Goal: Task Accomplishment & Management: Manage account settings

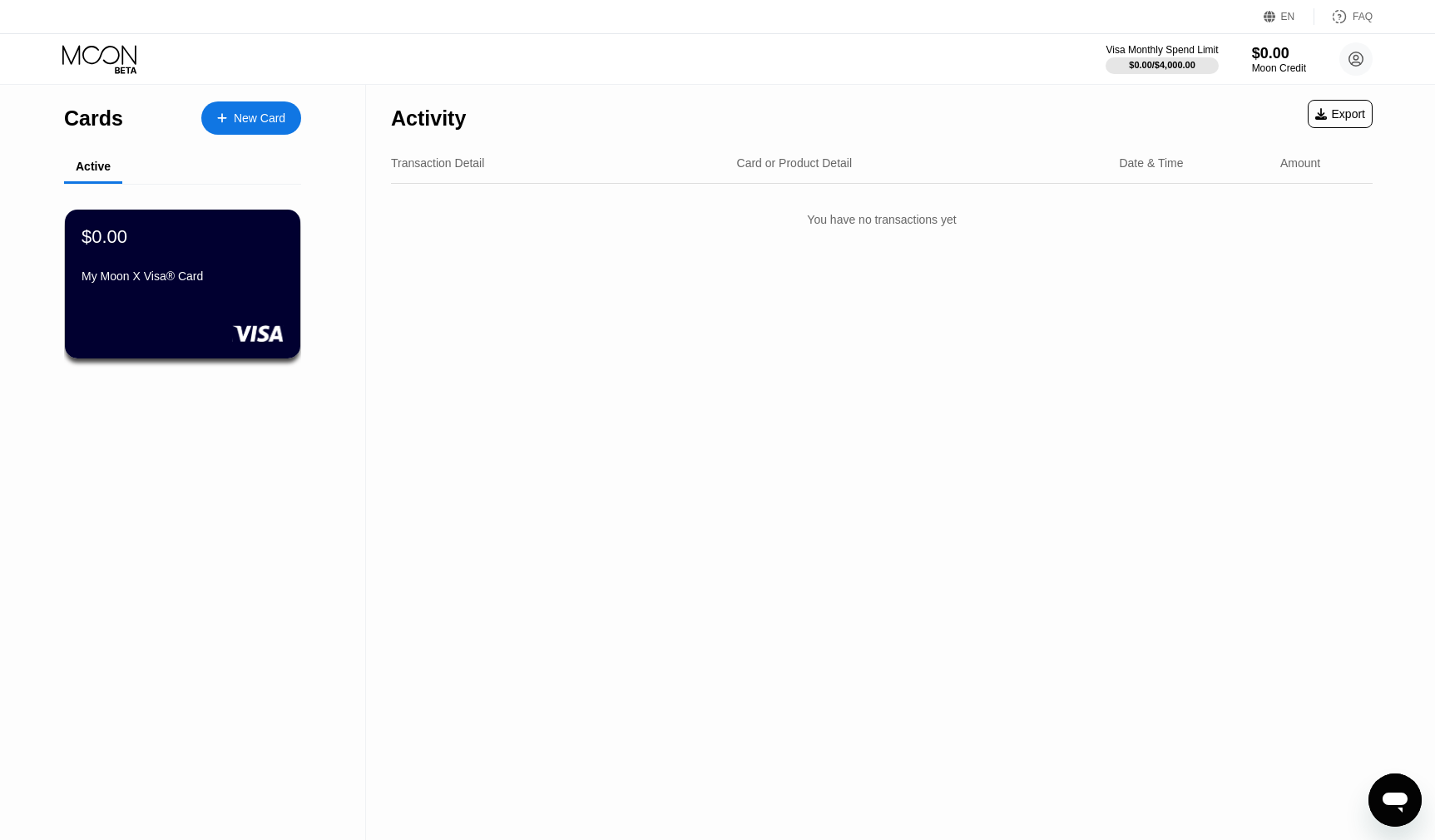
click at [993, 68] on div "Visa Monthly Spend Limit $0.00 / $4,000.00 $0.00 Moon Credit [PERSON_NAME] [EMA…" at bounding box center [718, 59] width 1435 height 50
click at [1261, 68] on div "Moon Credit" at bounding box center [1279, 69] width 56 height 12
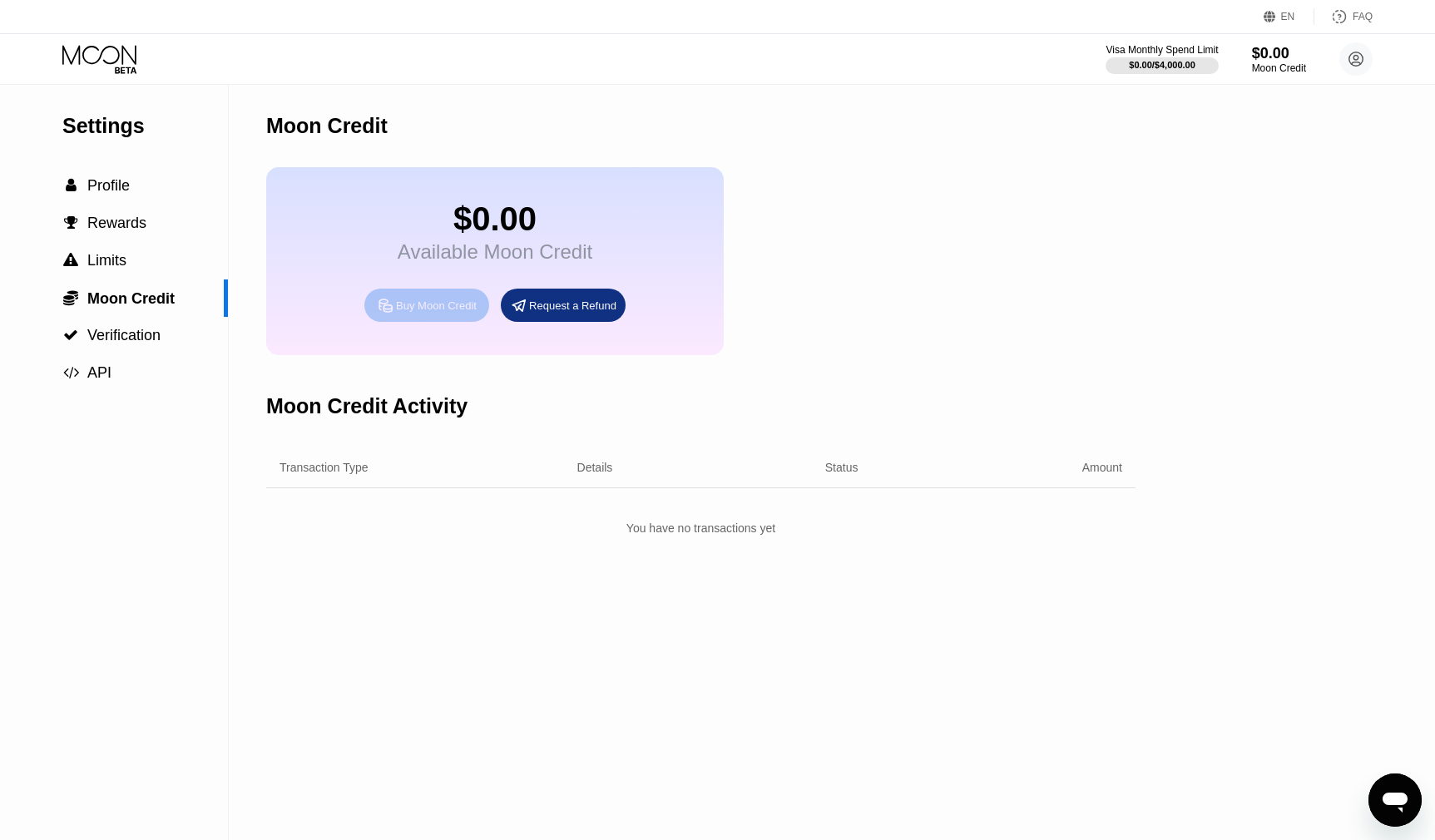
click at [466, 313] on div "Buy Moon Credit" at bounding box center [436, 305] width 80 height 14
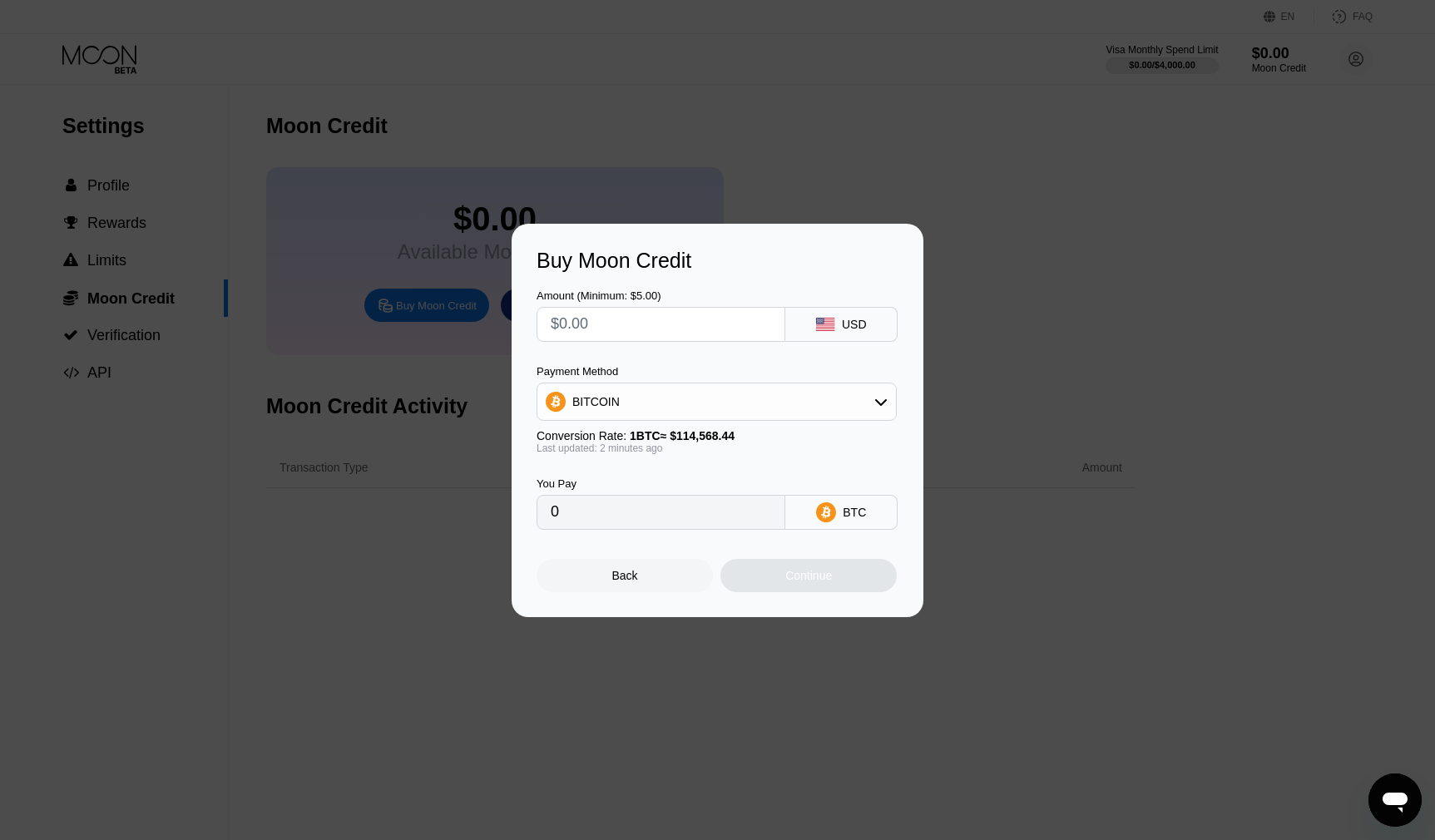
click at [689, 412] on div "BITCOIN" at bounding box center [716, 401] width 358 height 33
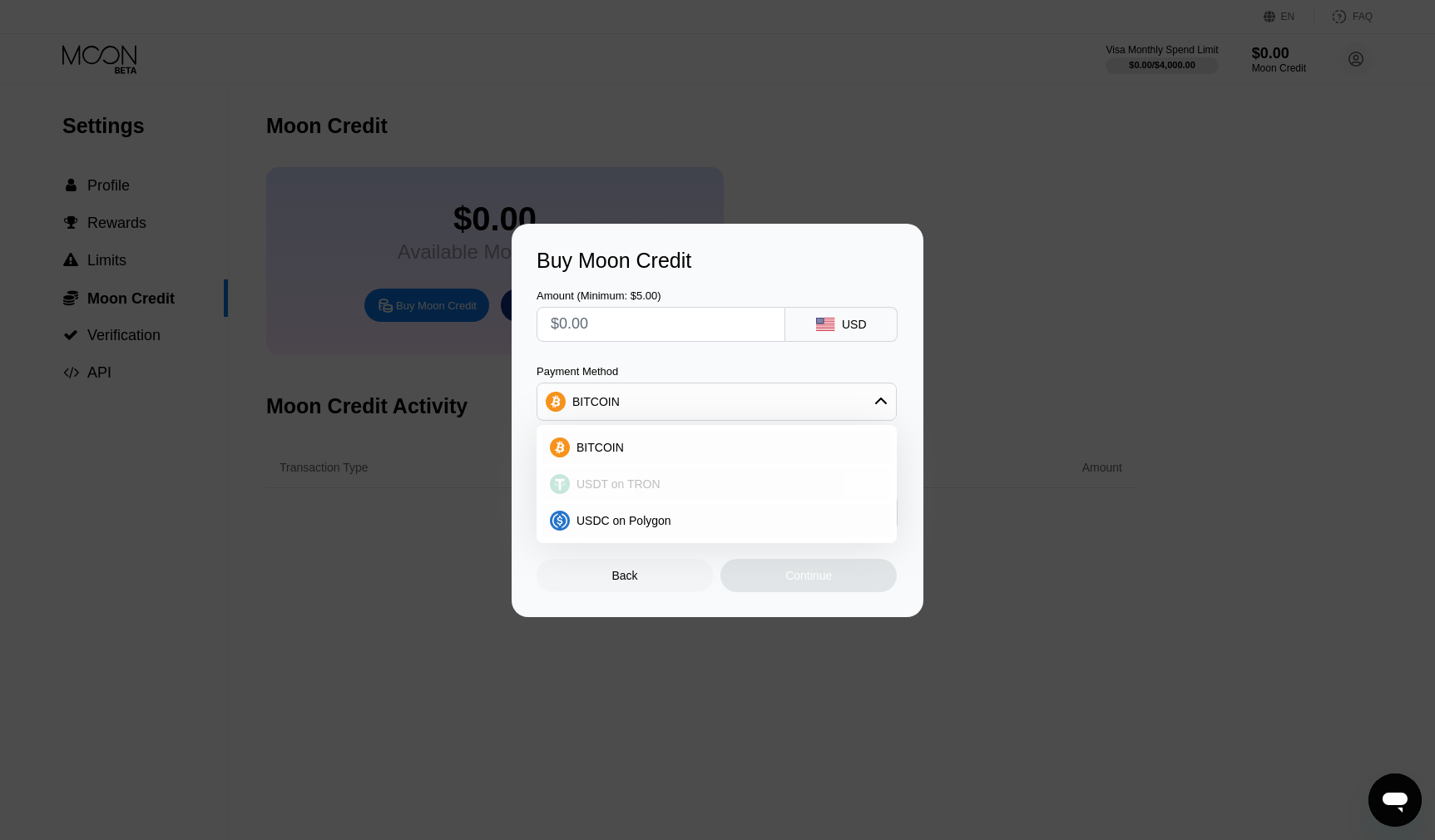
click at [611, 488] on span "USDT on TRON" at bounding box center [618, 484] width 84 height 14
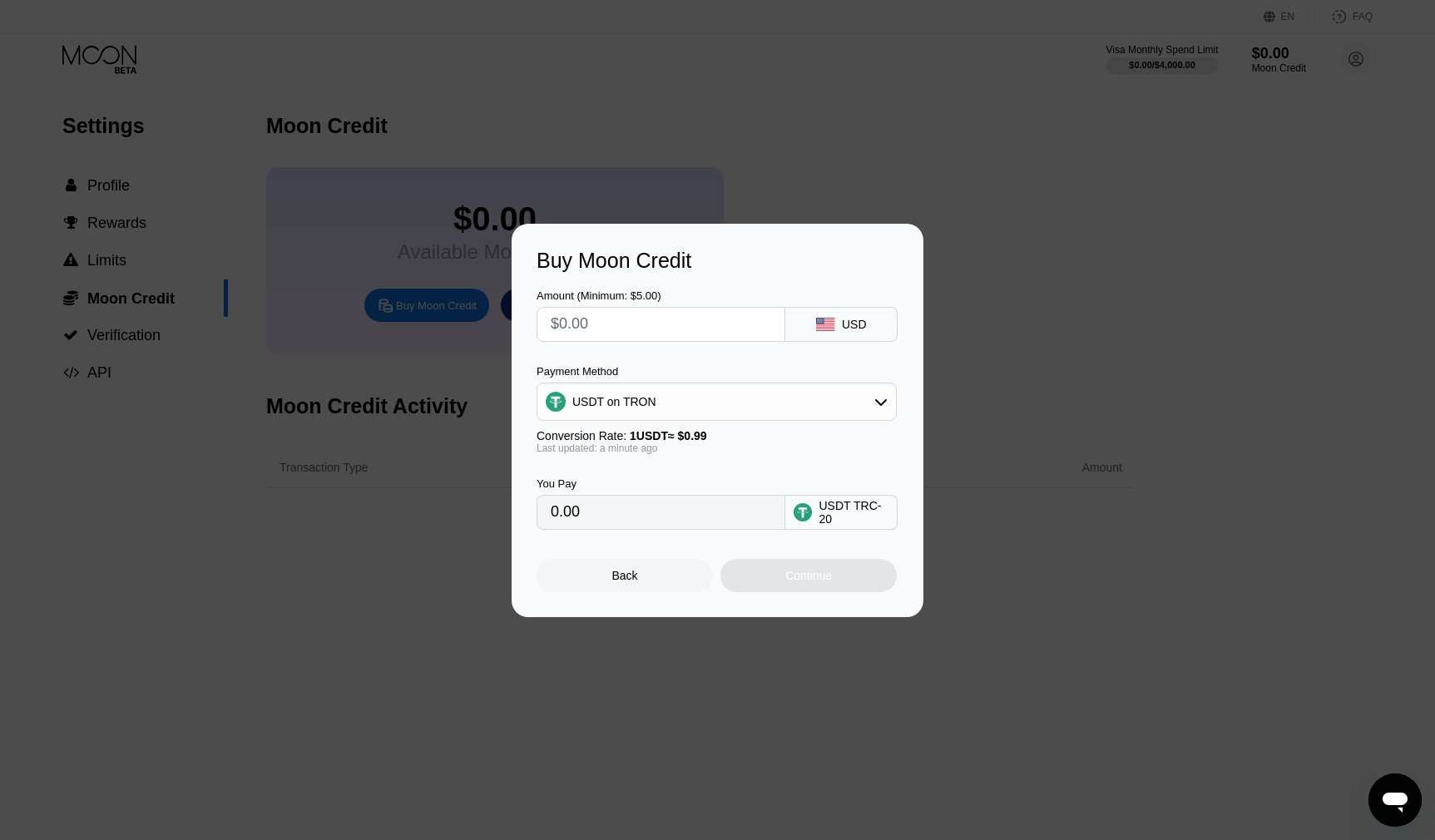
click at [611, 488] on div "You Pay" at bounding box center [661, 483] width 248 height 13
click at [624, 503] on input "0.00" at bounding box center [661, 512] width 221 height 33
click at [636, 510] on input "0.00" at bounding box center [661, 512] width 221 height 33
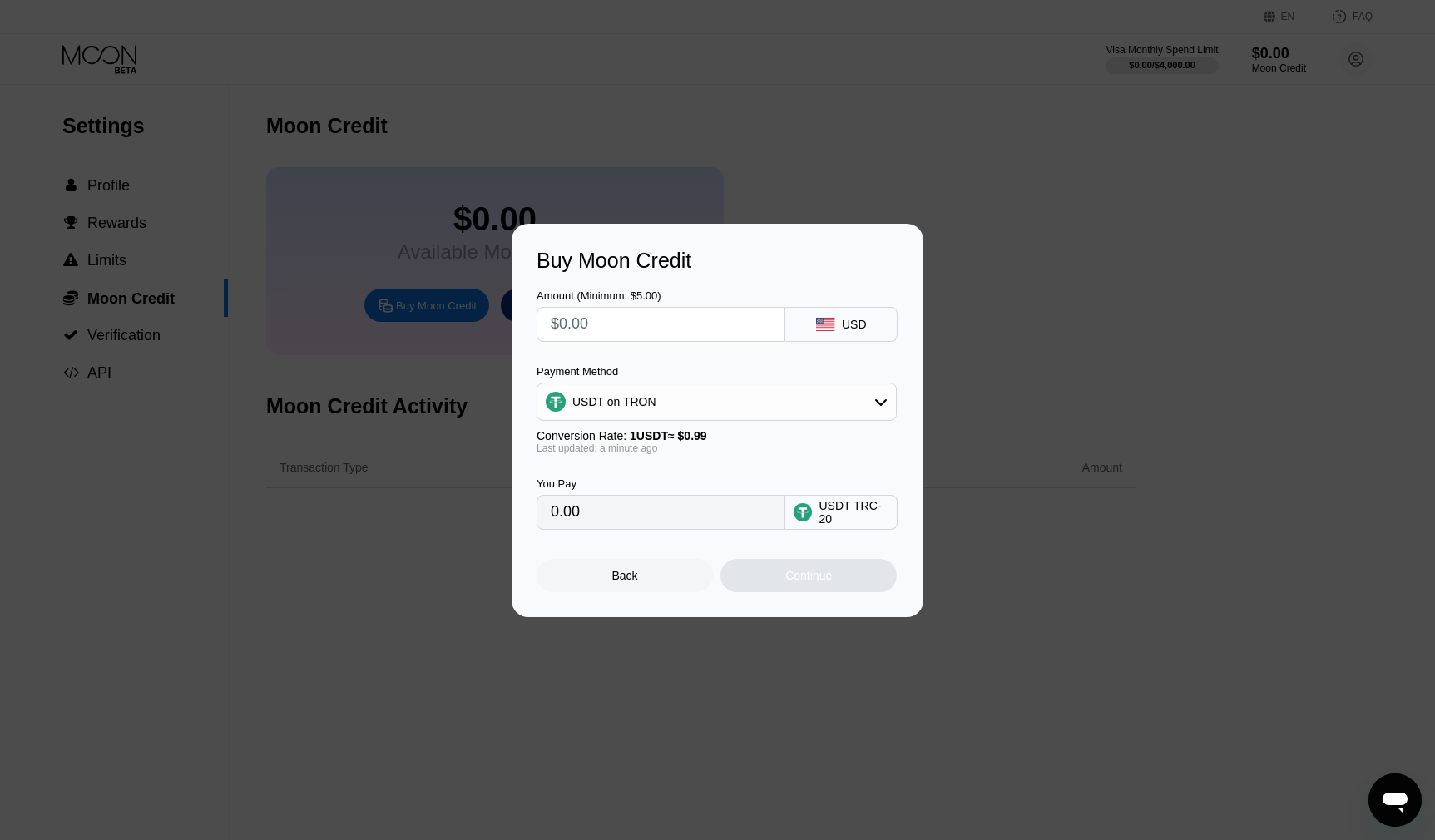
drag, startPoint x: 533, startPoint y: 510, endPoint x: 517, endPoint y: 510, distance: 16.0
click at [551, 510] on input "0.00" at bounding box center [661, 512] width 221 height 33
click at [631, 512] on input "0.00" at bounding box center [661, 512] width 221 height 33
click at [630, 511] on input "0.00" at bounding box center [661, 512] width 221 height 33
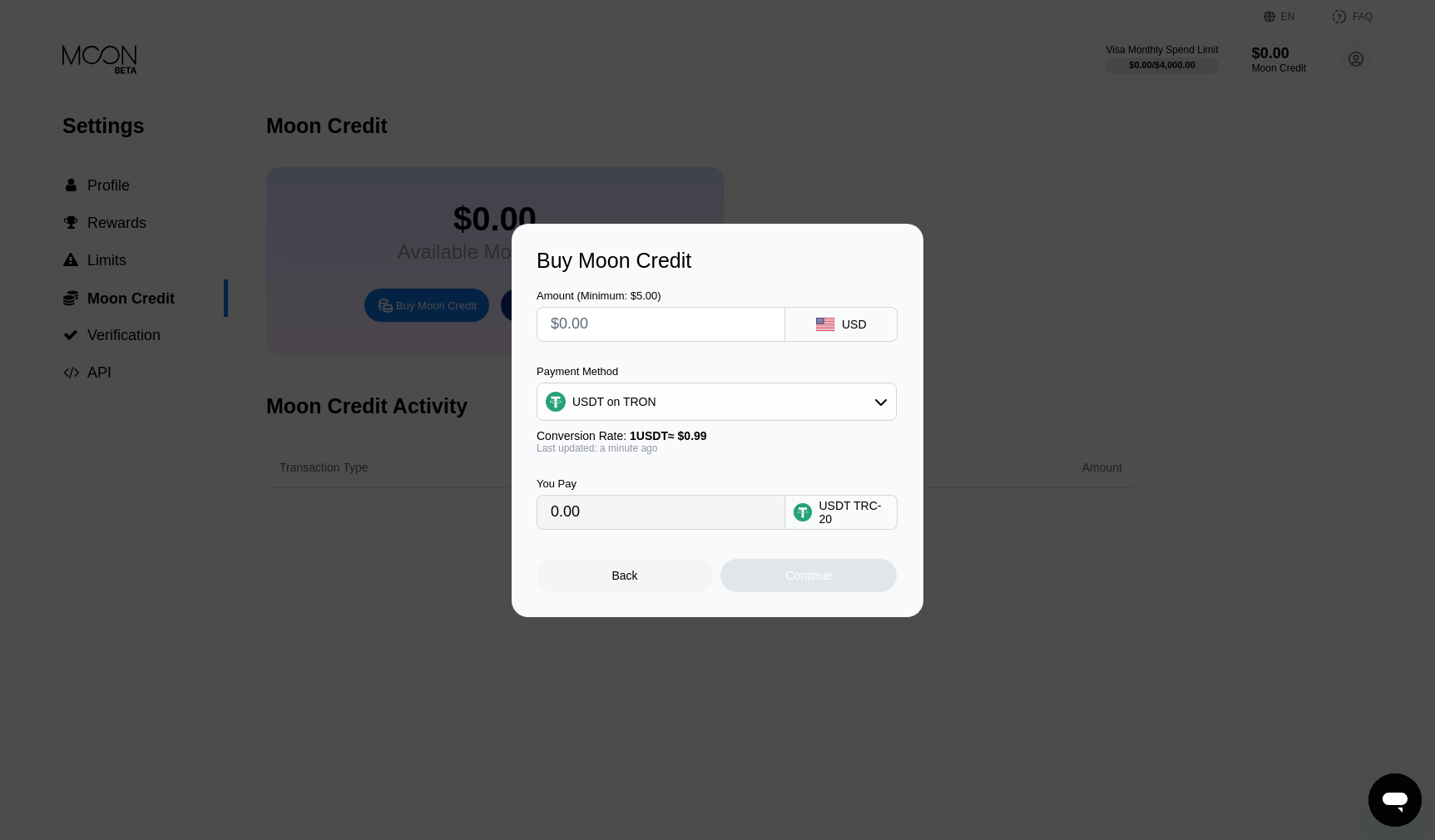
click at [630, 511] on input "0.00" at bounding box center [661, 512] width 221 height 33
click at [614, 515] on input "0.00" at bounding box center [661, 512] width 221 height 33
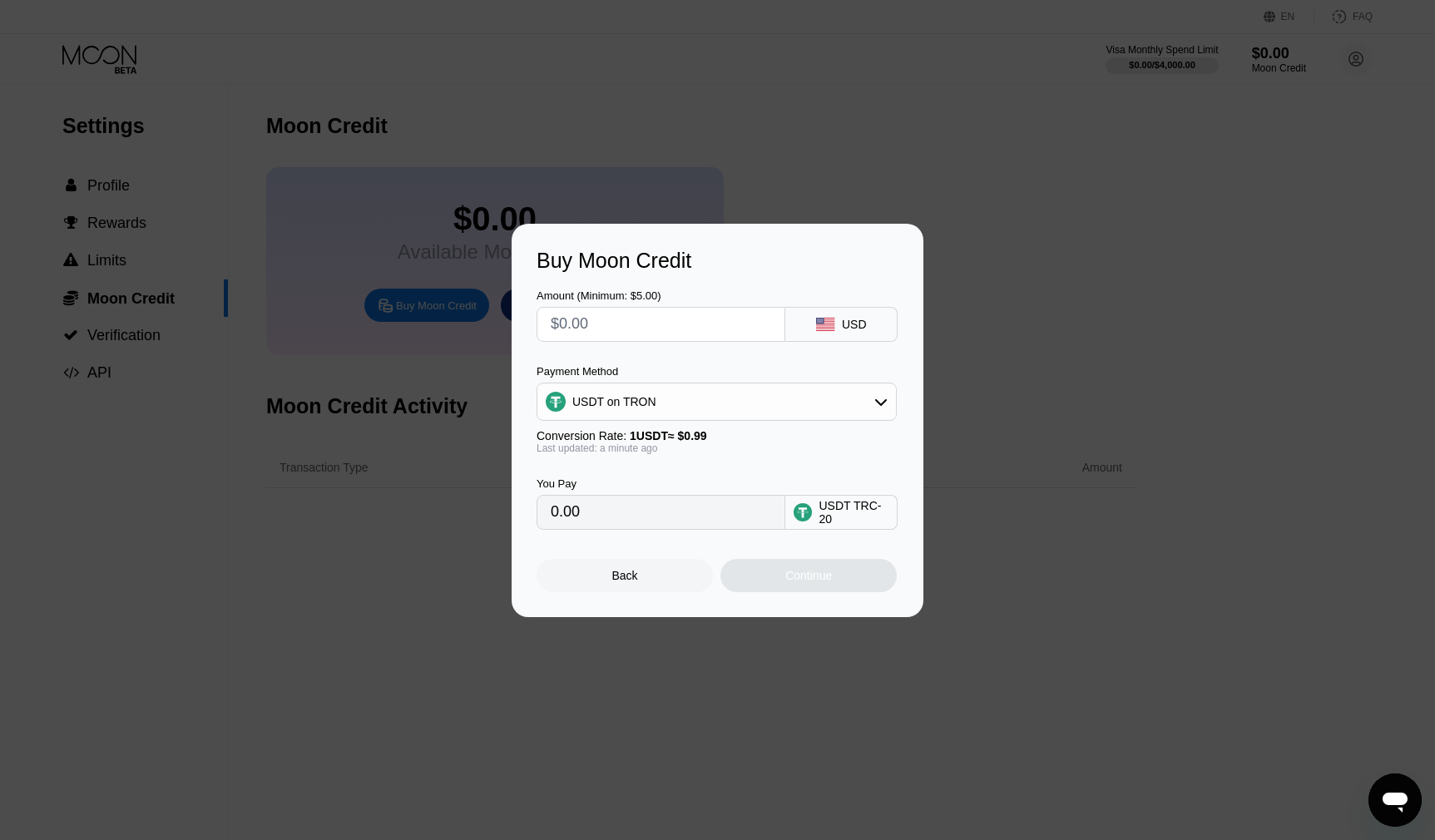
click at [614, 515] on input "0.00" at bounding box center [661, 512] width 221 height 33
click at [624, 515] on input "0.00" at bounding box center [661, 512] width 221 height 33
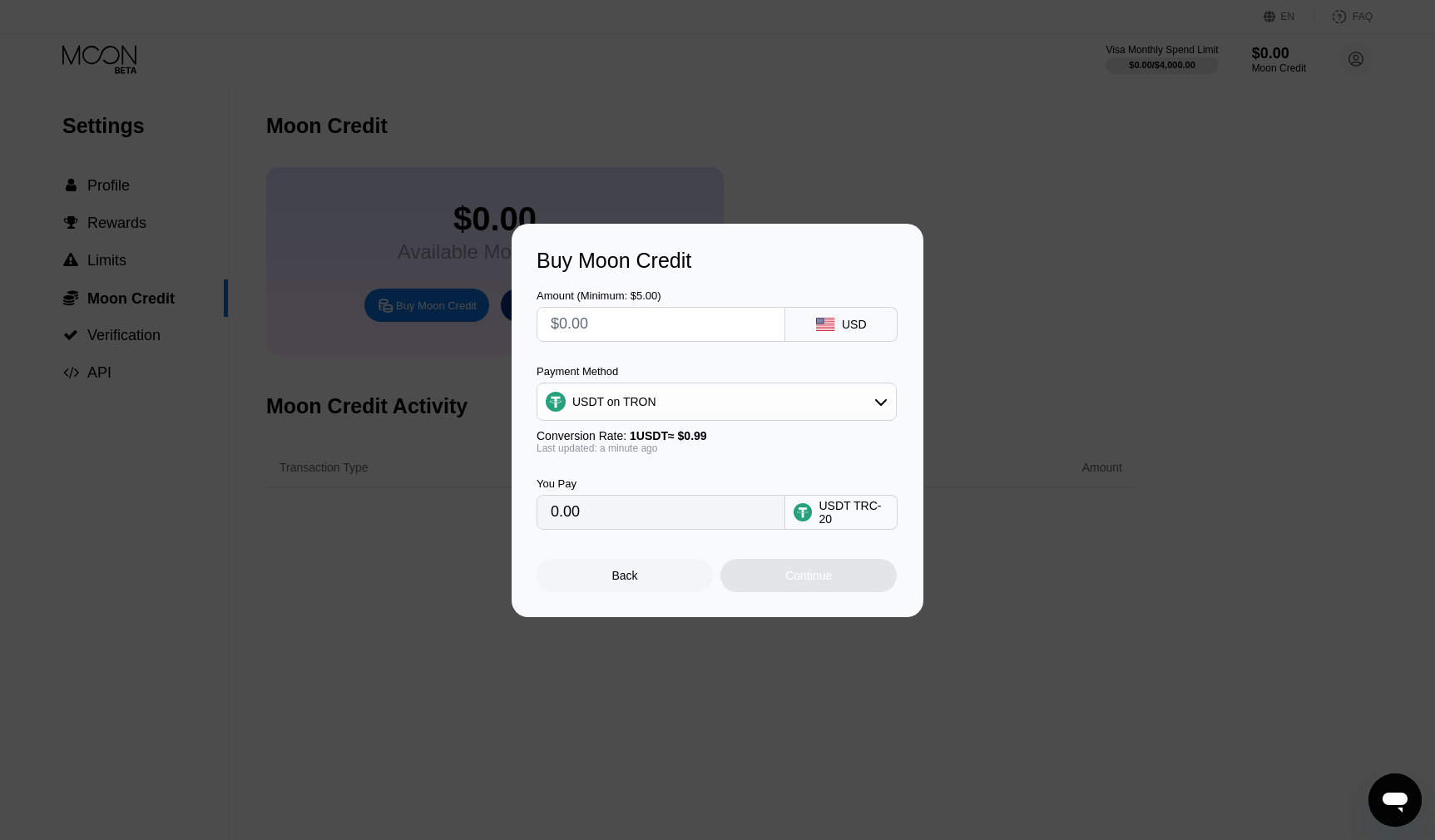
click at [805, 518] on circle at bounding box center [803, 511] width 19 height 19
click at [599, 438] on div "Conversion Rate: 1 USDT ≈ $0.99" at bounding box center [717, 436] width 360 height 14
drag, startPoint x: 558, startPoint y: 436, endPoint x: 603, endPoint y: 436, distance: 45.0
click at [603, 436] on div "Conversion Rate: 1 USDT ≈ $0.99" at bounding box center [717, 436] width 360 height 14
click at [546, 439] on div "Conversion Rate: 1 USDT ≈ $0.99" at bounding box center [717, 436] width 360 height 14
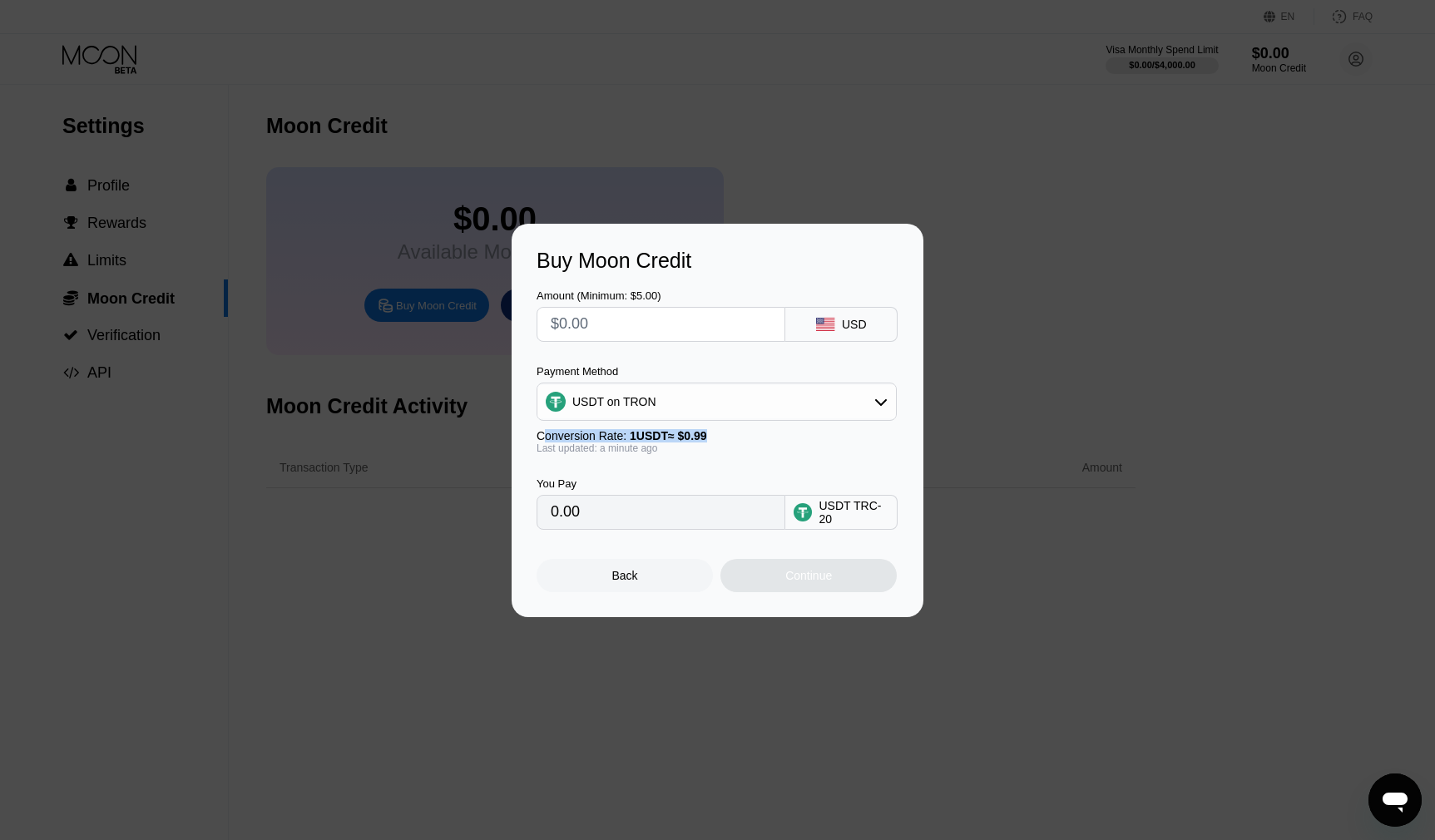
drag, startPoint x: 541, startPoint y: 438, endPoint x: 718, endPoint y: 439, distance: 177.0
click at [718, 439] on div "Conversion Rate: 1 USDT ≈ $0.99" at bounding box center [717, 436] width 360 height 14
click at [658, 357] on div "Amount (Minimum: $5.00) USD Payment Method USDT on TRON Conversion Rate: 1 USDT…" at bounding box center [718, 401] width 362 height 257
click at [589, 373] on div "Payment Method" at bounding box center [717, 371] width 360 height 13
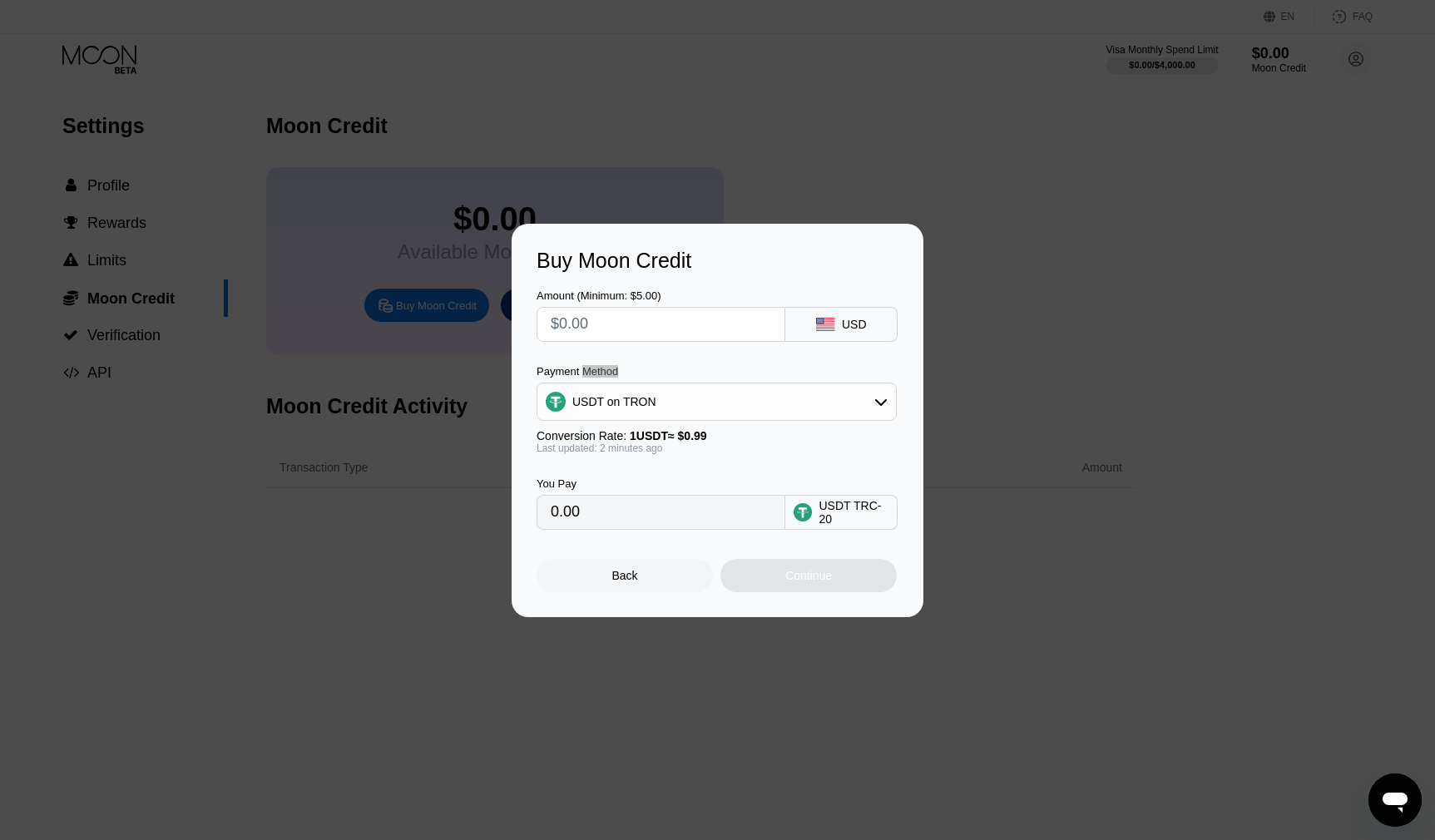
click at [589, 373] on div "Payment Method" at bounding box center [717, 371] width 360 height 13
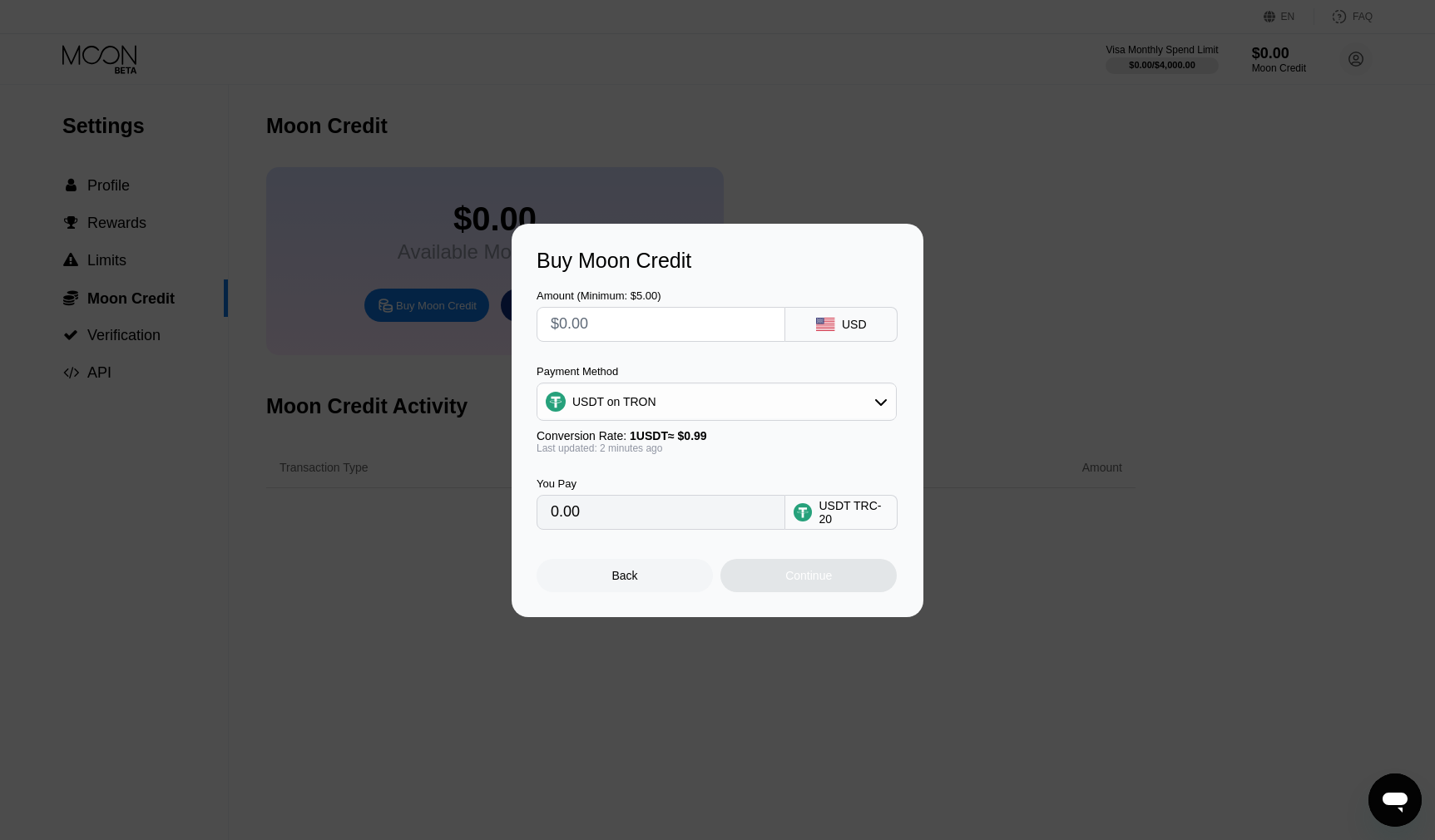
click at [589, 373] on div "Payment Method" at bounding box center [717, 371] width 360 height 13
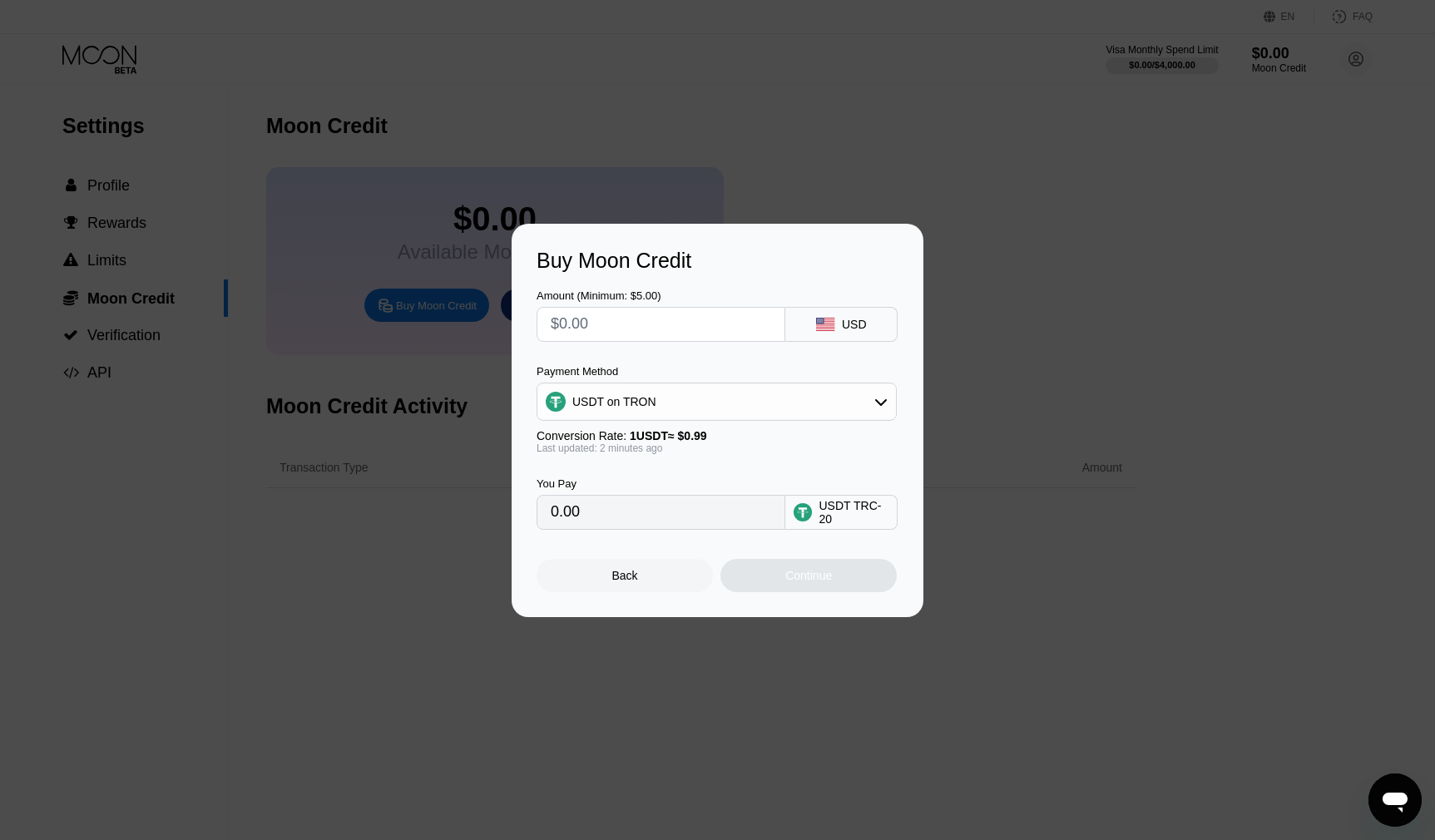
click at [589, 373] on div "Payment Method" at bounding box center [717, 371] width 360 height 13
click at [619, 373] on div "Payment Method" at bounding box center [717, 371] width 360 height 13
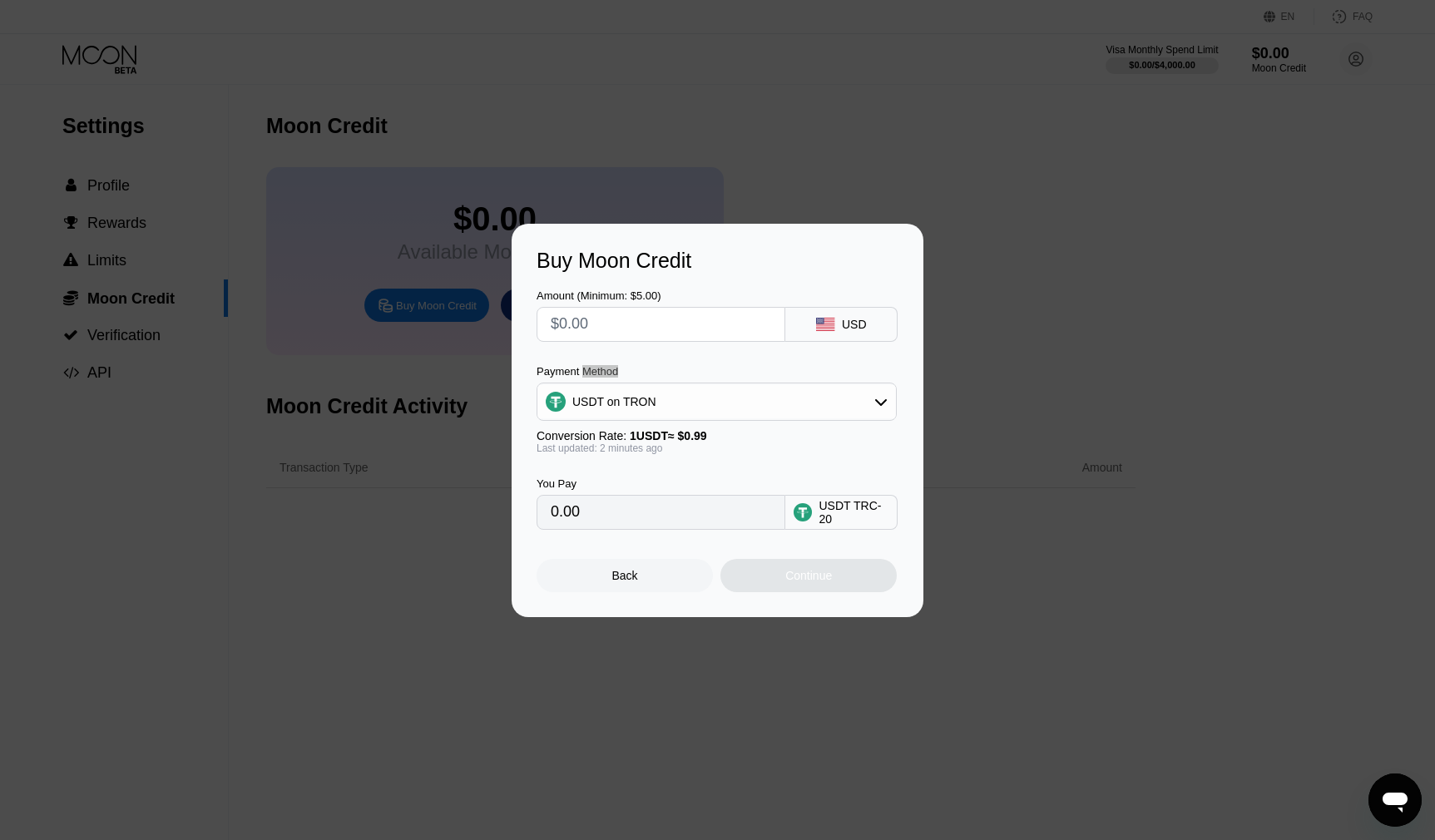
click at [619, 373] on div "Payment Method" at bounding box center [717, 371] width 360 height 13
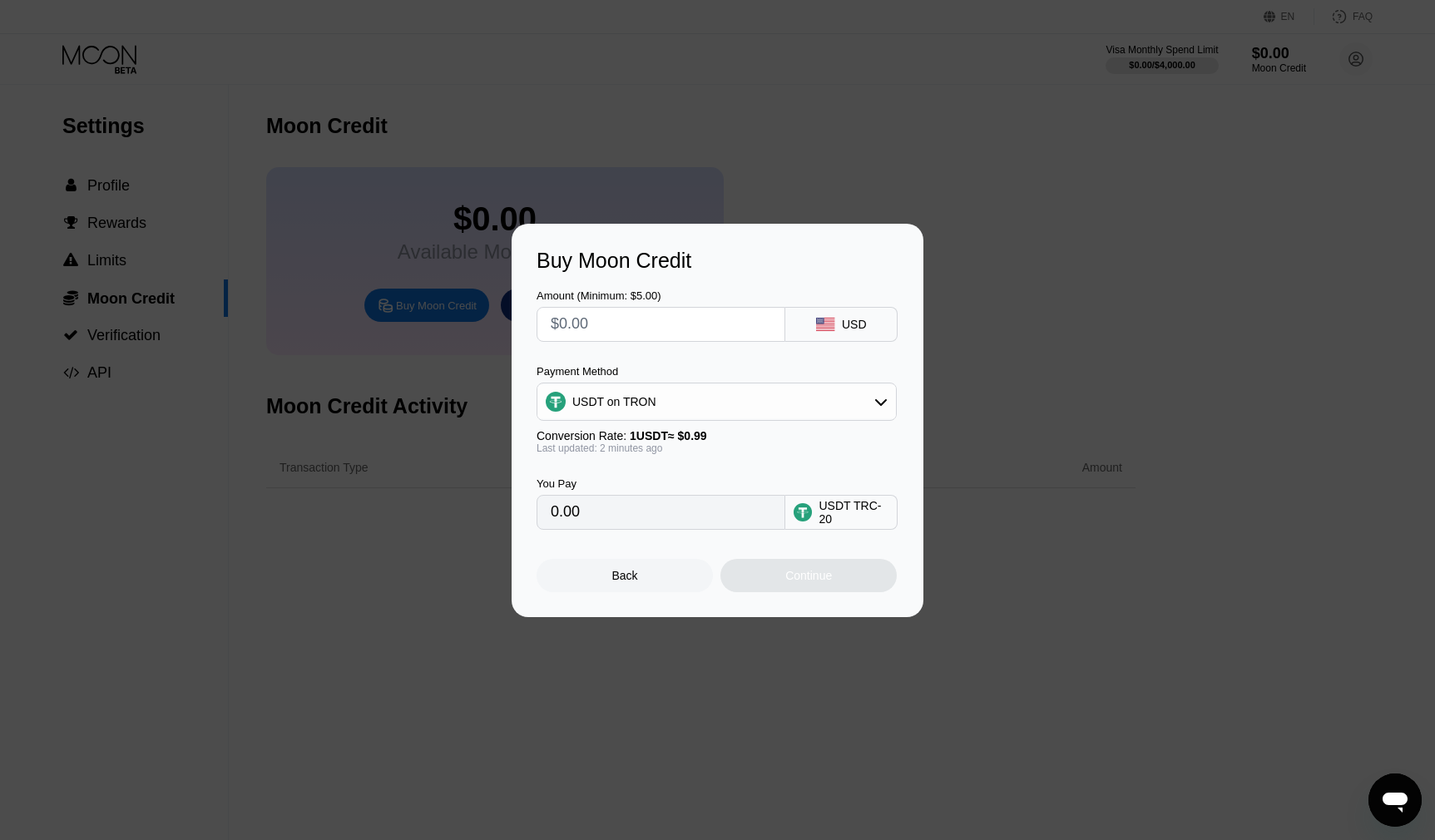
click at [619, 373] on div "Payment Method" at bounding box center [717, 371] width 360 height 13
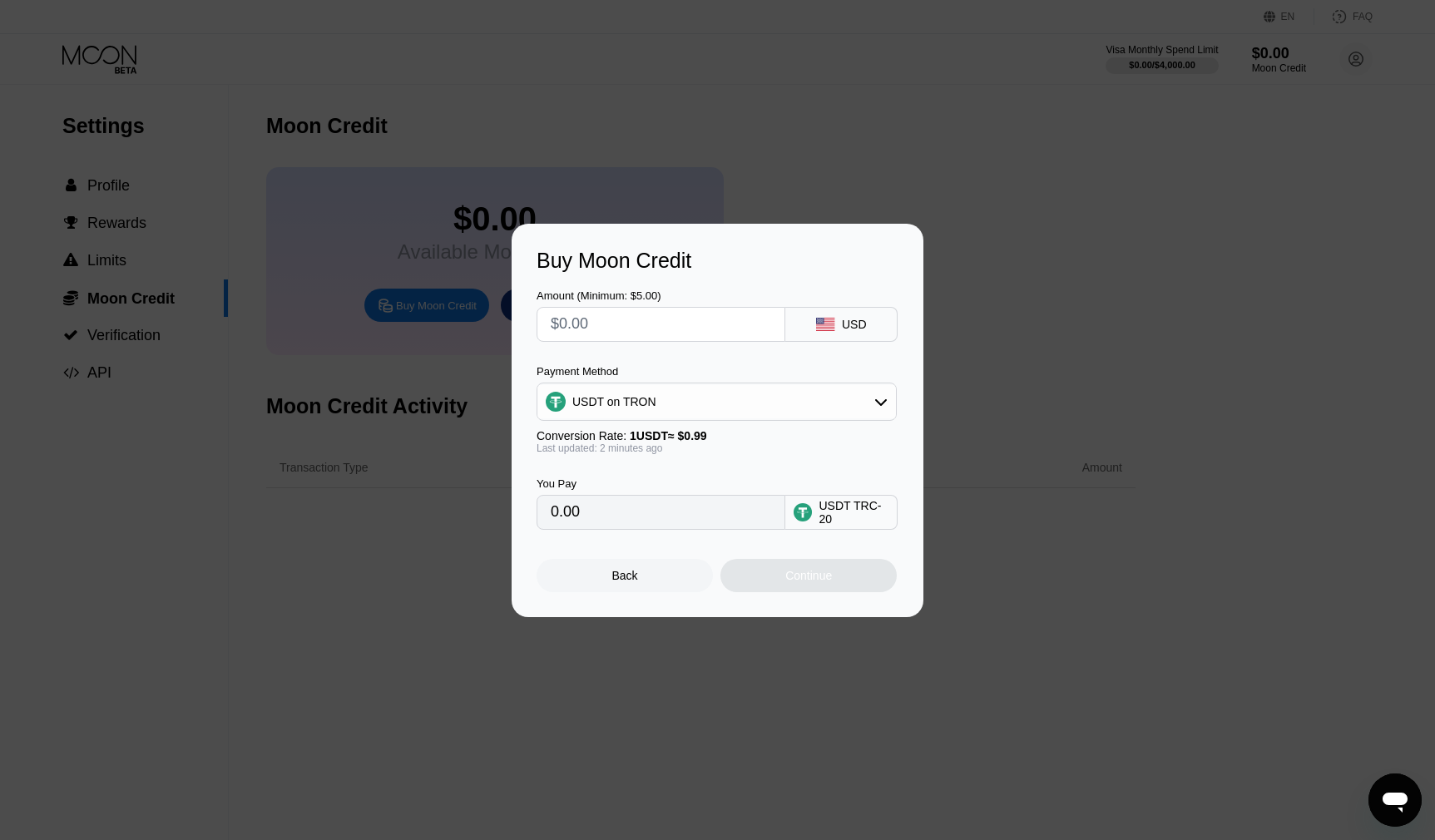
click at [619, 373] on div "Payment Method" at bounding box center [717, 371] width 360 height 13
click at [824, 117] on div at bounding box center [723, 420] width 1448 height 840
click at [623, 504] on input "0.00" at bounding box center [661, 512] width 221 height 33
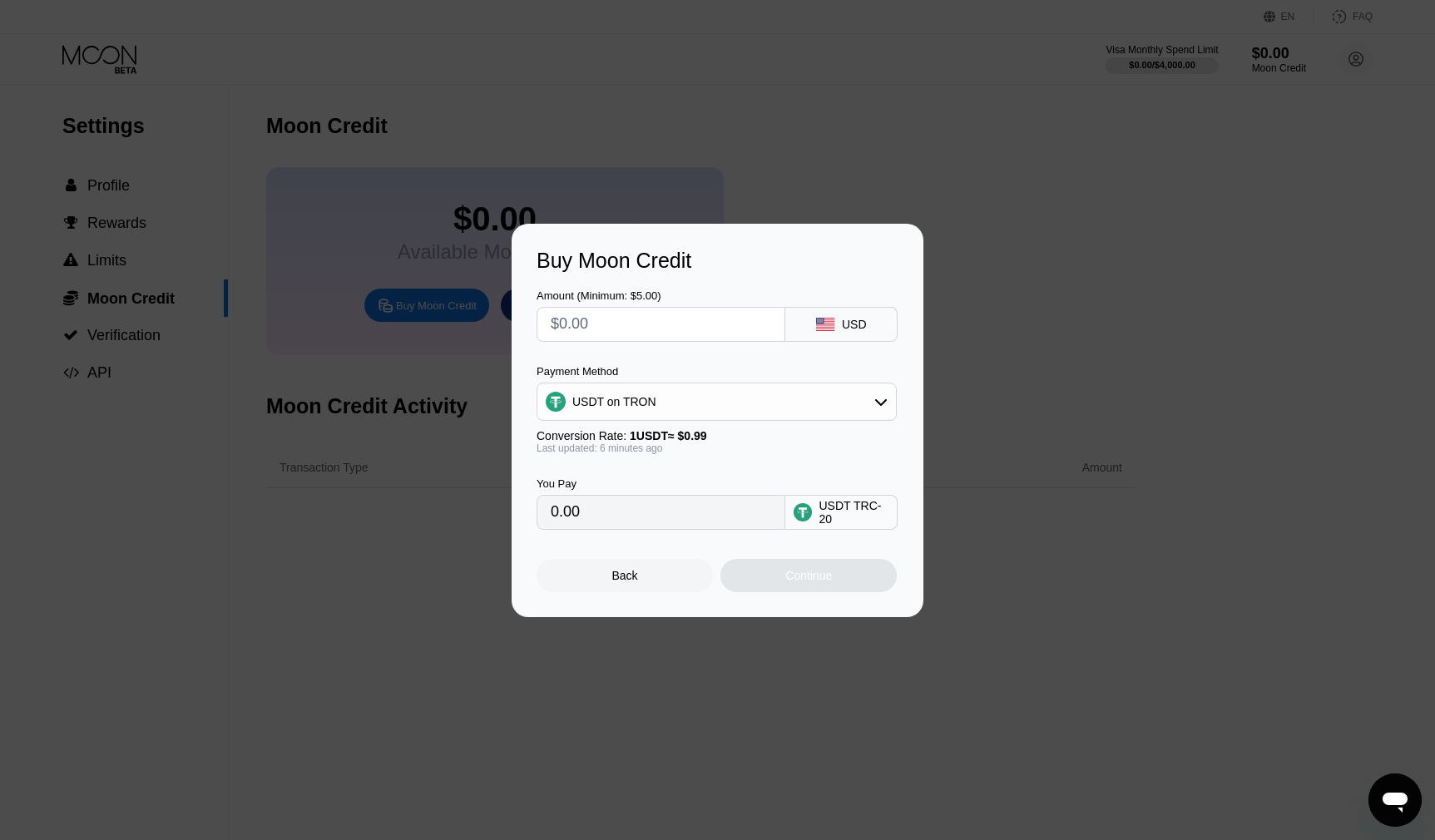
click at [611, 503] on input "0.00" at bounding box center [661, 512] width 221 height 33
click at [783, 401] on div "USDT on TRON" at bounding box center [716, 401] width 358 height 33
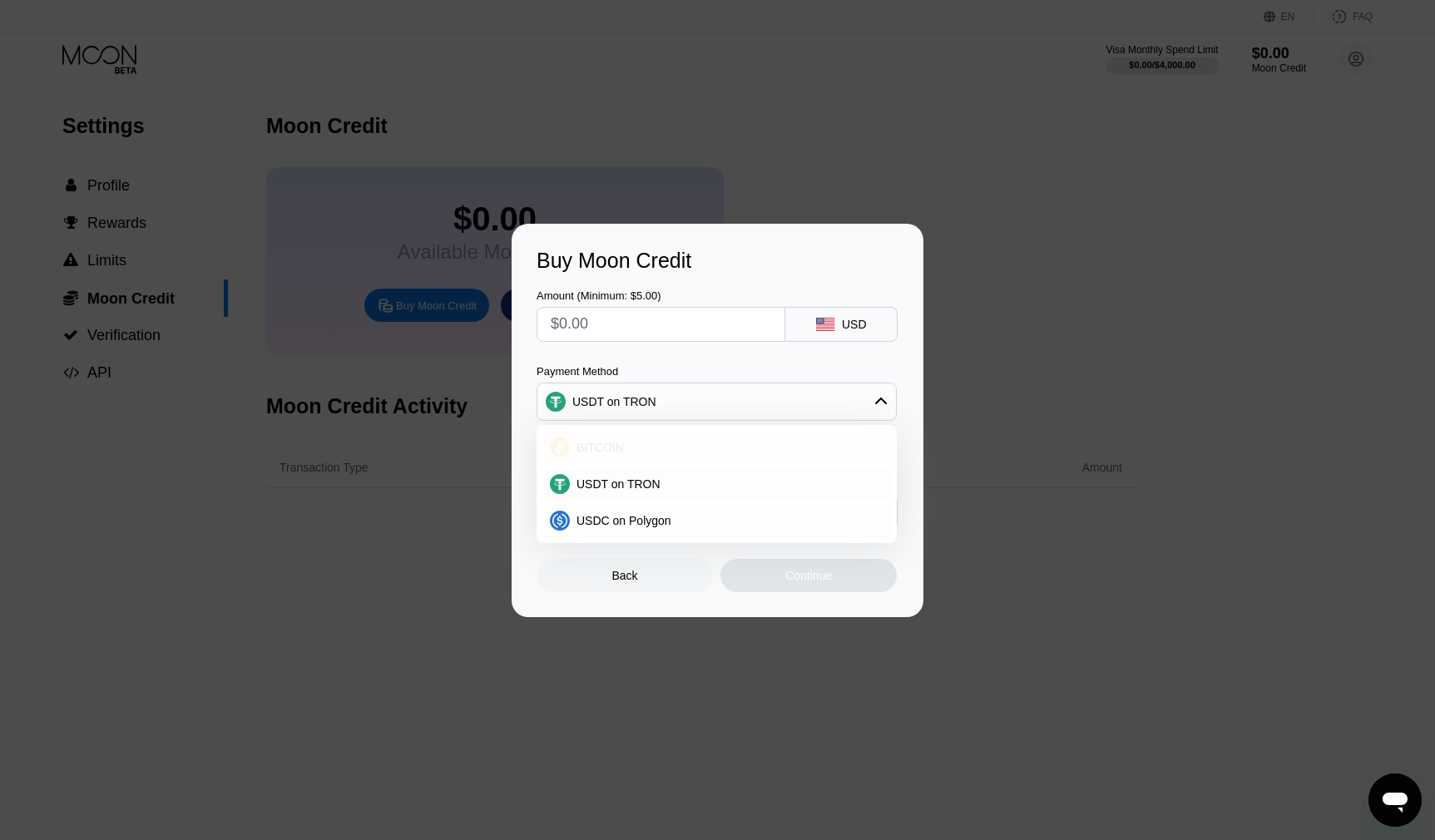
click at [640, 444] on div "BITCOIN" at bounding box center [727, 447] width 314 height 14
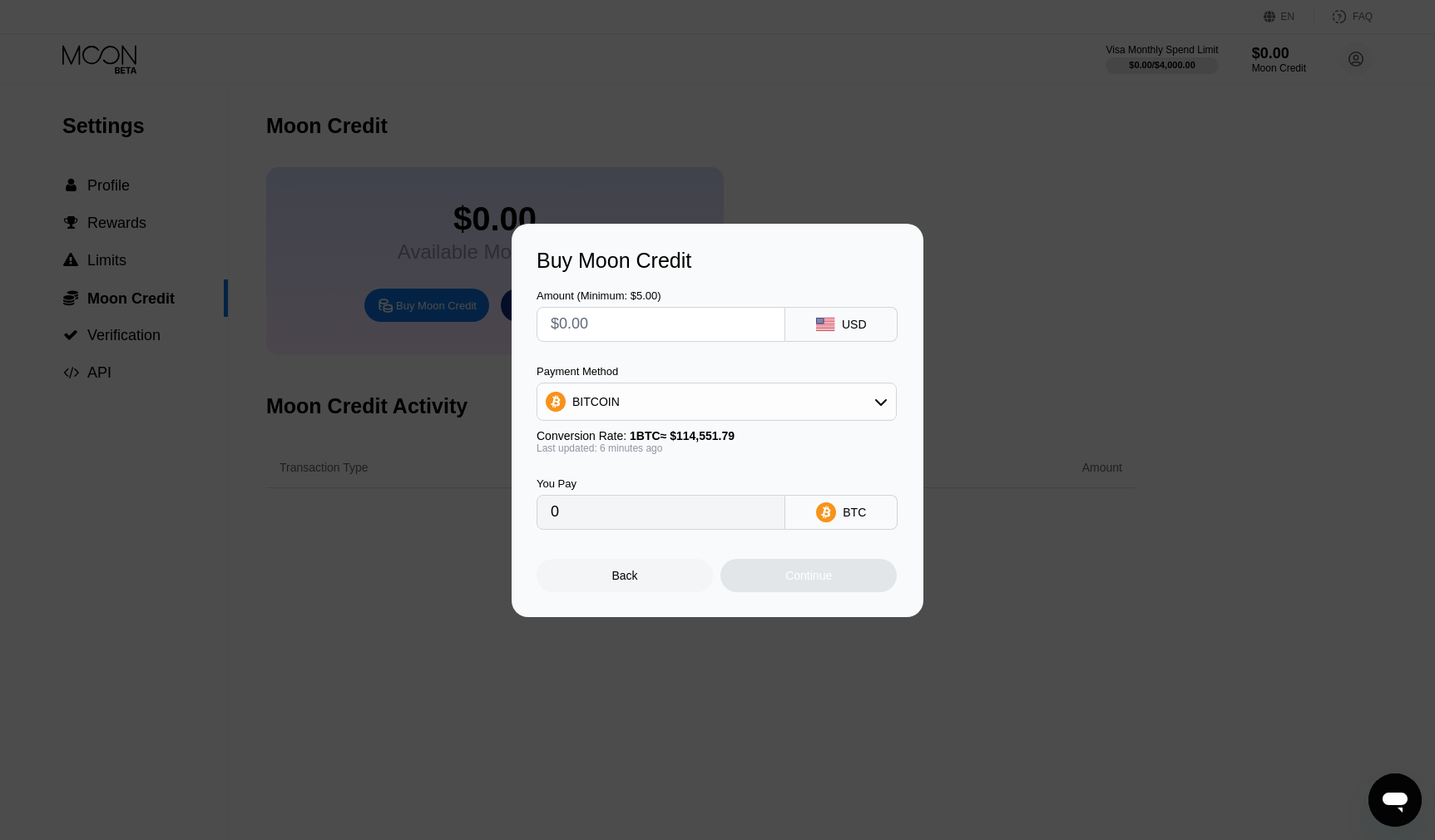
click at [617, 518] on input "0" at bounding box center [661, 512] width 221 height 33
click at [616, 518] on input "0" at bounding box center [661, 512] width 221 height 33
click at [613, 516] on input "0" at bounding box center [661, 512] width 221 height 33
click at [613, 515] on input "0" at bounding box center [661, 512] width 221 height 33
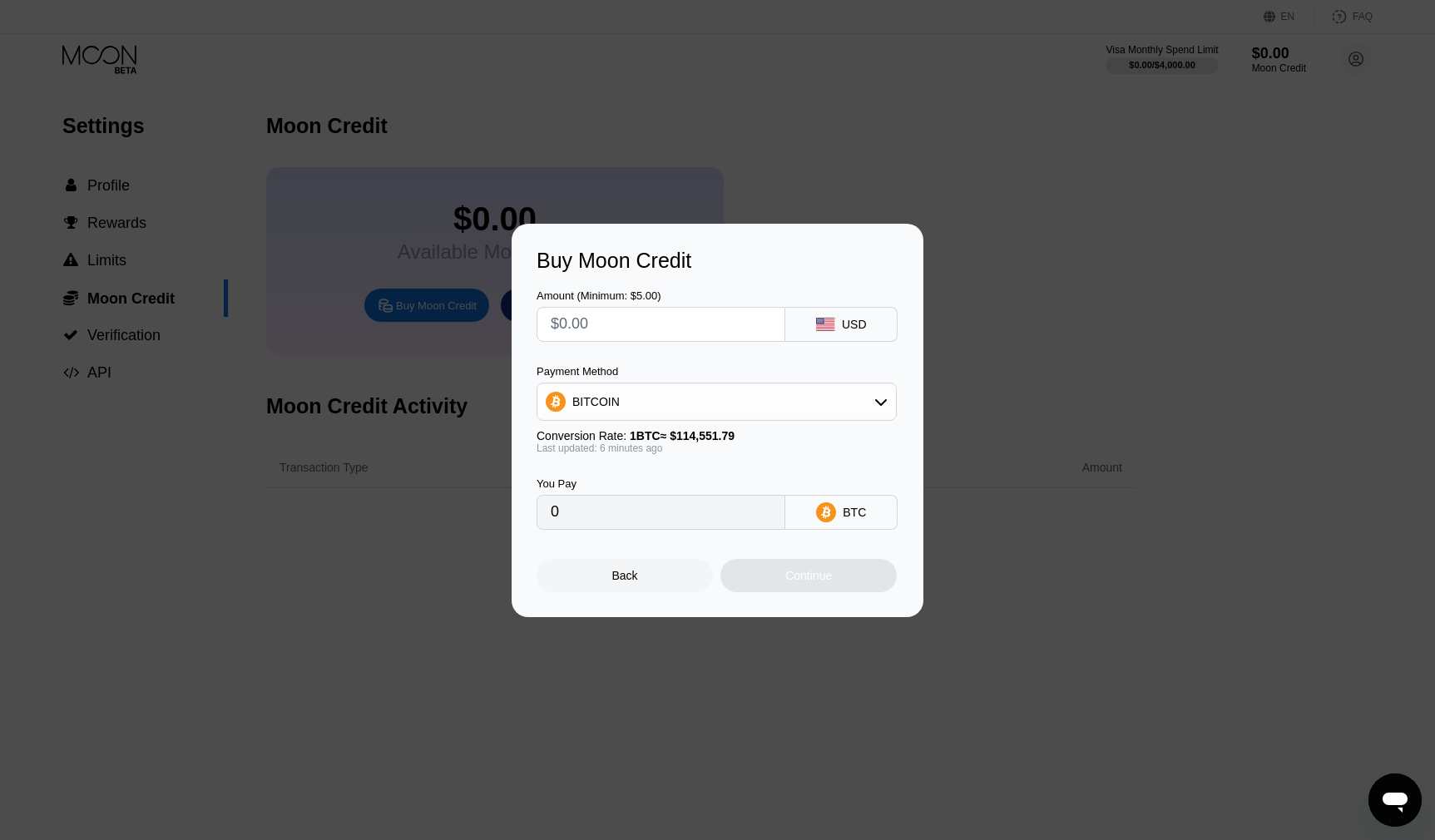
click at [613, 515] on input "0" at bounding box center [661, 512] width 221 height 33
click at [662, 511] on input "0" at bounding box center [661, 512] width 221 height 33
click at [719, 404] on div "BITCOIN" at bounding box center [716, 401] width 358 height 33
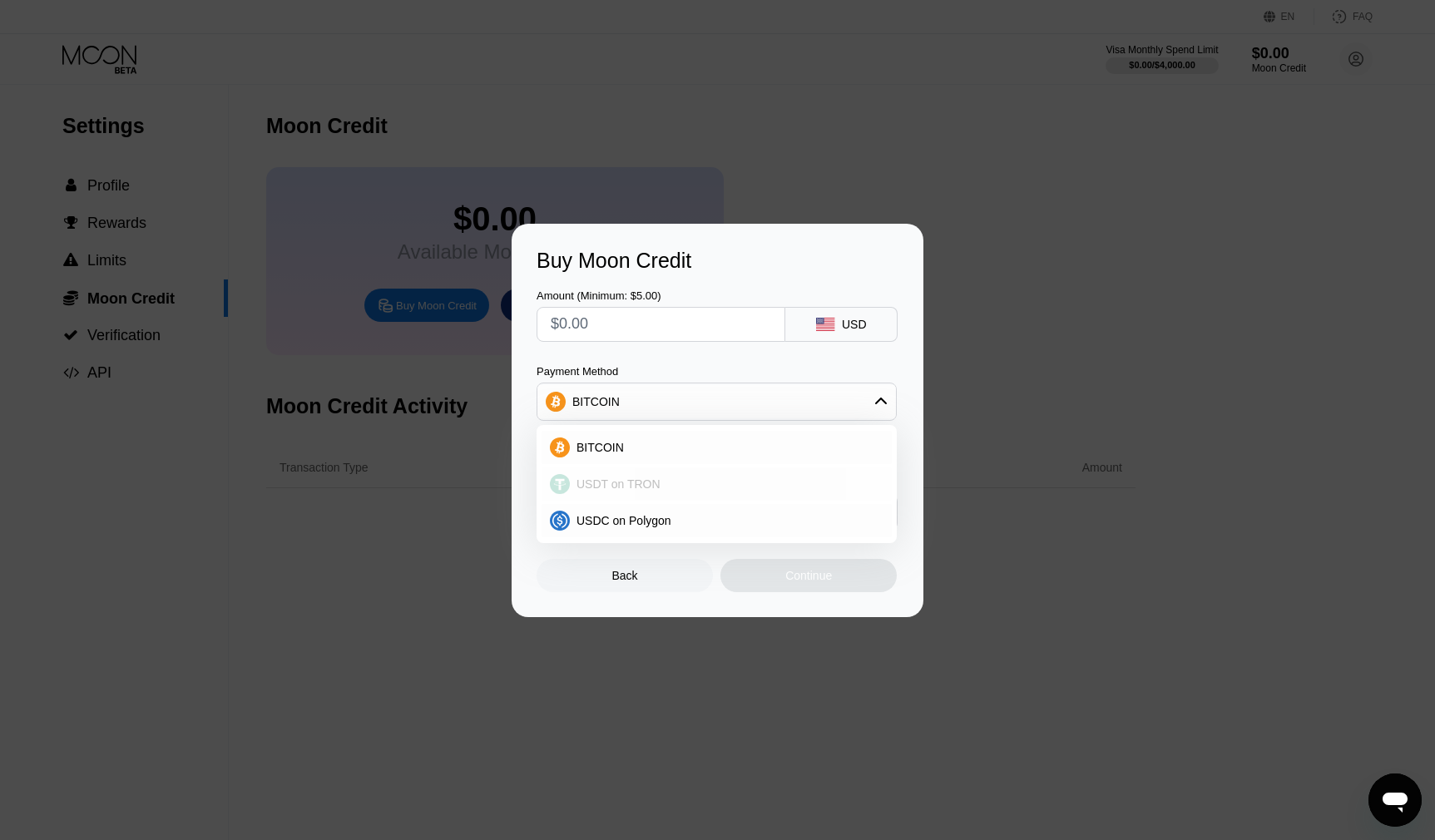
click at [647, 479] on span "USDT on TRON" at bounding box center [618, 484] width 84 height 14
type input "0.00"
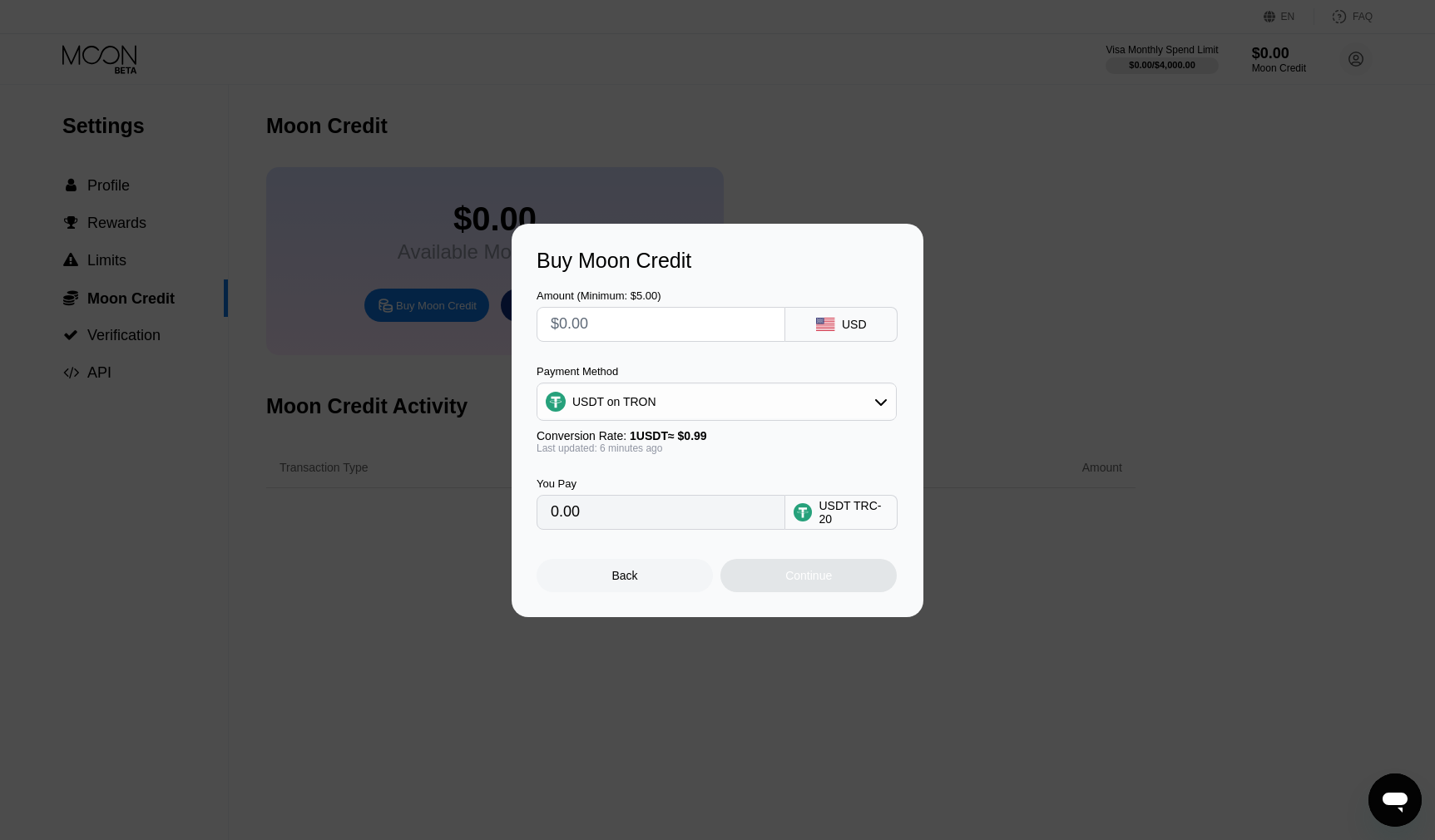
click at [623, 458] on div "You Pay 0.00 USDT TRC-20" at bounding box center [718, 492] width 362 height 76
click at [648, 525] on input "0.00" at bounding box center [661, 512] width 221 height 33
click at [647, 525] on input "0.00" at bounding box center [661, 512] width 221 height 33
click at [710, 324] on input "text" at bounding box center [661, 325] width 221 height 33
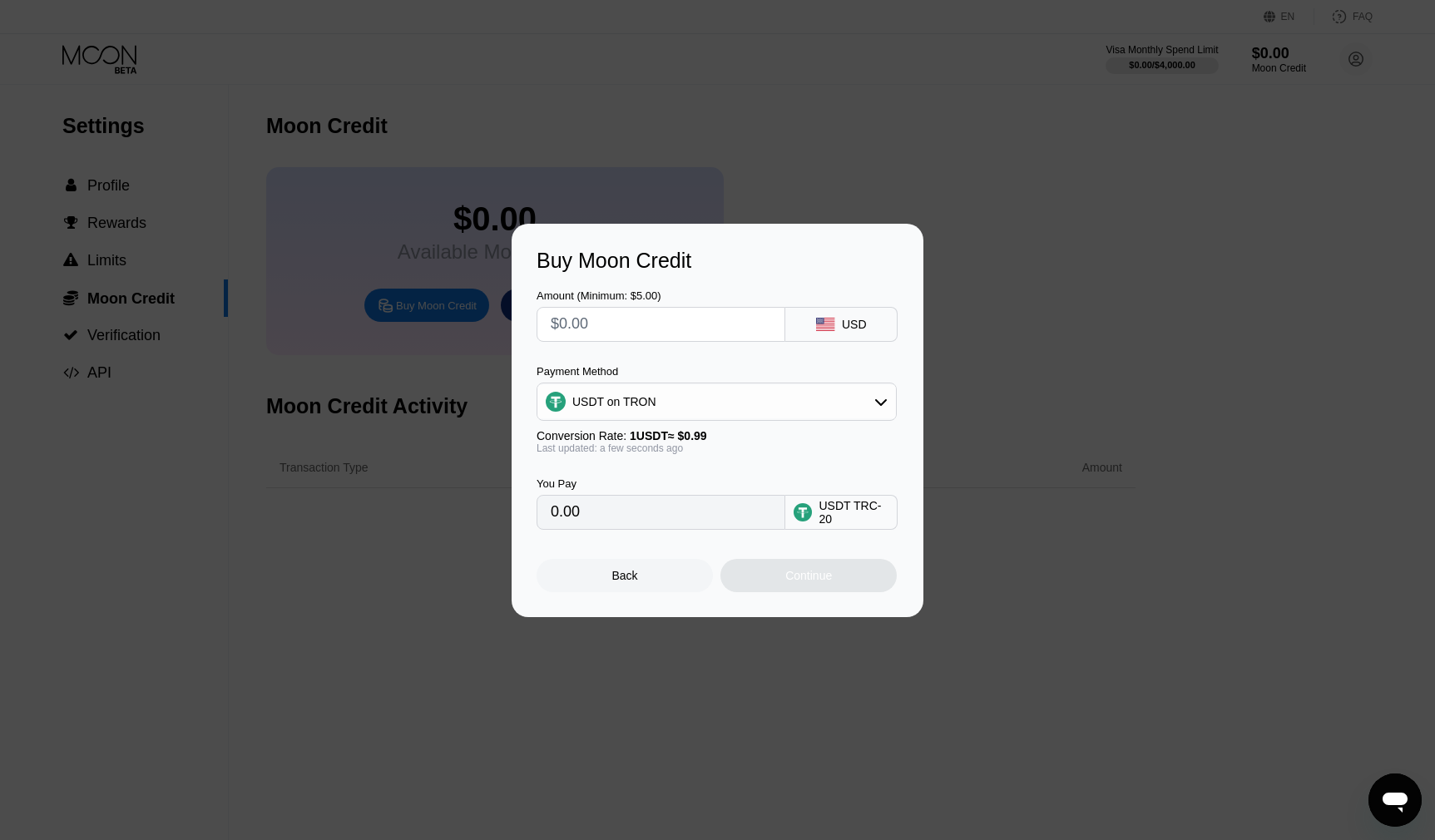
type input "$2"
type input "2.02"
type input "$20"
type input "20.20"
type input "$2"
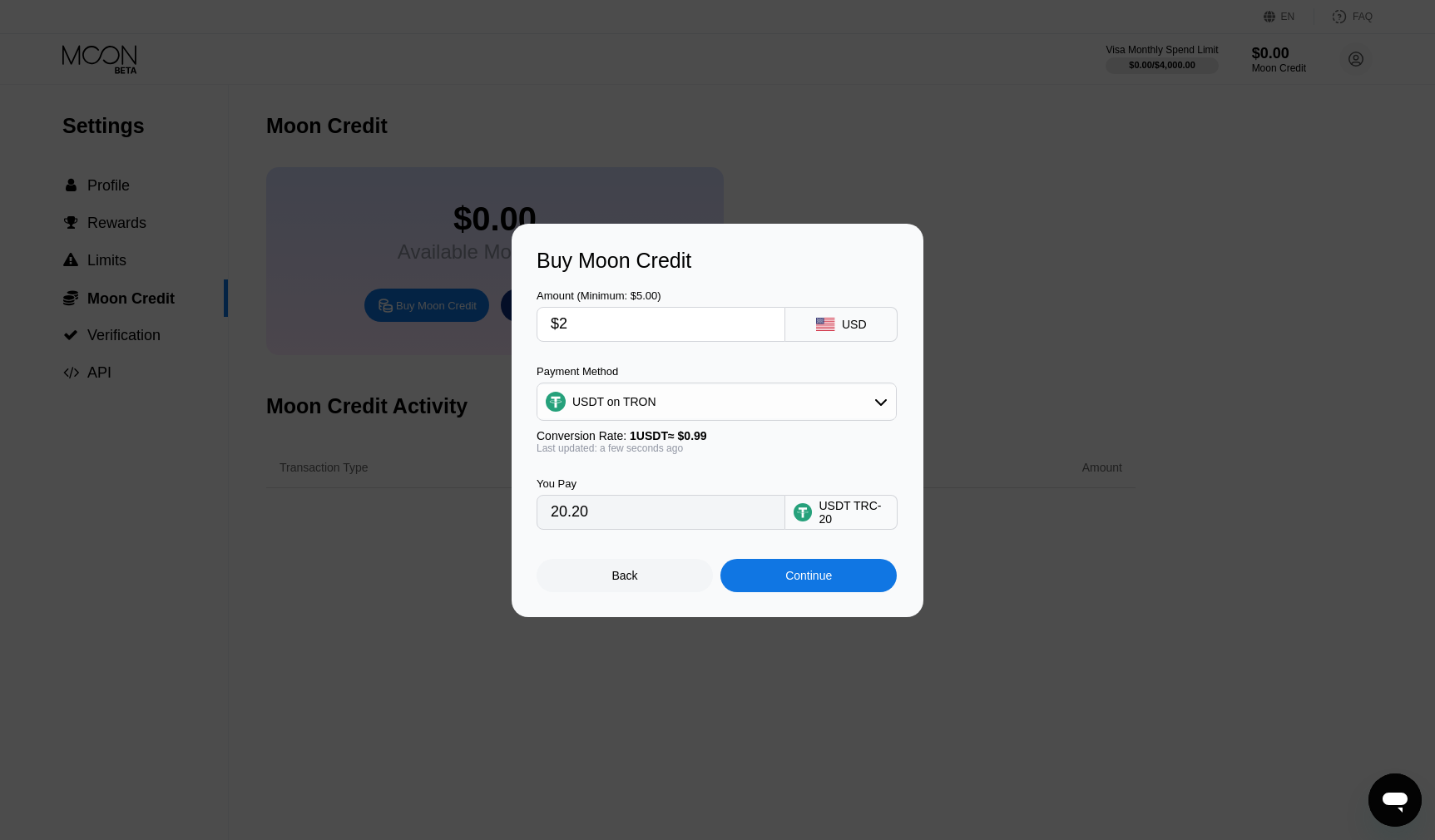
type input "2.02"
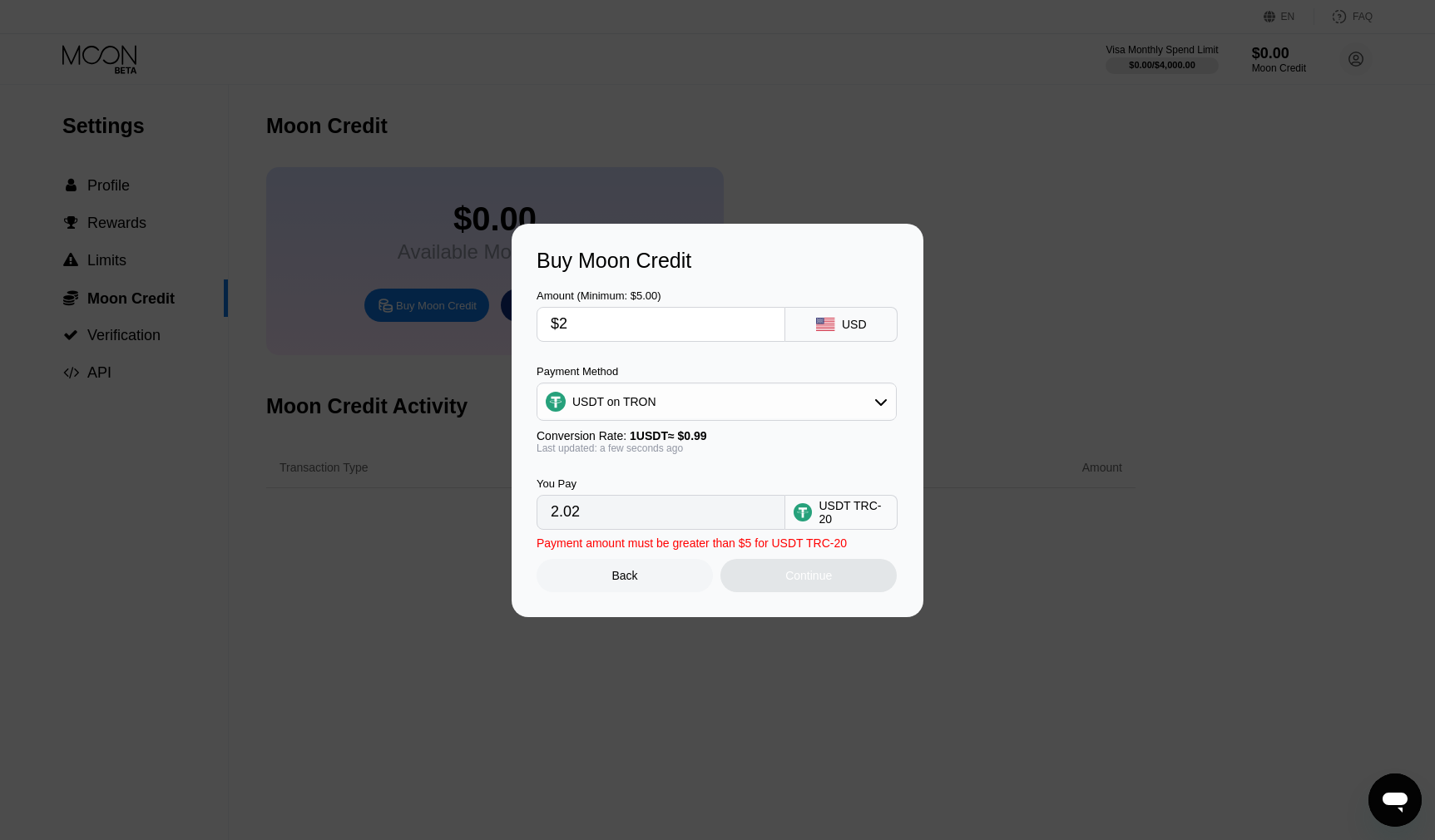
type input "$21"
type input "21.21"
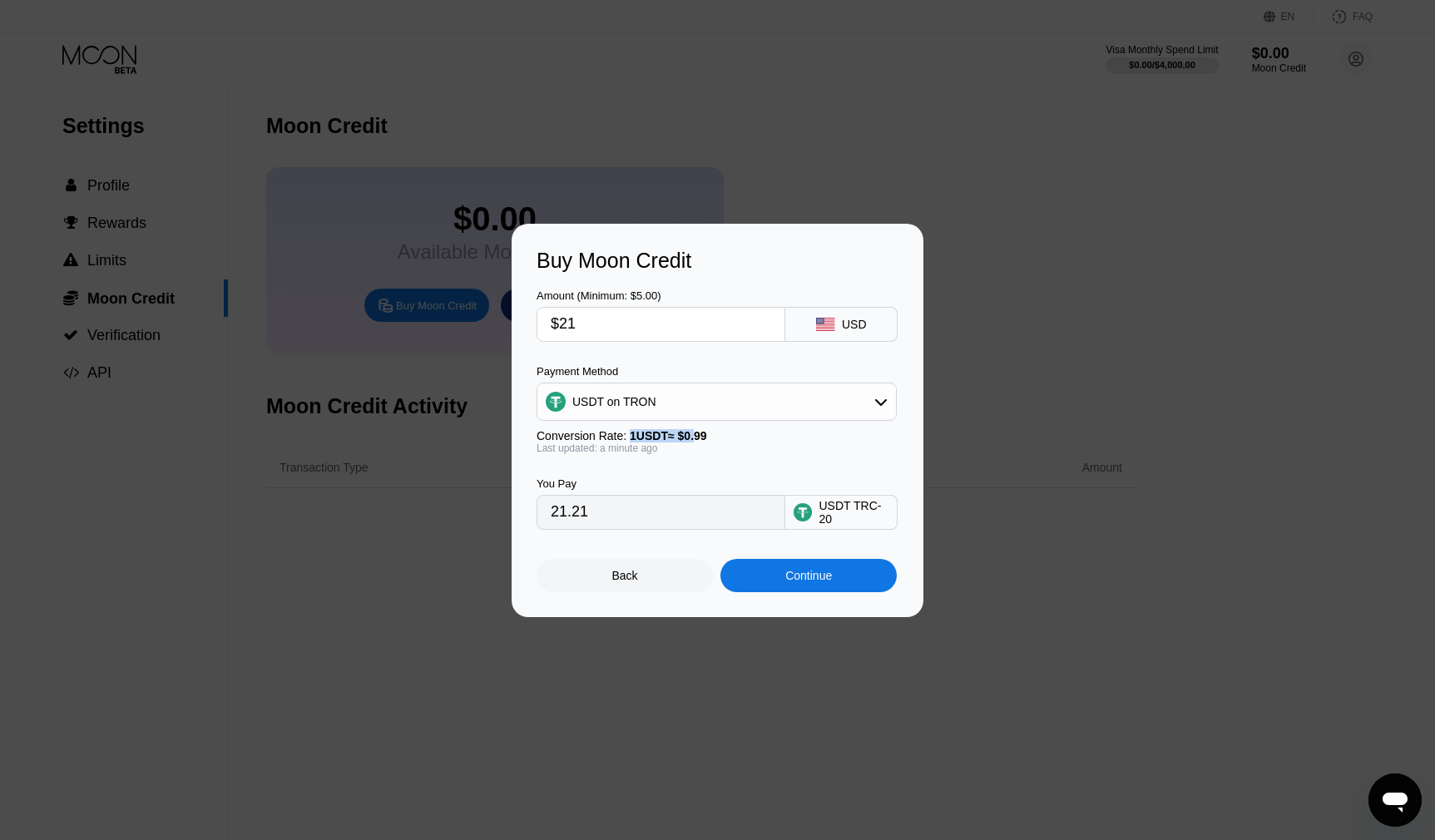
drag, startPoint x: 632, startPoint y: 439, endPoint x: 706, endPoint y: 434, distance: 74.2
click at [706, 434] on span "1 USDT ≈ $0.99" at bounding box center [668, 436] width 78 height 14
click at [591, 320] on input "$21" at bounding box center [661, 325] width 221 height 33
type input "$20"
type input "20.20"
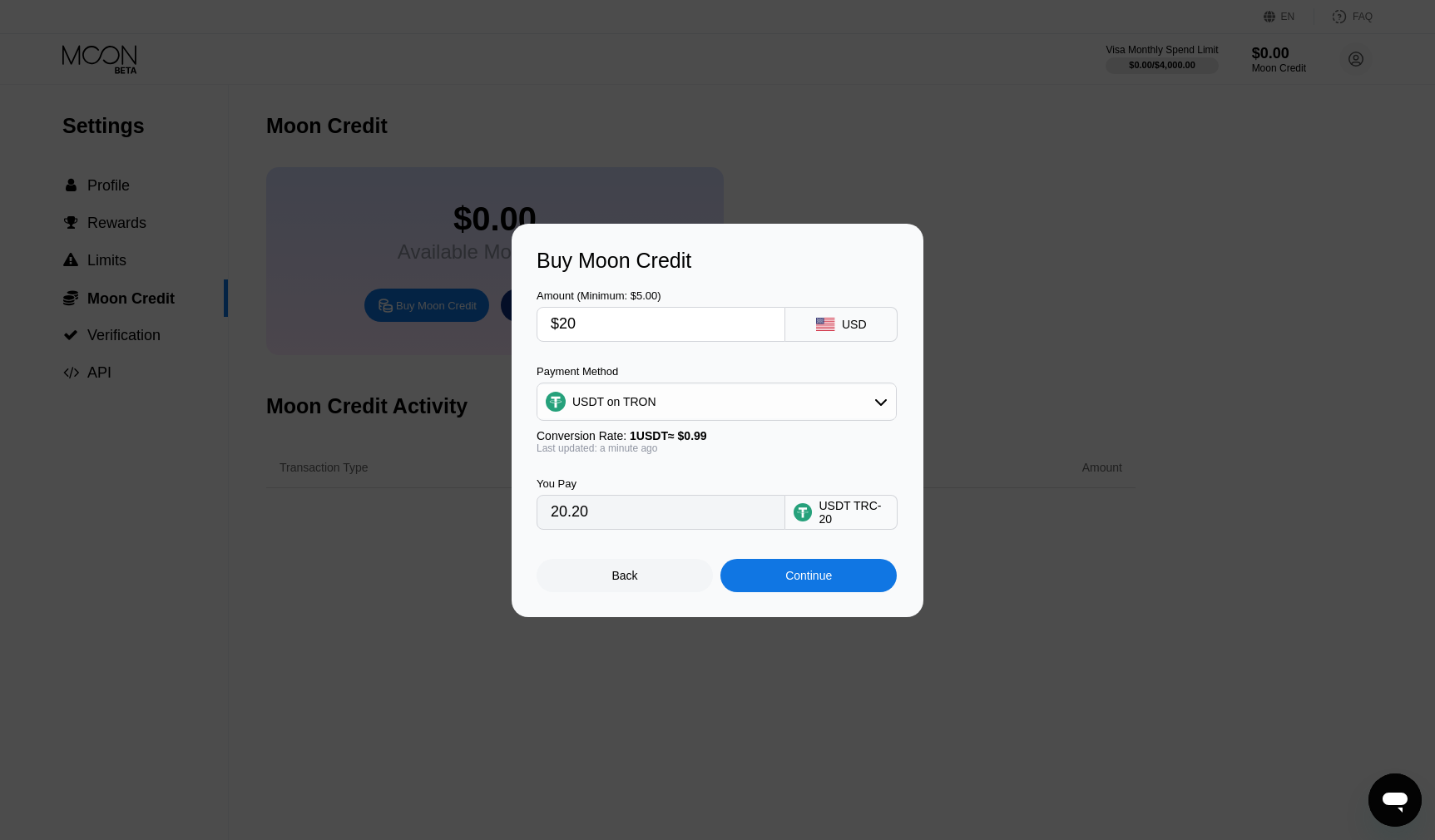
click at [618, 330] on input "$20" at bounding box center [661, 325] width 221 height 33
type input "$21"
type input "21.21"
click at [629, 250] on div "Buy Moon Credit" at bounding box center [718, 260] width 362 height 25
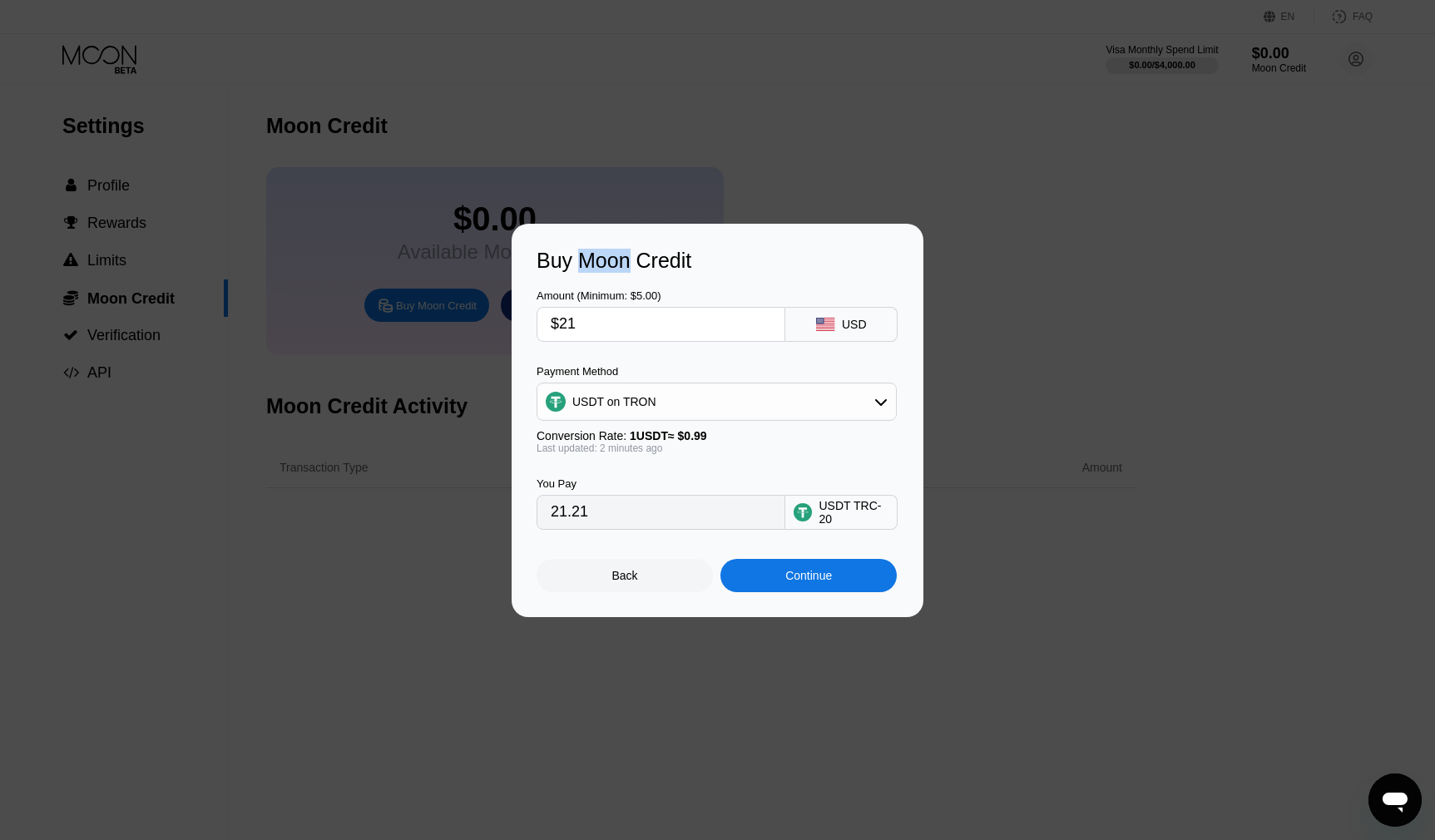
click at [629, 250] on div "Buy Moon Credit" at bounding box center [718, 260] width 362 height 25
click at [590, 319] on input "$21" at bounding box center [661, 325] width 221 height 33
type input "$2"
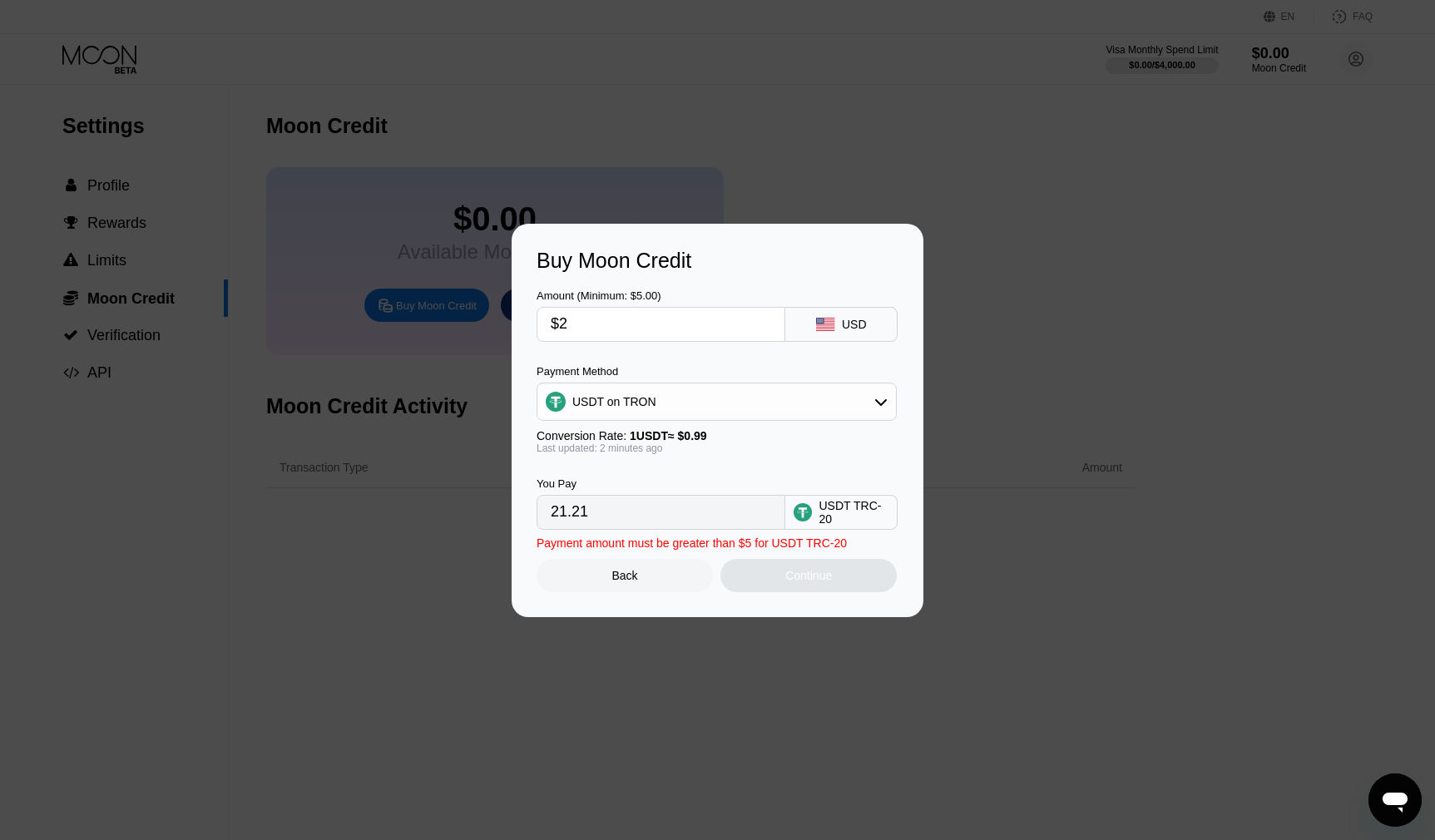
type input "2.02"
type input "$24"
type input "24.24"
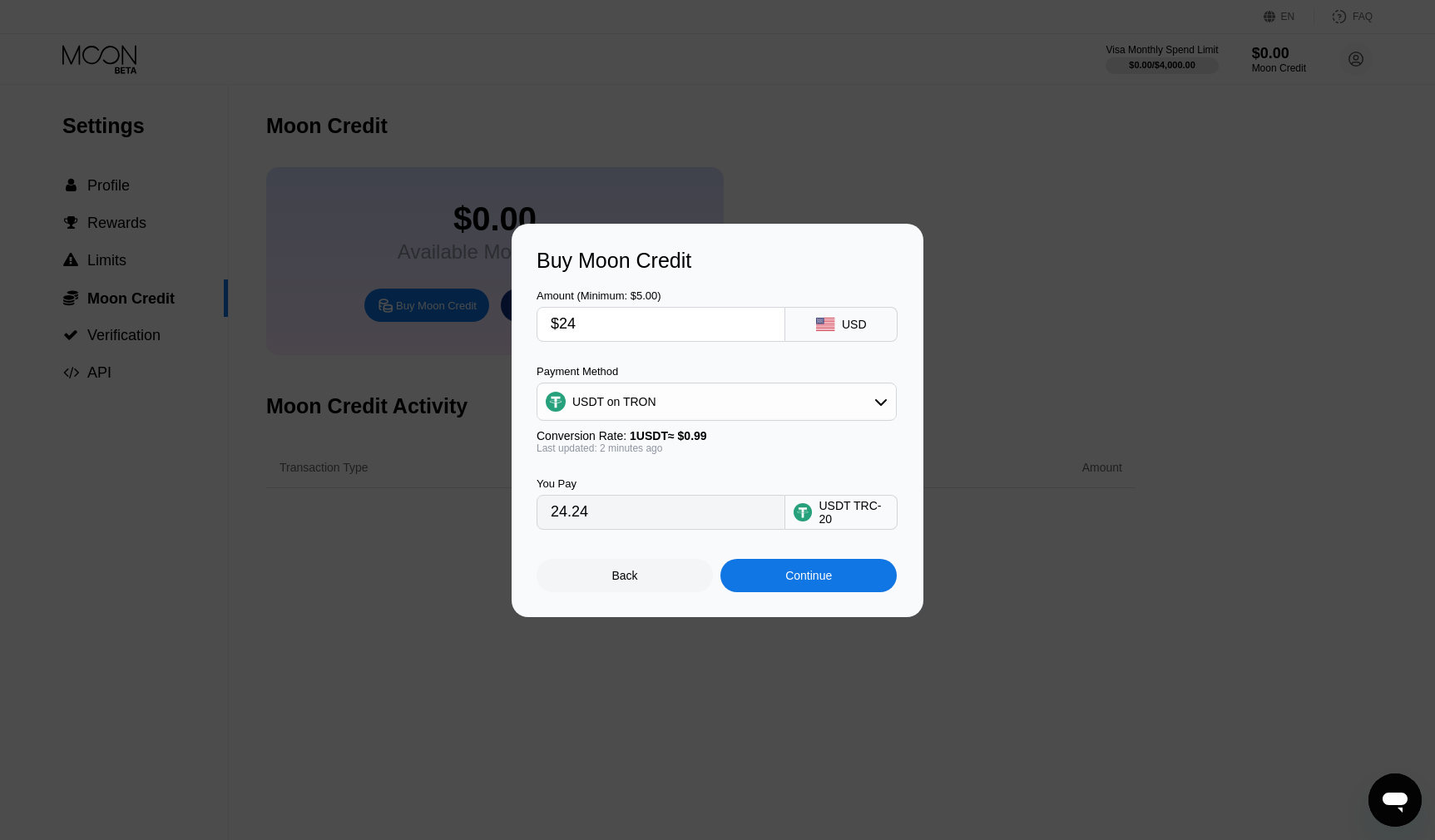
click at [582, 295] on div "Amount (Minimum: $5.00)" at bounding box center [661, 295] width 248 height 13
click at [630, 316] on input "$24" at bounding box center [661, 325] width 221 height 33
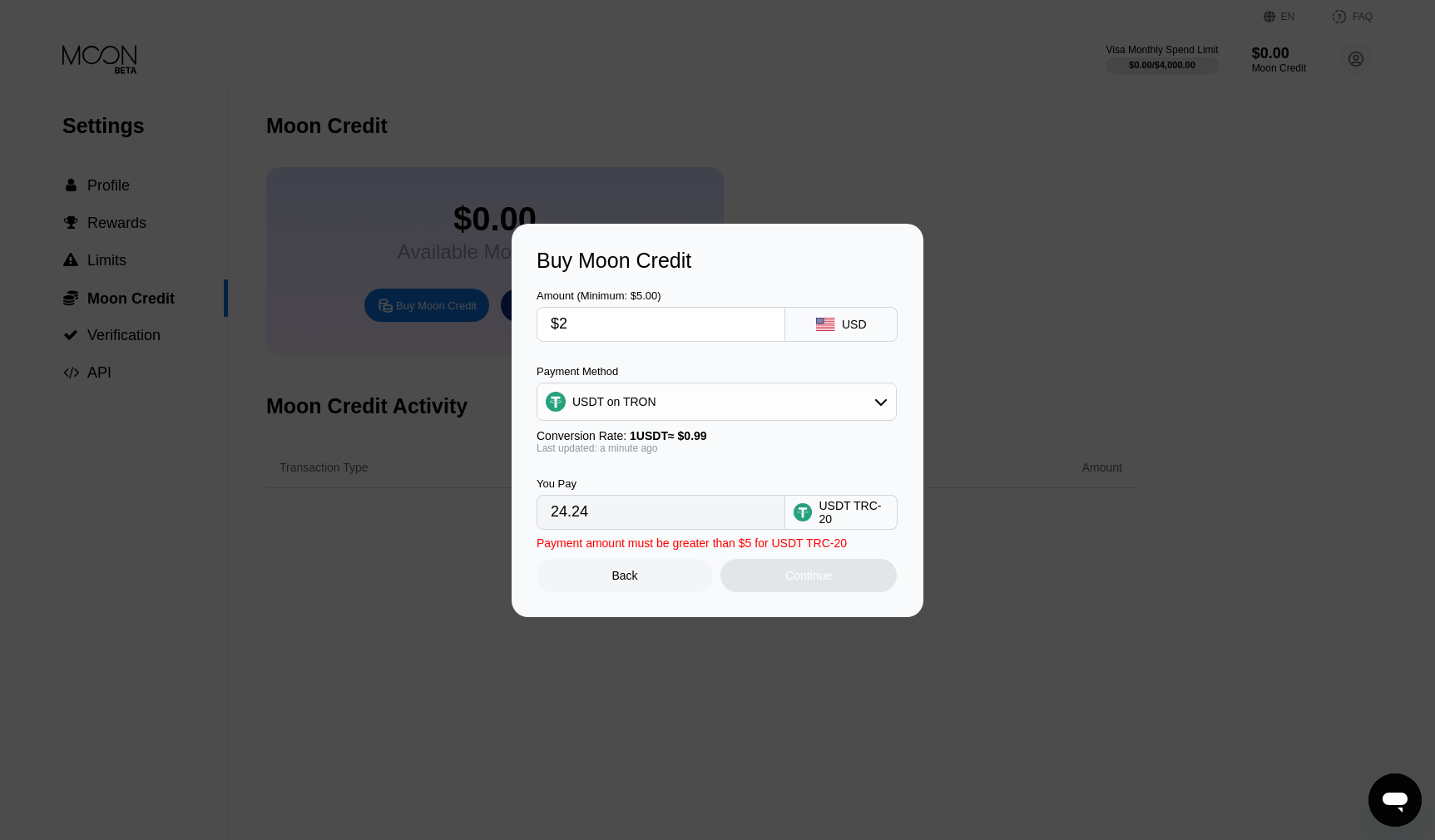
type input "$25"
type input "25.25"
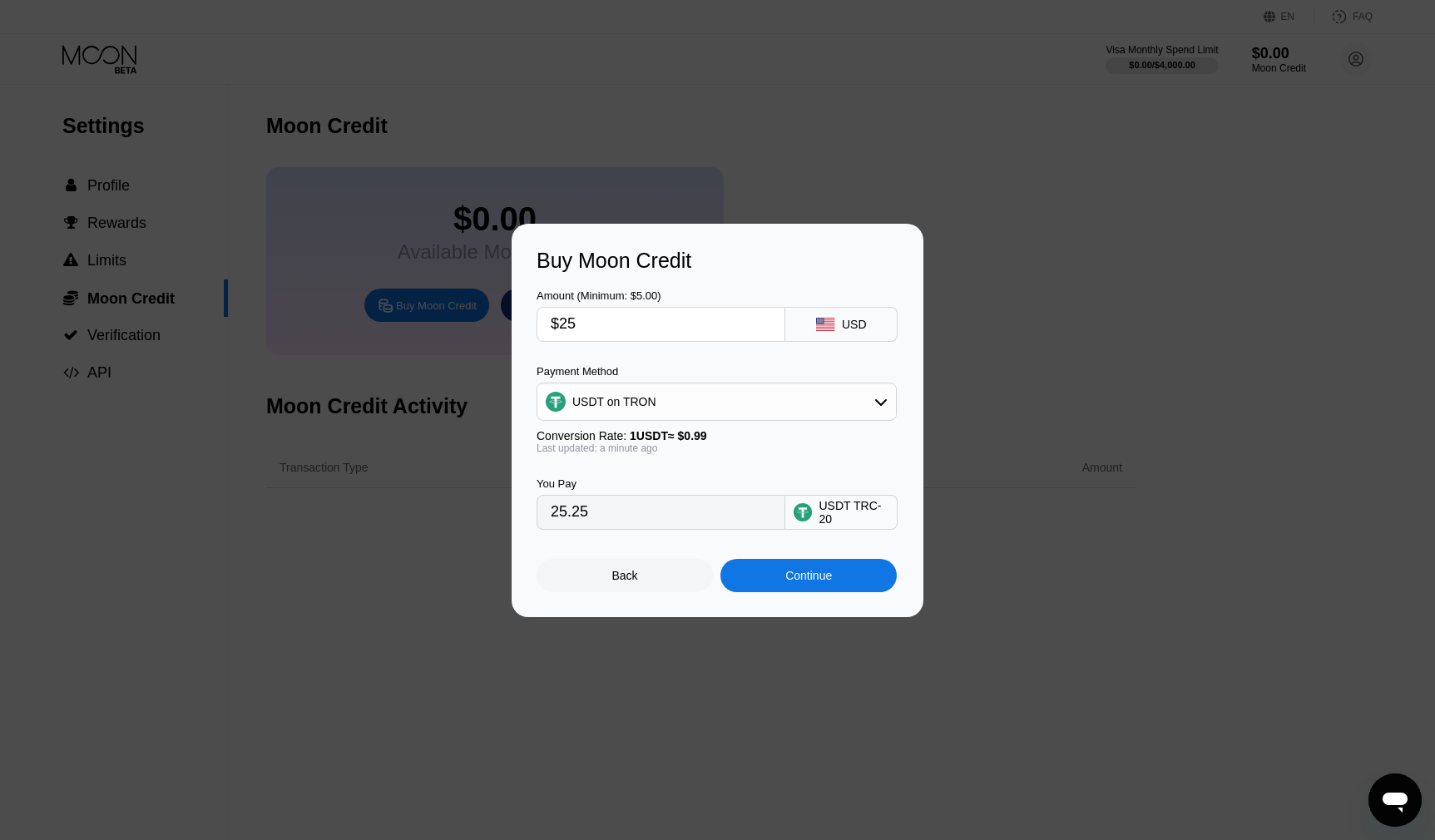
type input "$25"
click at [790, 577] on div "Continue" at bounding box center [808, 576] width 46 height 14
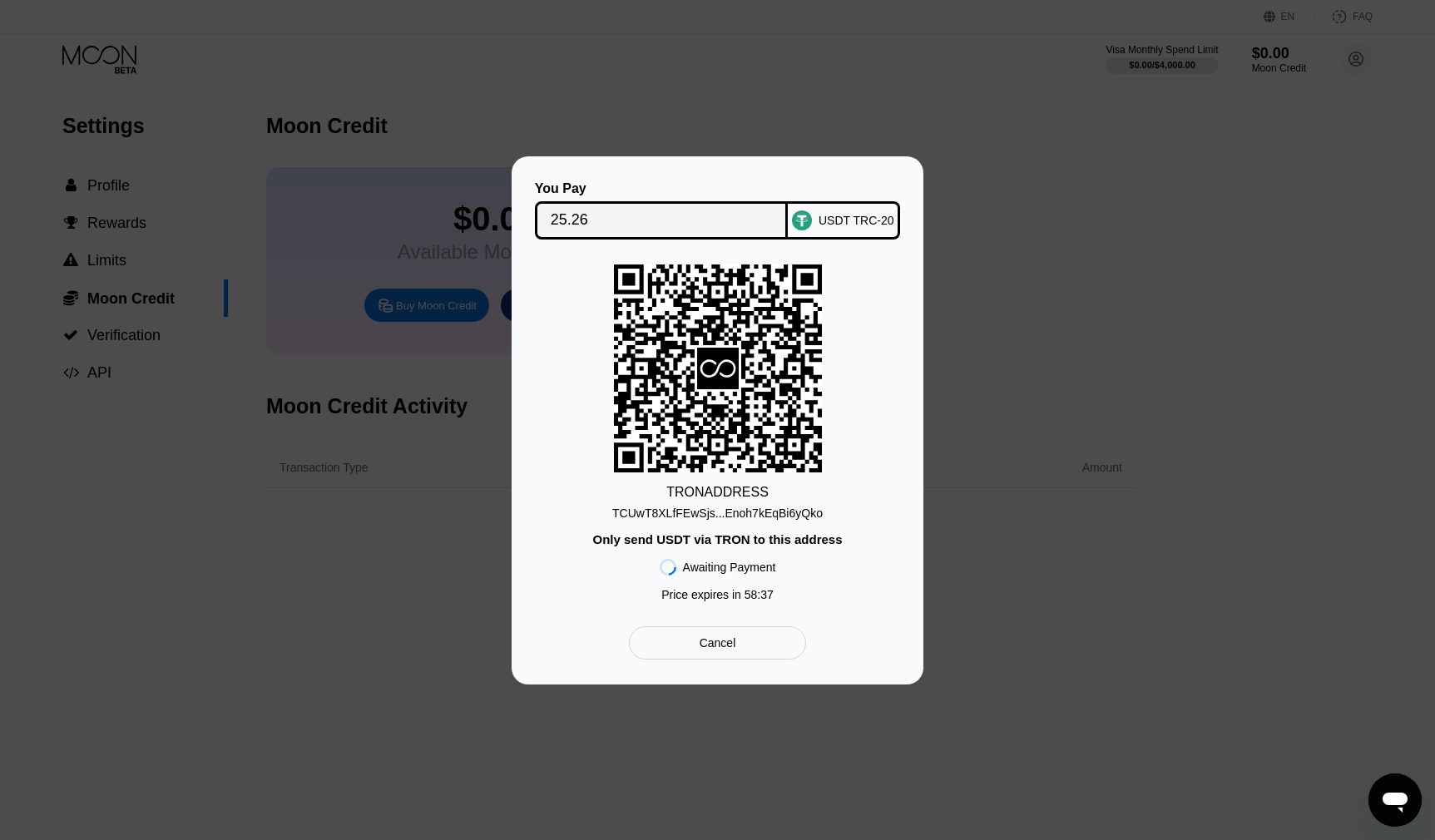
click at [853, 225] on div "USDT TRC-20" at bounding box center [856, 221] width 76 height 14
click at [840, 524] on div "TRON ADDRESS TCUwT8XLfFEwSjs...Enoh7kEqBi6yQko Only send USDT via TRON to this …" at bounding box center [718, 438] width 362 height 345
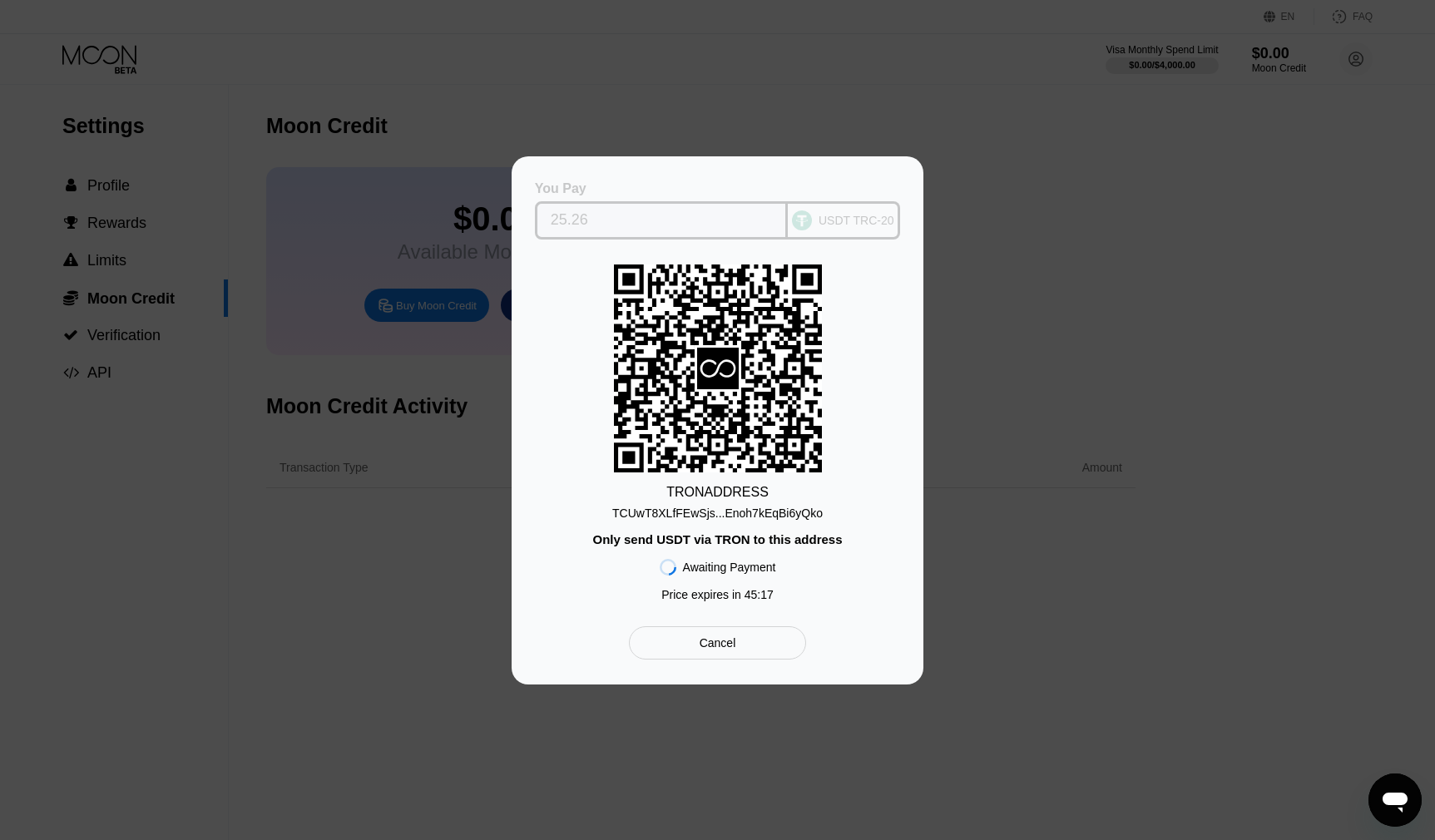
drag, startPoint x: 703, startPoint y: 179, endPoint x: 589, endPoint y: 291, distance: 159.8
click at [589, 291] on div "You Pay 25.26 USDT TRC-20 TRON ADDRESS TCUwT8XLfFEwSjs...Enoh7kEqBi6yQko Only s…" at bounding box center [718, 420] width 362 height 478
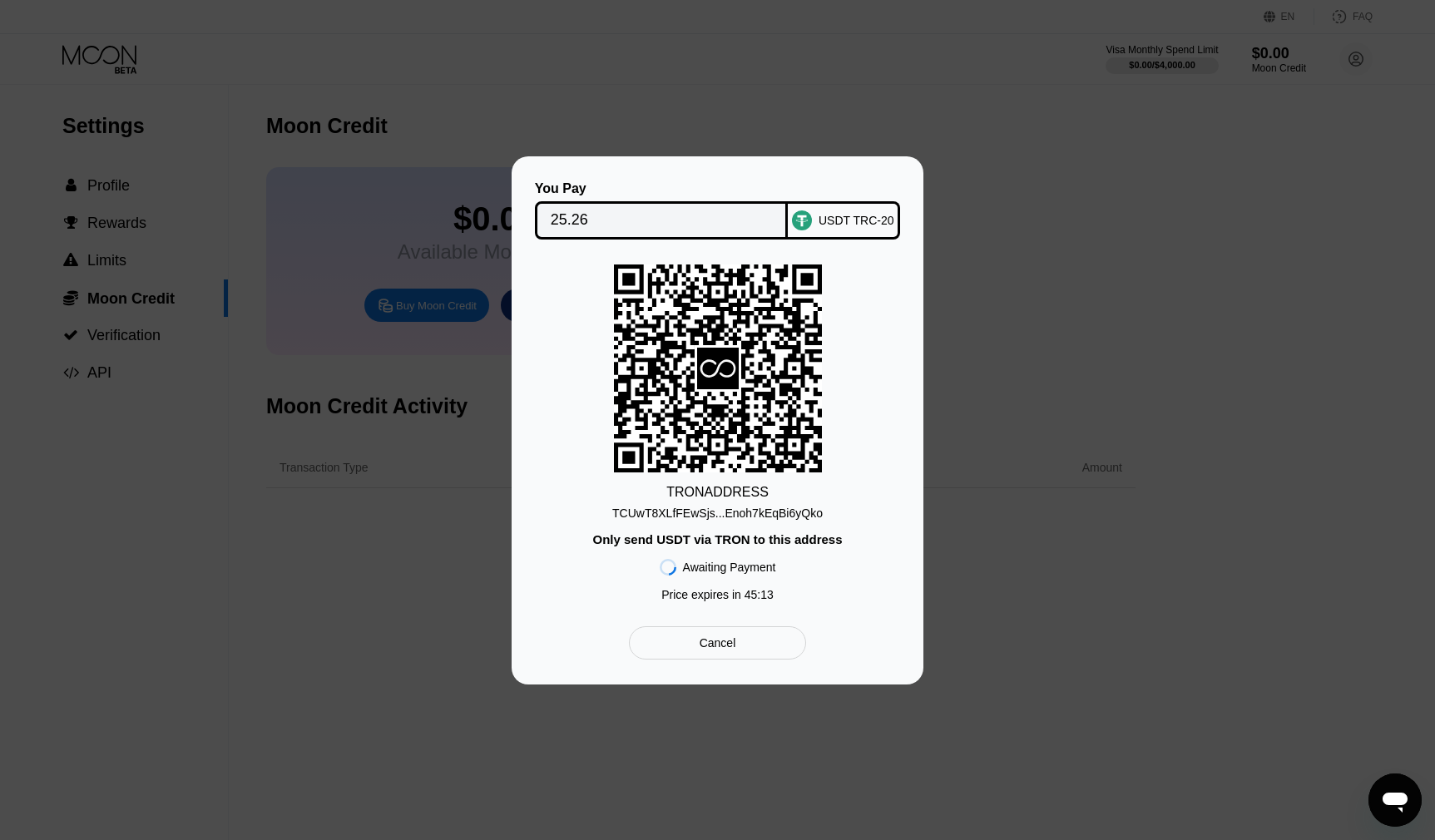
click at [696, 515] on div "TCUwT8XLfFEwSjs...Enoh7kEqBi6yQko" at bounding box center [718, 513] width 210 height 14
click at [720, 637] on div "Cancel" at bounding box center [718, 643] width 178 height 33
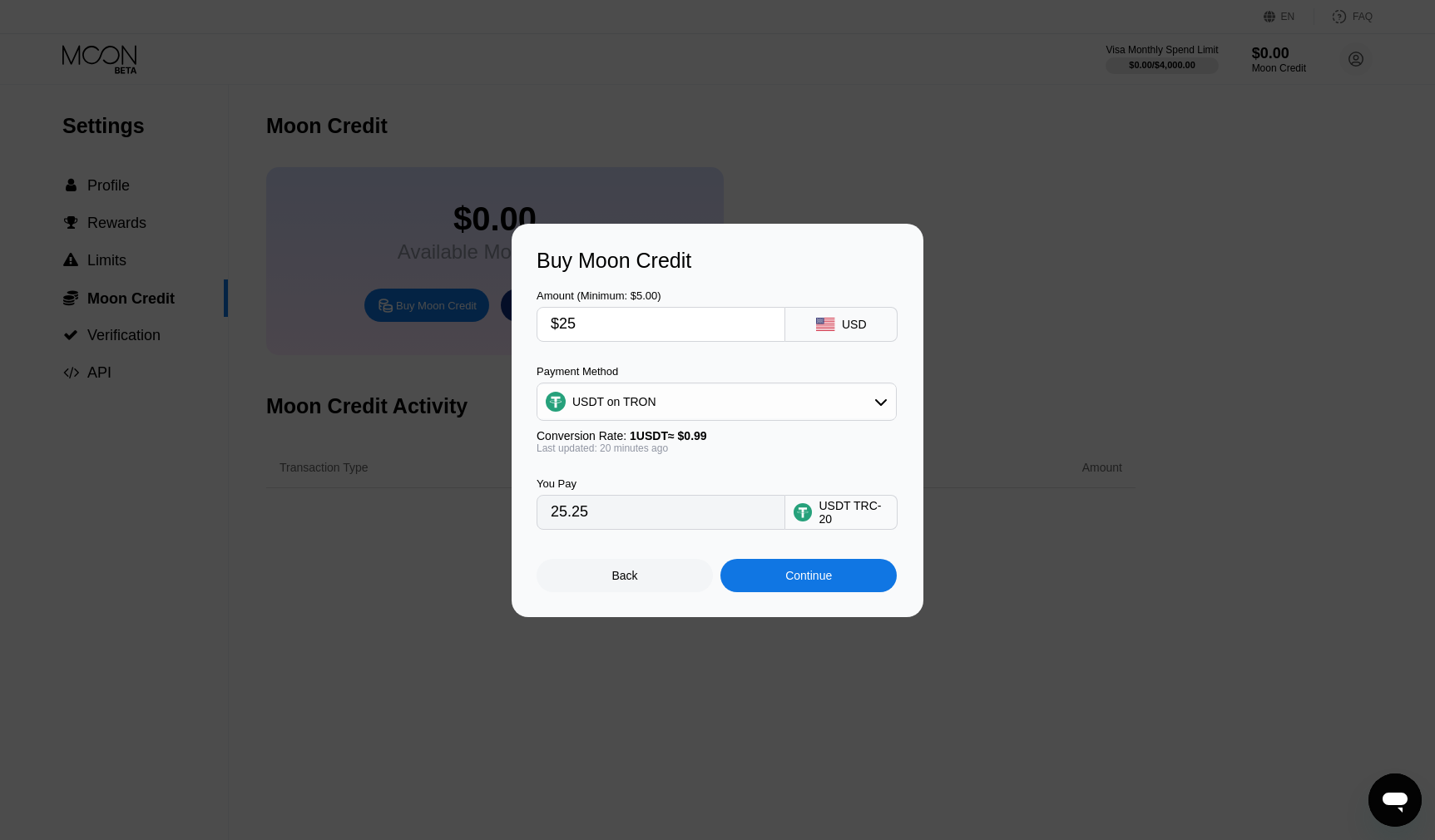
click at [859, 399] on div "USDT on TRON" at bounding box center [716, 401] width 358 height 33
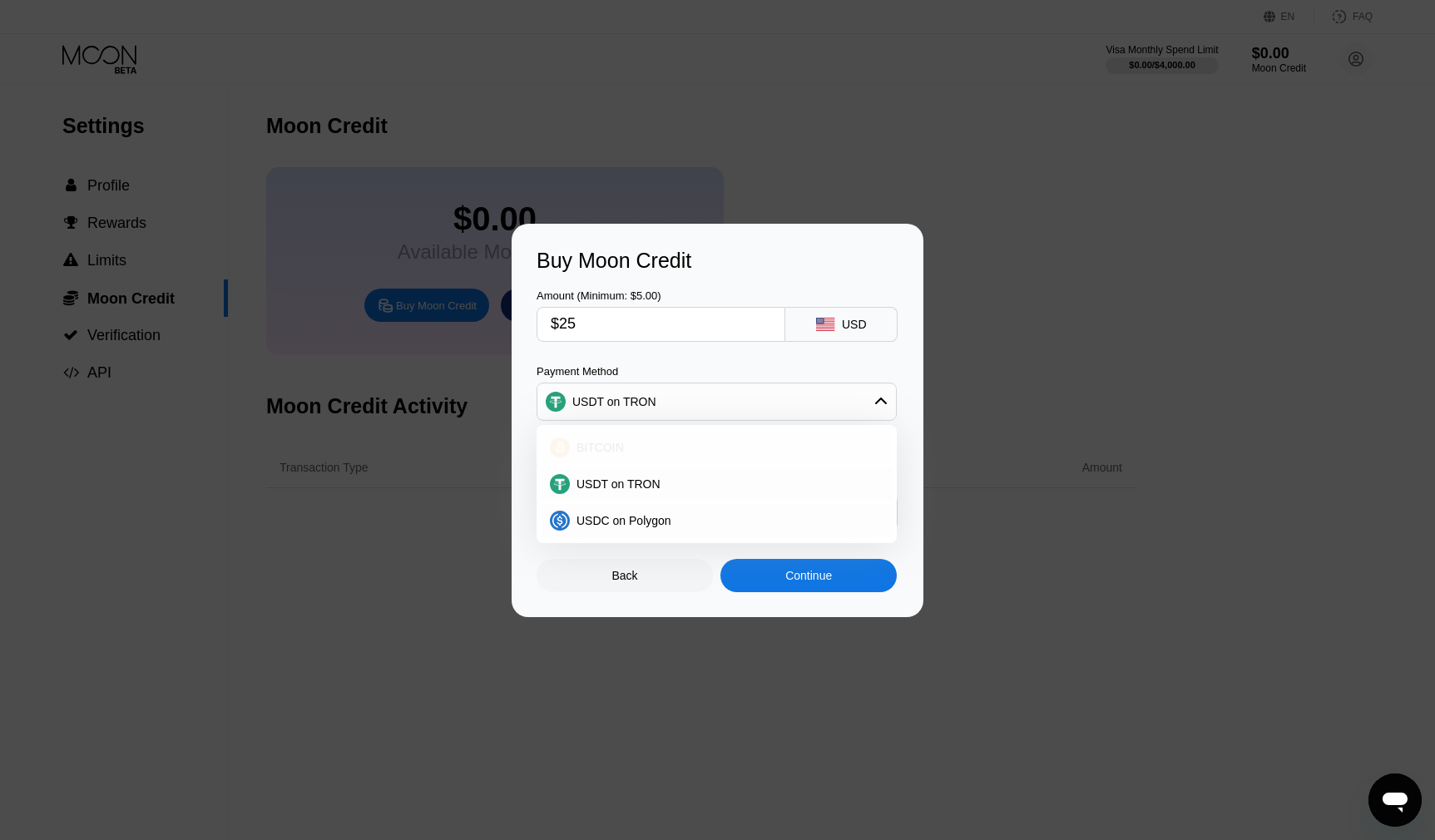
click at [611, 450] on span "BITCOIN" at bounding box center [600, 447] width 47 height 14
type input "0.00021831"
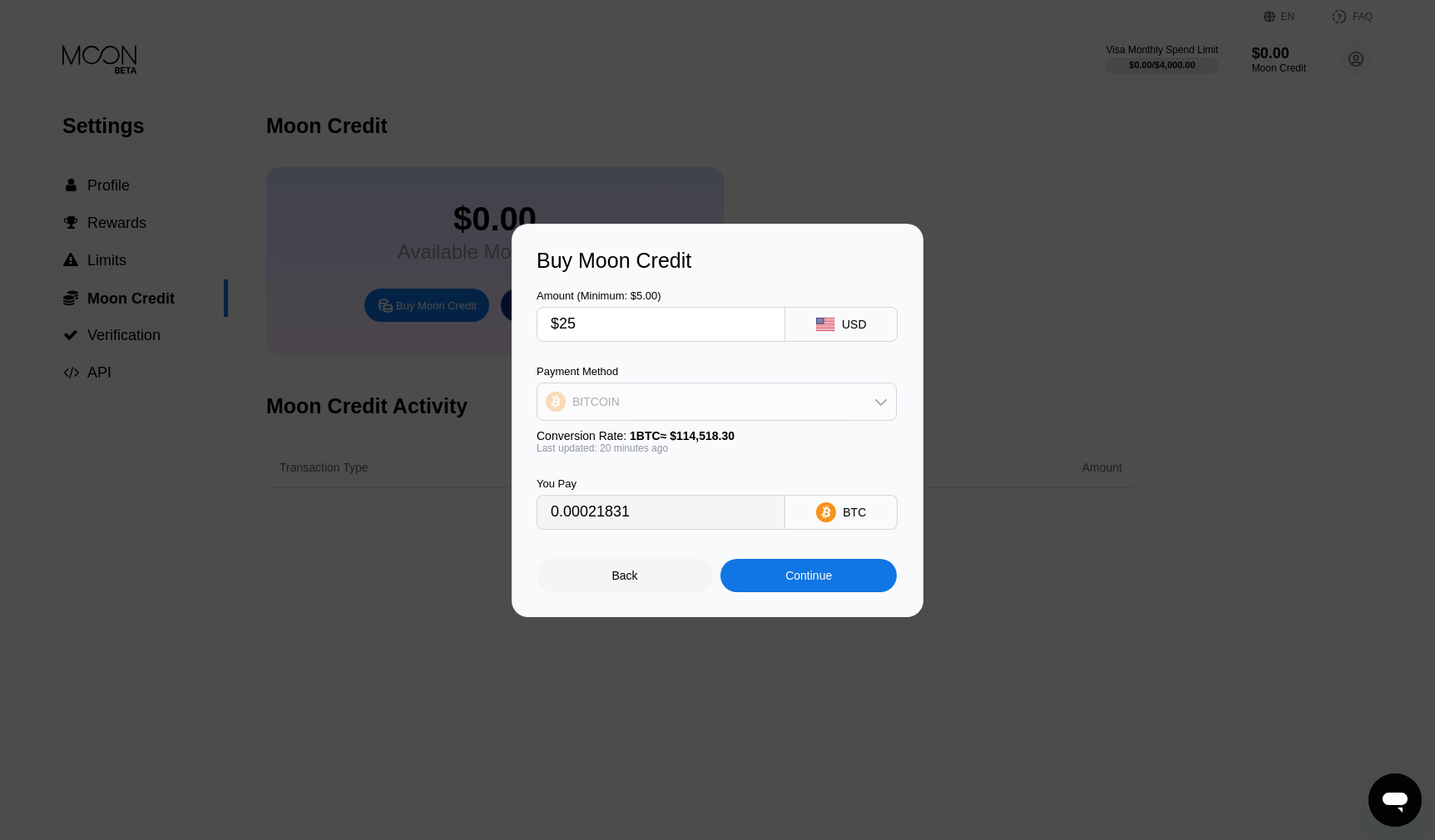
click at [637, 402] on div "BITCOIN" at bounding box center [716, 401] width 358 height 33
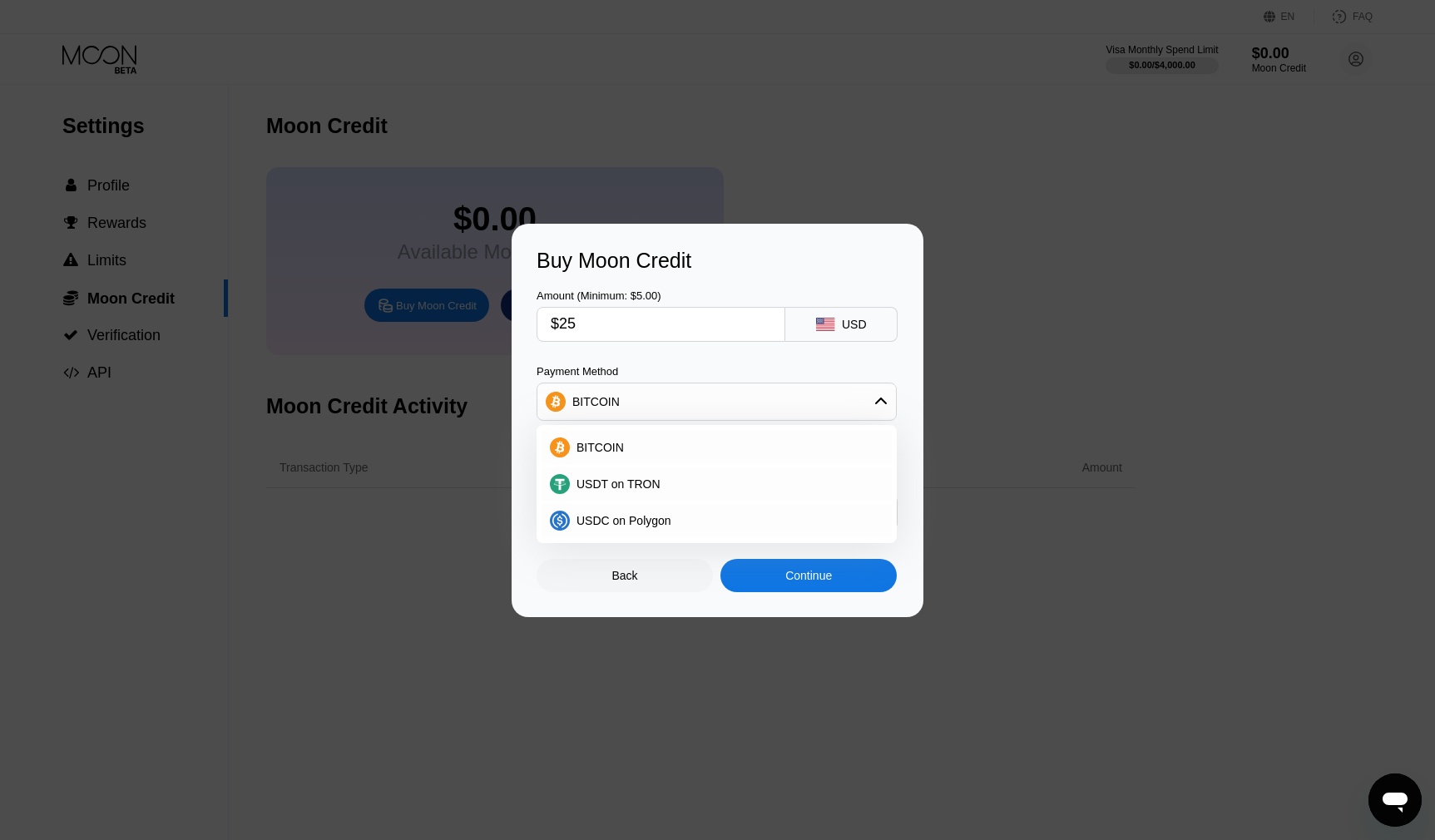
click at [567, 265] on div "Buy Moon Credit" at bounding box center [718, 260] width 362 height 25
click at [604, 263] on div "Buy Moon Credit" at bounding box center [718, 260] width 362 height 25
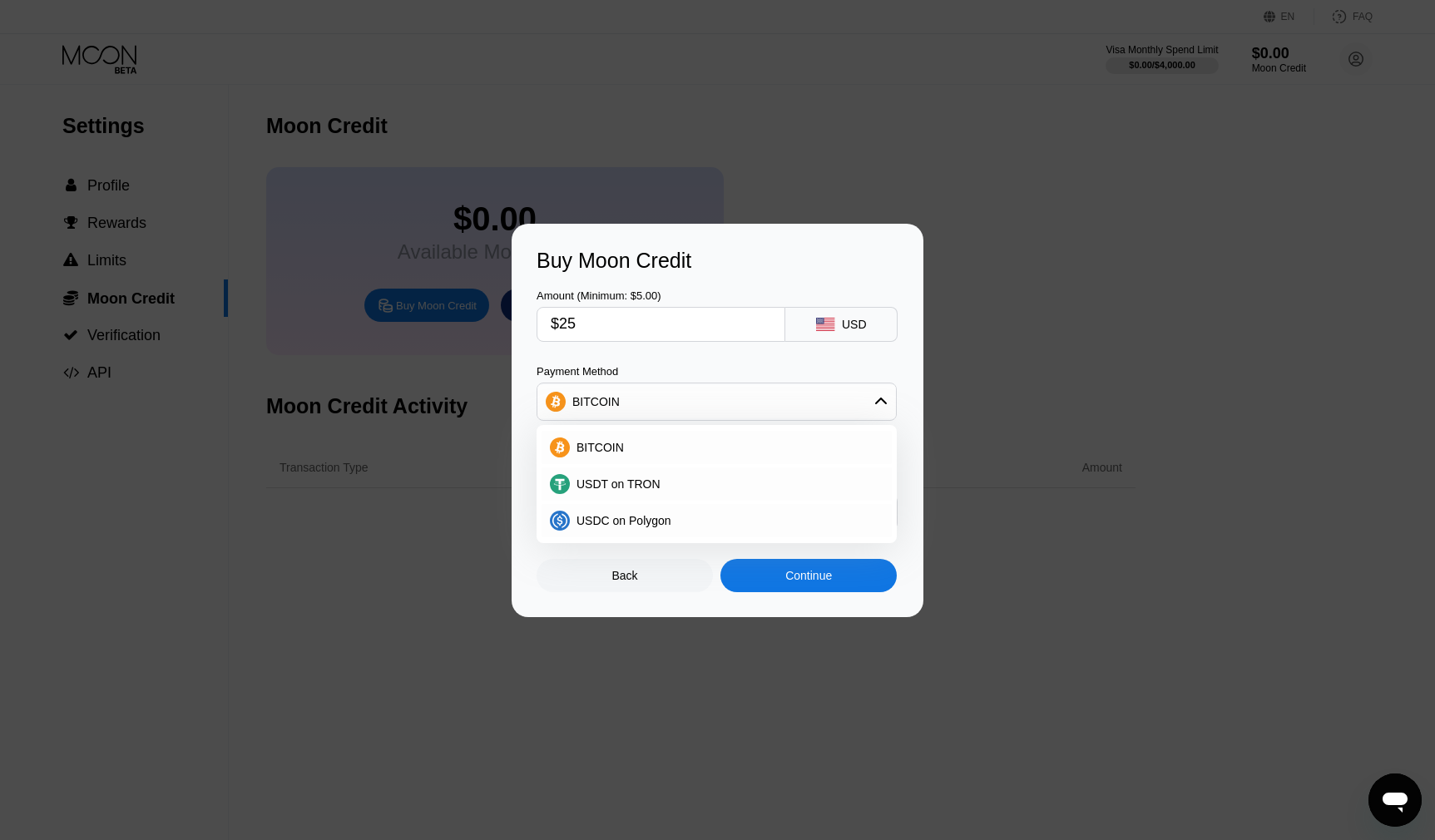
click at [604, 266] on div "Buy Moon Credit" at bounding box center [718, 260] width 362 height 25
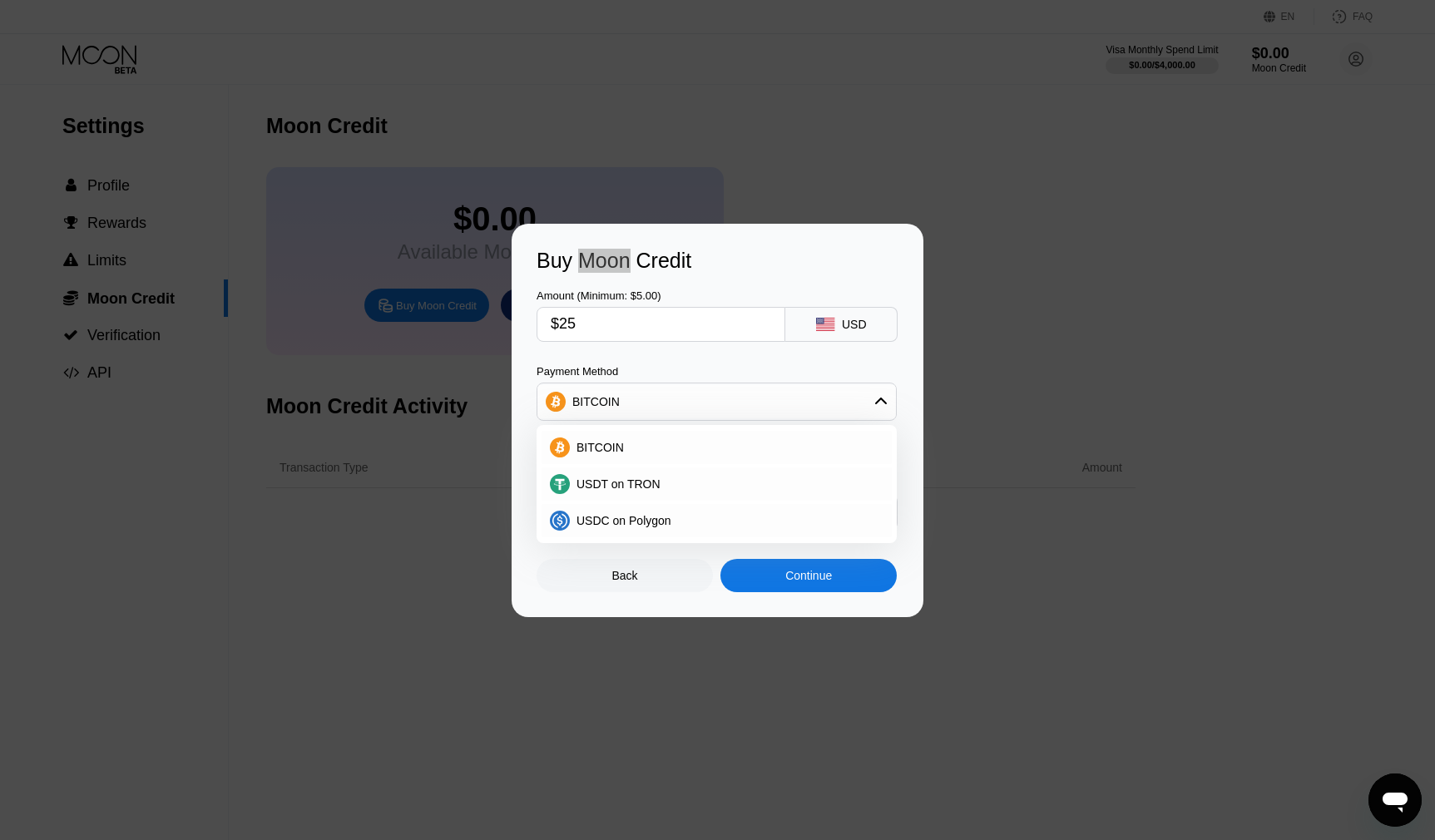
click at [604, 266] on div "Buy Moon Credit" at bounding box center [718, 260] width 362 height 25
click at [373, 248] on div "Buy Moon Credit Amount (Minimum: $5.00) $25 USD Payment Method BITCOIN BITCOIN …" at bounding box center [718, 420] width 1435 height 394
click at [636, 592] on div "Back" at bounding box center [625, 576] width 177 height 33
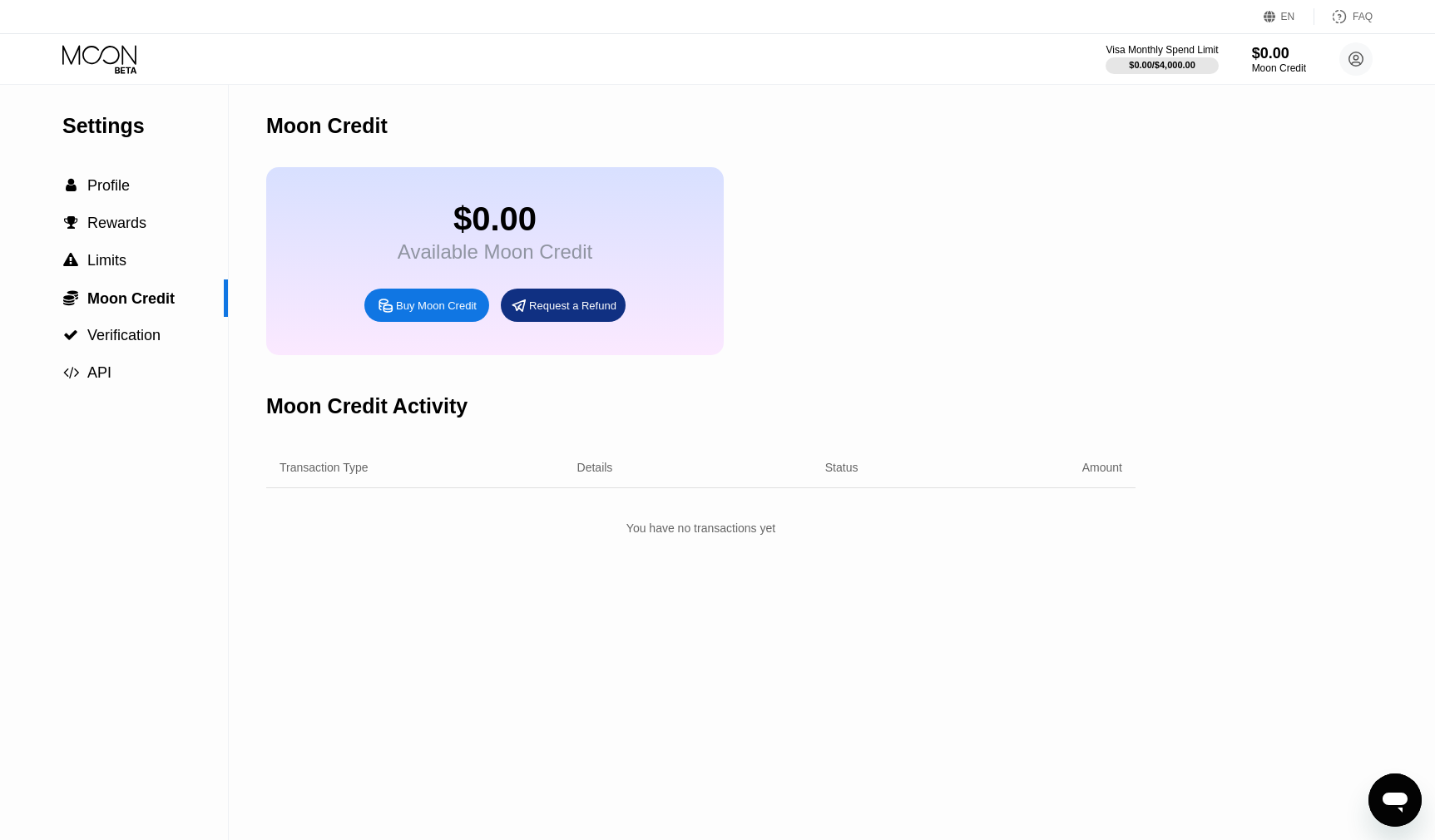
click at [111, 60] on icon at bounding box center [101, 60] width 78 height 29
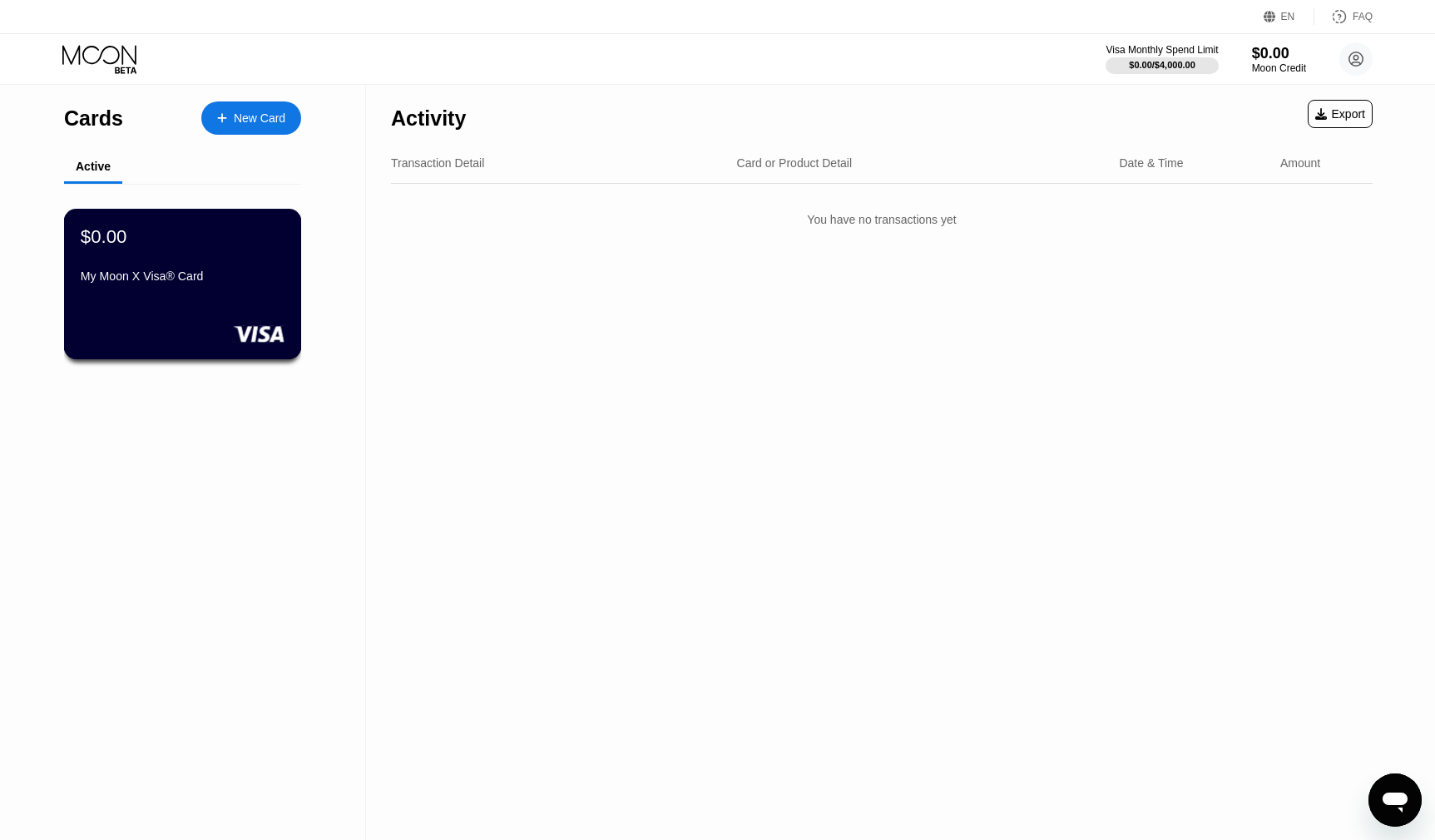
click at [237, 276] on div "My Moon X Visa® Card" at bounding box center [183, 277] width 204 height 14
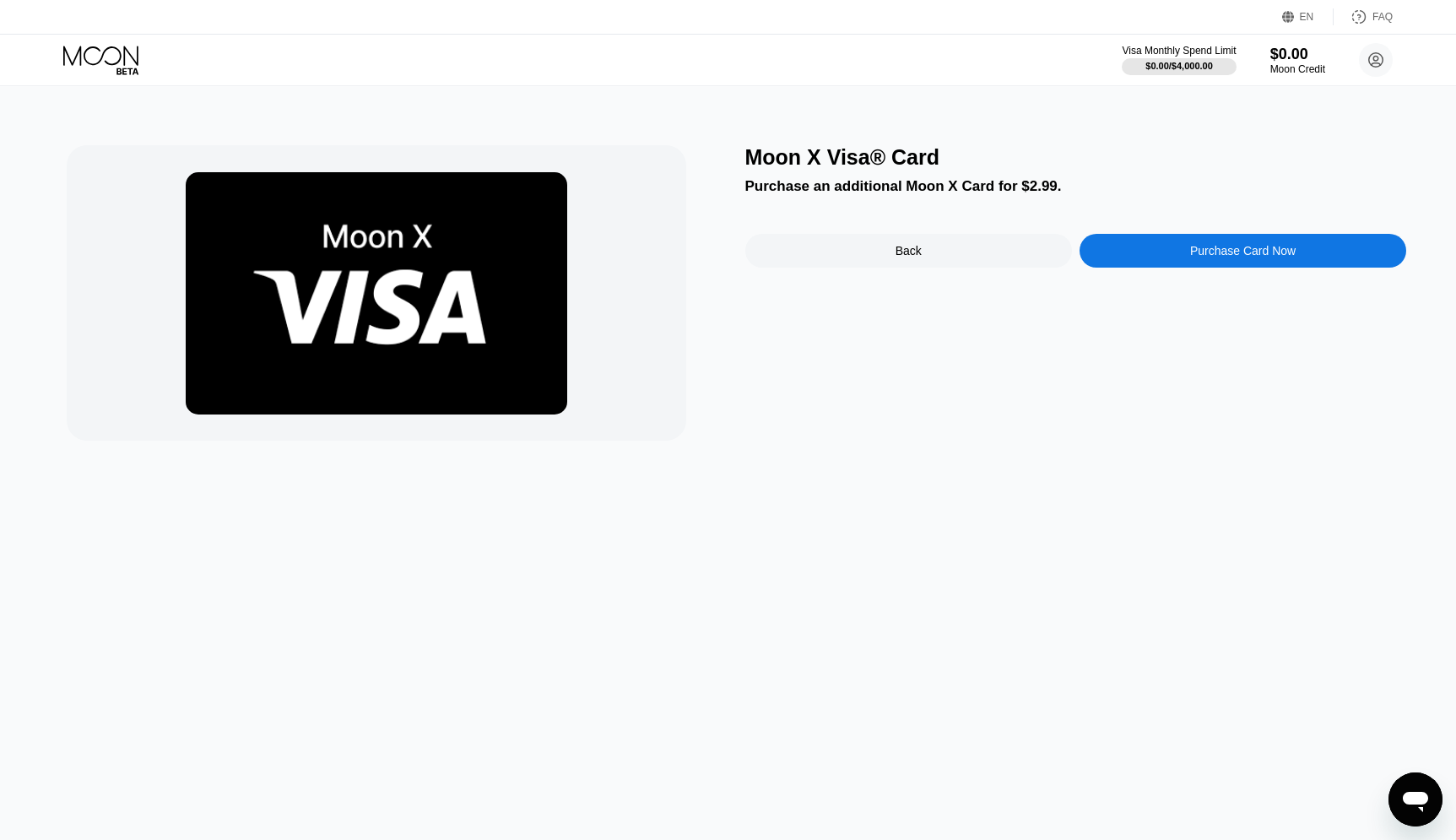
click at [110, 63] on icon at bounding box center [103, 61] width 79 height 30
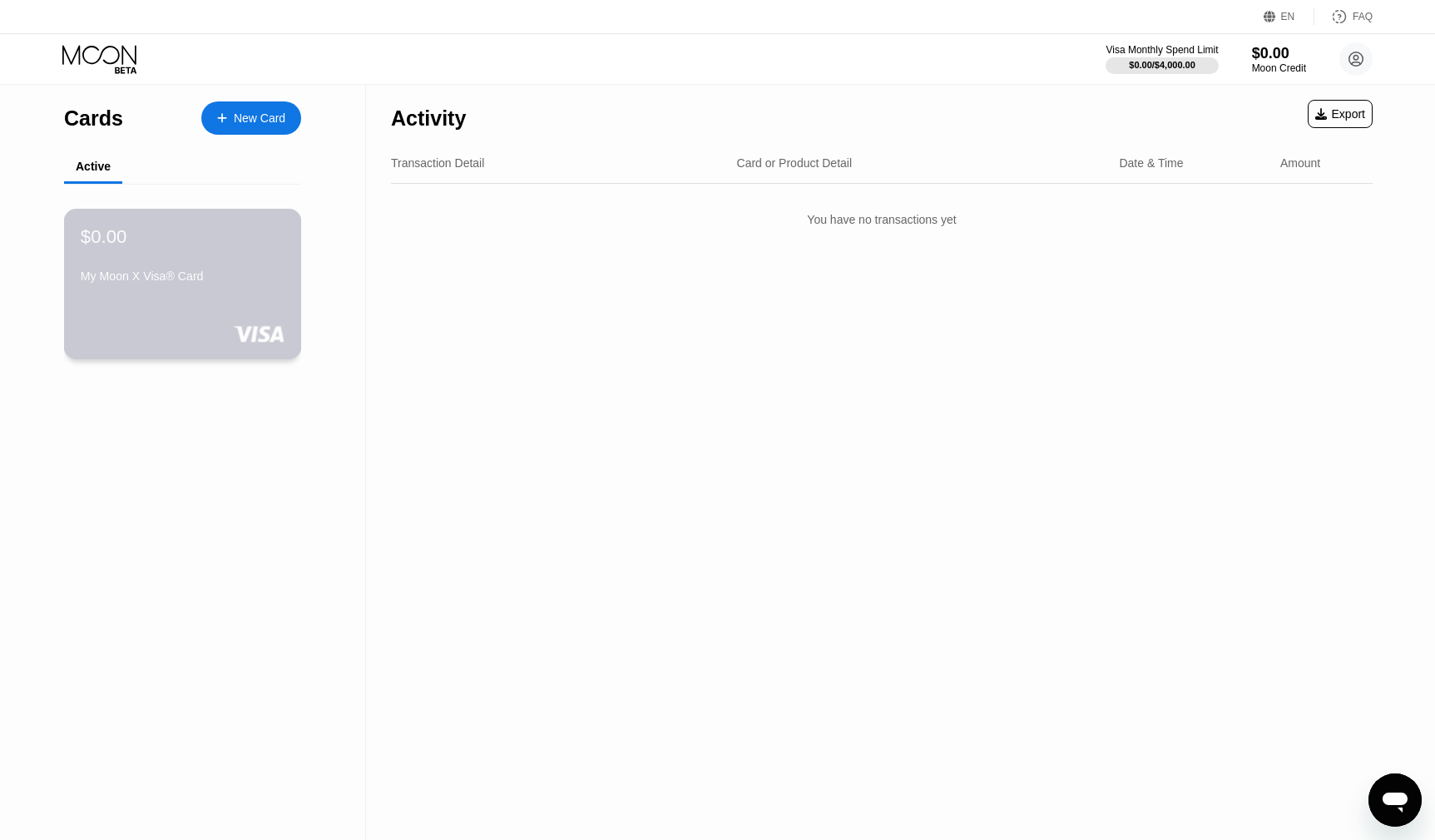
click at [234, 249] on div "$0.00 My Moon X Visa® Card" at bounding box center [183, 257] width 204 height 64
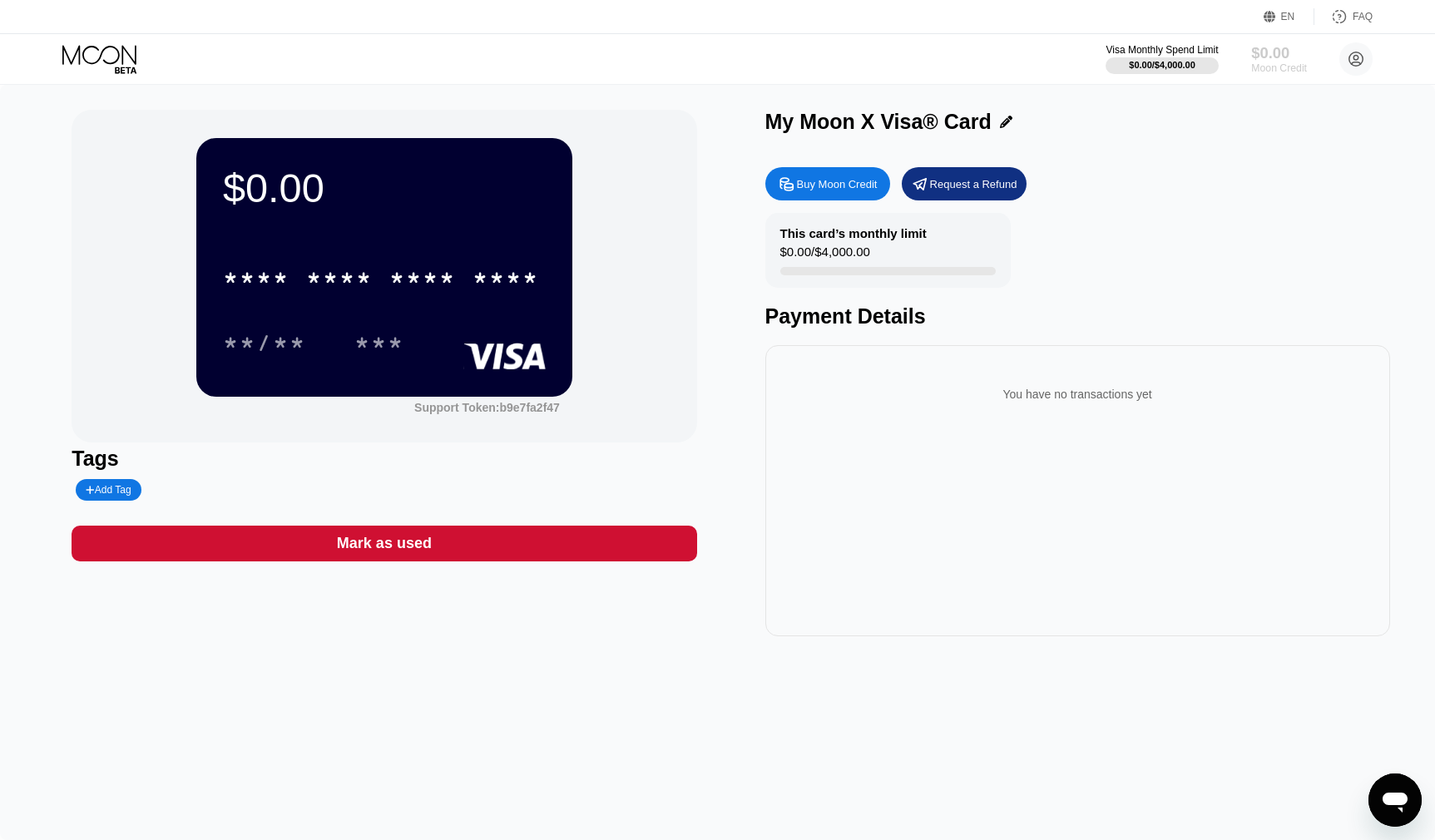
click at [1265, 73] on div "Moon Credit" at bounding box center [1279, 69] width 56 height 12
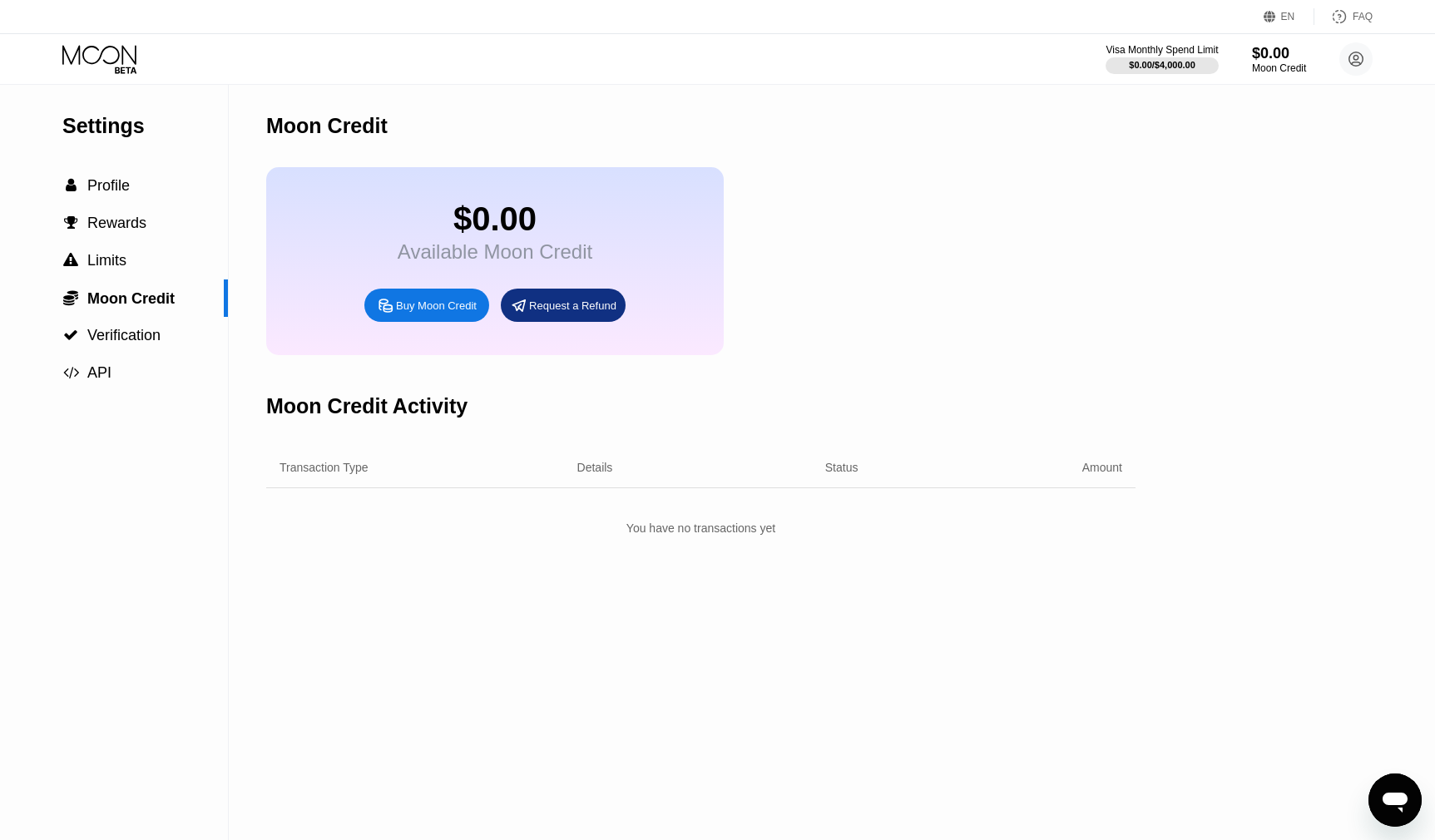
click at [397, 310] on div "Buy Moon Credit" at bounding box center [436, 305] width 80 height 14
type input "0"
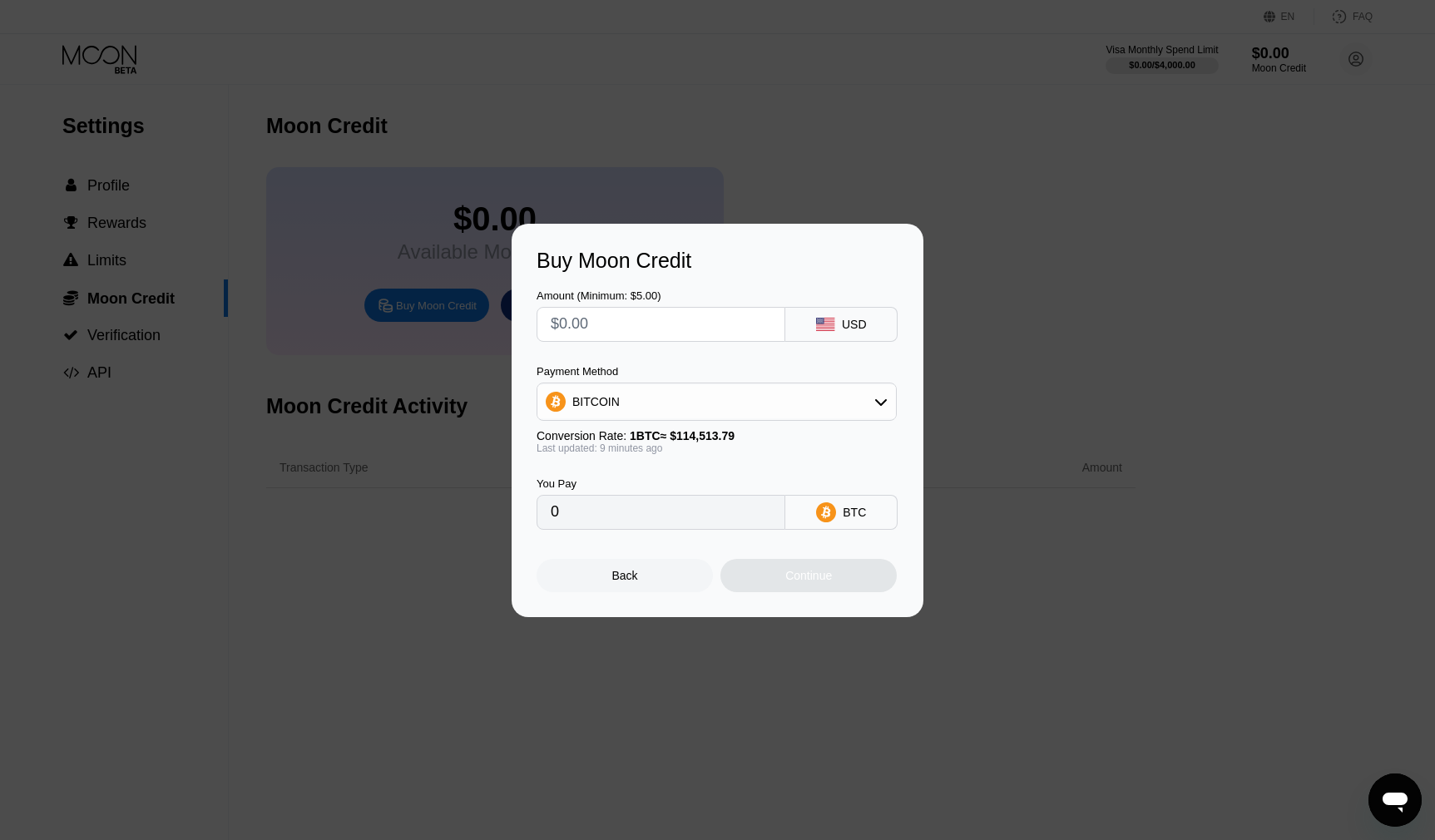
click at [609, 325] on input "text" at bounding box center [661, 325] width 221 height 33
type input "$4"
type input "0.00003497"
type input "0"
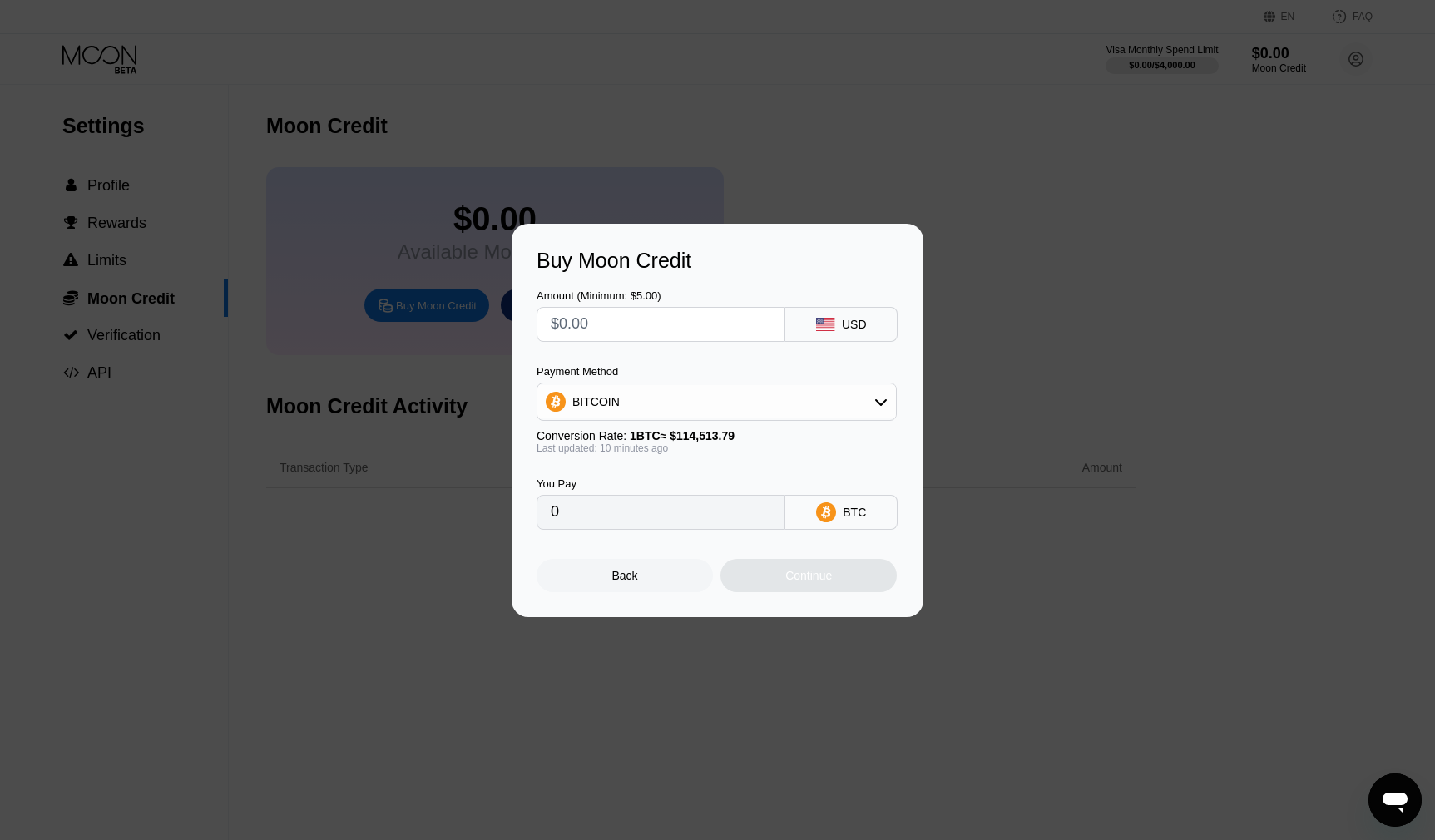
type input "$2"
type input "0.00001749"
type input "$24"
type input "0.00020981"
type input "$24"
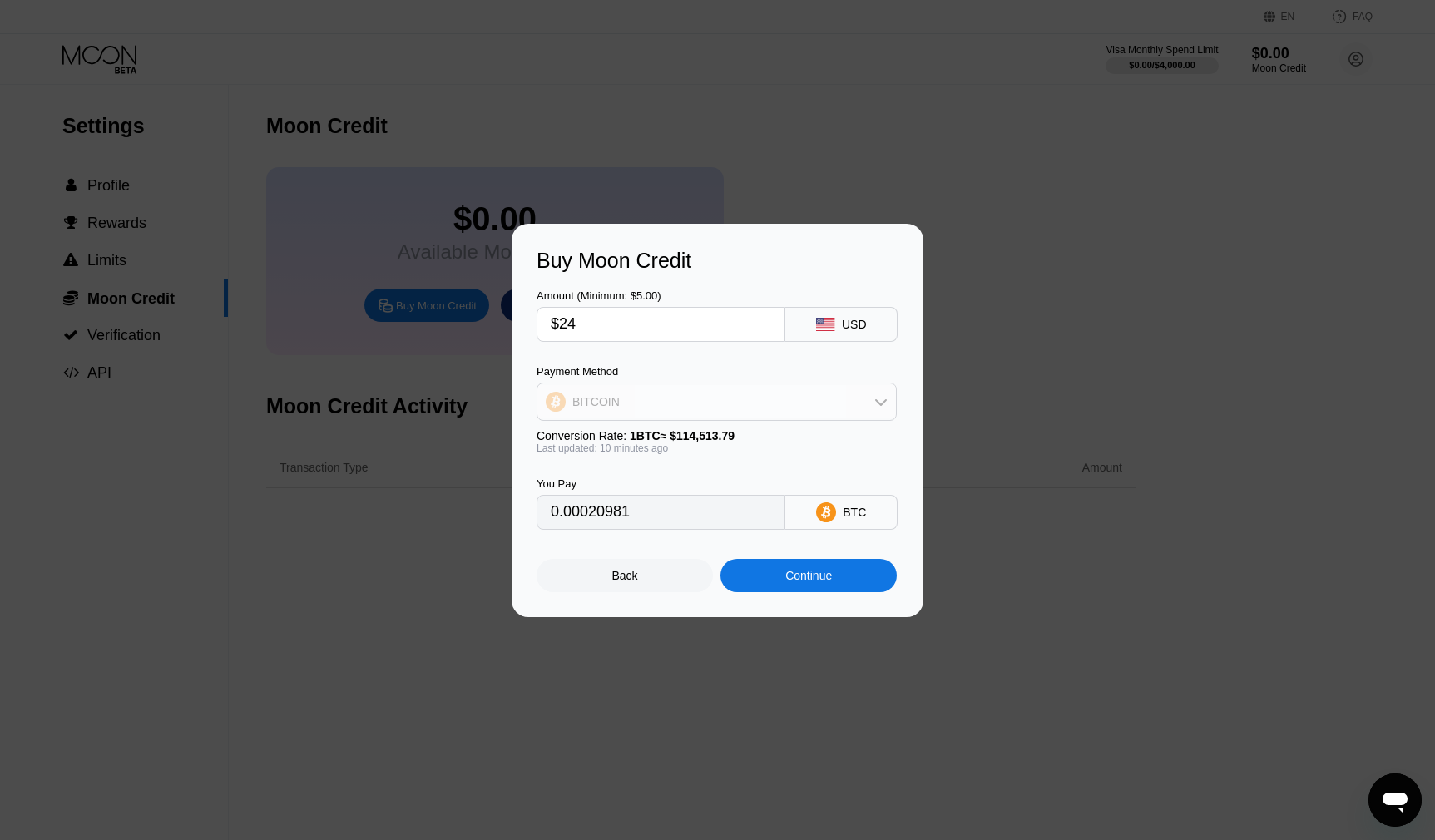
click at [701, 414] on div "BITCOIN" at bounding box center [716, 401] width 358 height 33
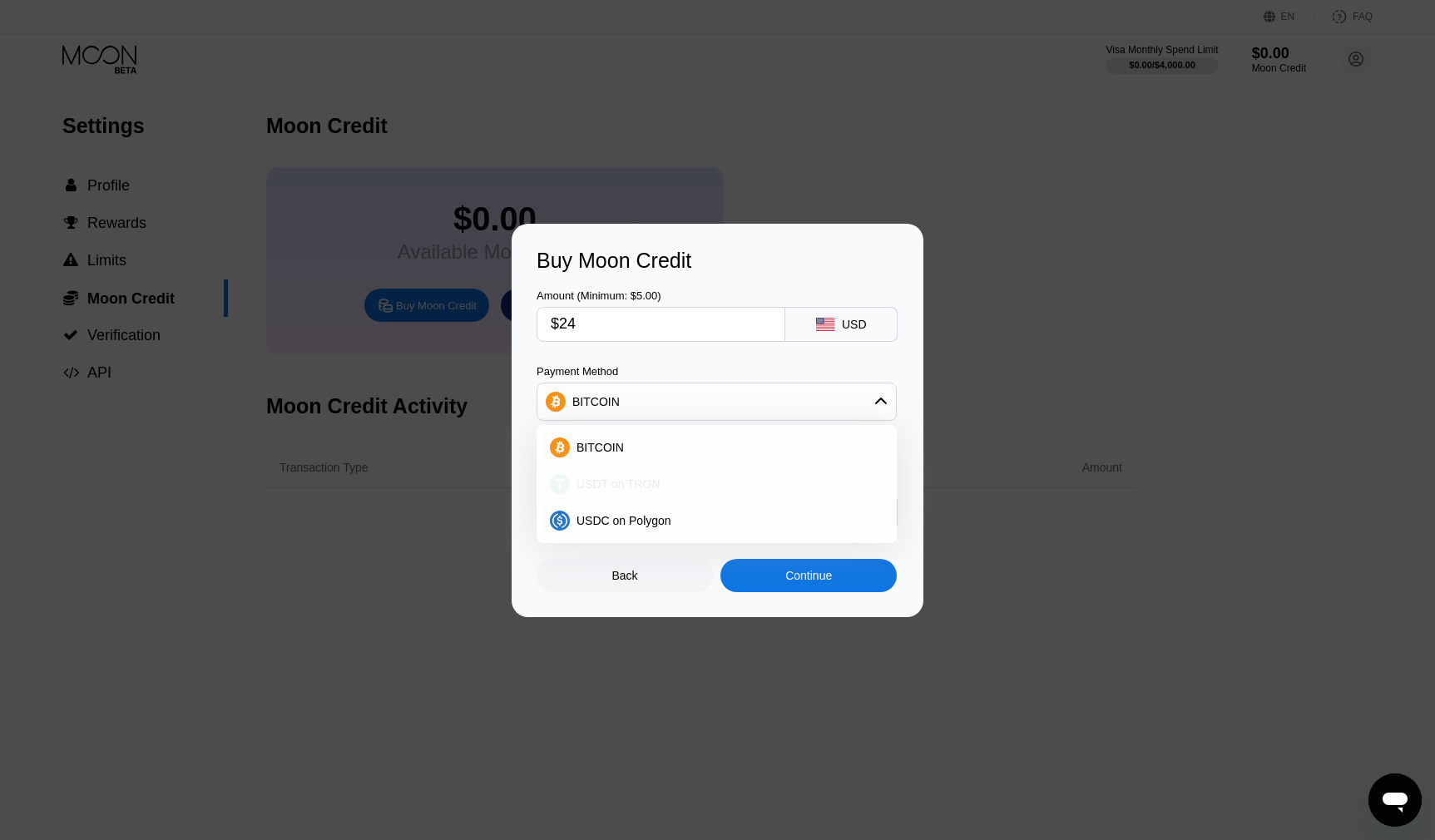
click at [664, 488] on div "USDT on TRON" at bounding box center [727, 484] width 314 height 14
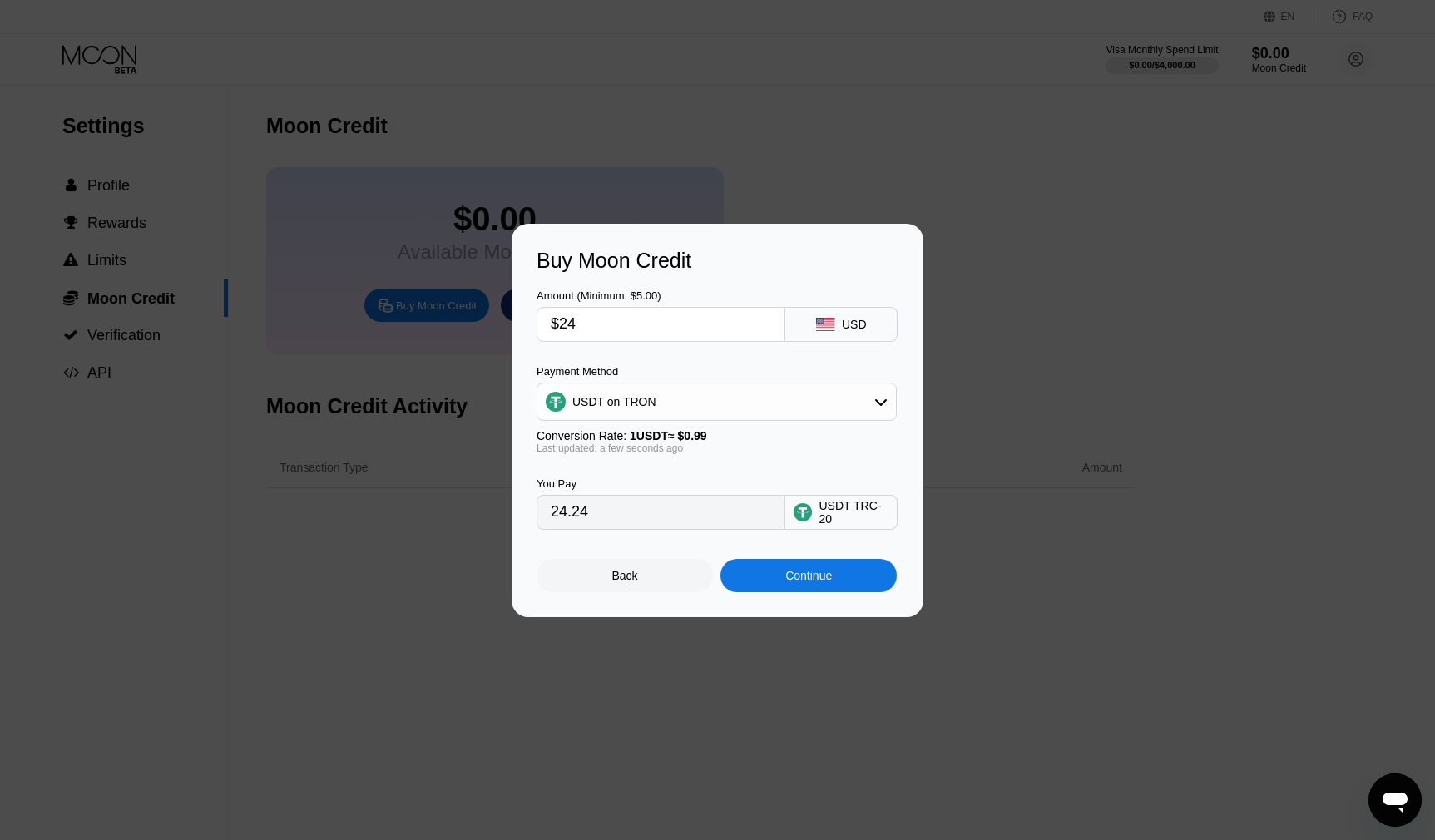
click at [632, 265] on div "Buy Moon Credit" at bounding box center [718, 260] width 362 height 25
click at [612, 262] on div "Buy Moon Credit" at bounding box center [718, 260] width 362 height 25
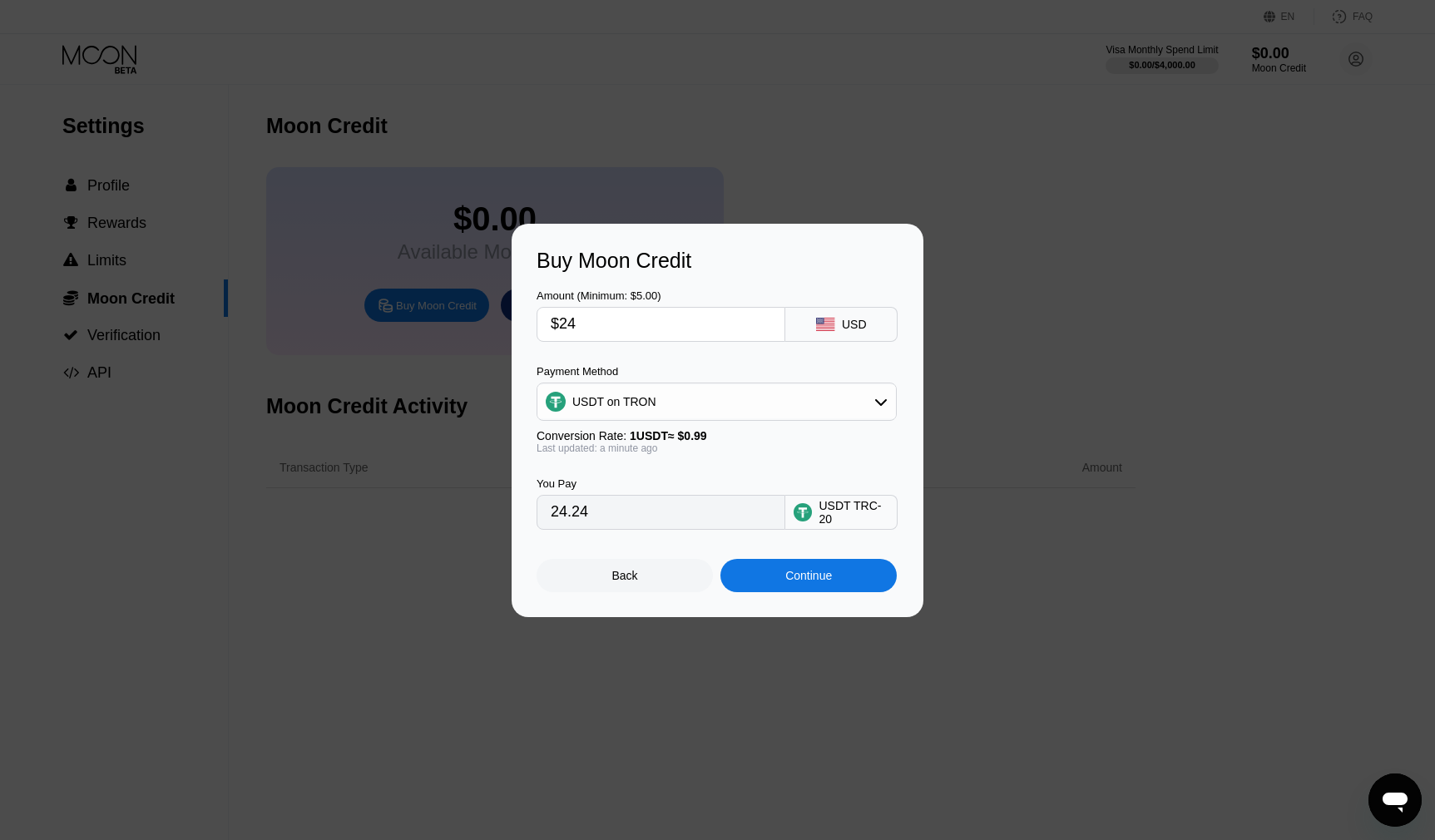
click at [612, 262] on div "Buy Moon Credit" at bounding box center [718, 260] width 362 height 25
click at [626, 263] on div "Buy Moon Credit" at bounding box center [718, 260] width 362 height 25
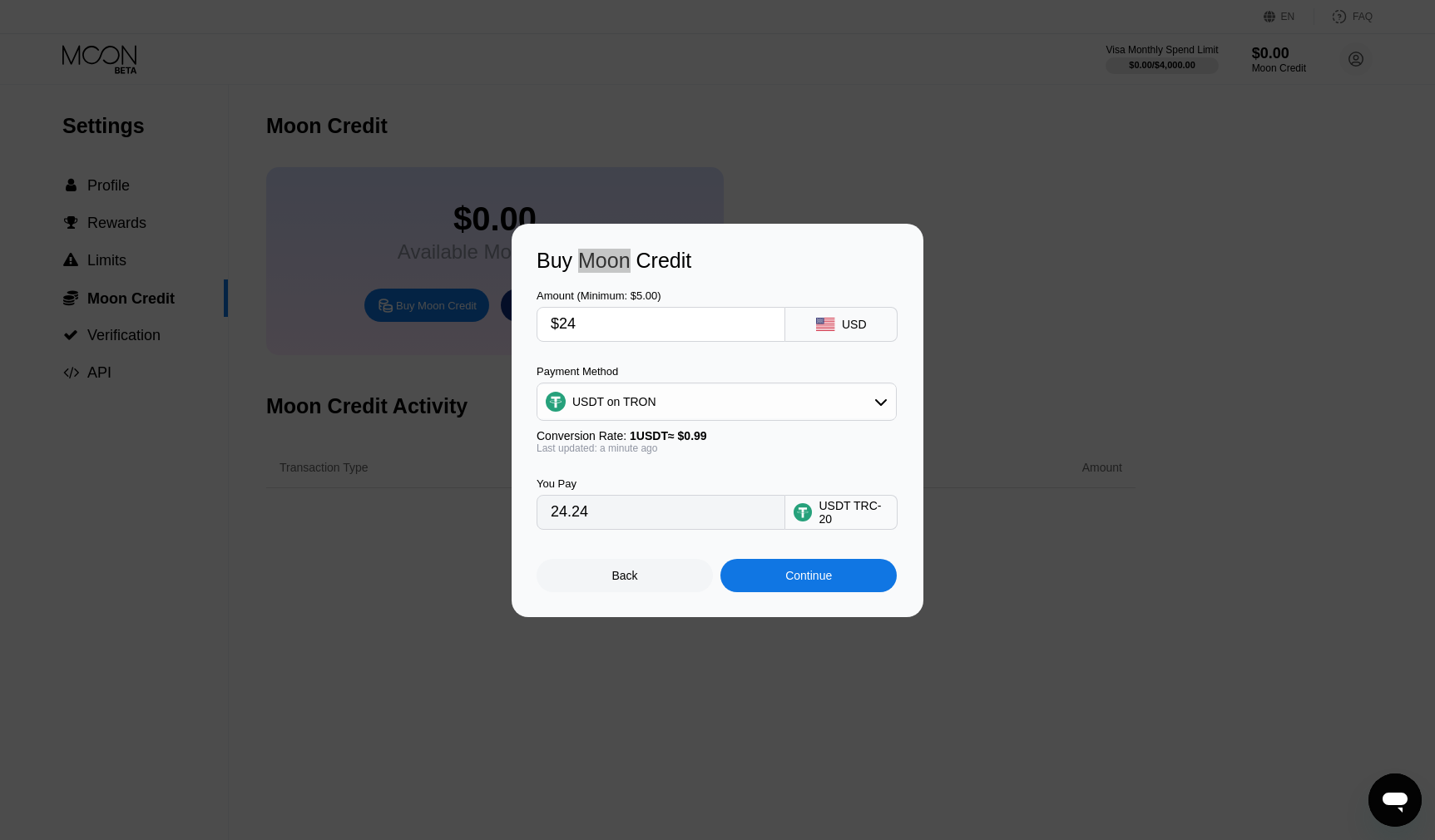
click at [626, 263] on div "Buy Moon Credit" at bounding box center [718, 260] width 362 height 25
click at [662, 260] on div "Buy Moon Credit" at bounding box center [718, 260] width 362 height 25
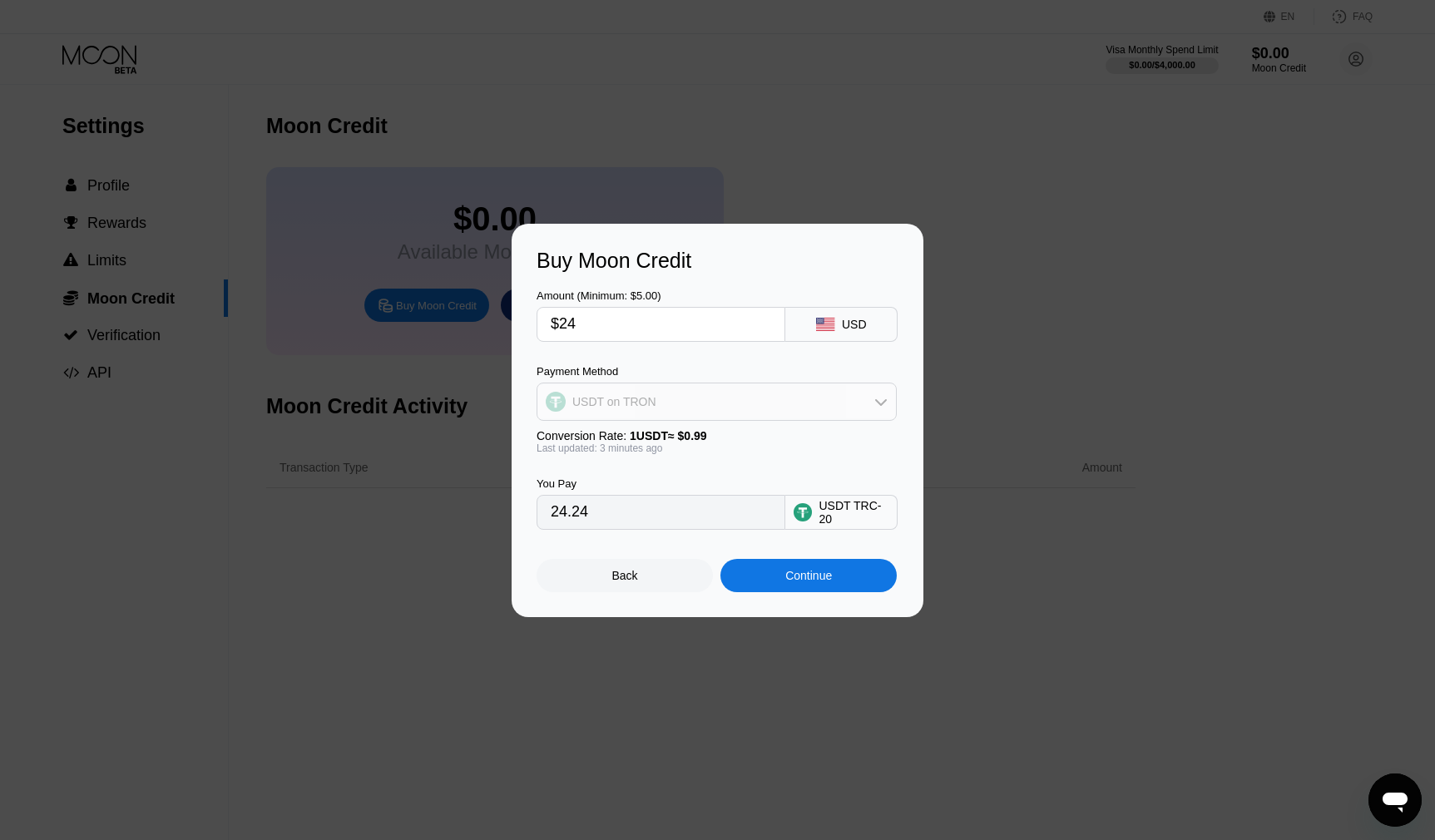
click at [662, 396] on div "USDT on TRON" at bounding box center [716, 401] width 358 height 33
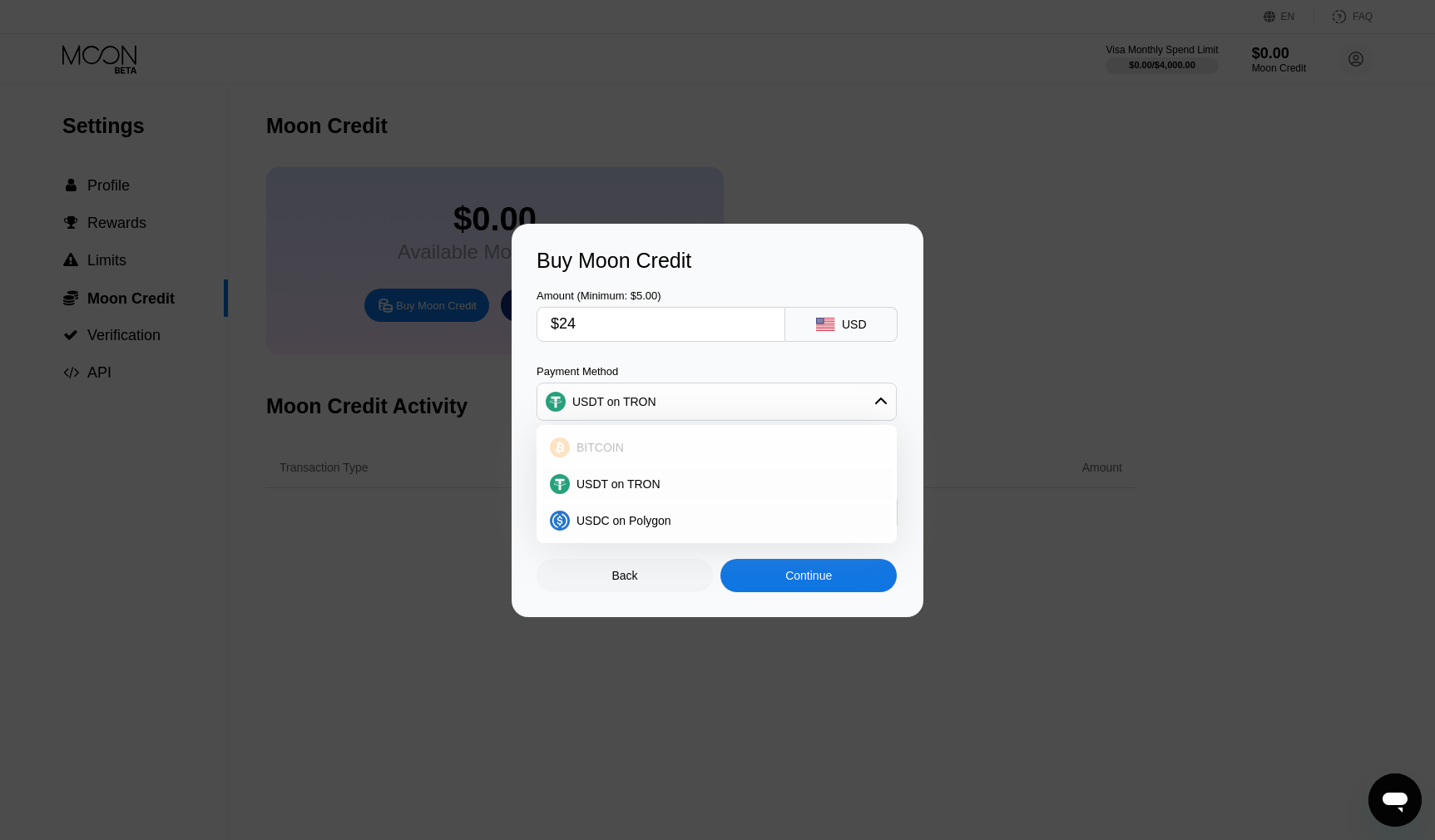
click at [655, 441] on div "BITCOIN" at bounding box center [727, 447] width 314 height 14
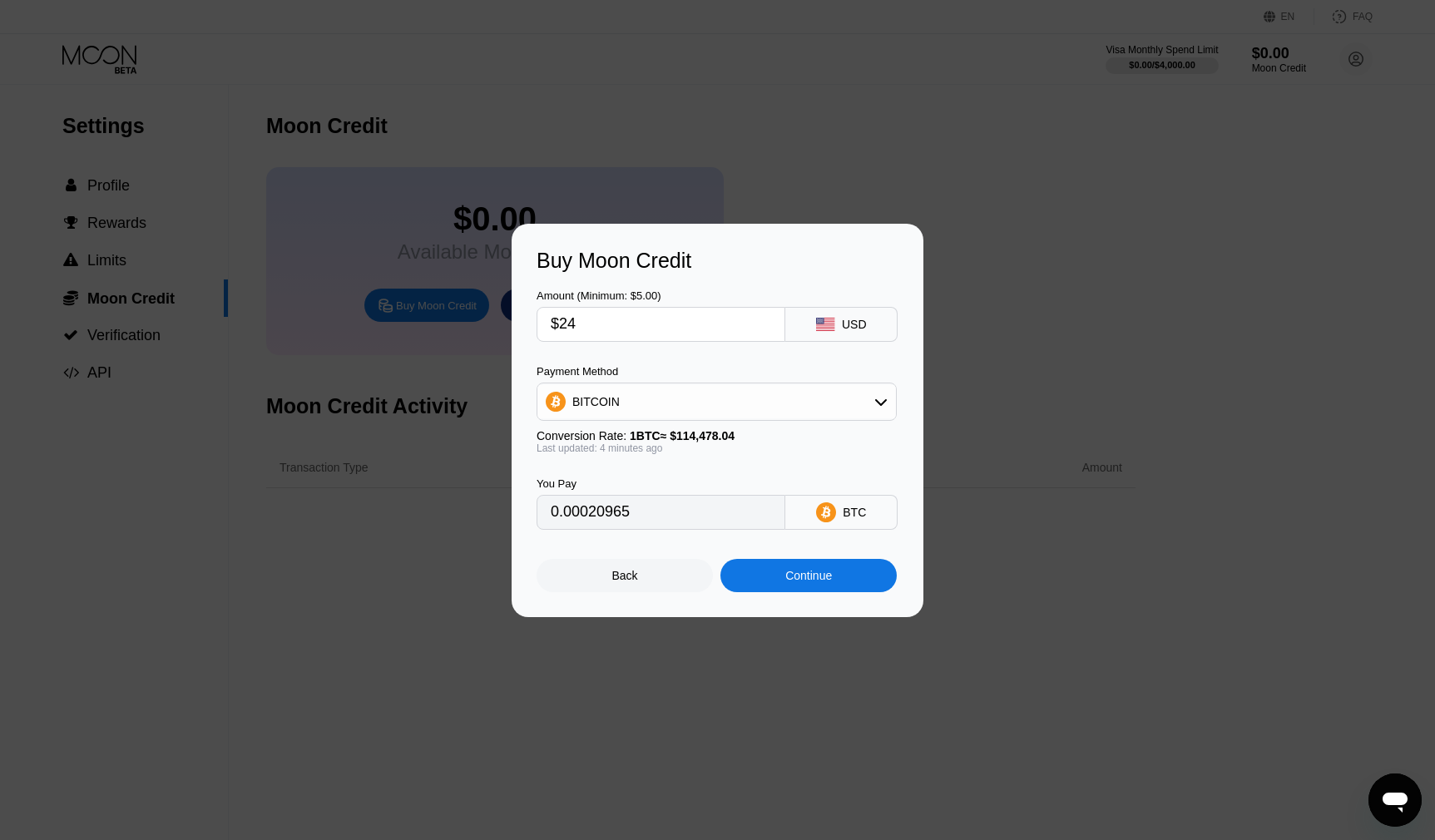
click at [667, 514] on input "0.00020965" at bounding box center [661, 512] width 221 height 33
click at [681, 521] on input "0.00020965" at bounding box center [661, 512] width 221 height 33
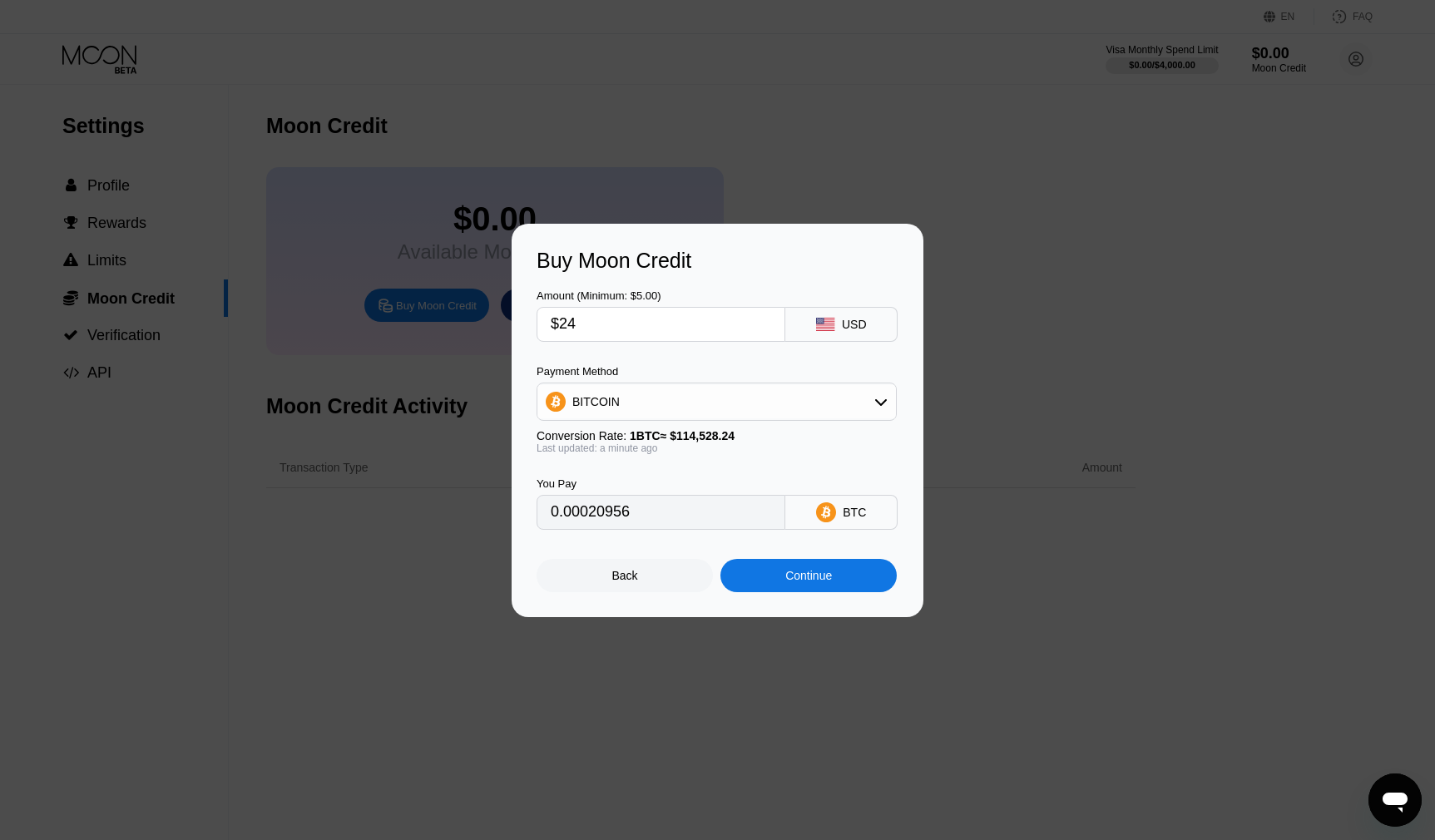
click at [593, 254] on div "Buy Moon Credit" at bounding box center [718, 260] width 362 height 25
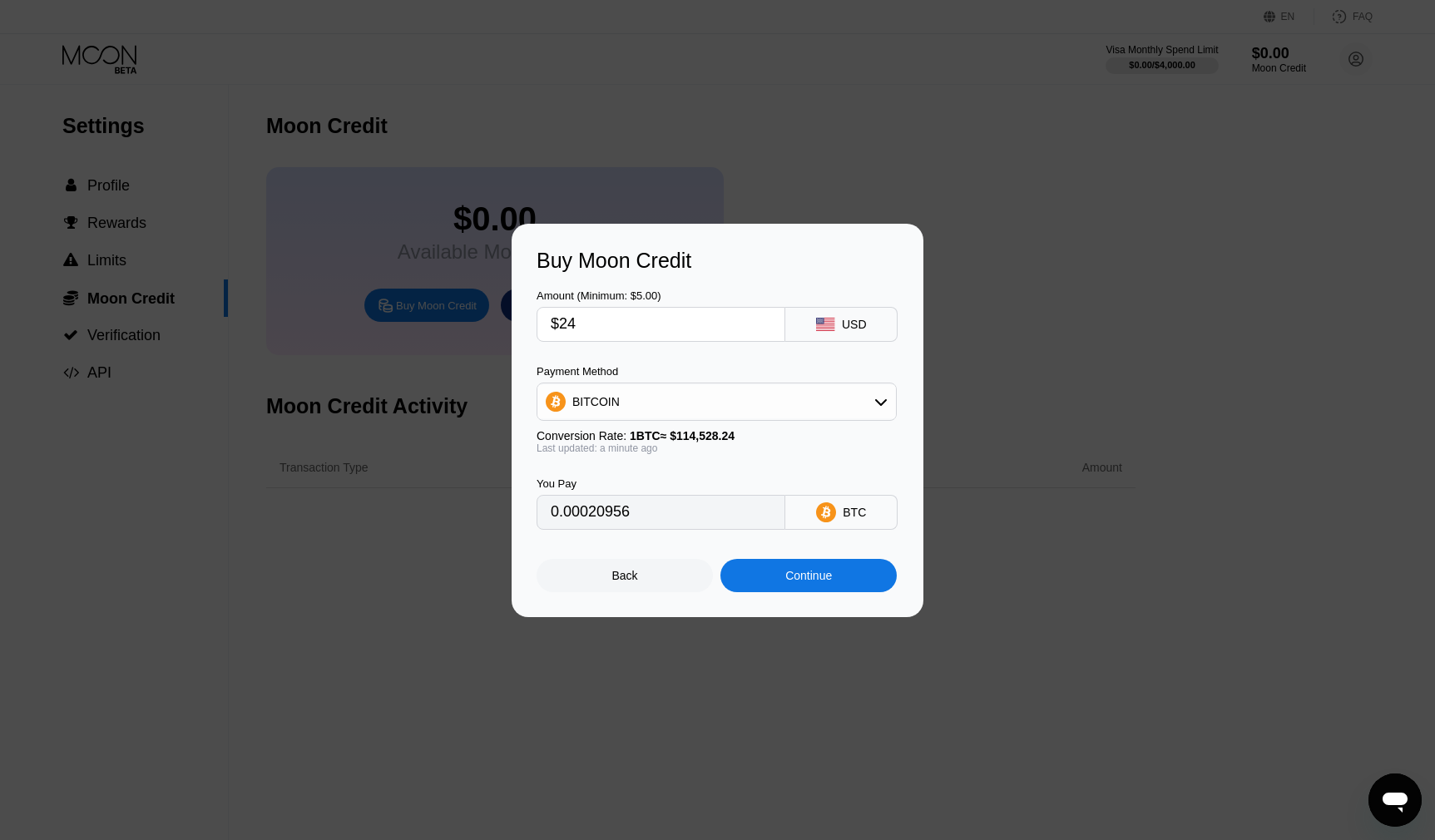
click at [593, 254] on div "Buy Moon Credit" at bounding box center [718, 260] width 362 height 25
type input "0.00020966"
click at [667, 260] on div "Buy Moon Credit" at bounding box center [718, 260] width 362 height 25
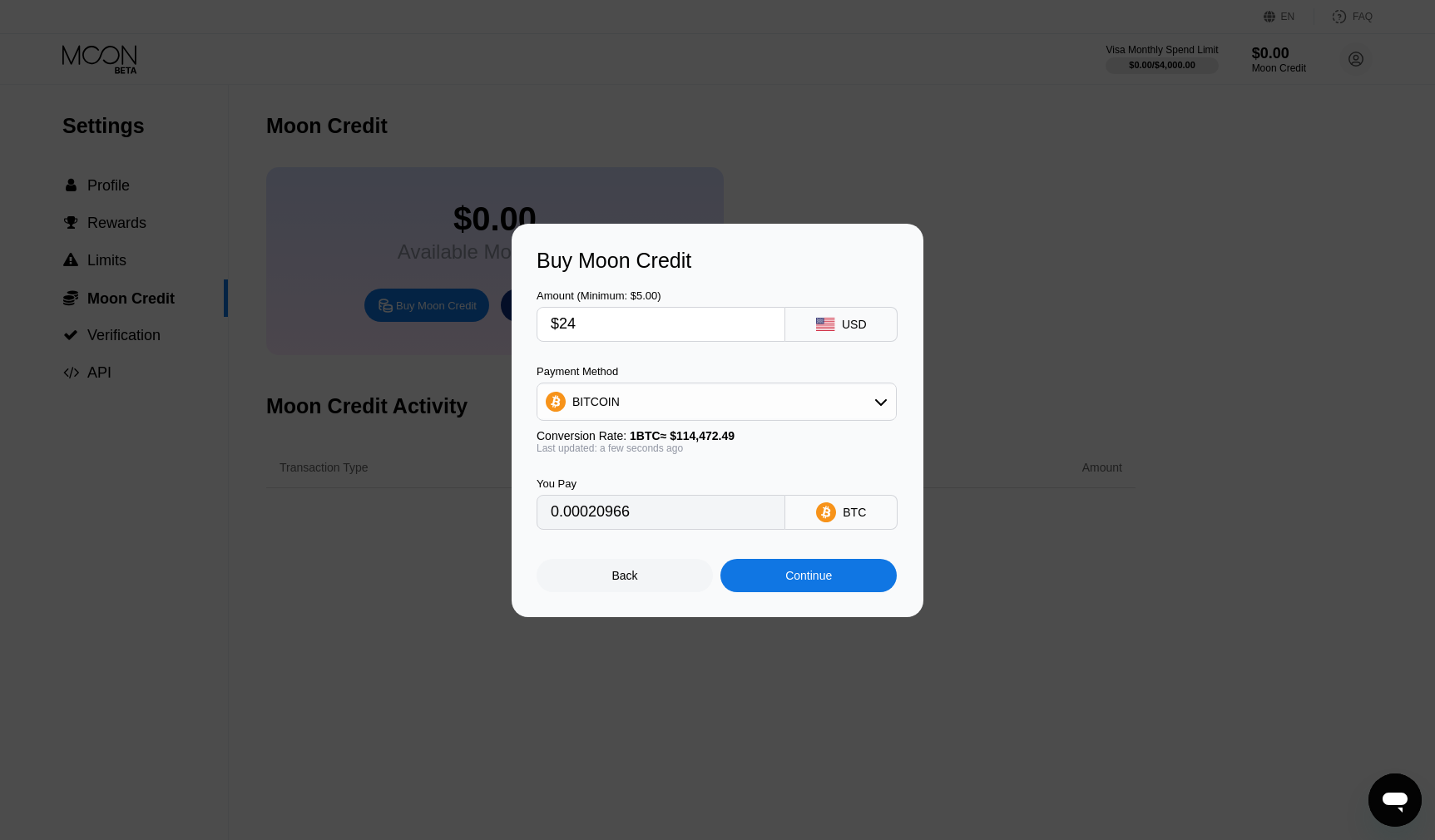
click at [615, 312] on input "$24" at bounding box center [661, 325] width 221 height 33
type input "$25"
type input "0.00021840"
click at [619, 330] on input "$25" at bounding box center [661, 325] width 221 height 33
type input "$25"
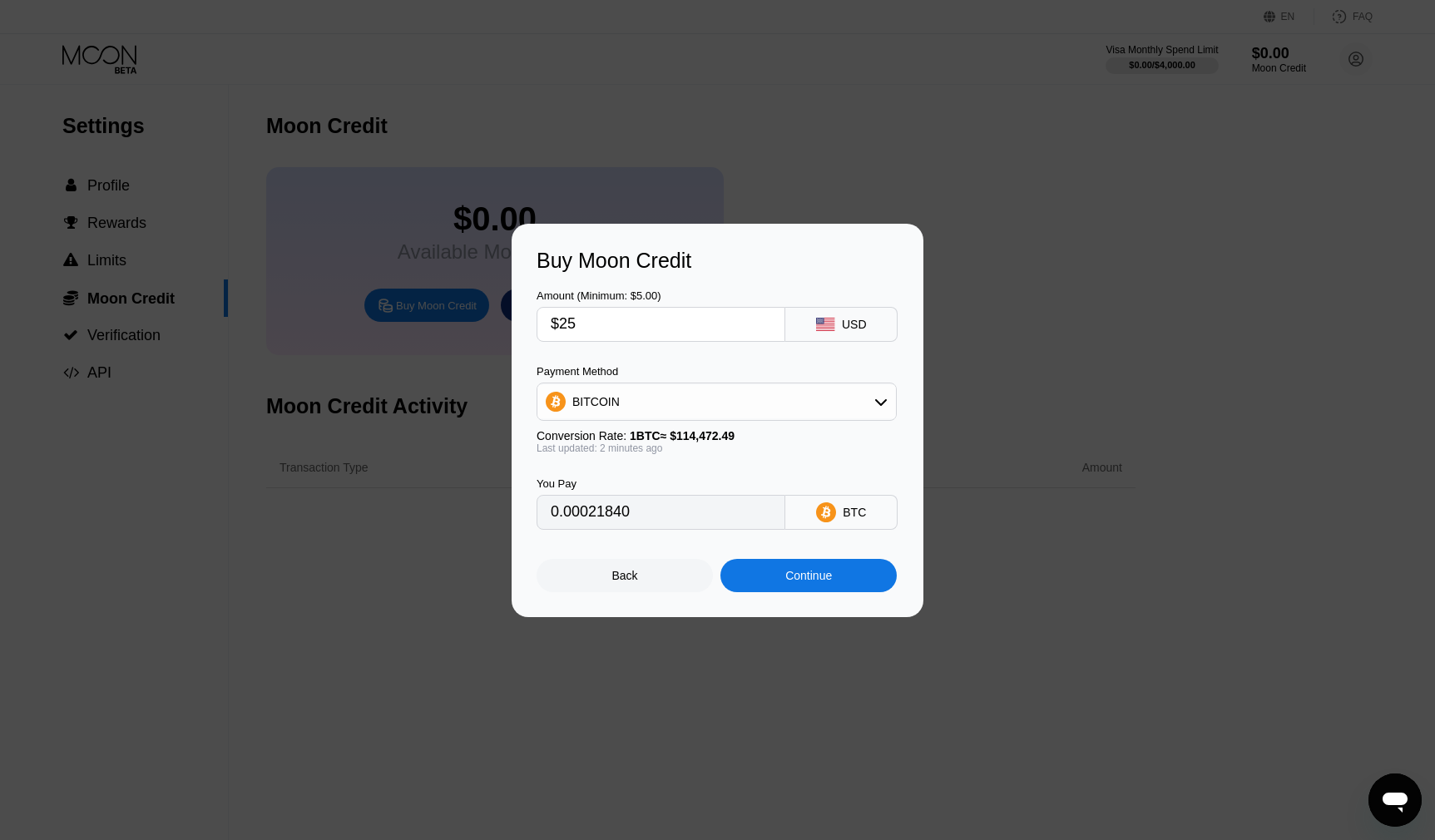
click at [671, 263] on div "Buy Moon Credit" at bounding box center [718, 260] width 362 height 25
click at [663, 260] on div "Buy Moon Credit" at bounding box center [718, 260] width 362 height 25
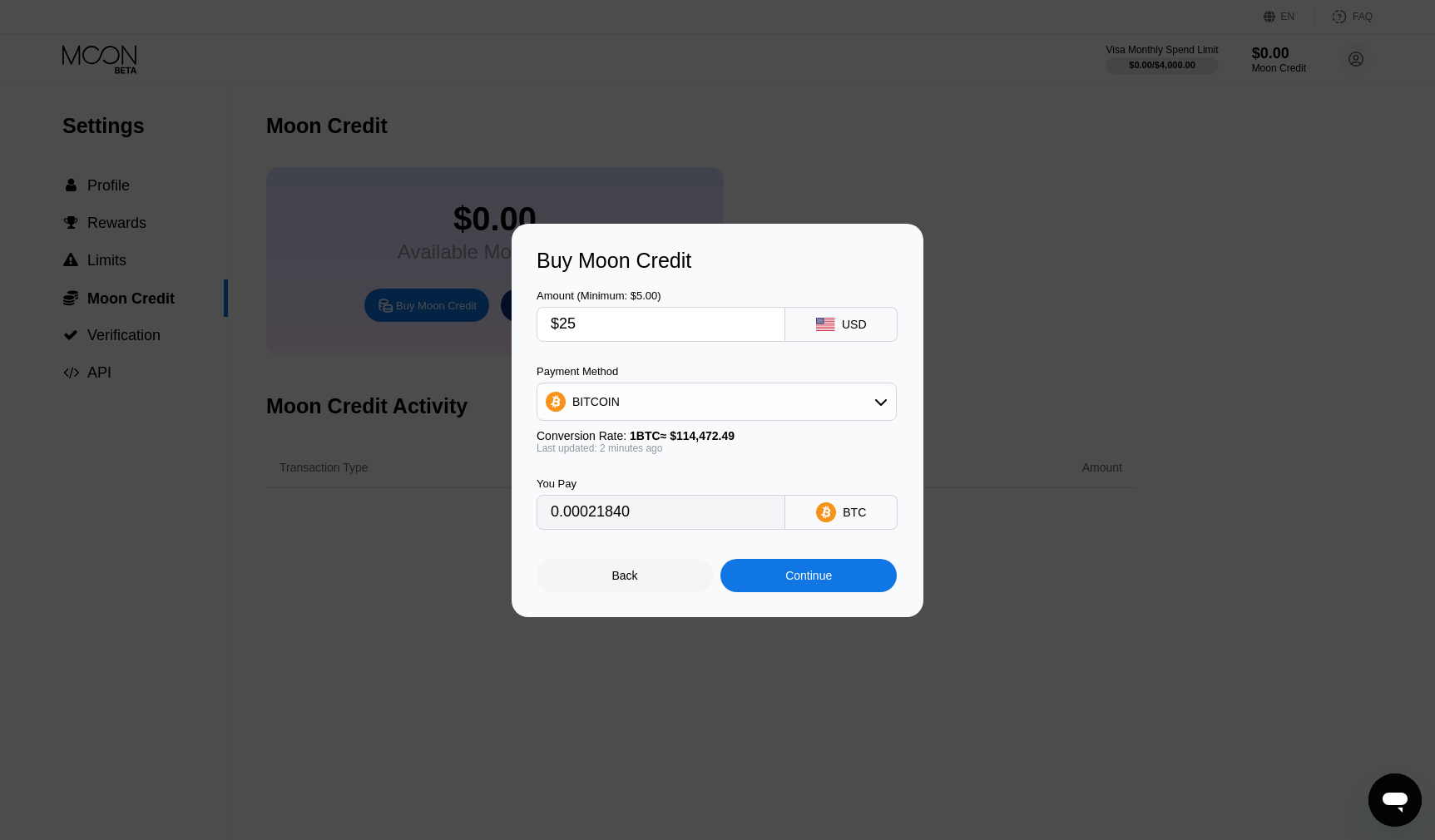
click at [663, 260] on div "Buy Moon Credit" at bounding box center [718, 260] width 362 height 25
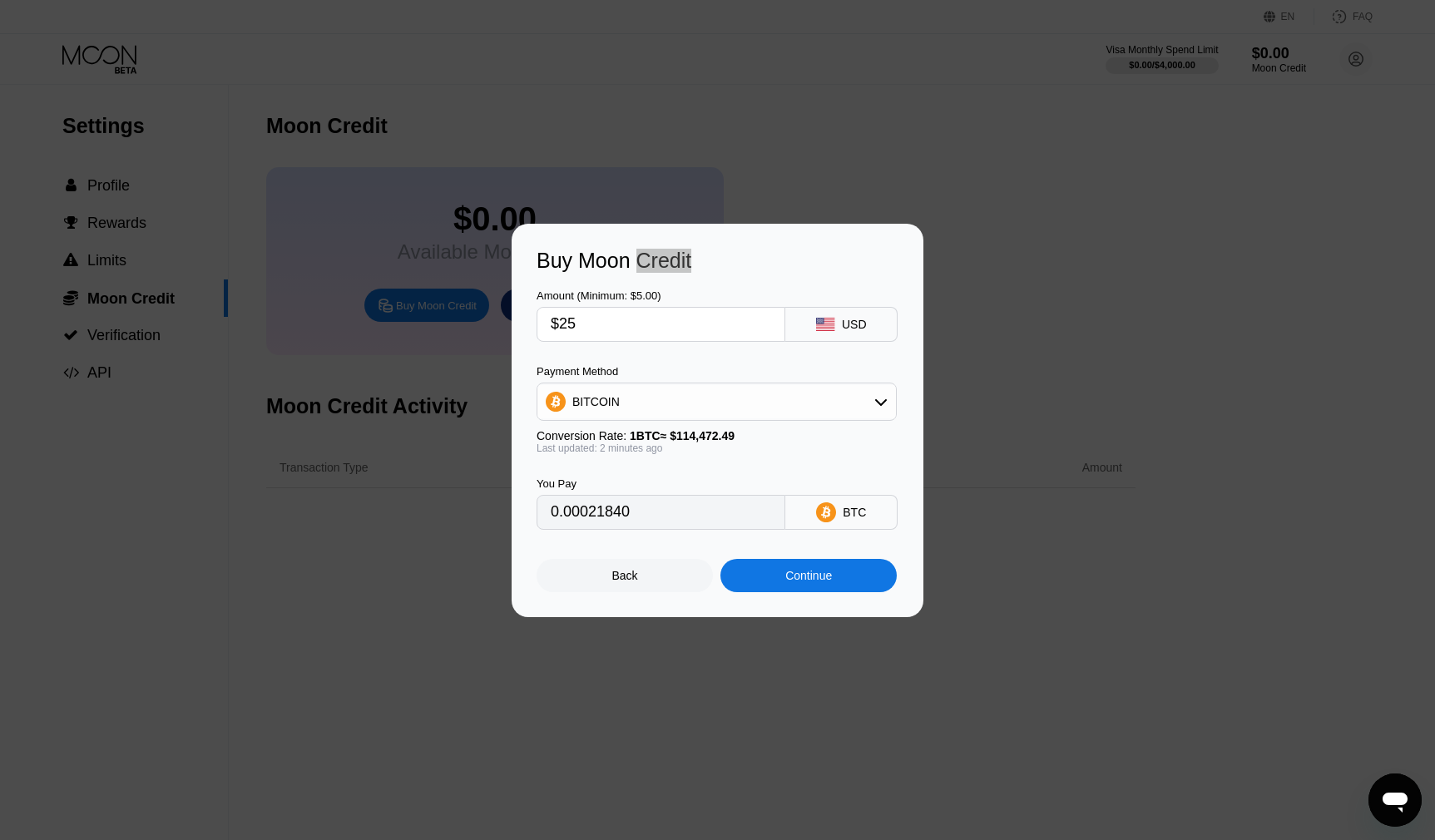
click at [663, 260] on div "Buy Moon Credit" at bounding box center [718, 260] width 362 height 25
click at [602, 368] on div "Payment Method" at bounding box center [717, 371] width 360 height 13
type input "0.00021851"
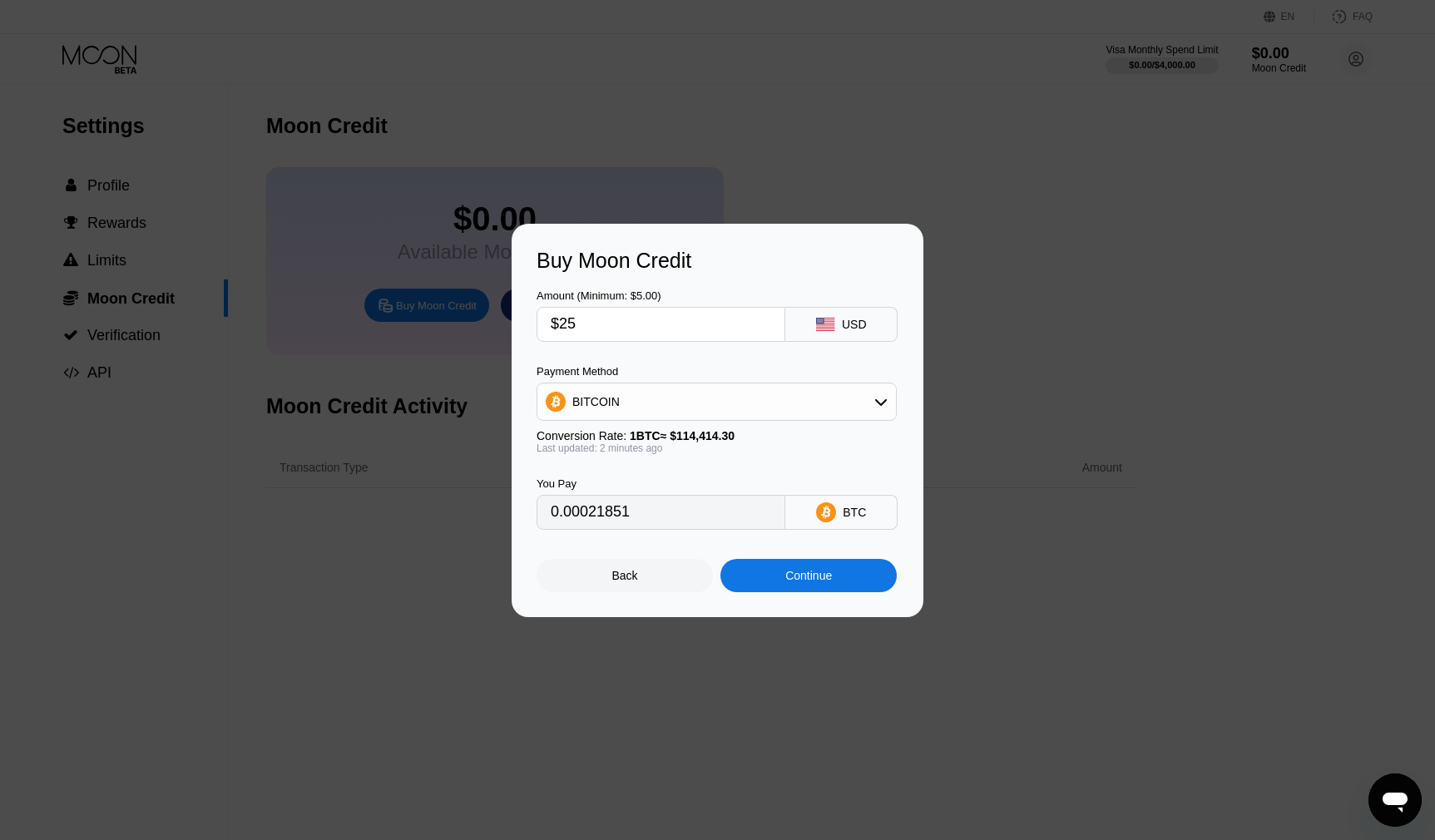
click at [575, 371] on div "Payment Method" at bounding box center [717, 371] width 360 height 13
click at [534, 145] on div at bounding box center [723, 420] width 1448 height 840
click at [618, 588] on div "Back" at bounding box center [625, 576] width 177 height 33
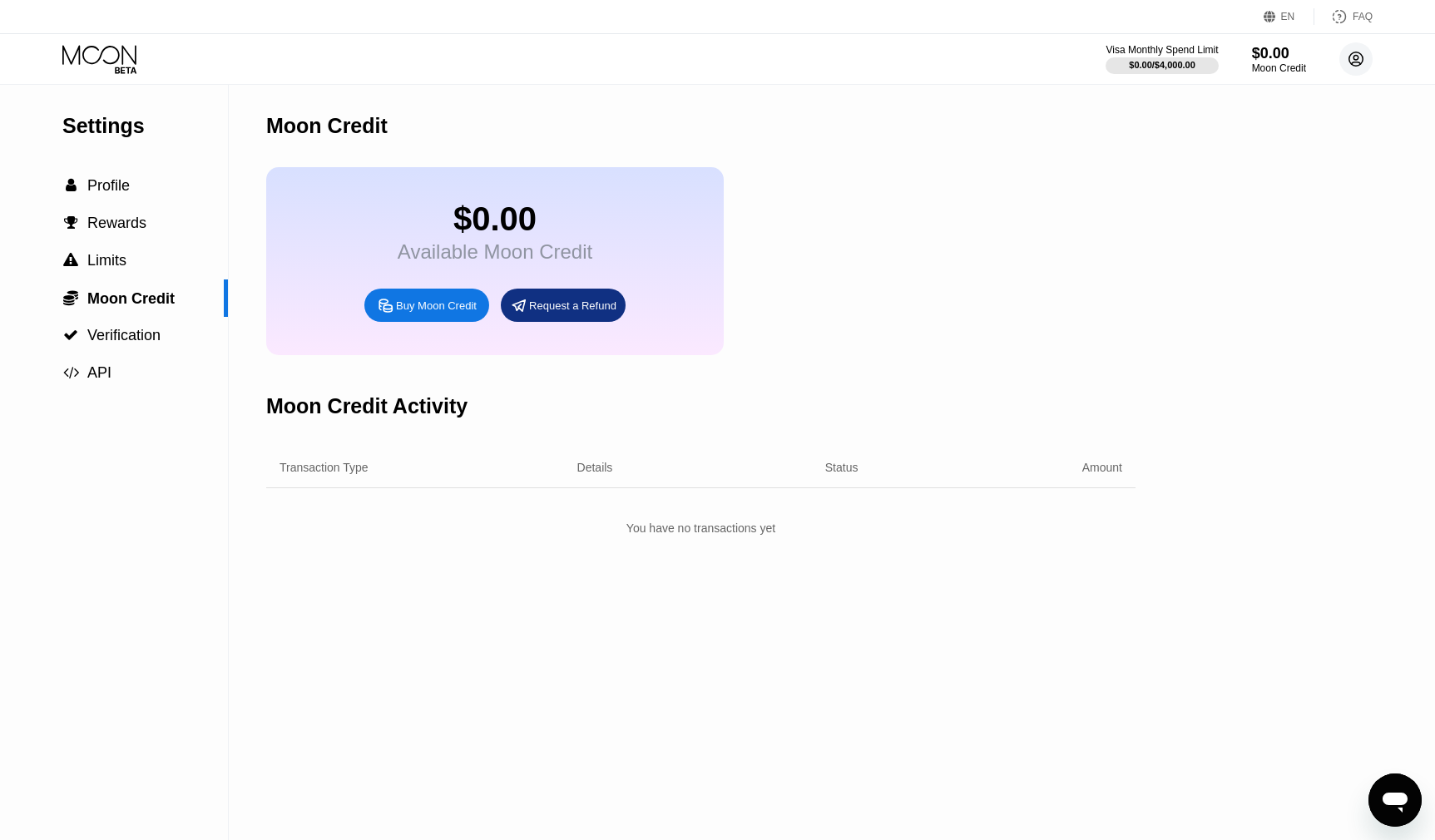
click at [1355, 59] on icon at bounding box center [1355, 59] width 9 height 9
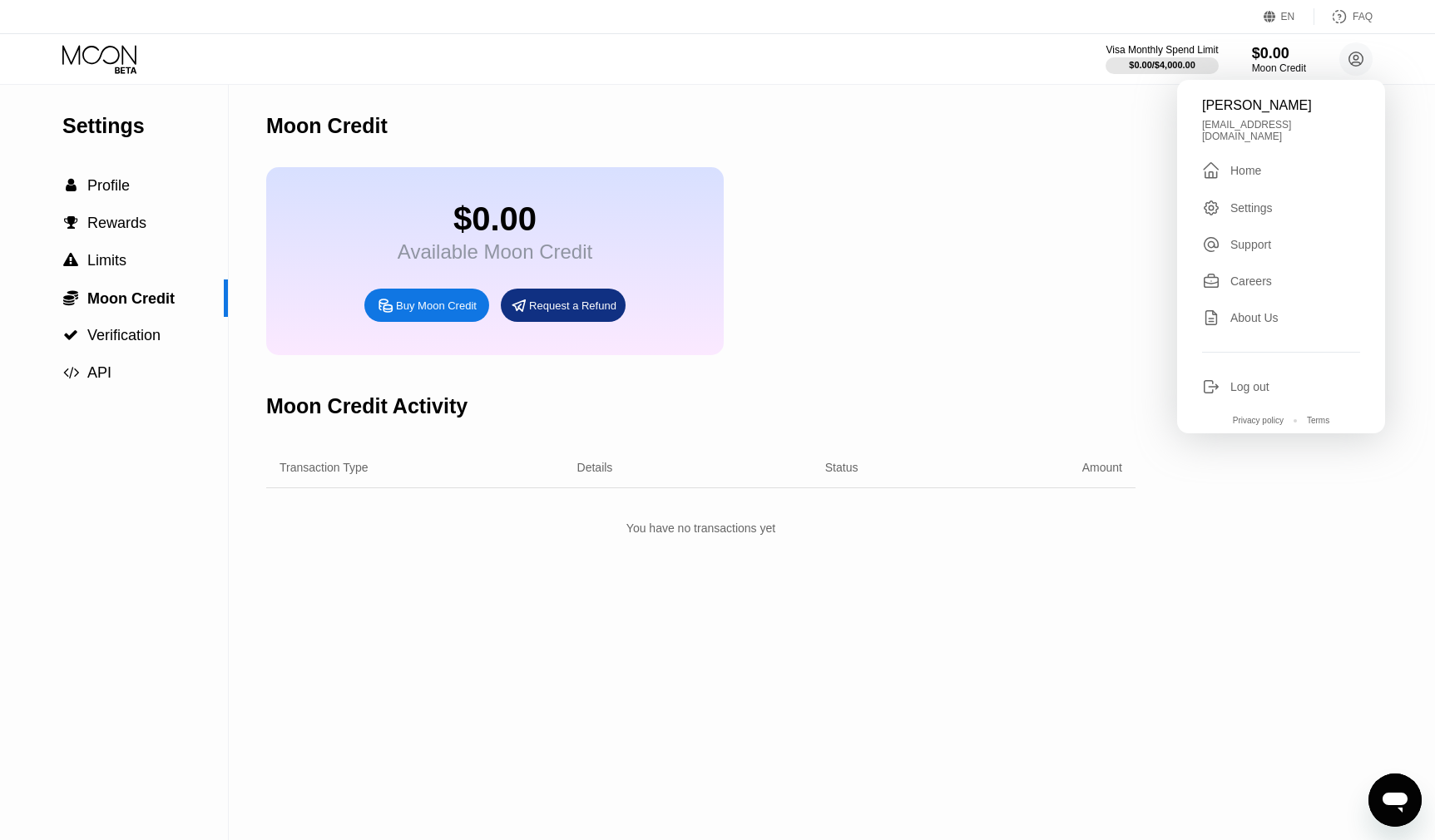
click at [527, 127] on div "Moon Credit" at bounding box center [701, 126] width 870 height 82
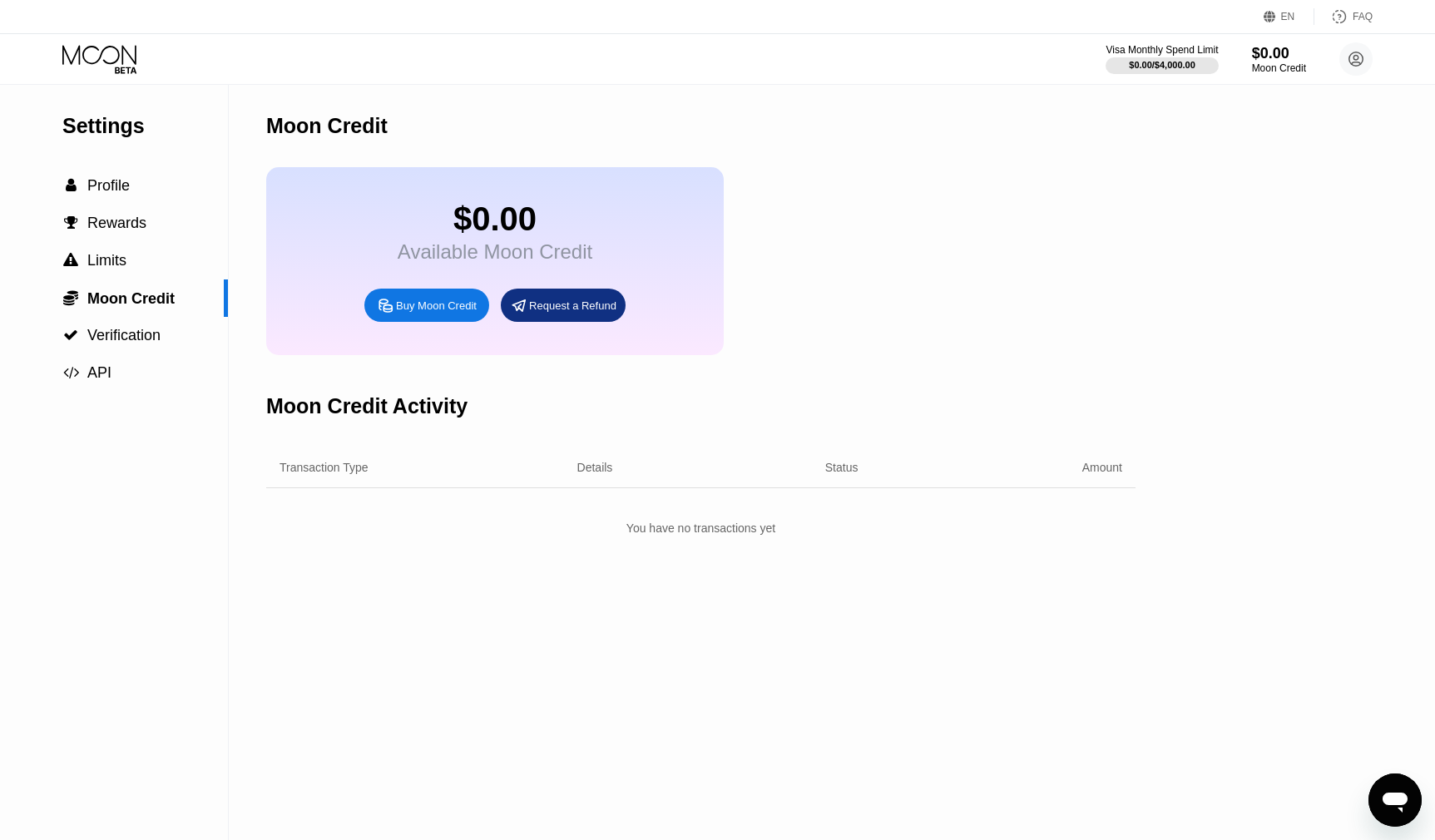
click at [312, 138] on div "Moon Credit" at bounding box center [327, 126] width 122 height 25
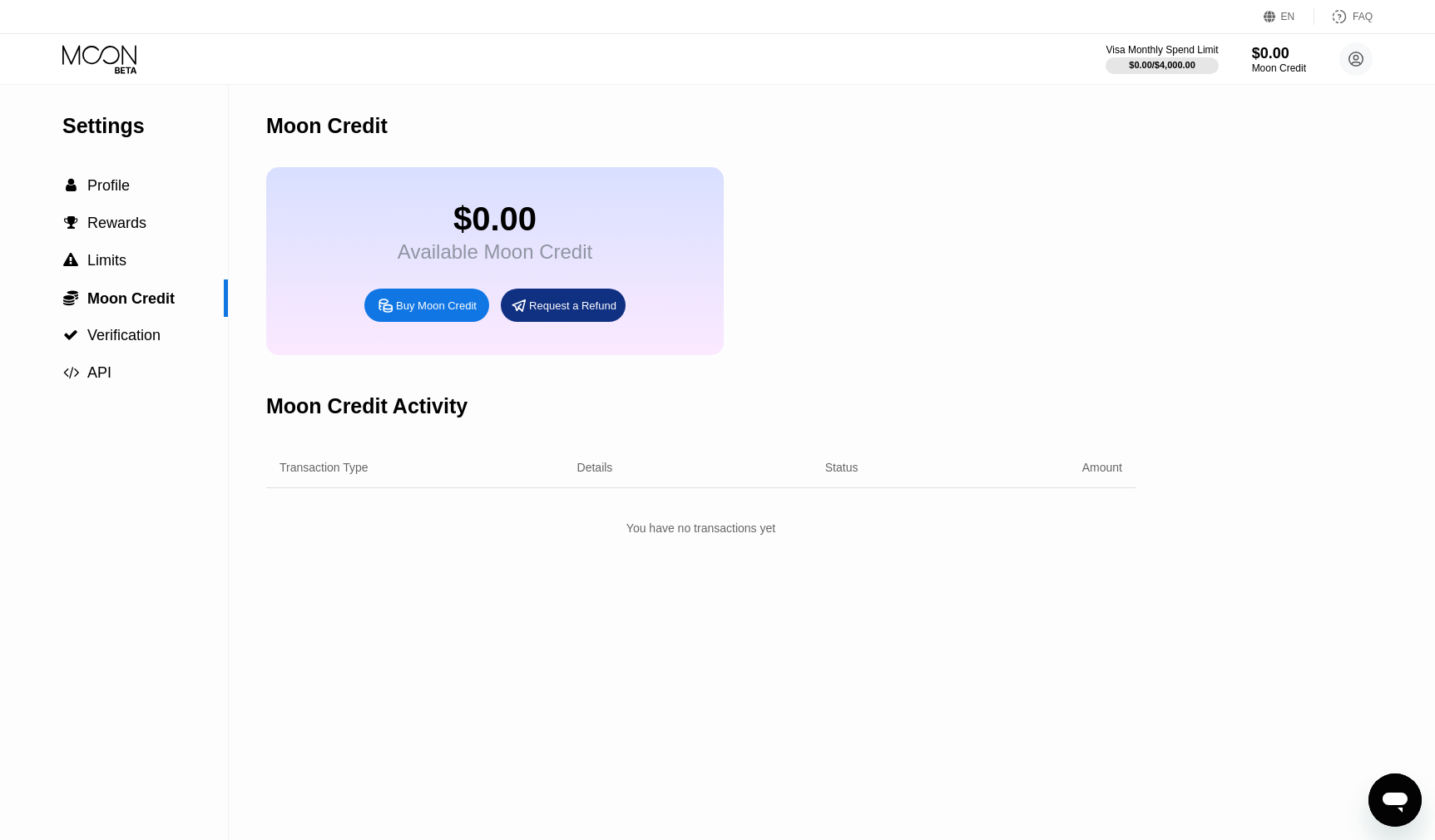
click at [312, 138] on div "Moon Credit" at bounding box center [327, 126] width 122 height 25
click at [316, 128] on div "Moon Credit" at bounding box center [327, 126] width 122 height 25
click at [315, 128] on div "Moon Credit" at bounding box center [327, 126] width 122 height 25
click at [309, 128] on div "Moon Credit" at bounding box center [327, 126] width 122 height 25
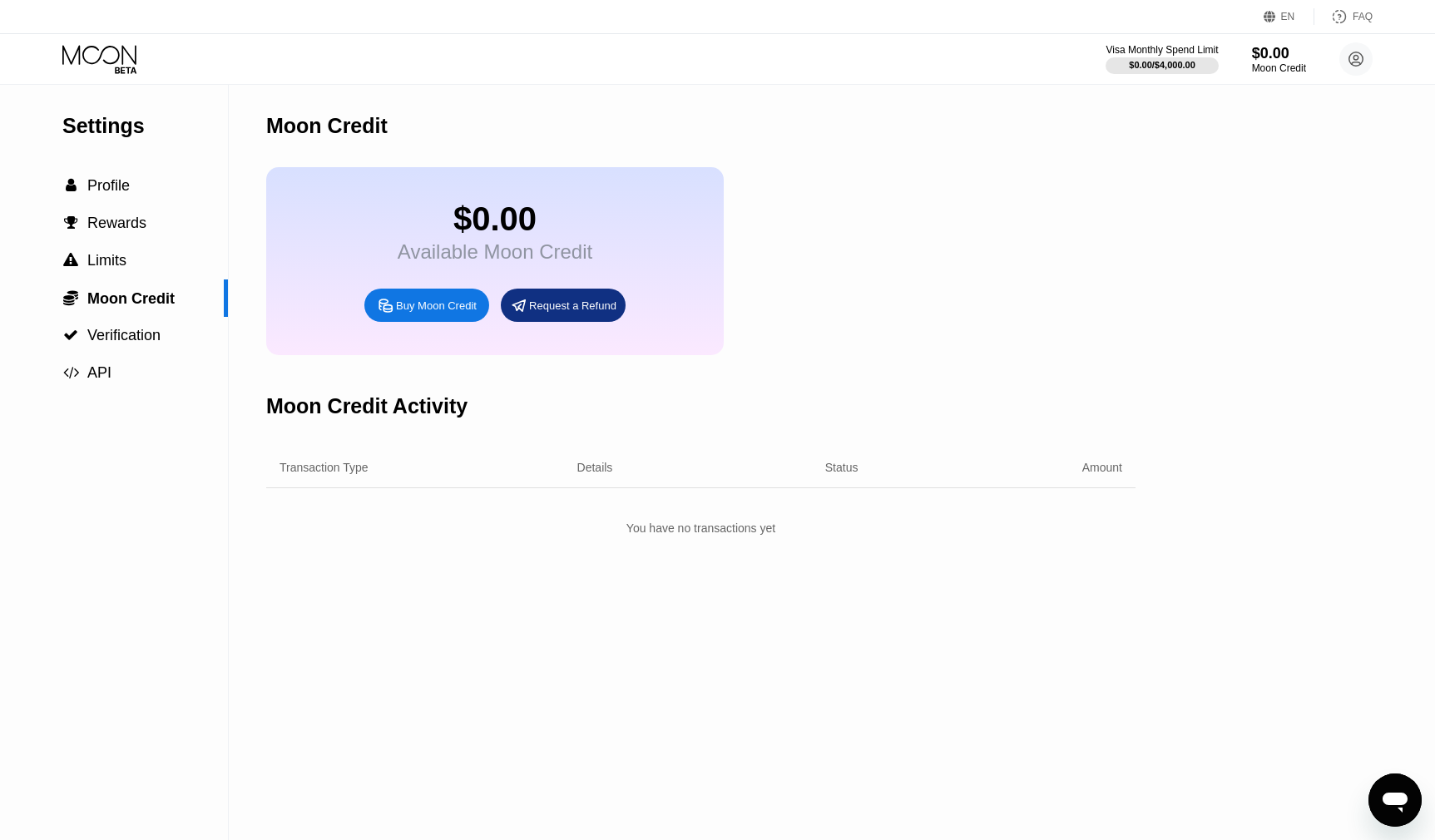
click at [309, 128] on div "Moon Credit" at bounding box center [327, 126] width 122 height 25
click at [312, 125] on div "Moon Credit" at bounding box center [327, 126] width 122 height 25
click at [312, 123] on div "Moon Credit" at bounding box center [327, 126] width 122 height 25
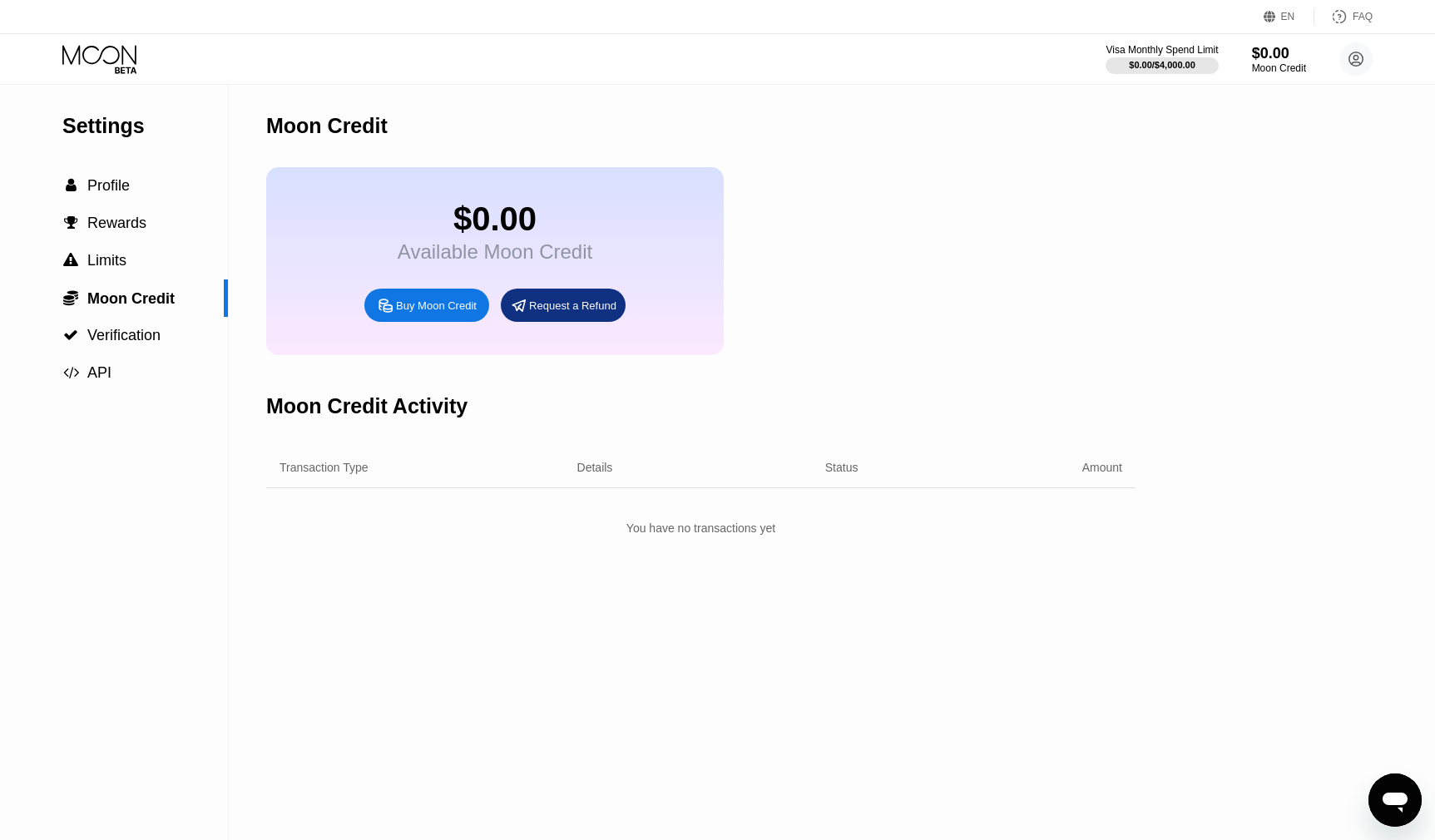
click at [509, 264] on div "Available Moon Credit" at bounding box center [495, 252] width 194 height 24
click at [509, 263] on div "Available Moon Credit" at bounding box center [495, 252] width 194 height 24
click at [500, 259] on div "Available Moon Credit" at bounding box center [495, 252] width 194 height 24
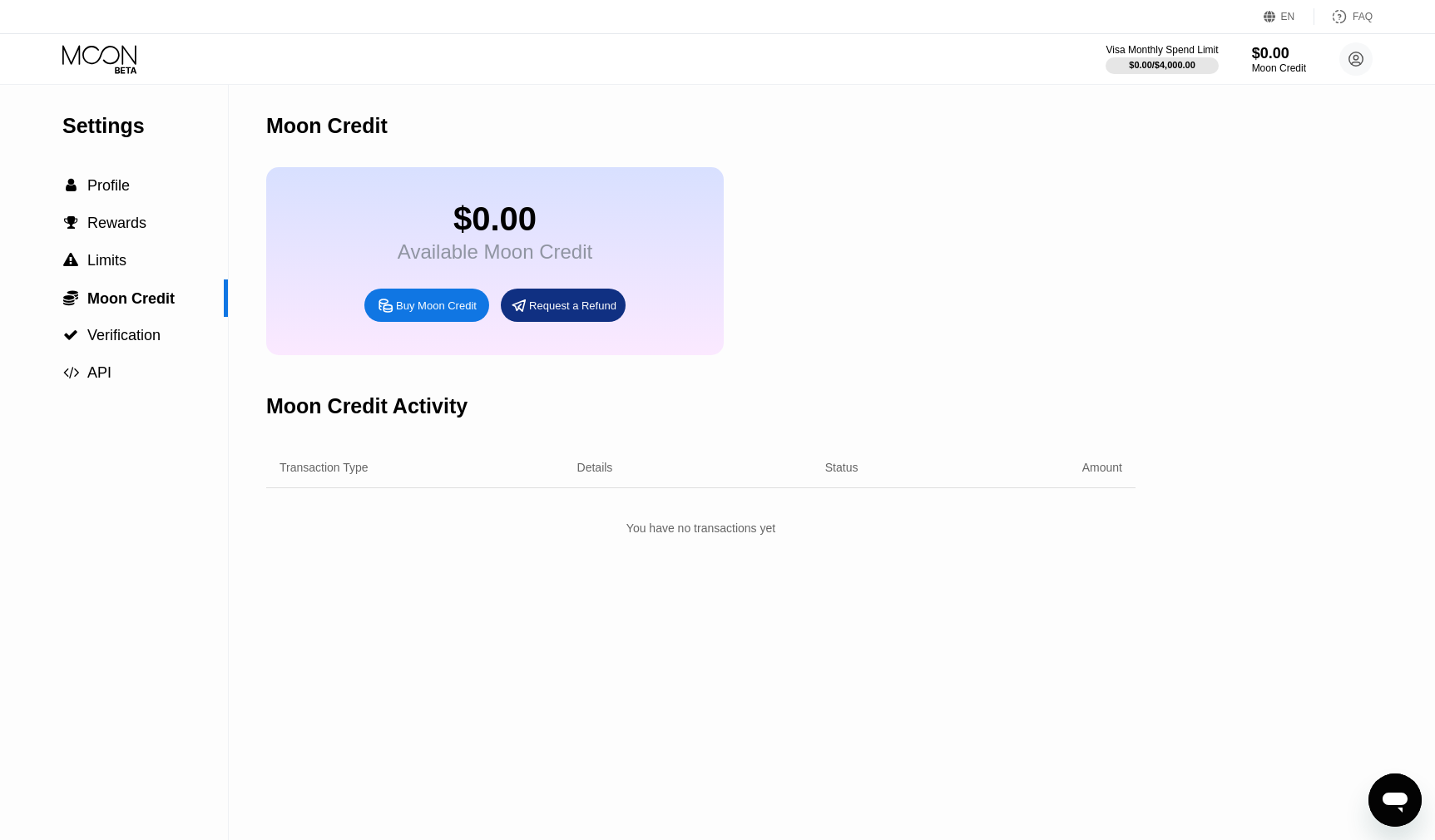
click at [500, 259] on div "Available Moon Credit" at bounding box center [495, 252] width 194 height 24
click at [497, 260] on div "Available Moon Credit" at bounding box center [495, 252] width 194 height 24
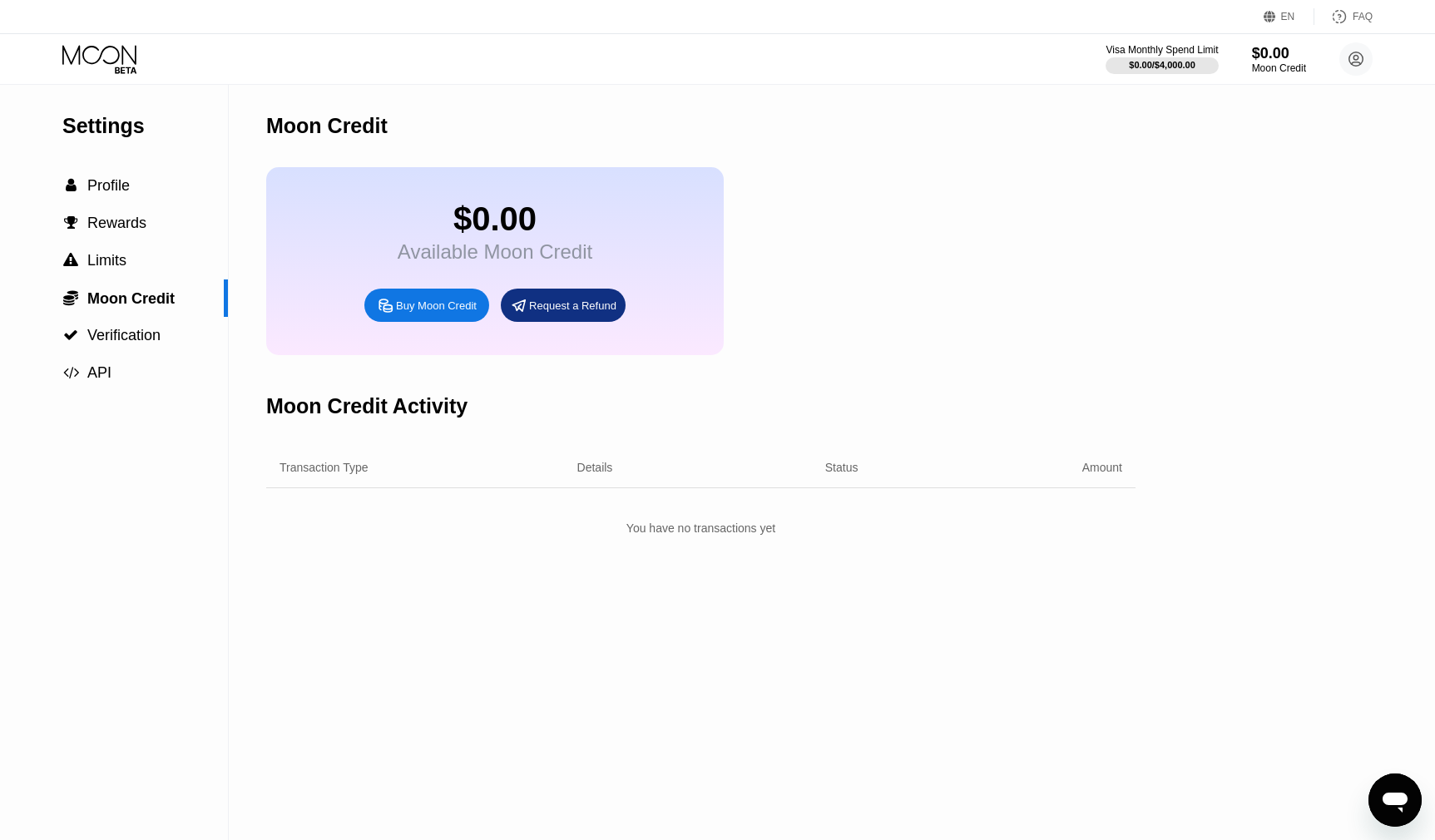
click at [497, 260] on div "Available Moon Credit" at bounding box center [495, 252] width 194 height 24
click at [482, 254] on div "Available Moon Credit" at bounding box center [495, 252] width 194 height 24
click at [469, 255] on div "Available Moon Credit" at bounding box center [495, 252] width 194 height 24
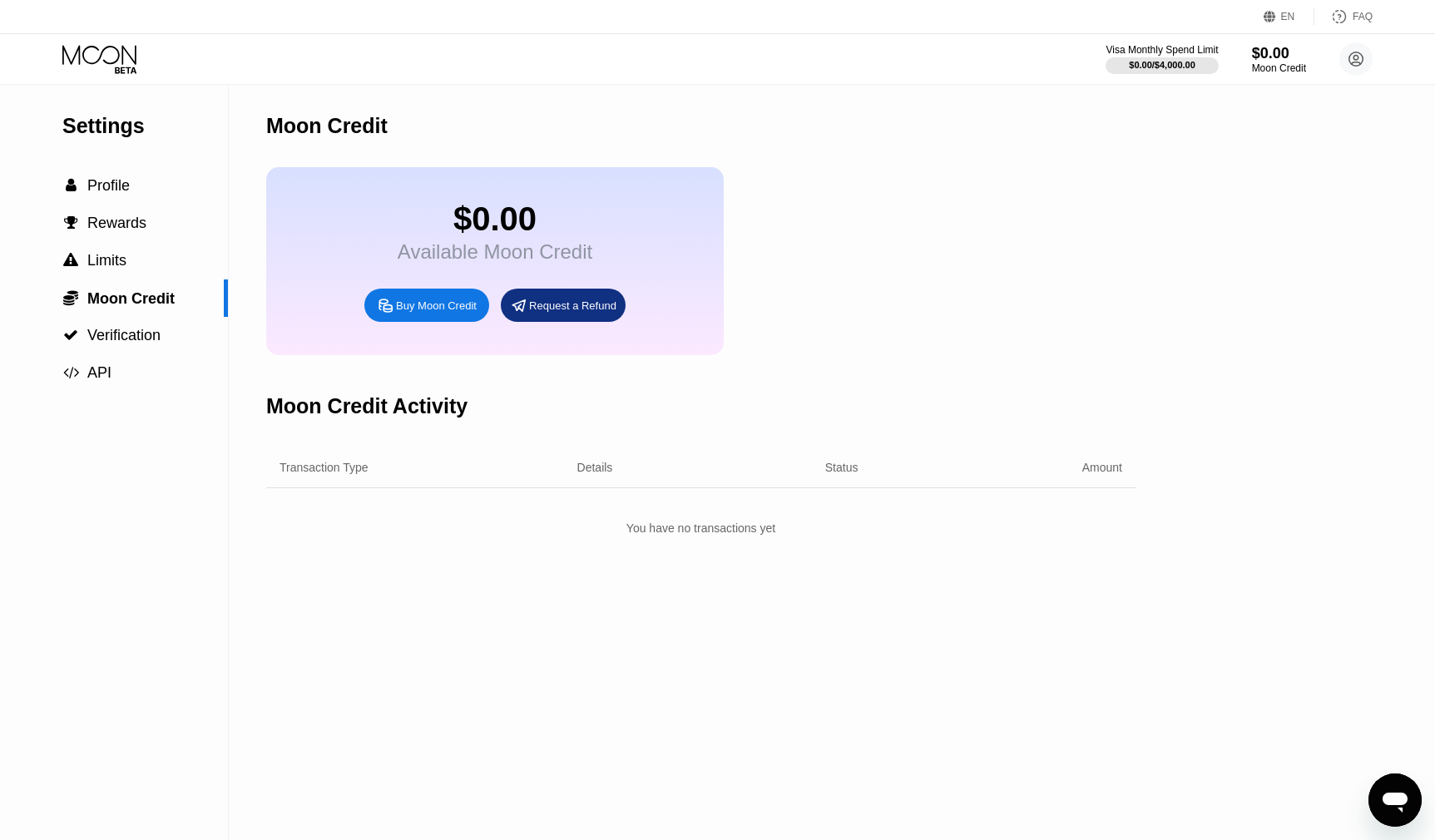
click at [483, 260] on div "Available Moon Credit" at bounding box center [495, 252] width 194 height 24
click at [488, 261] on div "Available Moon Credit" at bounding box center [495, 252] width 194 height 24
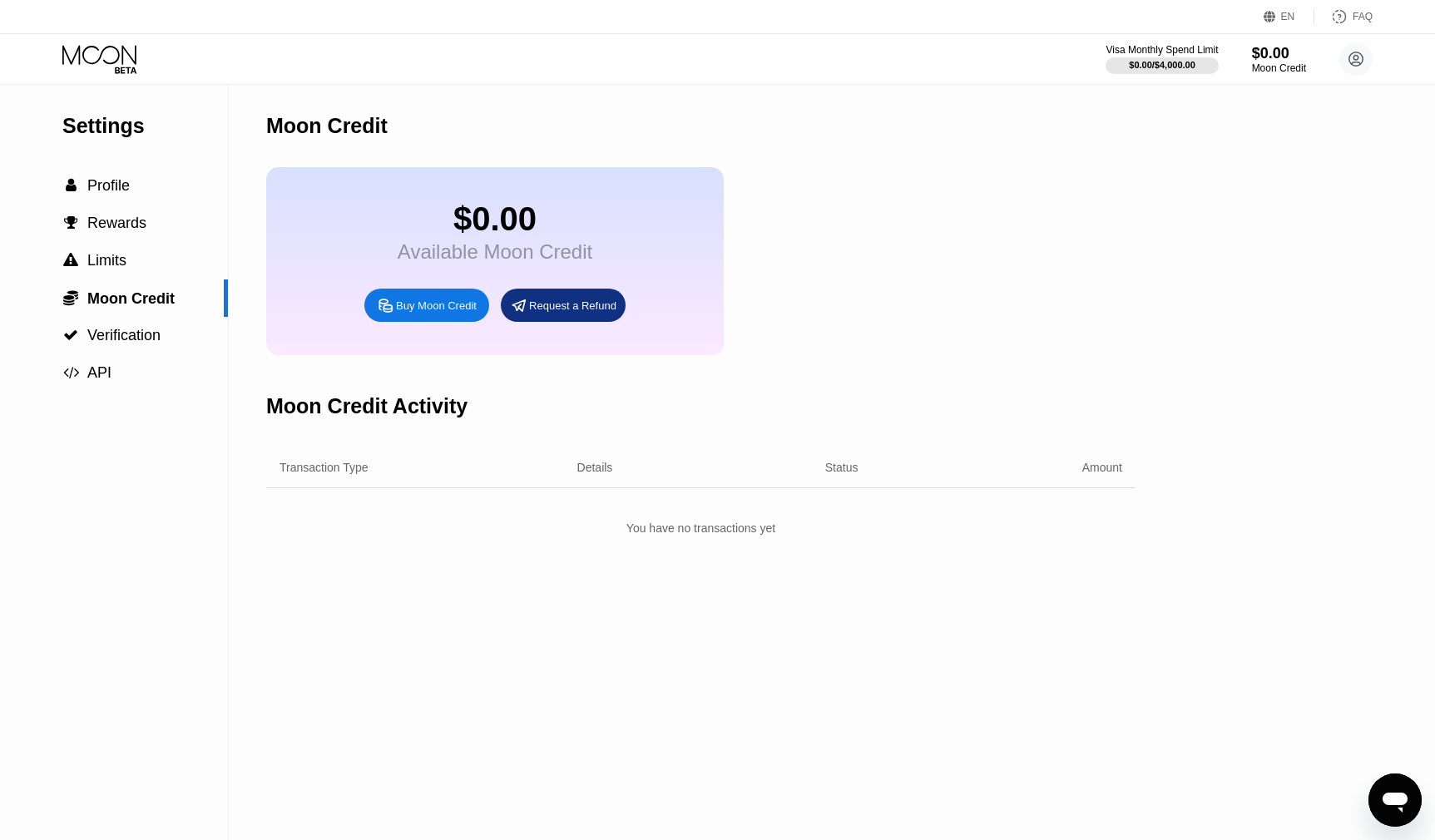
click at [494, 263] on div "Available Moon Credit" at bounding box center [495, 252] width 194 height 24
click at [483, 255] on div "Available Moon Credit" at bounding box center [495, 252] width 194 height 24
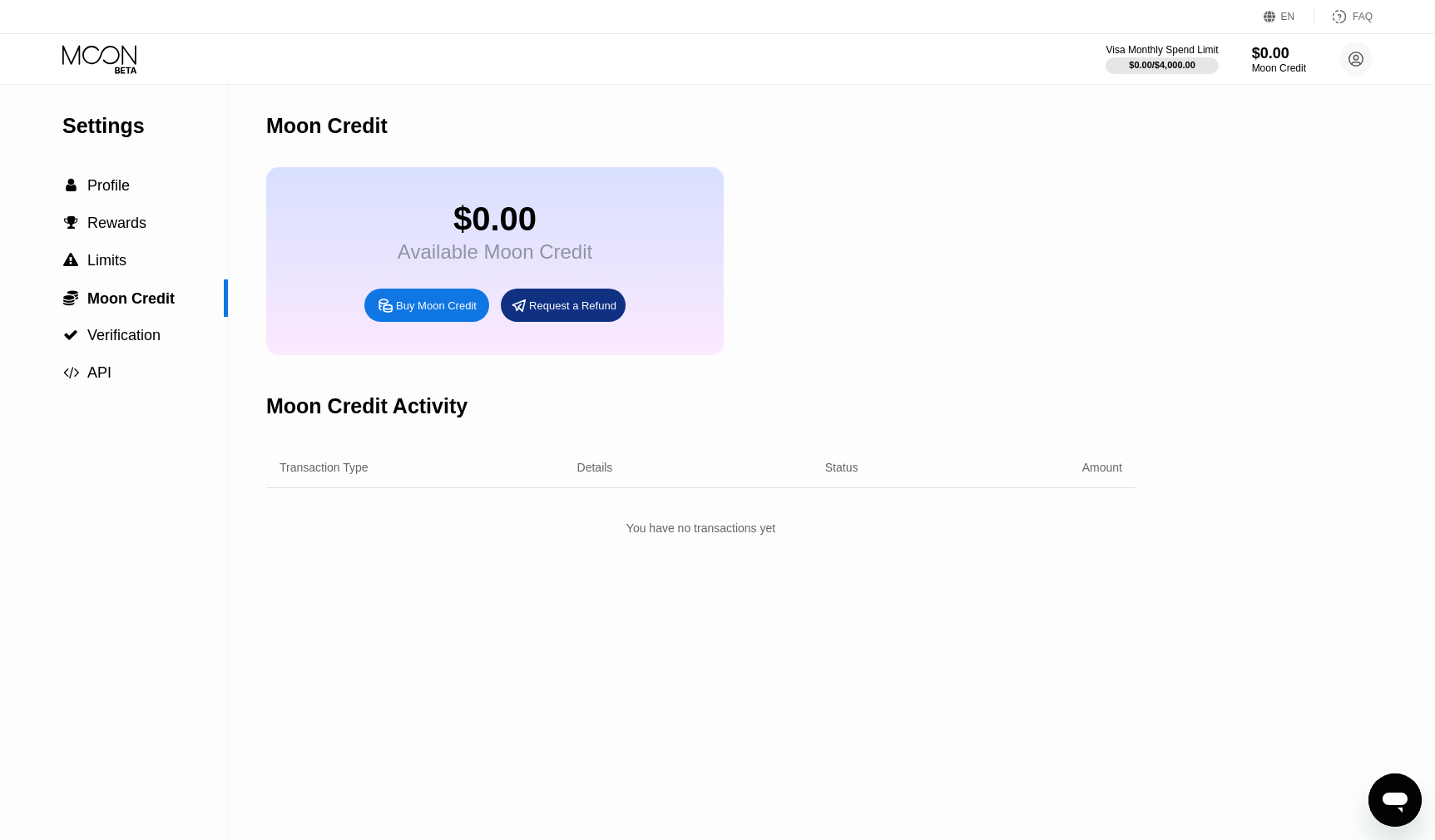
click at [483, 255] on div "Available Moon Credit" at bounding box center [495, 252] width 194 height 24
click at [490, 262] on div "Available Moon Credit" at bounding box center [495, 252] width 194 height 24
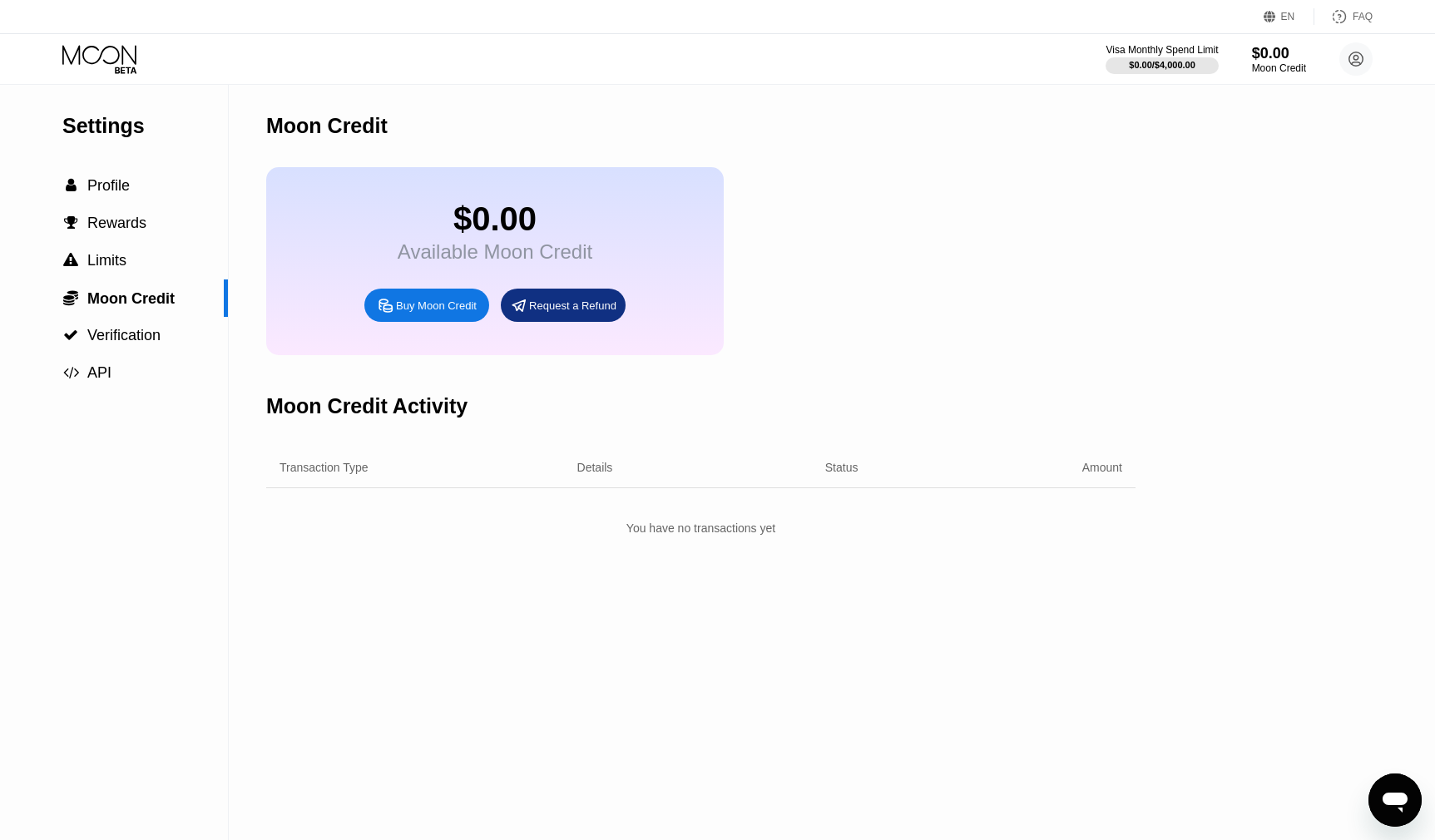
click at [490, 262] on div "Available Moon Credit" at bounding box center [495, 252] width 194 height 24
click at [406, 252] on div "Available Moon Credit" at bounding box center [495, 252] width 194 height 24
drag, startPoint x: 401, startPoint y: 254, endPoint x: 591, endPoint y: 255, distance: 190.0
click at [591, 255] on div "$0.00 Available Moon Credit Buy Moon Credit Request a Refund" at bounding box center [495, 261] width 457 height 188
click at [314, 139] on div "Moon Credit" at bounding box center [701, 126] width 870 height 82
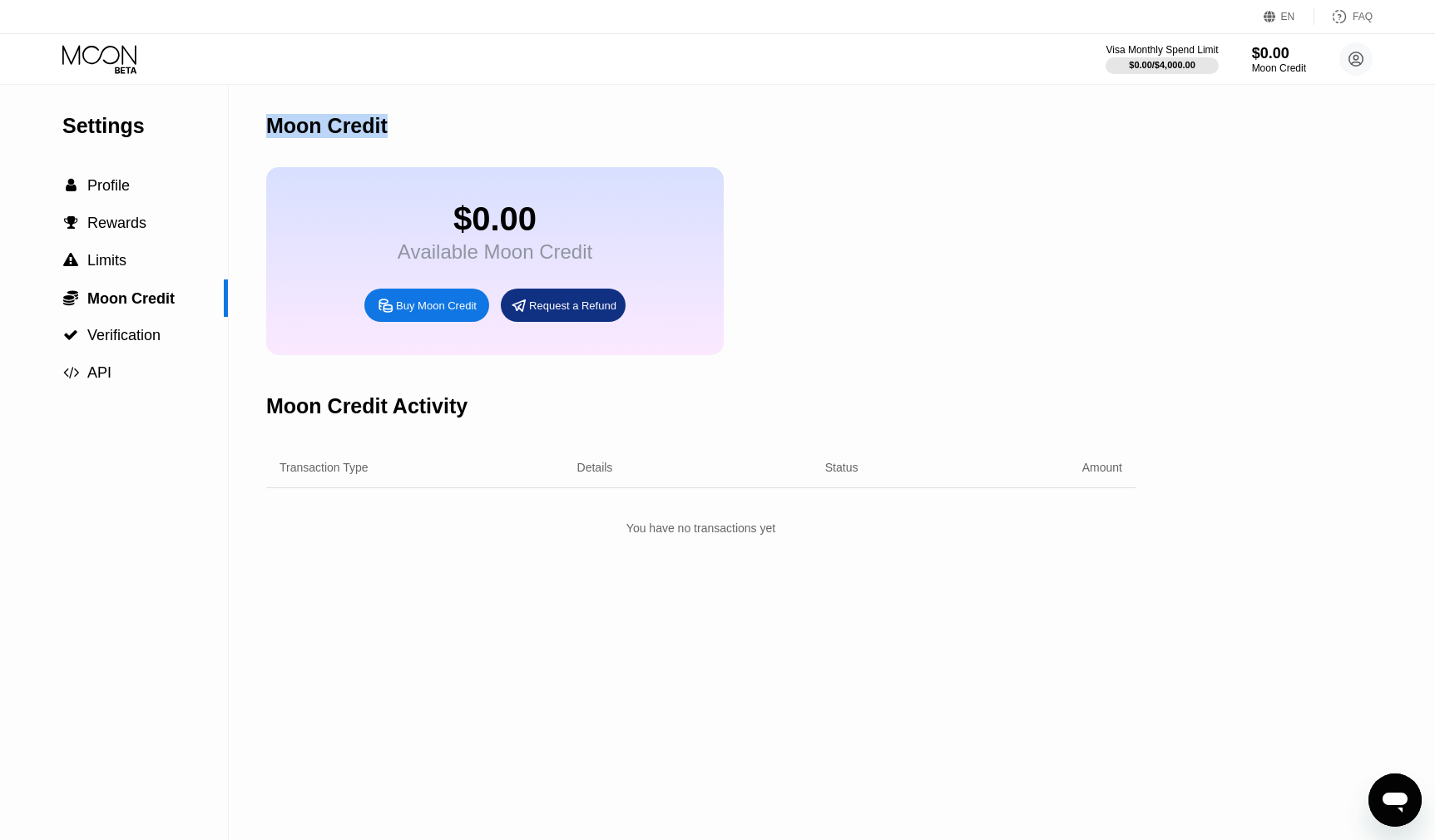
drag, startPoint x: 268, startPoint y: 129, endPoint x: 387, endPoint y: 131, distance: 119.0
click at [387, 131] on div "Moon Credit" at bounding box center [701, 126] width 870 height 82
click at [98, 343] on span "Verification" at bounding box center [124, 335] width 74 height 17
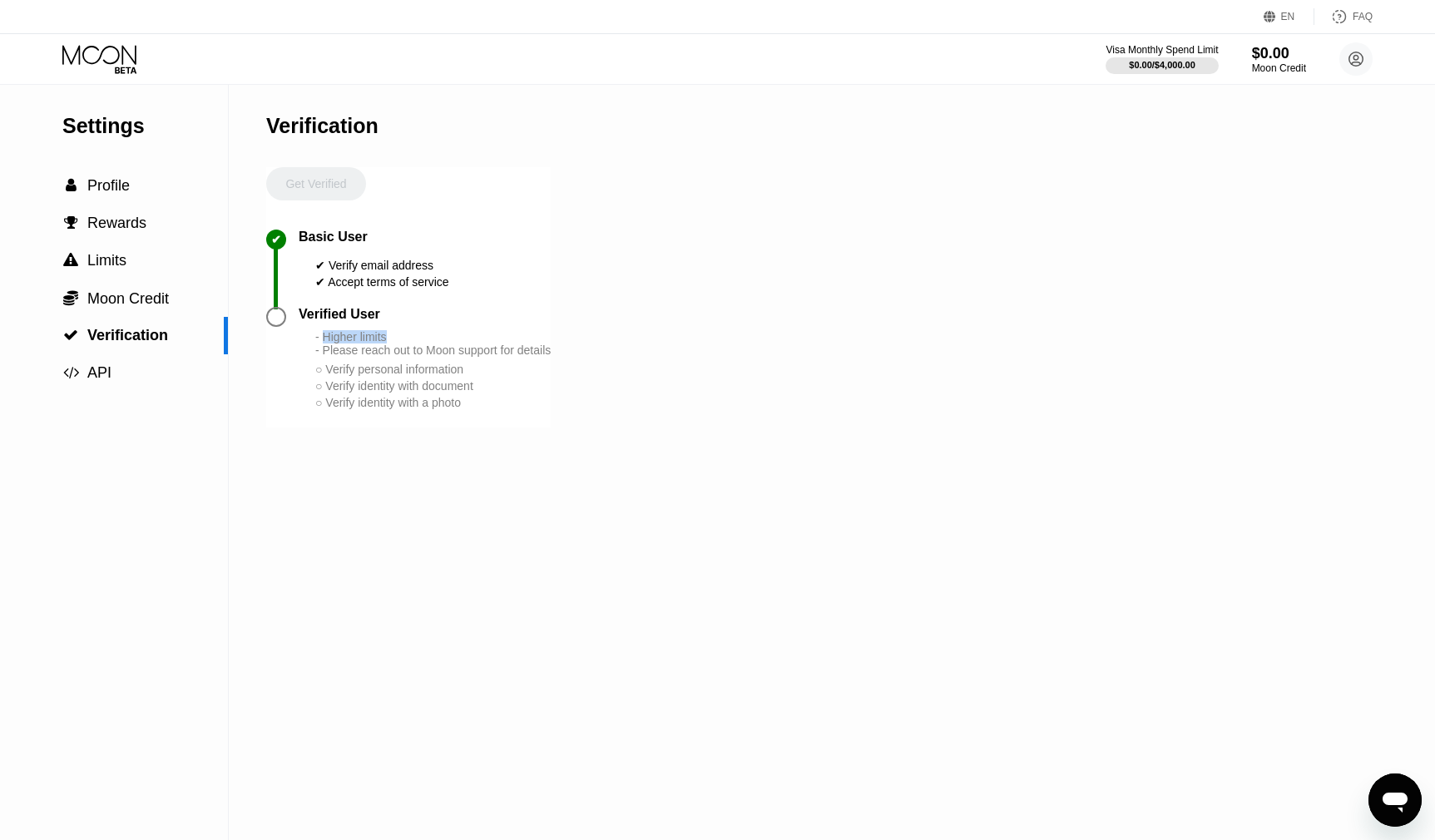
drag, startPoint x: 325, startPoint y: 346, endPoint x: 406, endPoint y: 350, distance: 81.1
click at [405, 346] on div "- Higher limits - Please reach out to Moon support for details" at bounding box center [433, 342] width 236 height 26
drag, startPoint x: 452, startPoint y: 344, endPoint x: 427, endPoint y: 362, distance: 30.8
click at [452, 344] on div "- Higher limits - Please reach out to Moon support for details" at bounding box center [433, 342] width 236 height 26
drag, startPoint x: 327, startPoint y: 363, endPoint x: 579, endPoint y: 358, distance: 252.0
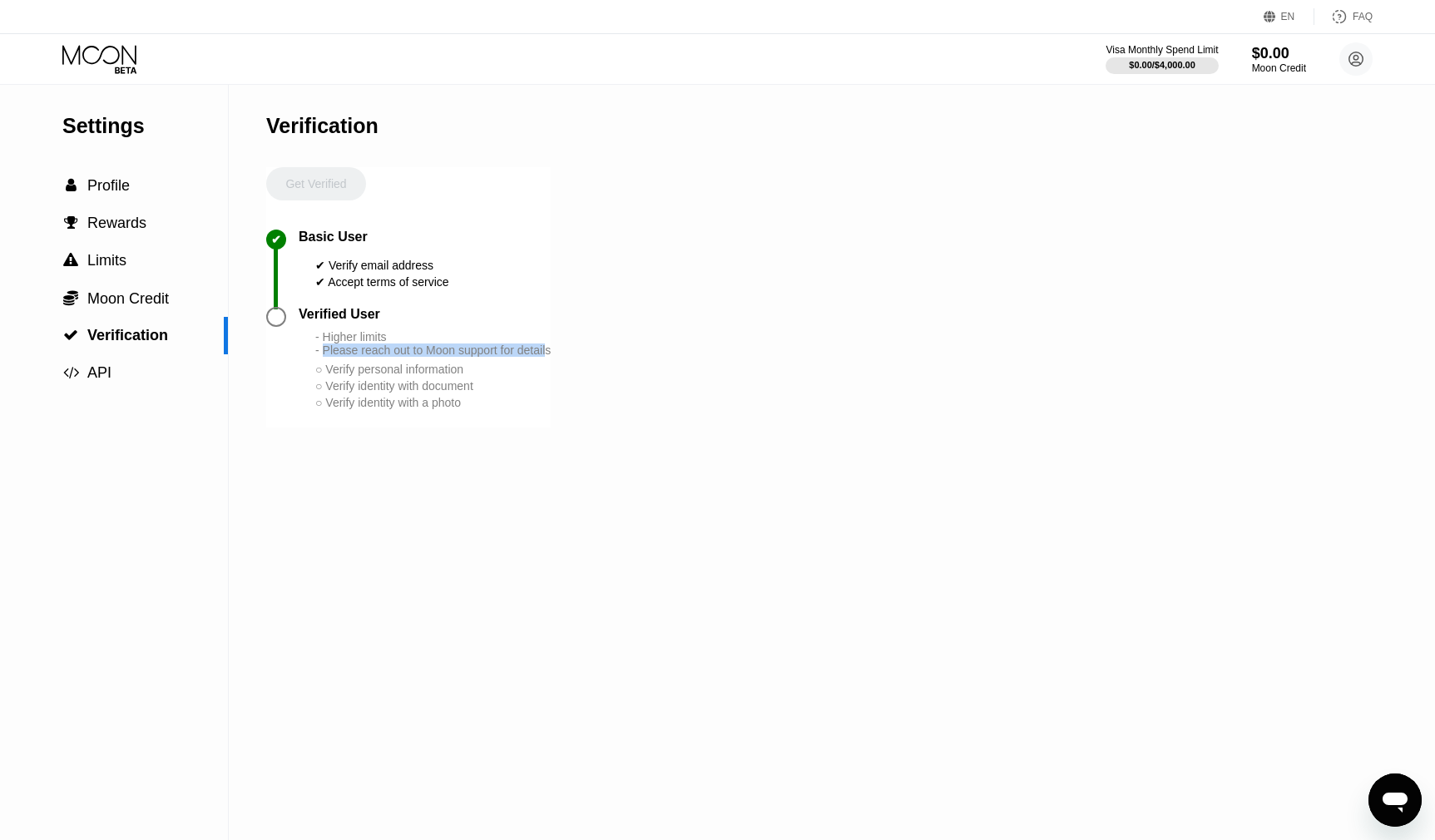
click at [579, 358] on div "Settings  Profile  Rewards  Limits  Moon Credit  Verification  API Verifi…" at bounding box center [718, 462] width 1435 height 756
click at [372, 376] on div "○ Verify personal information" at bounding box center [433, 370] width 236 height 14
drag, startPoint x: 330, startPoint y: 379, endPoint x: 488, endPoint y: 377, distance: 158.0
click at [488, 376] on div "○ Verify personal information" at bounding box center [433, 370] width 236 height 14
click at [359, 393] on div "○ Verify identity with document" at bounding box center [433, 386] width 236 height 14
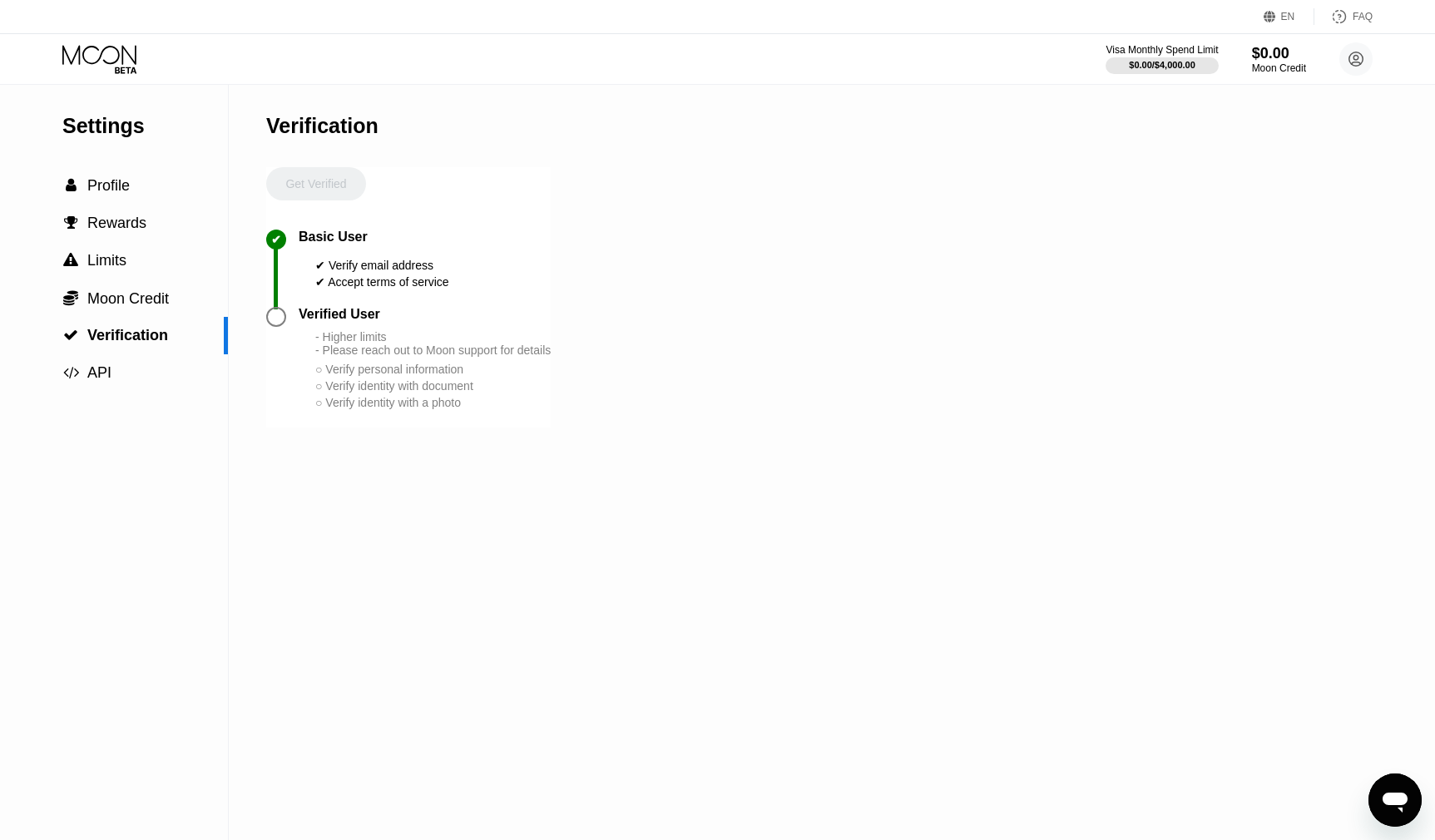
click at [311, 188] on div "Get Verified" at bounding box center [316, 198] width 100 height 63
click at [277, 322] on div at bounding box center [276, 317] width 20 height 20
click at [317, 131] on div "Verification" at bounding box center [322, 126] width 112 height 25
click at [320, 236] on div "Basic User" at bounding box center [333, 236] width 69 height 15
click at [313, 163] on div "Verification" at bounding box center [408, 126] width 285 height 82
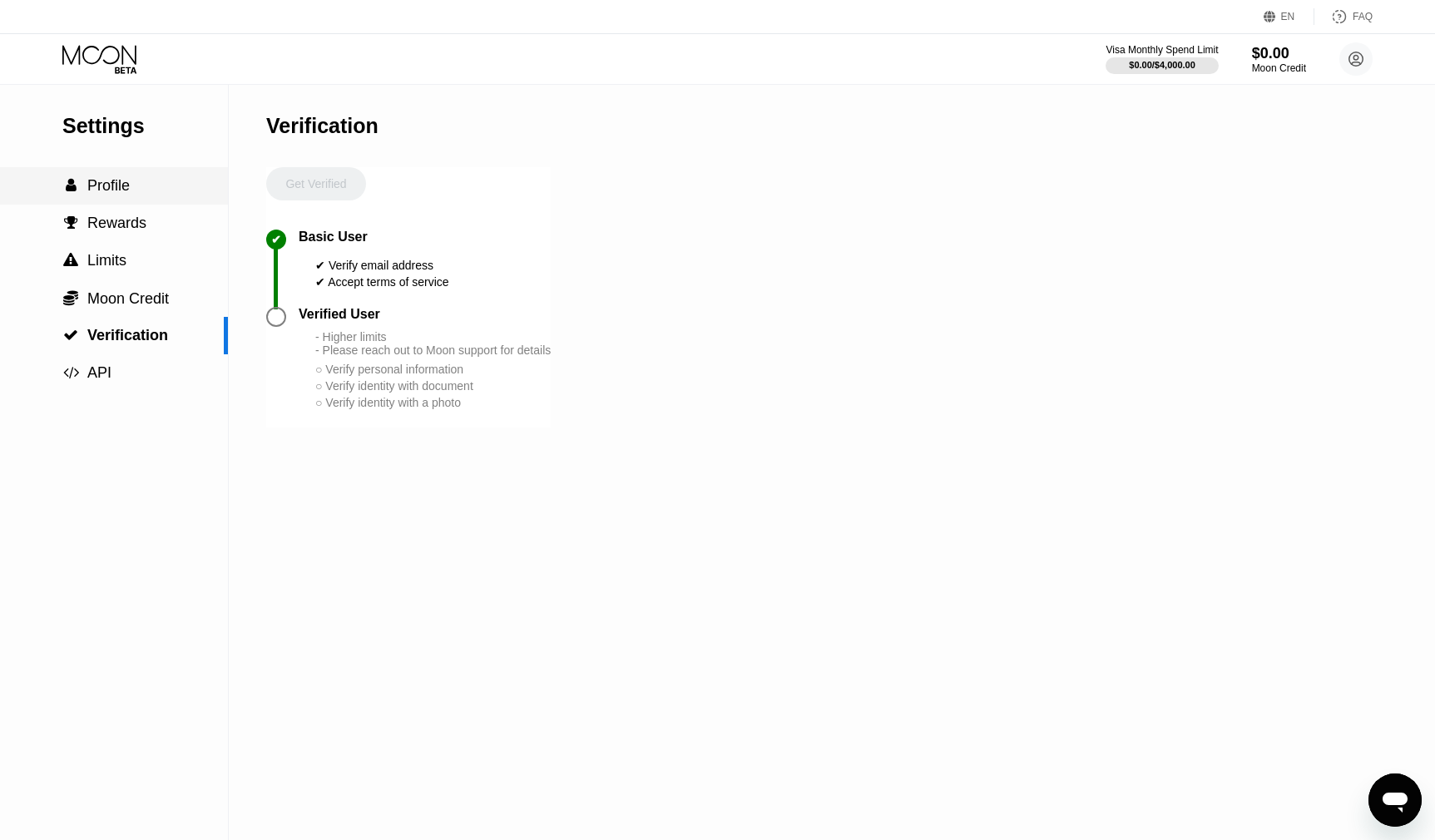
click at [125, 187] on span "Profile" at bounding box center [108, 185] width 42 height 17
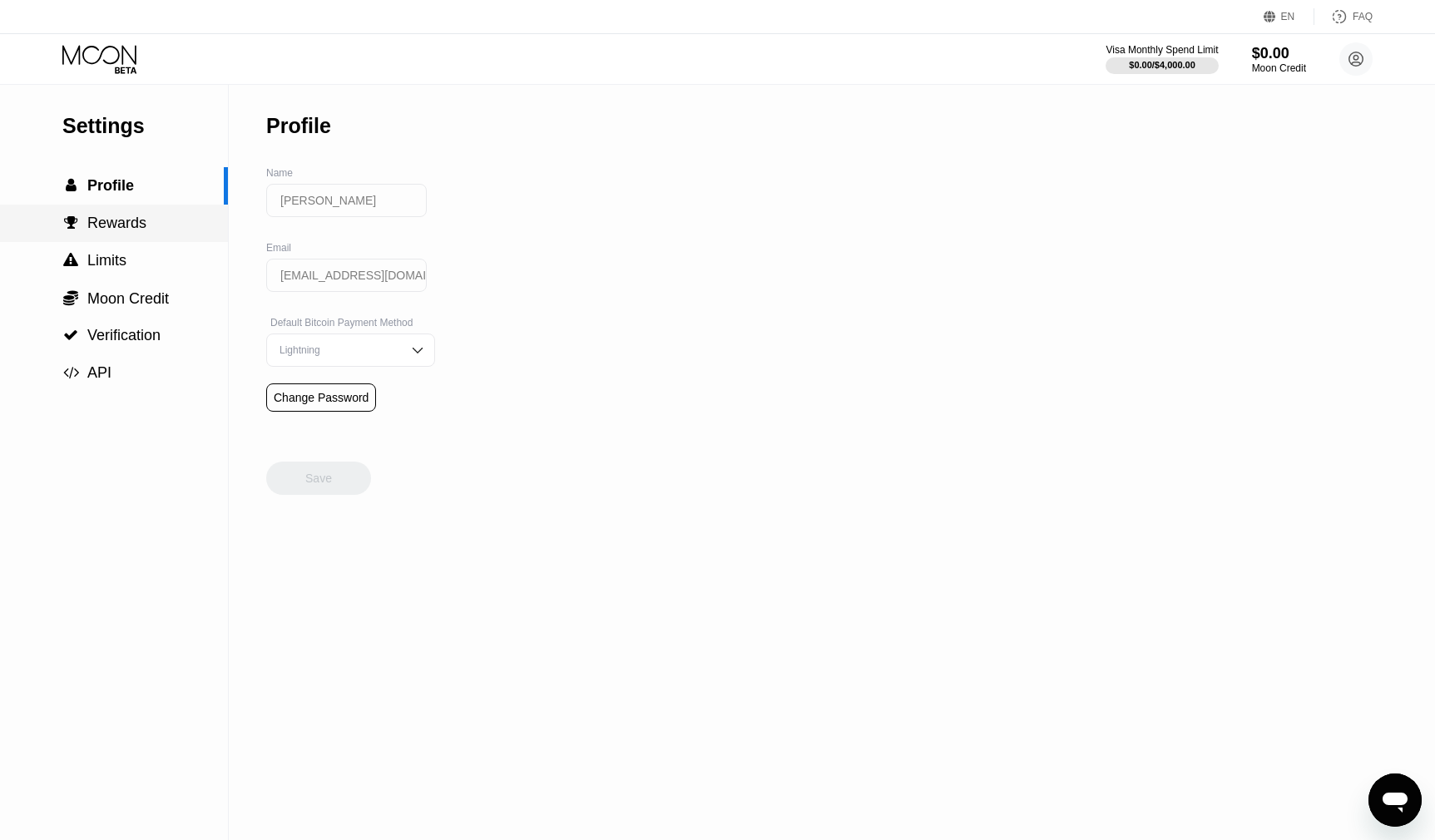
click at [141, 231] on span "Rewards" at bounding box center [117, 223] width 59 height 17
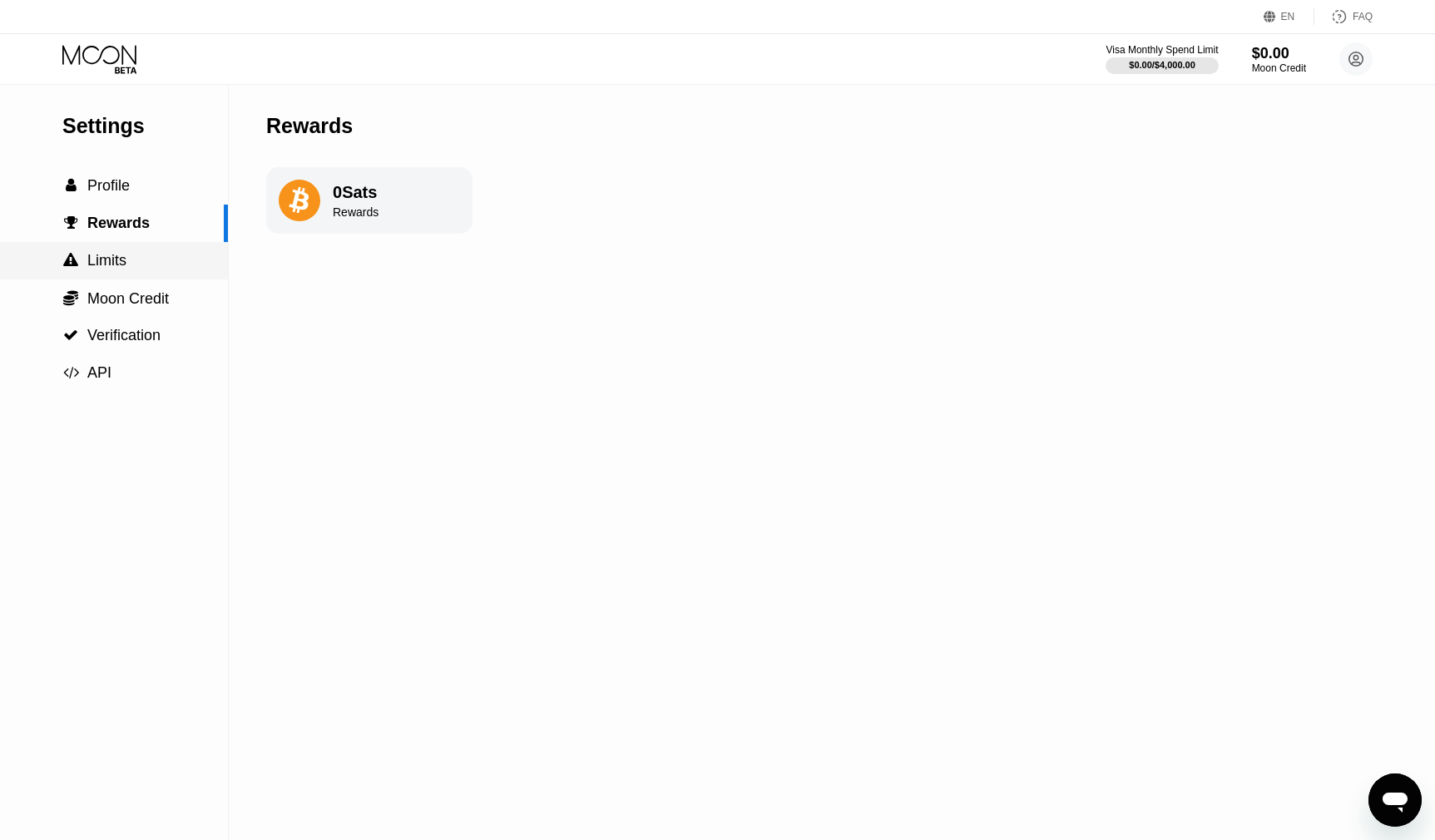
click at [129, 259] on div " Limits" at bounding box center [114, 261] width 228 height 18
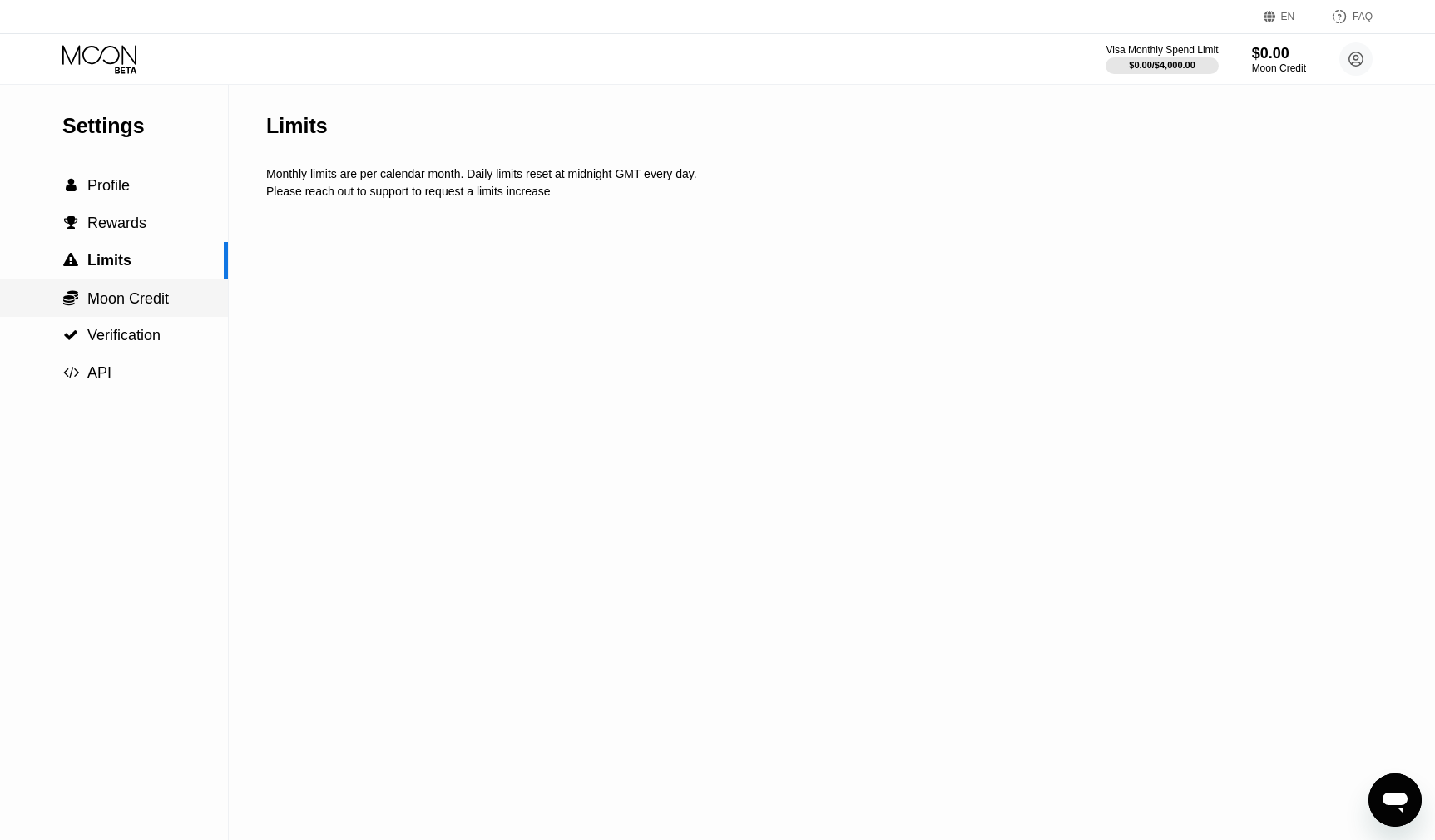
click at [131, 293] on span "Moon Credit" at bounding box center [128, 298] width 81 height 17
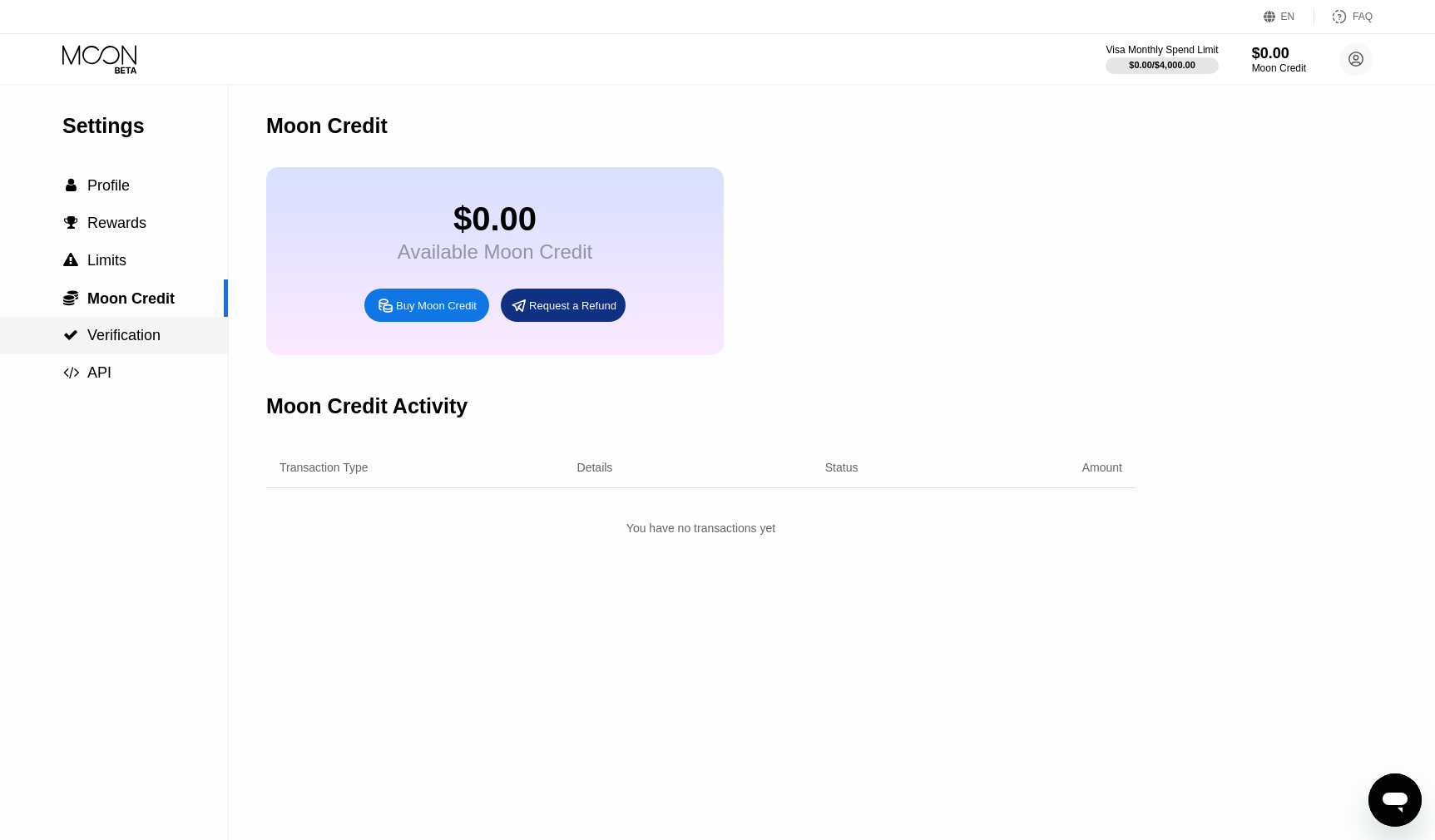
click at [133, 330] on span "Verification" at bounding box center [124, 335] width 74 height 17
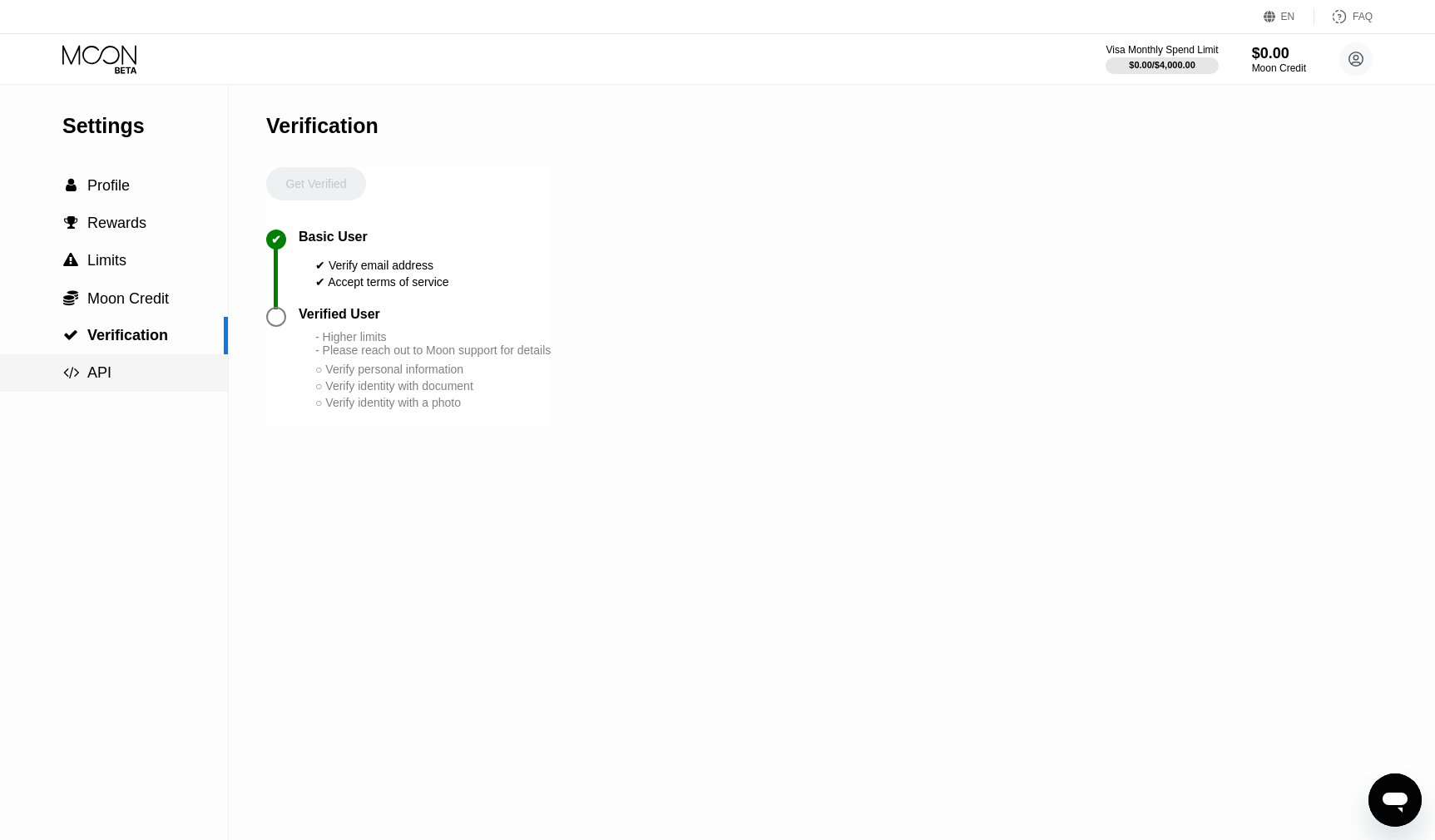
click at [121, 379] on div " API" at bounding box center [114, 373] width 228 height 18
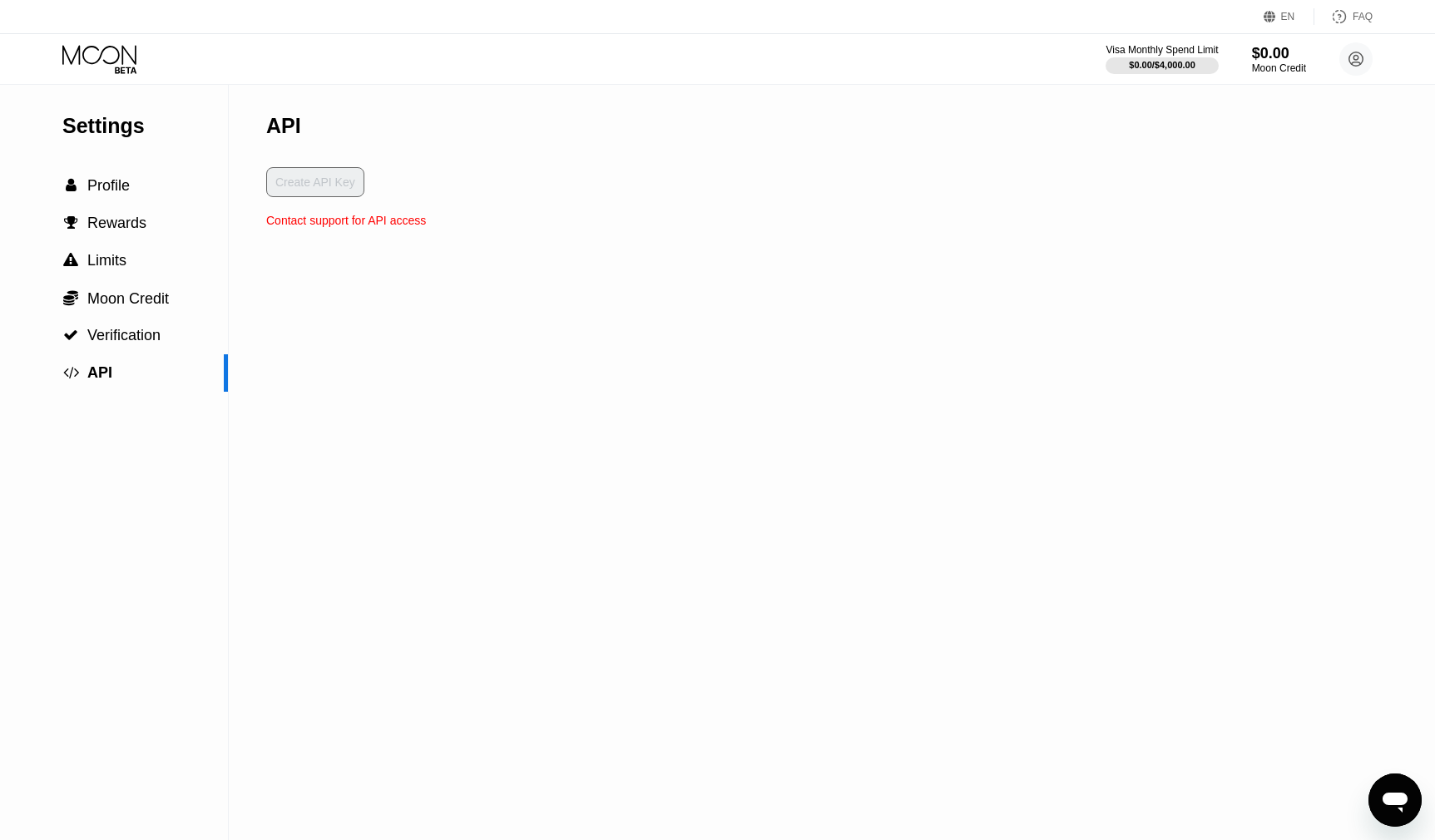
click at [314, 190] on div "Create API Key" at bounding box center [345, 189] width 160 height 46
drag, startPoint x: 311, startPoint y: 221, endPoint x: 372, endPoint y: 222, distance: 61.0
click at [372, 222] on div "Contact support for API access" at bounding box center [345, 221] width 160 height 14
click at [108, 341] on span "Verification" at bounding box center [124, 335] width 74 height 17
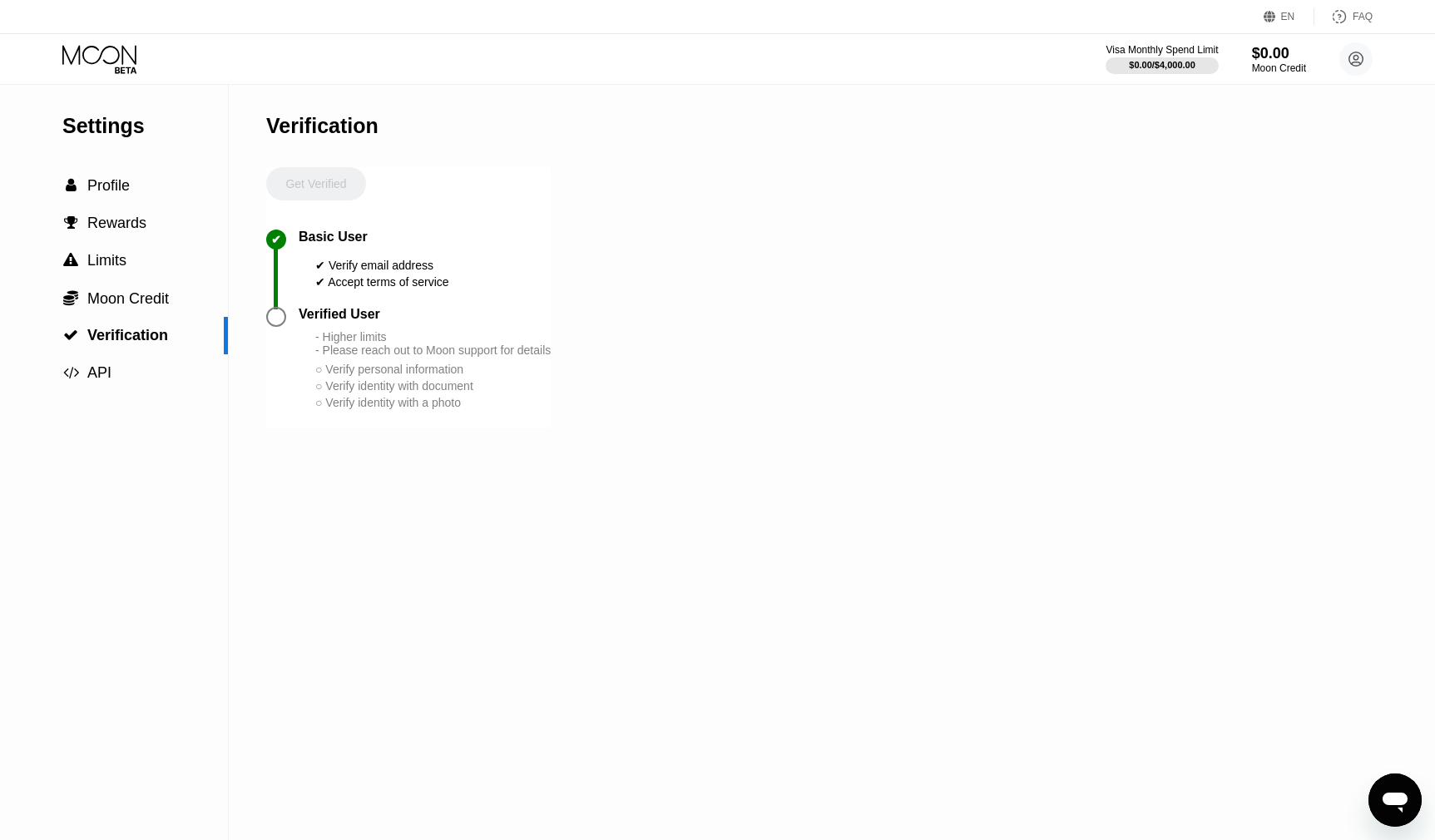
click at [279, 321] on div at bounding box center [276, 317] width 20 height 20
click at [1358, 62] on circle at bounding box center [1355, 59] width 33 height 33
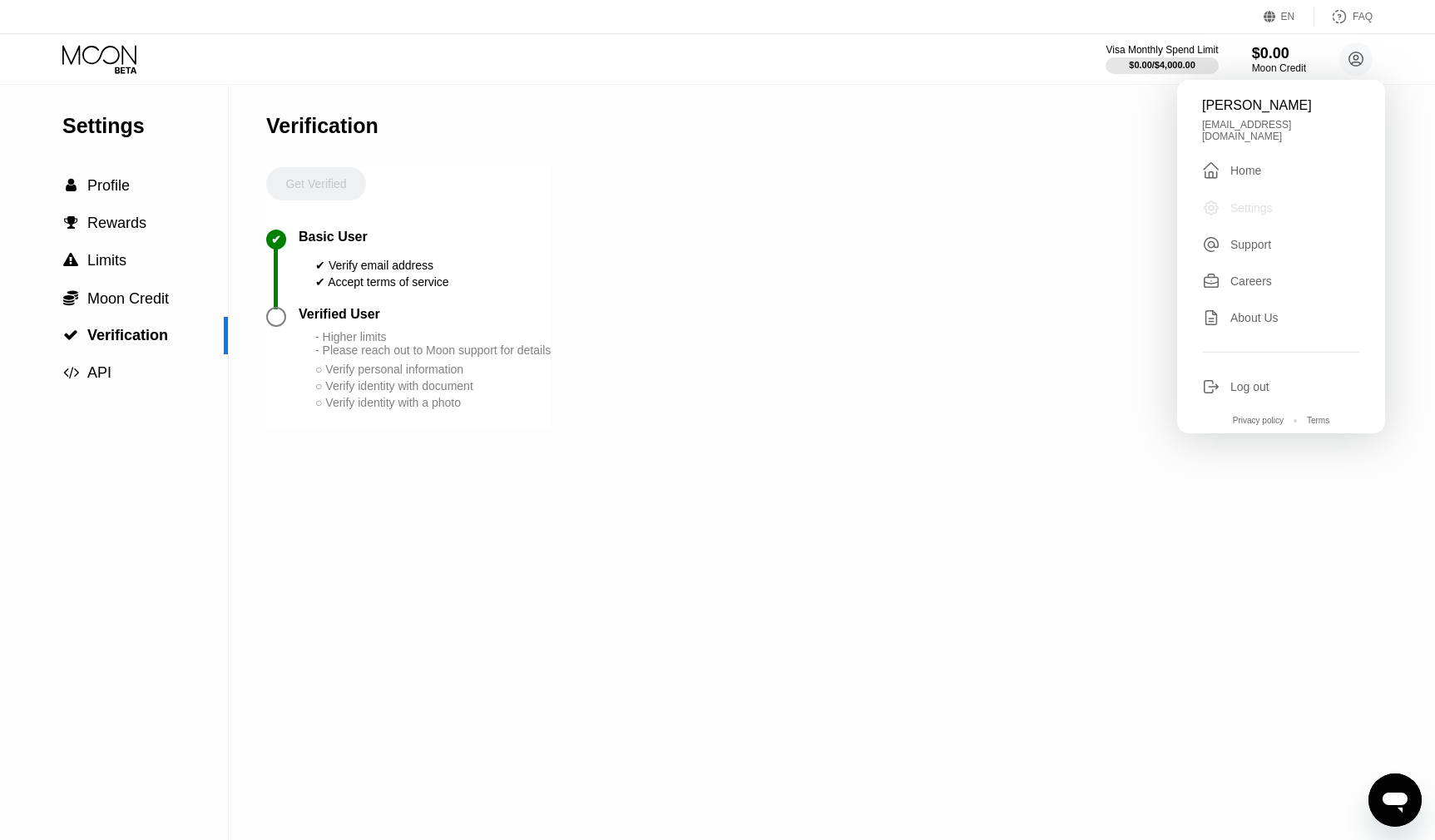
click at [1275, 203] on div "Settings" at bounding box center [1281, 208] width 158 height 19
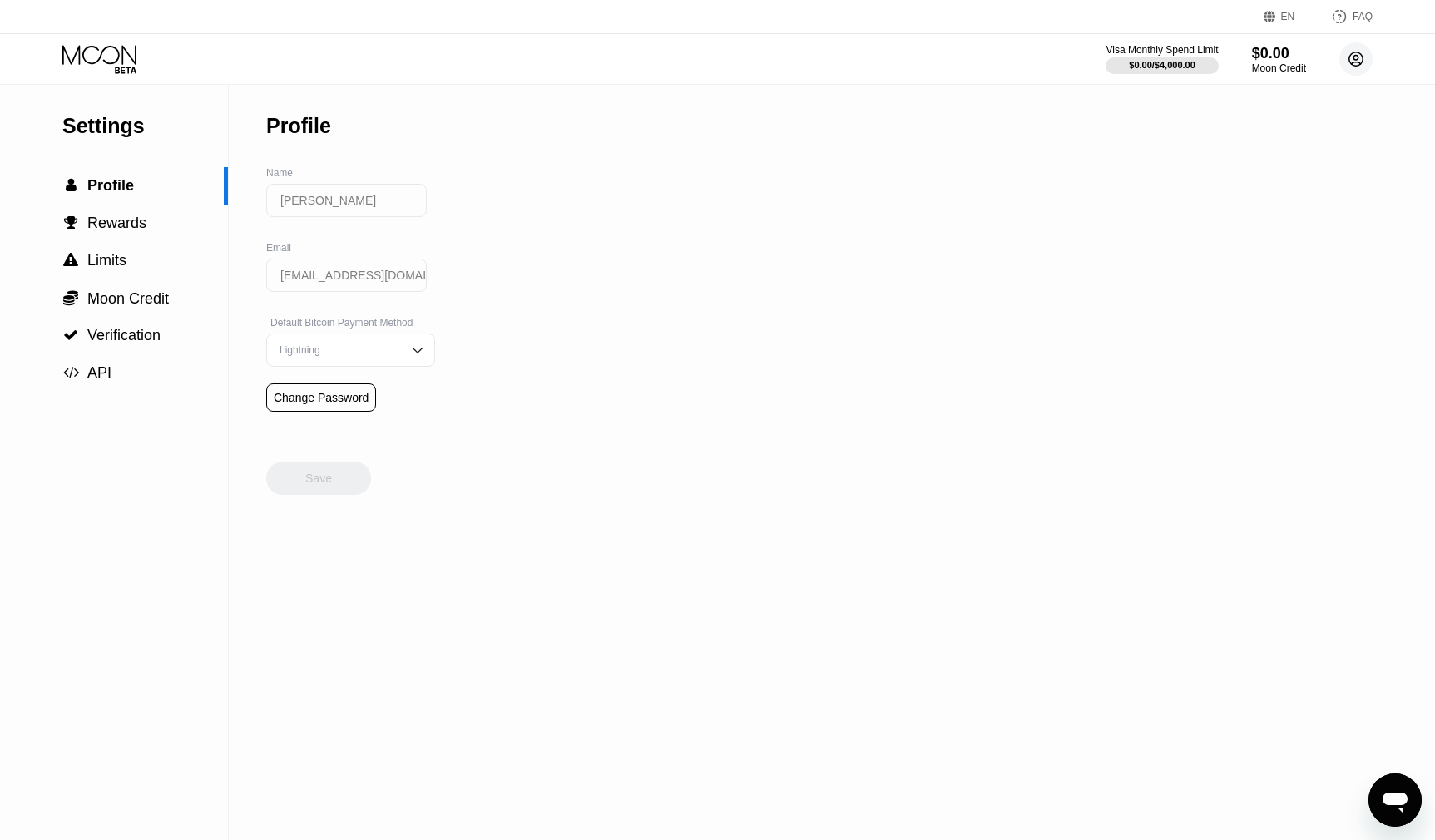
click at [1350, 68] on circle at bounding box center [1355, 59] width 33 height 33
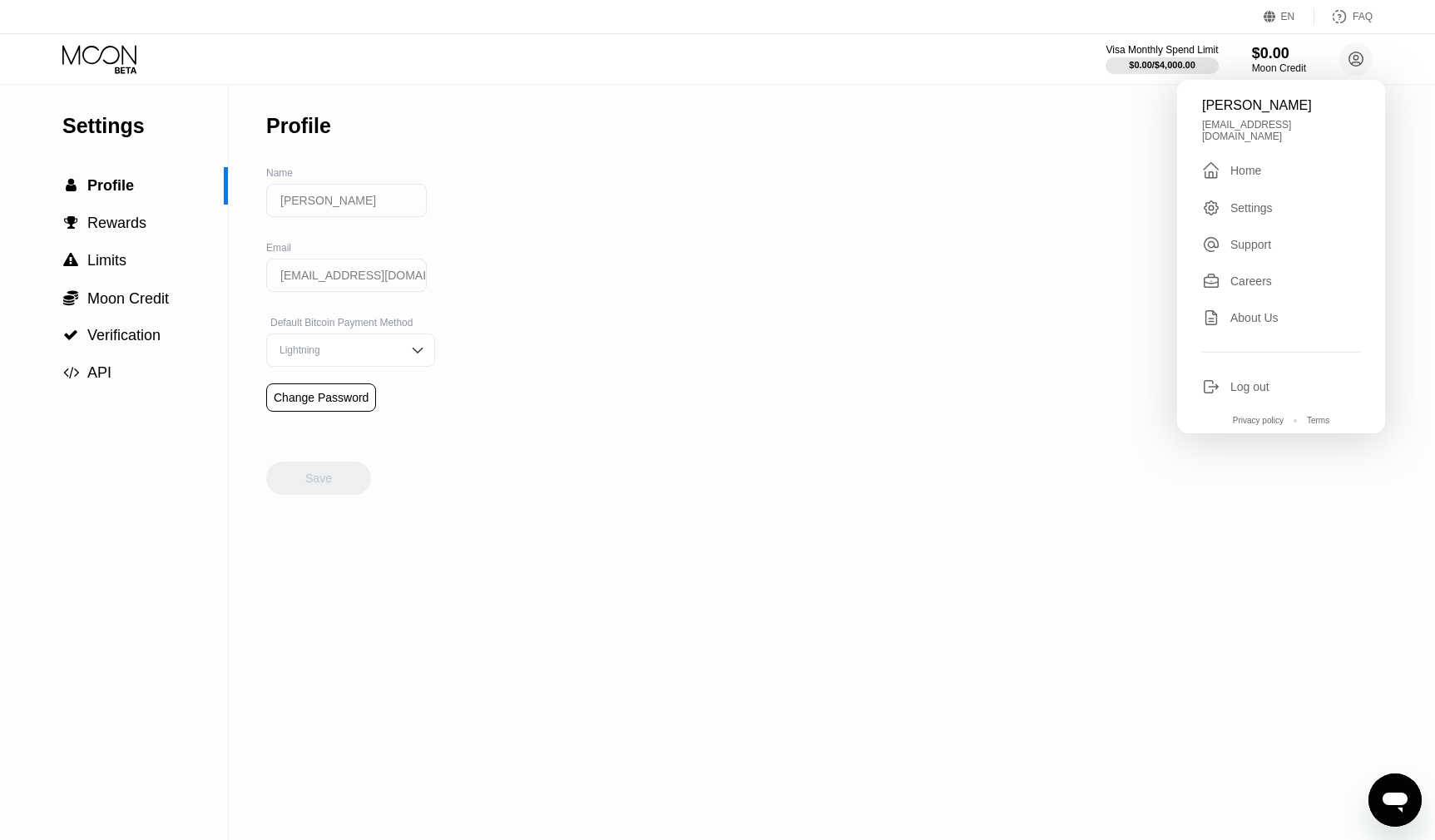
click at [1273, 161] on div " Home" at bounding box center [1281, 171] width 158 height 20
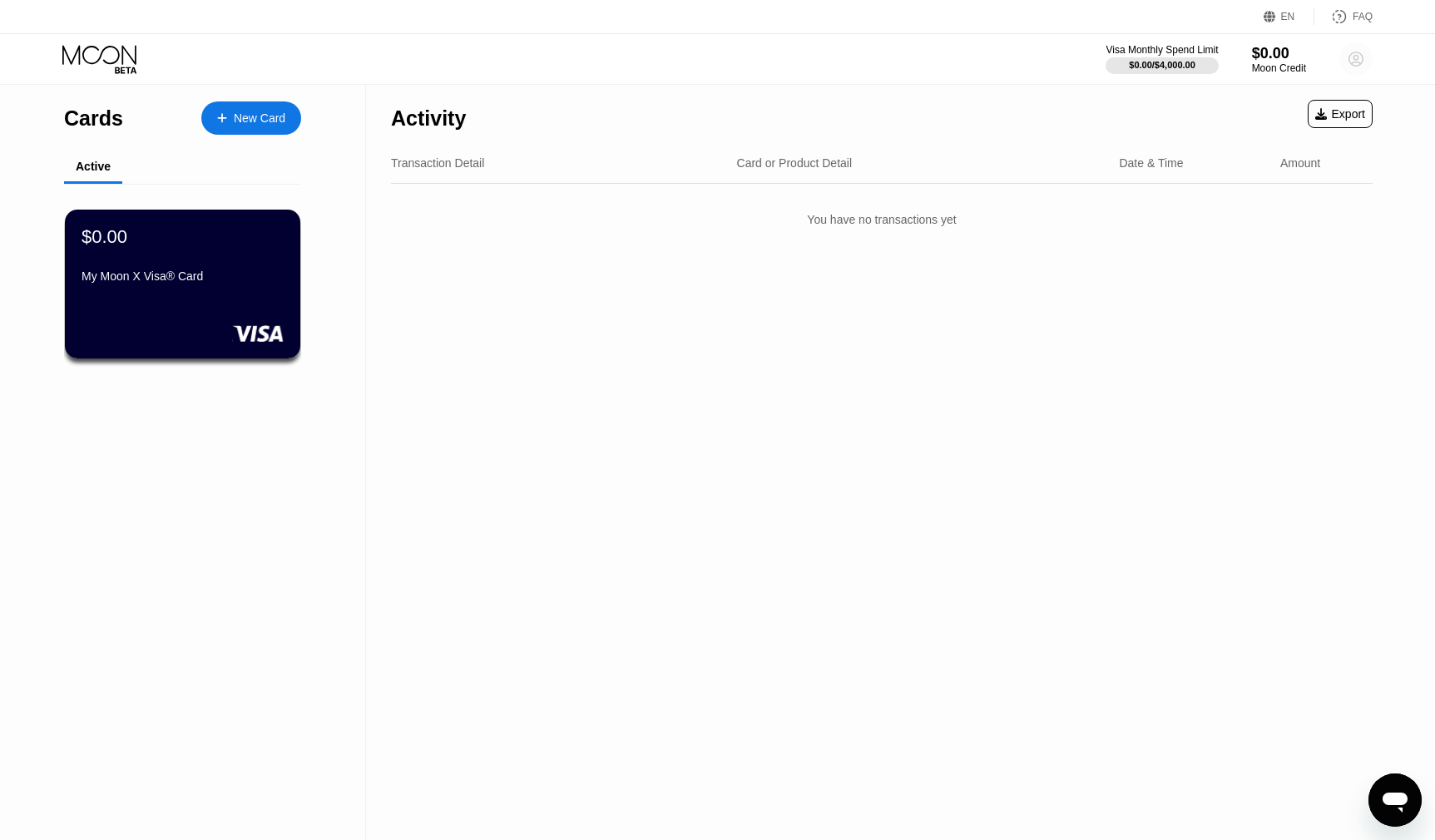
click at [1357, 63] on icon at bounding box center [1355, 59] width 9 height 9
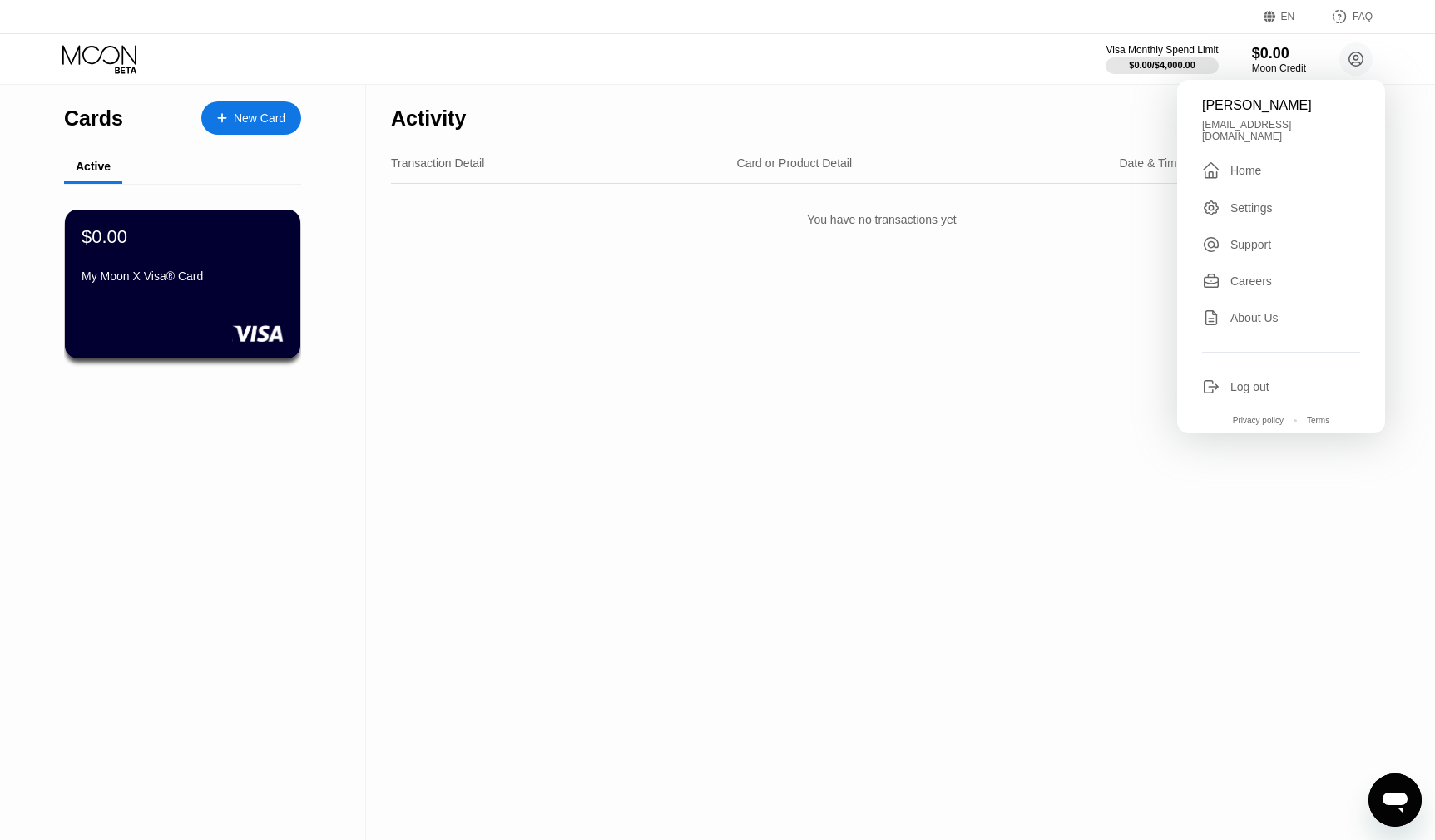
click at [1269, 237] on div "Support" at bounding box center [1250, 244] width 41 height 14
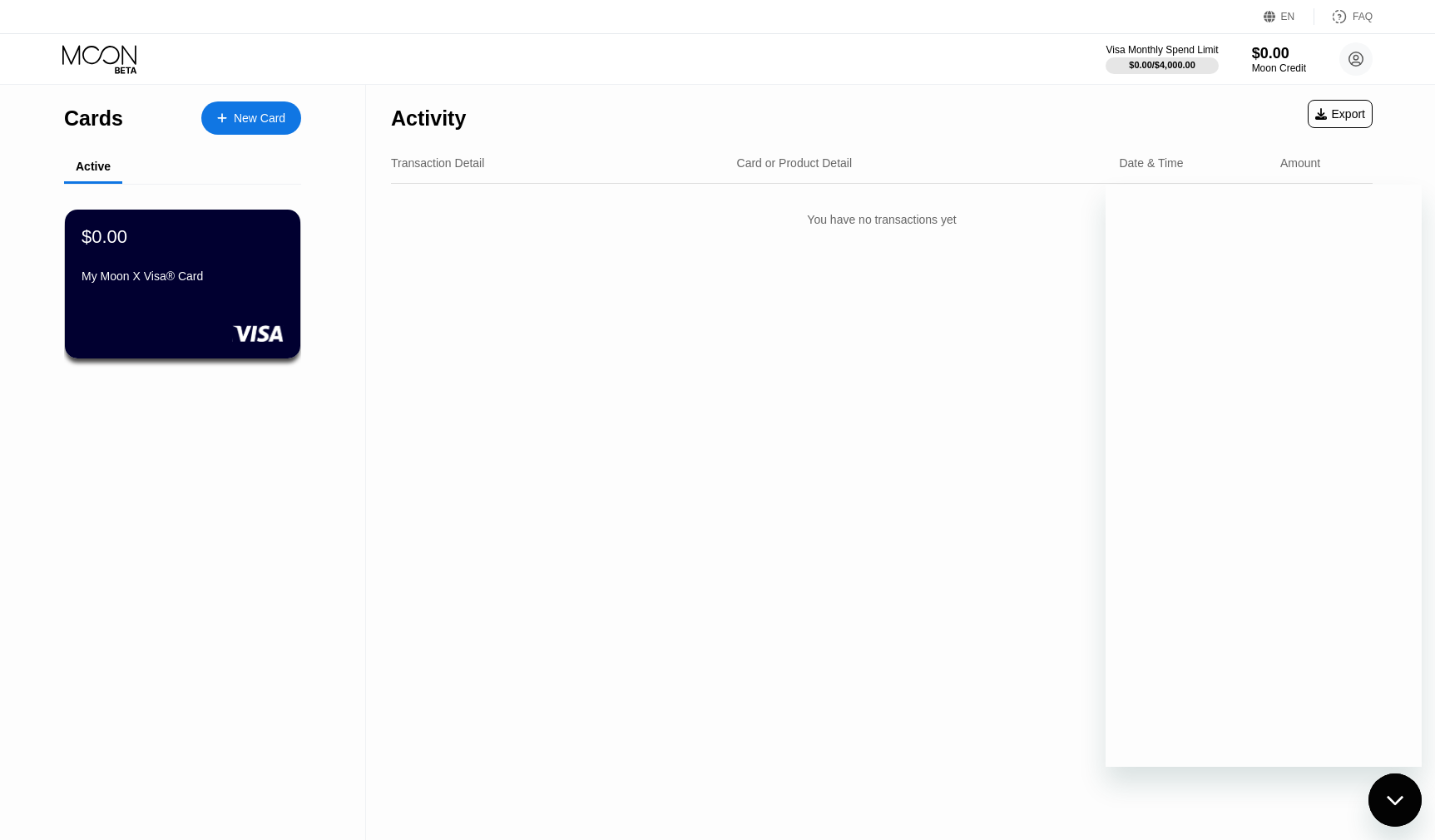
click at [1401, 824] on div "Close messaging window" at bounding box center [1395, 800] width 50 height 50
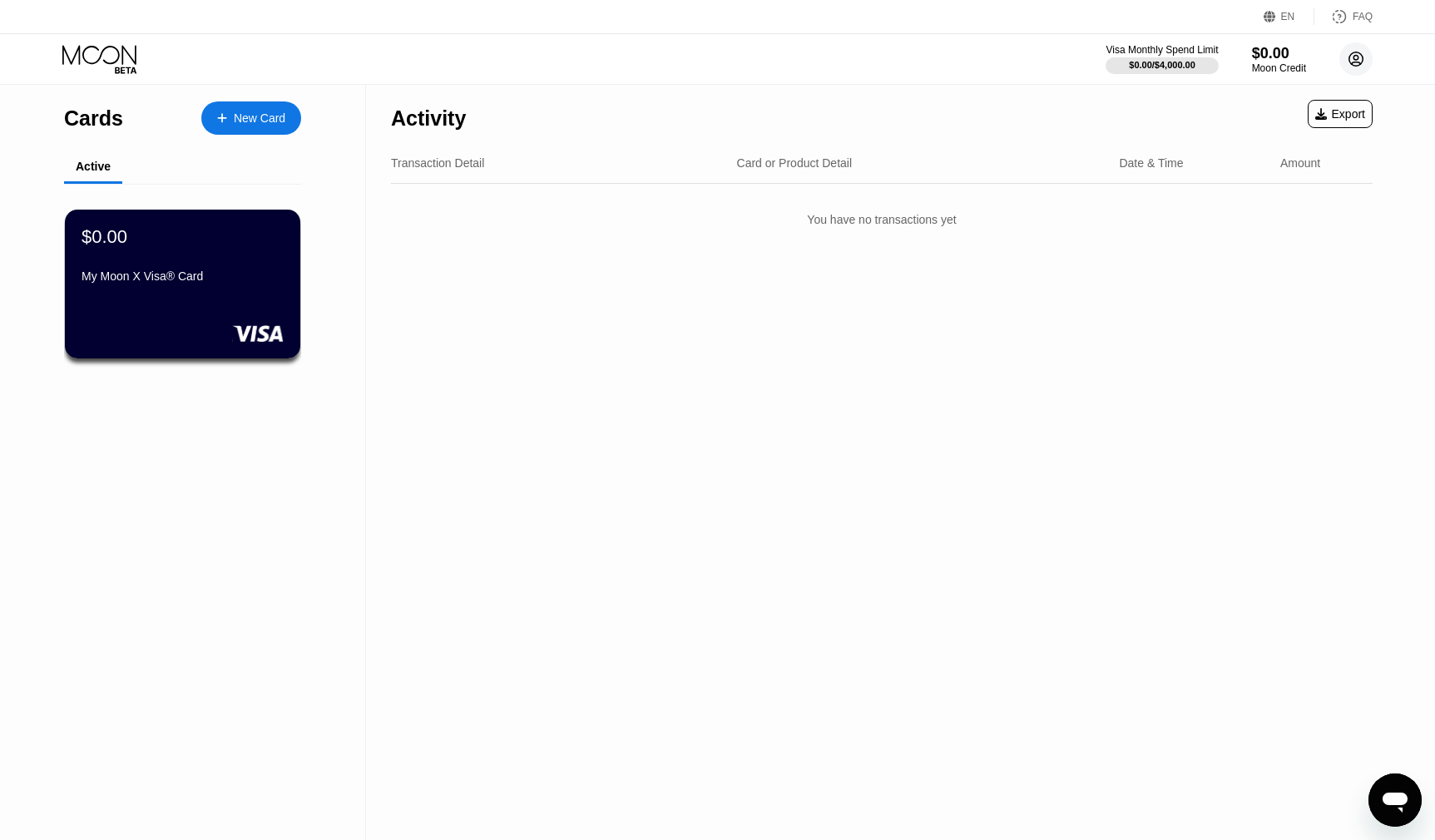
click at [1354, 55] on circle at bounding box center [1355, 59] width 33 height 33
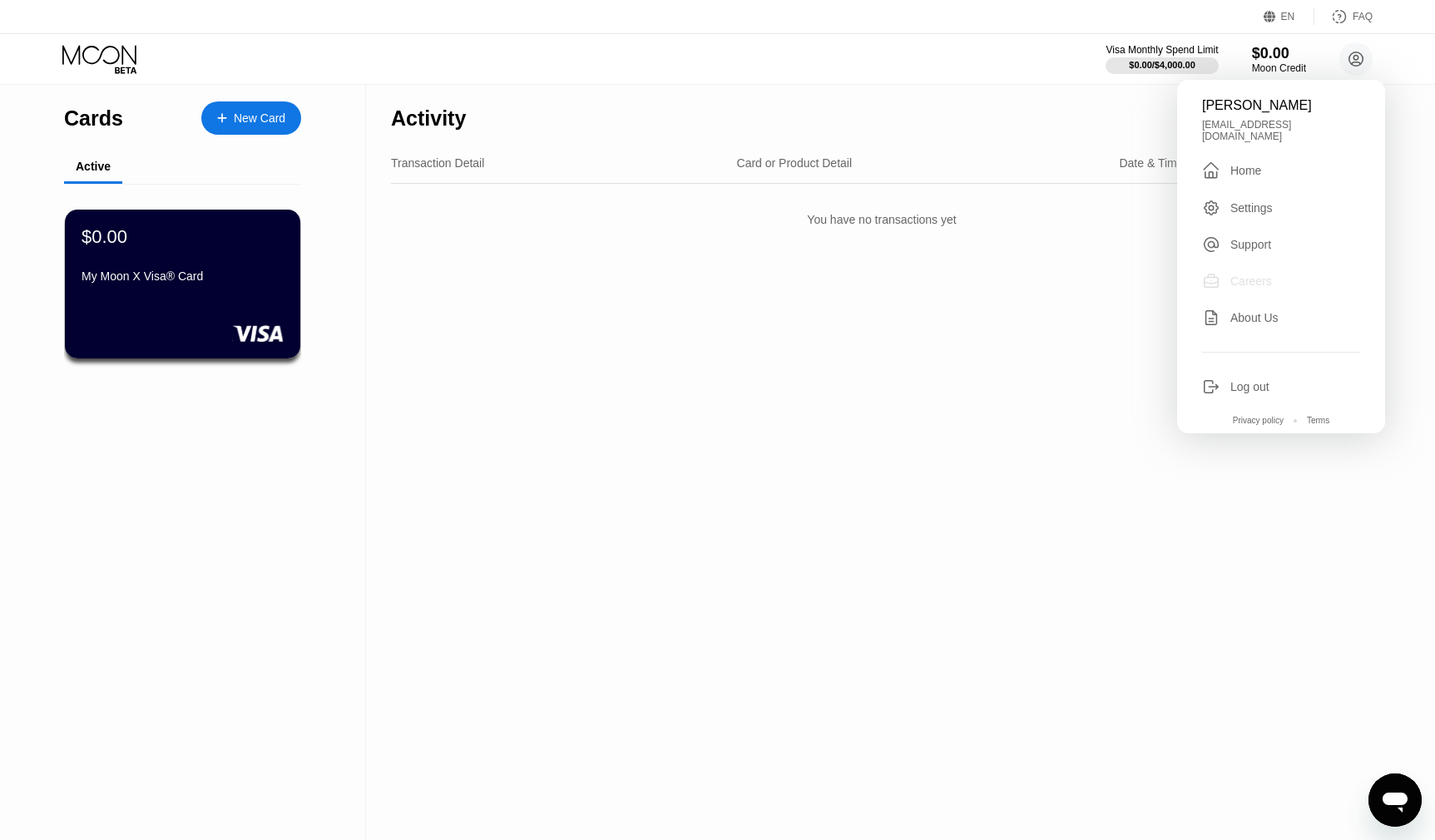
click at [1264, 277] on div "Careers" at bounding box center [1250, 282] width 41 height 14
click at [1263, 237] on div "Support" at bounding box center [1250, 244] width 41 height 14
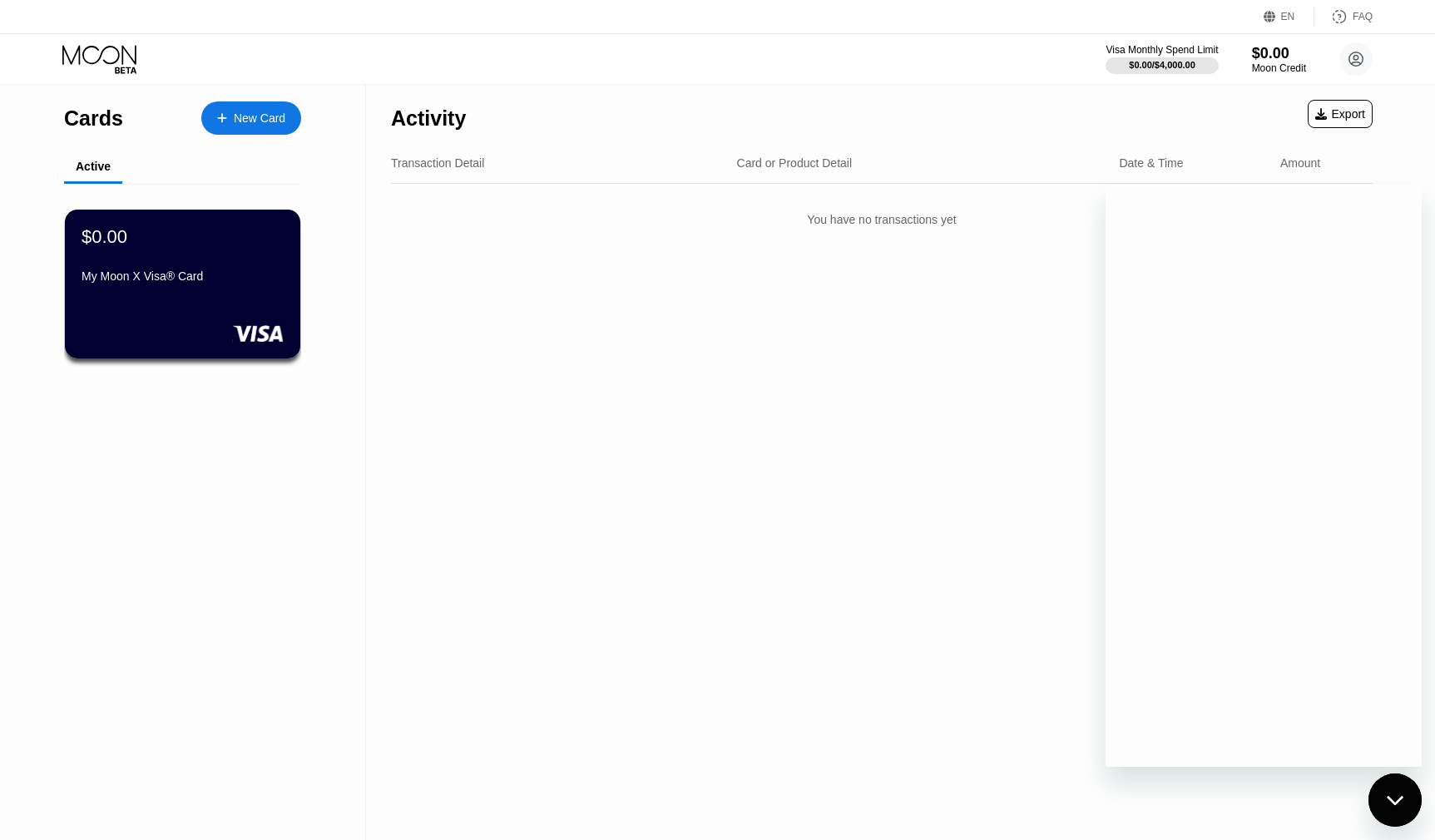
click at [1411, 812] on div "Close messaging window" at bounding box center [1395, 800] width 50 height 50
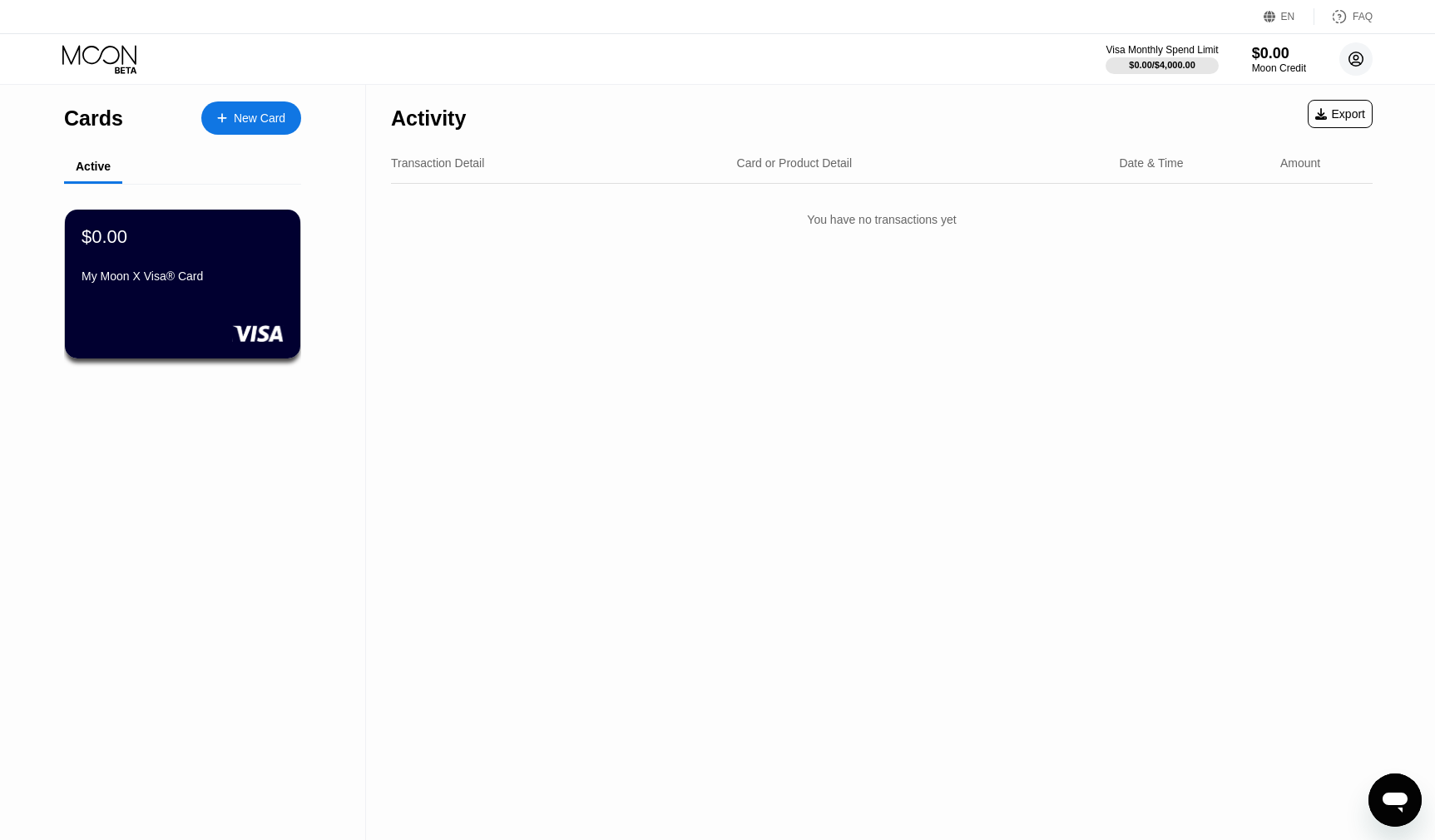
click at [1352, 67] on circle at bounding box center [1355, 59] width 33 height 33
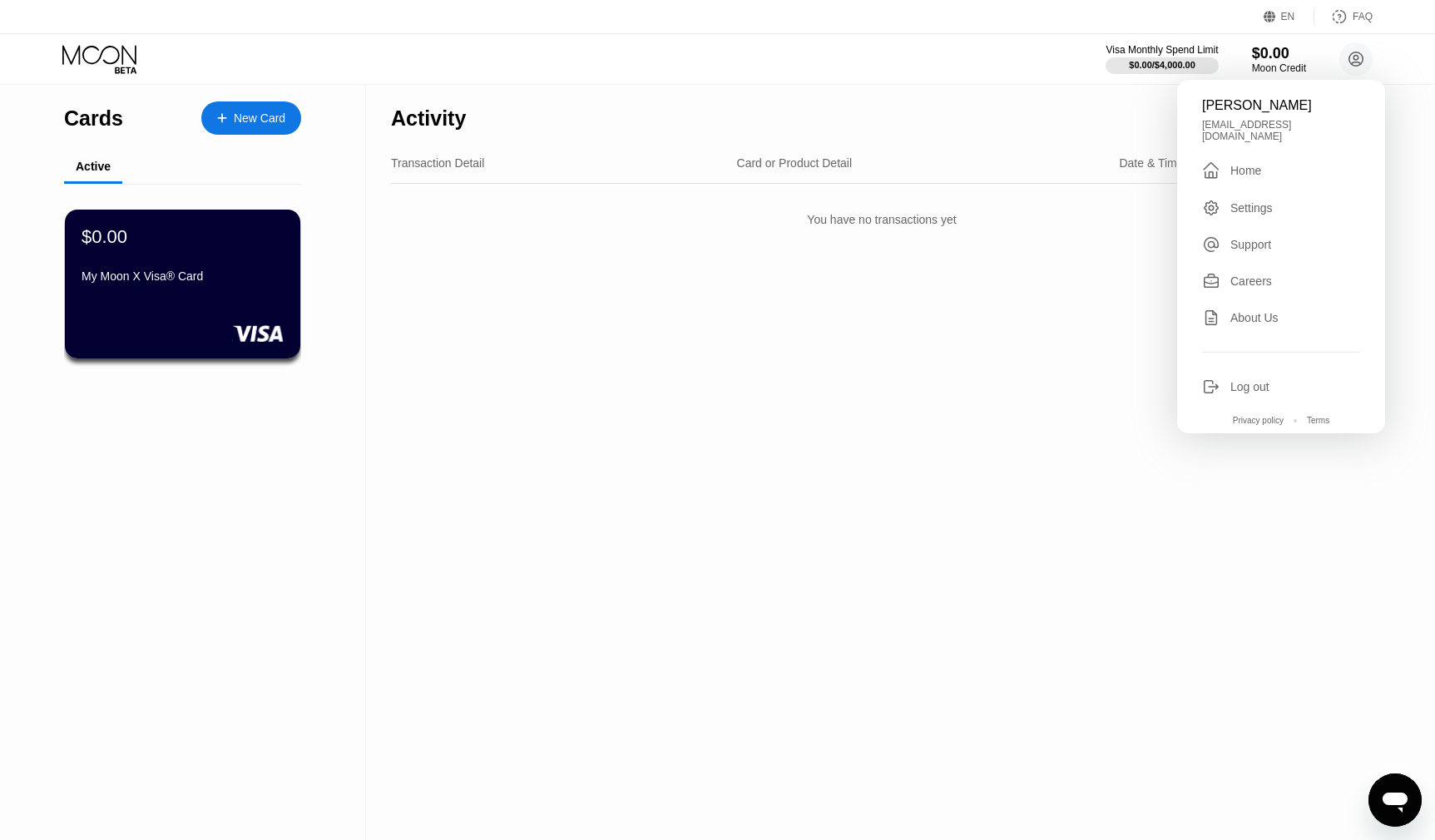
click at [1263, 187] on div "[PERSON_NAME] [EMAIL_ADDRESS][DOMAIN_NAME]  Home Settings Support Careers Abou…" at bounding box center [1281, 256] width 208 height 353
click at [1264, 201] on div "Settings" at bounding box center [1250, 208] width 42 height 14
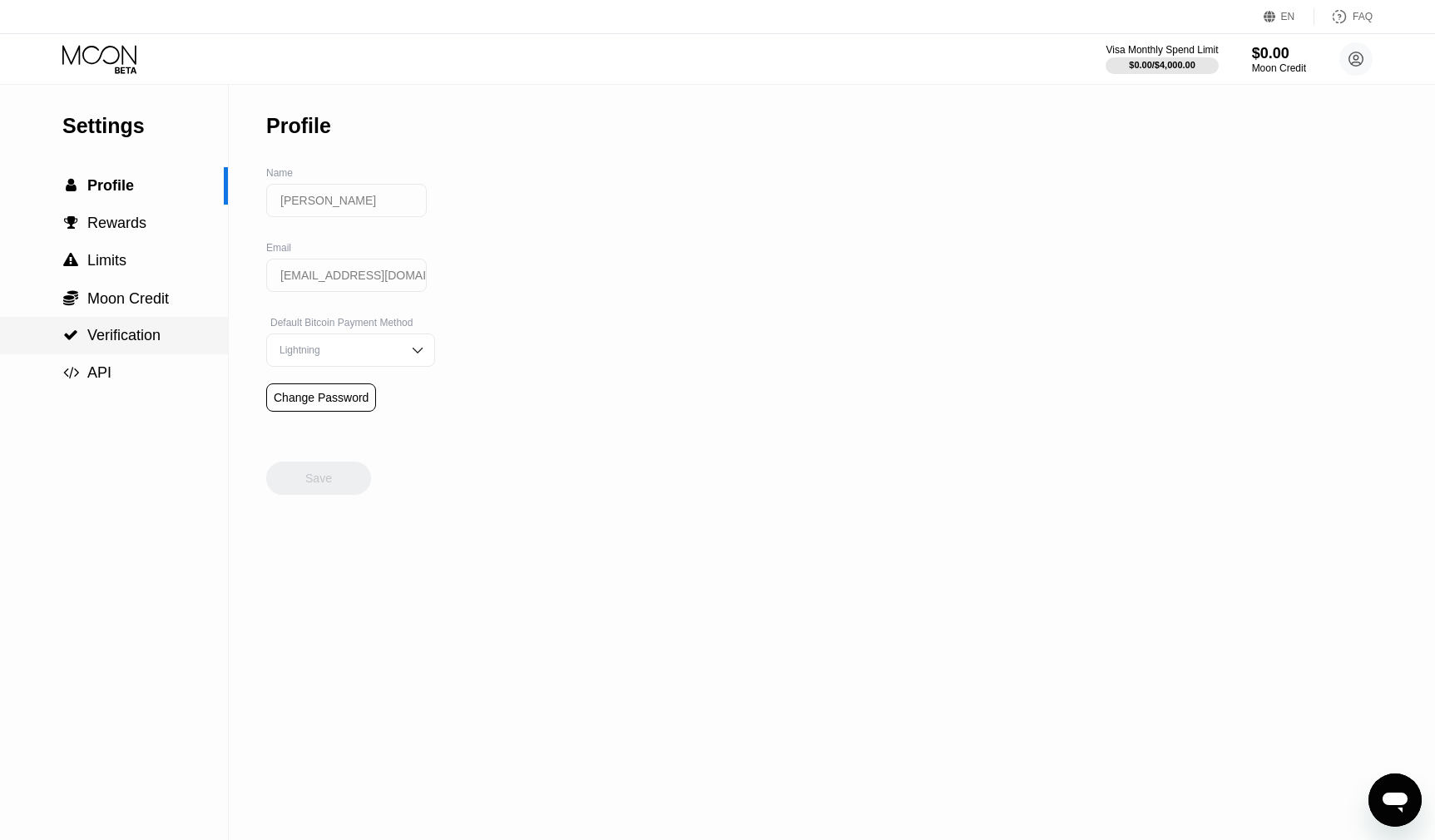
click at [161, 337] on span "Verification" at bounding box center [124, 335] width 74 height 17
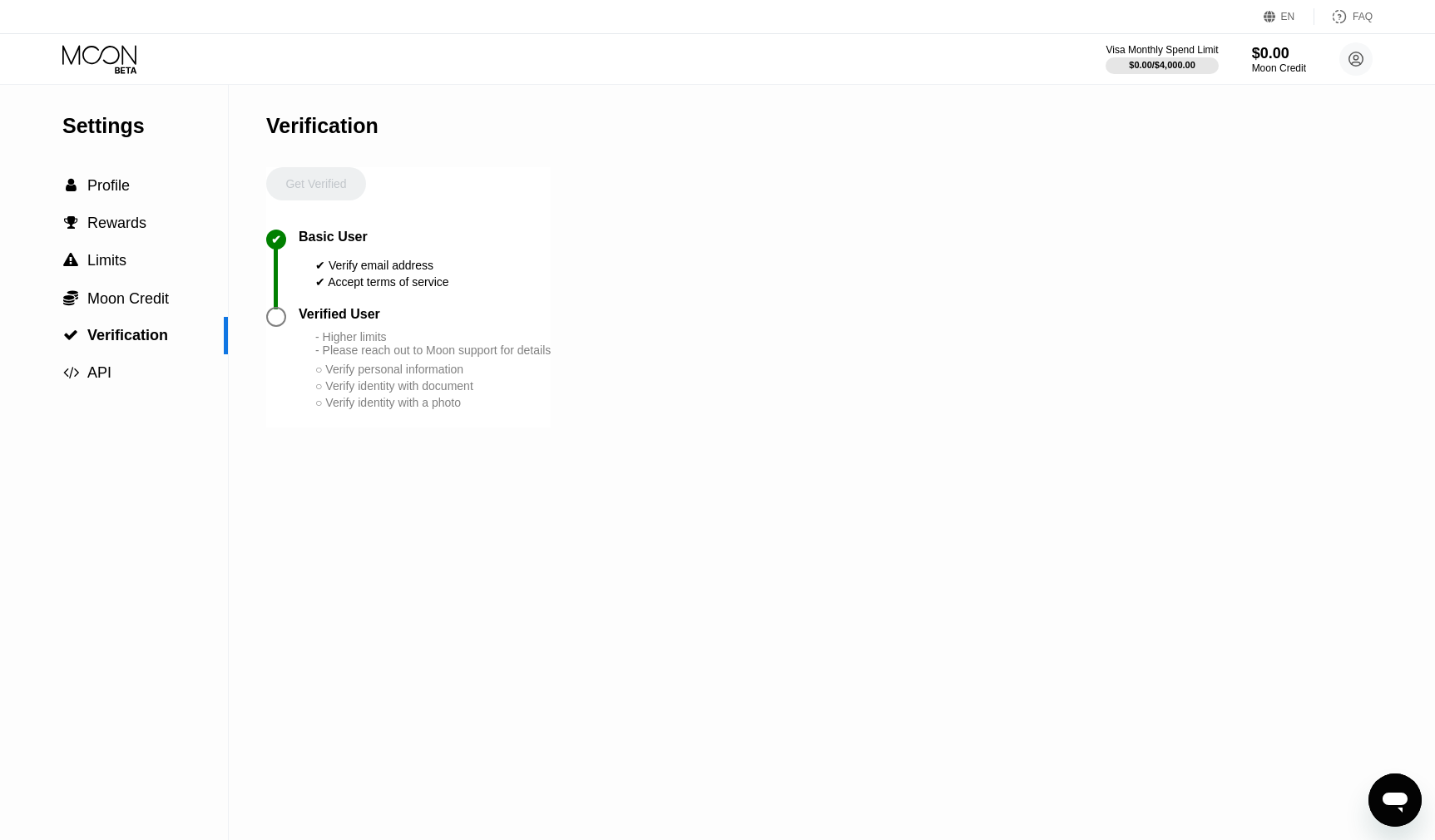
click at [278, 315] on div at bounding box center [276, 317] width 20 height 20
click at [321, 321] on div "Verified User" at bounding box center [339, 314] width 81 height 15
click at [353, 321] on div "Verified User" at bounding box center [339, 314] width 81 height 15
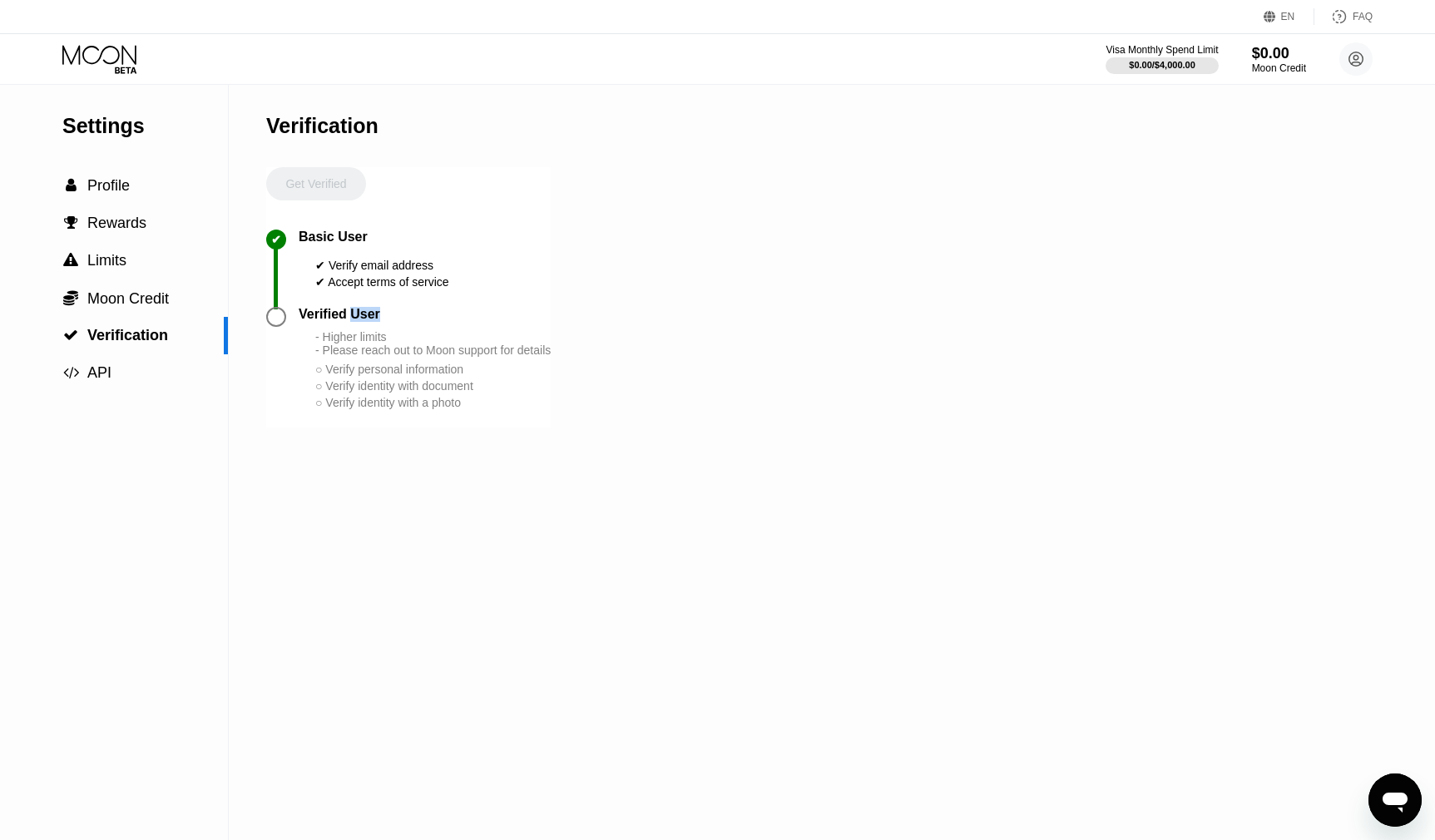
click at [353, 321] on div "Verified User" at bounding box center [339, 314] width 81 height 15
click at [341, 321] on div "Verified User" at bounding box center [339, 314] width 81 height 15
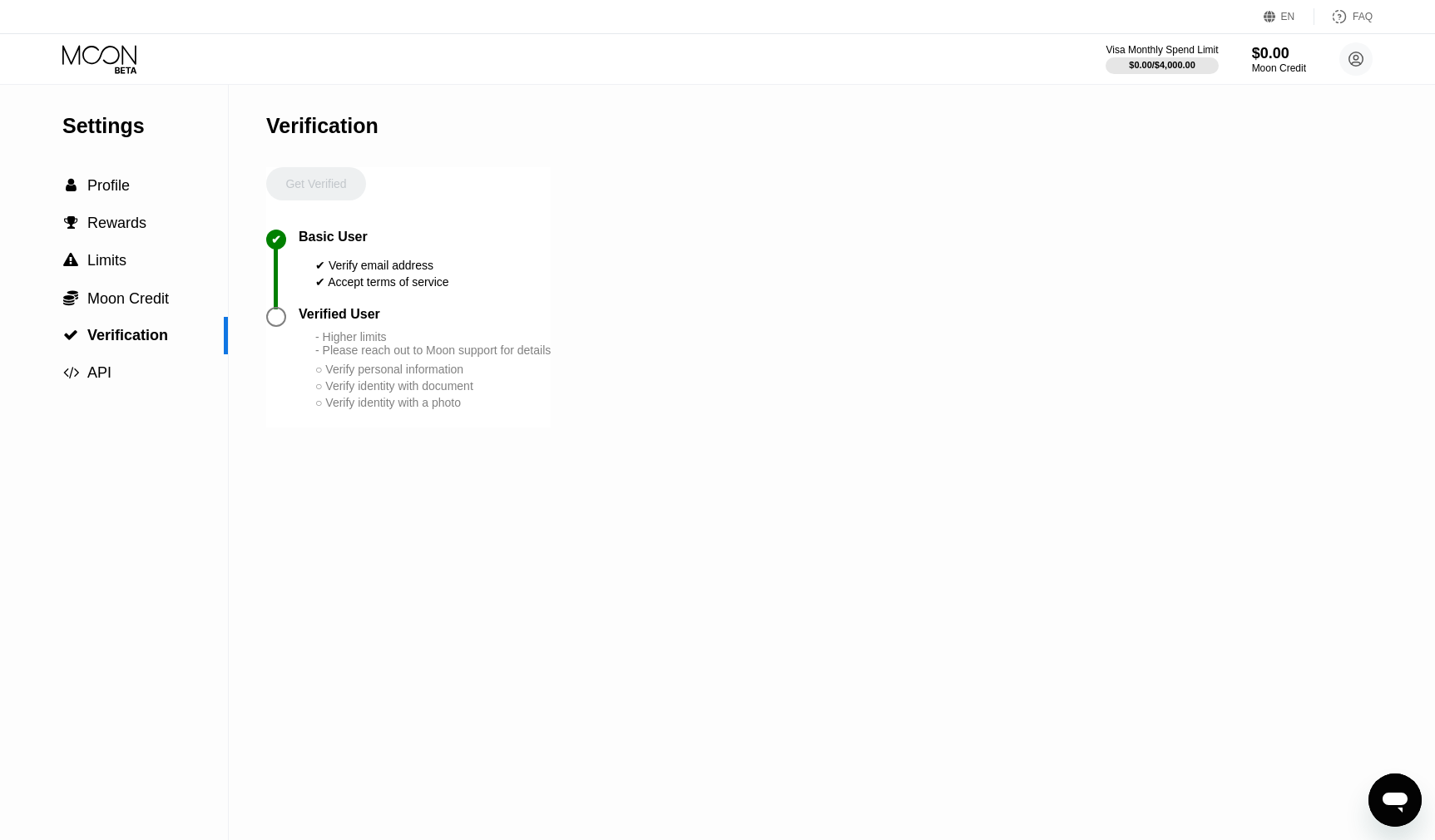
click at [351, 344] on div "- Higher limits - Please reach out to Moon support for details" at bounding box center [433, 342] width 236 height 26
drag, startPoint x: 309, startPoint y: 348, endPoint x: 514, endPoint y: 445, distance: 226.8
click at [514, 445] on div "Verification Get Verified ✔ Basic User ✔ Verify email address ✔ Accept terms of…" at bounding box center [408, 462] width 285 height 756
drag, startPoint x: 499, startPoint y: 411, endPoint x: 309, endPoint y: 341, distance: 202.5
click at [309, 341] on div "Verified User - Higher limits - Please reach out to Moon support for details ○ …" at bounding box center [424, 359] width 252 height 104
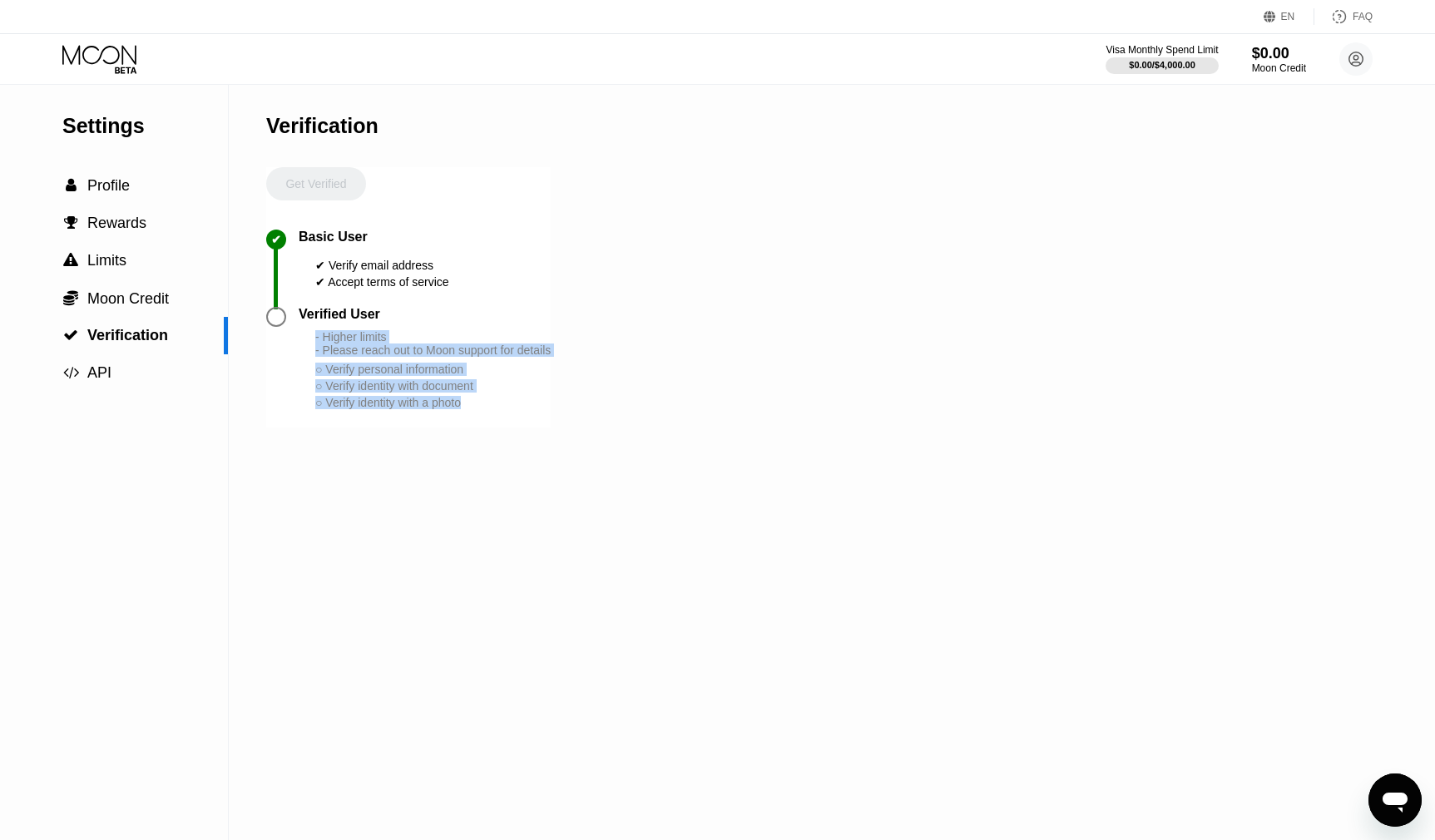
click at [494, 409] on div "○ Verify identity with a photo" at bounding box center [433, 402] width 236 height 14
drag, startPoint x: 494, startPoint y: 419, endPoint x: 276, endPoint y: 232, distance: 287.2
click at [276, 232] on div "Get Verified ✔ Basic User ✔ Verify email address ✔ Accept terms of service Veri…" at bounding box center [408, 296] width 285 height 260
click at [244, 239] on div "Settings  Profile  Rewards  Limits  Moon Credit  Verification  API Verifi…" at bounding box center [718, 462] width 1435 height 756
click at [248, 237] on div "Settings  Profile  Rewards  Limits  Moon Credit  Verification  API Verifi…" at bounding box center [718, 462] width 1435 height 756
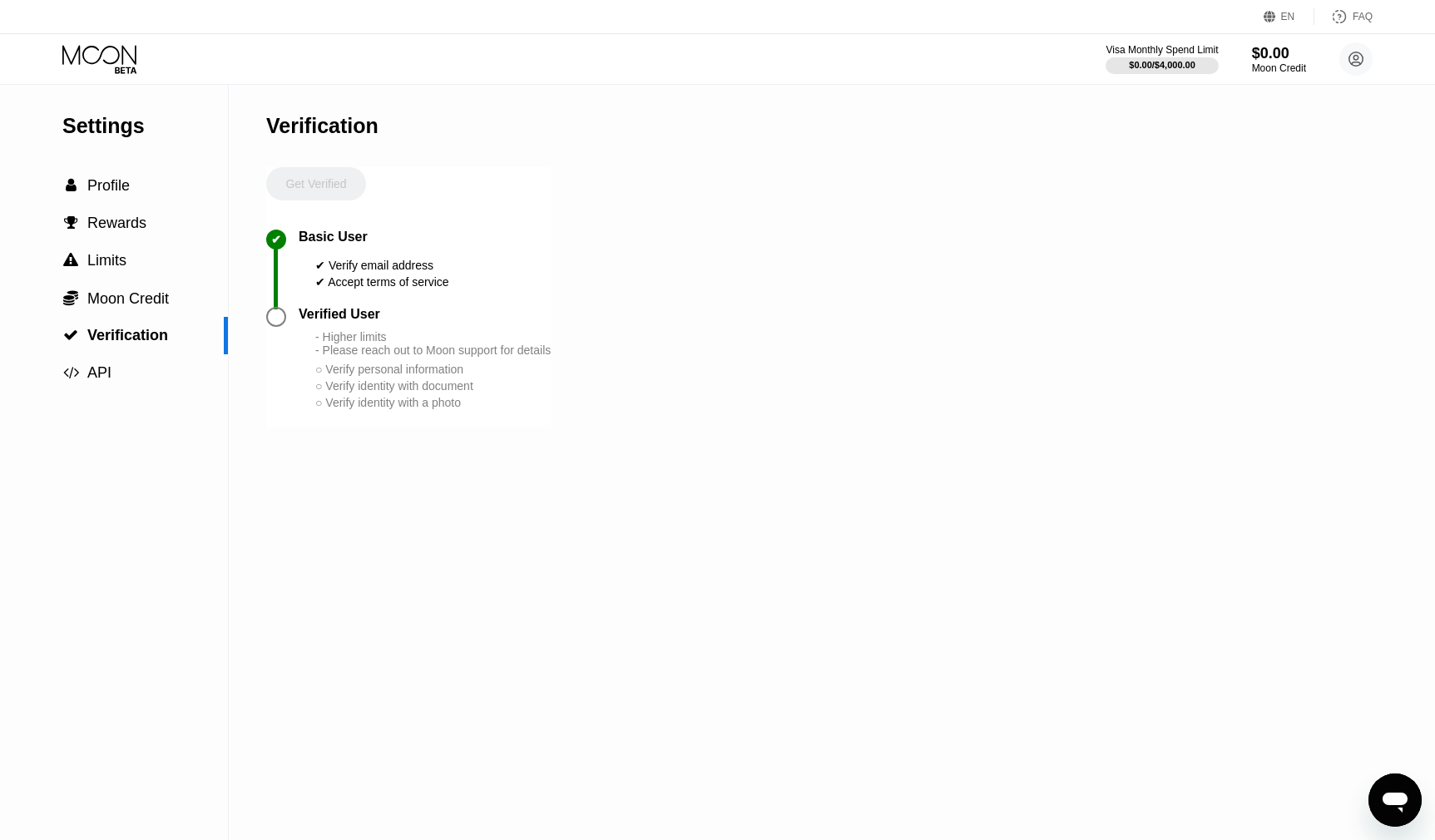
click at [252, 237] on div "Settings  Profile  Rewards  Limits  Moon Credit  Verification  API Verifi…" at bounding box center [718, 462] width 1435 height 756
click at [491, 409] on div "○ Verify identity with a photo" at bounding box center [433, 402] width 236 height 14
drag, startPoint x: 493, startPoint y: 421, endPoint x: 311, endPoint y: 248, distance: 251.1
click at [290, 238] on div "Get Verified ✔ Basic User ✔ Verify email address ✔ Accept terms of service Veri…" at bounding box center [408, 296] width 285 height 260
drag, startPoint x: 497, startPoint y: 422, endPoint x: 327, endPoint y: 311, distance: 203.0
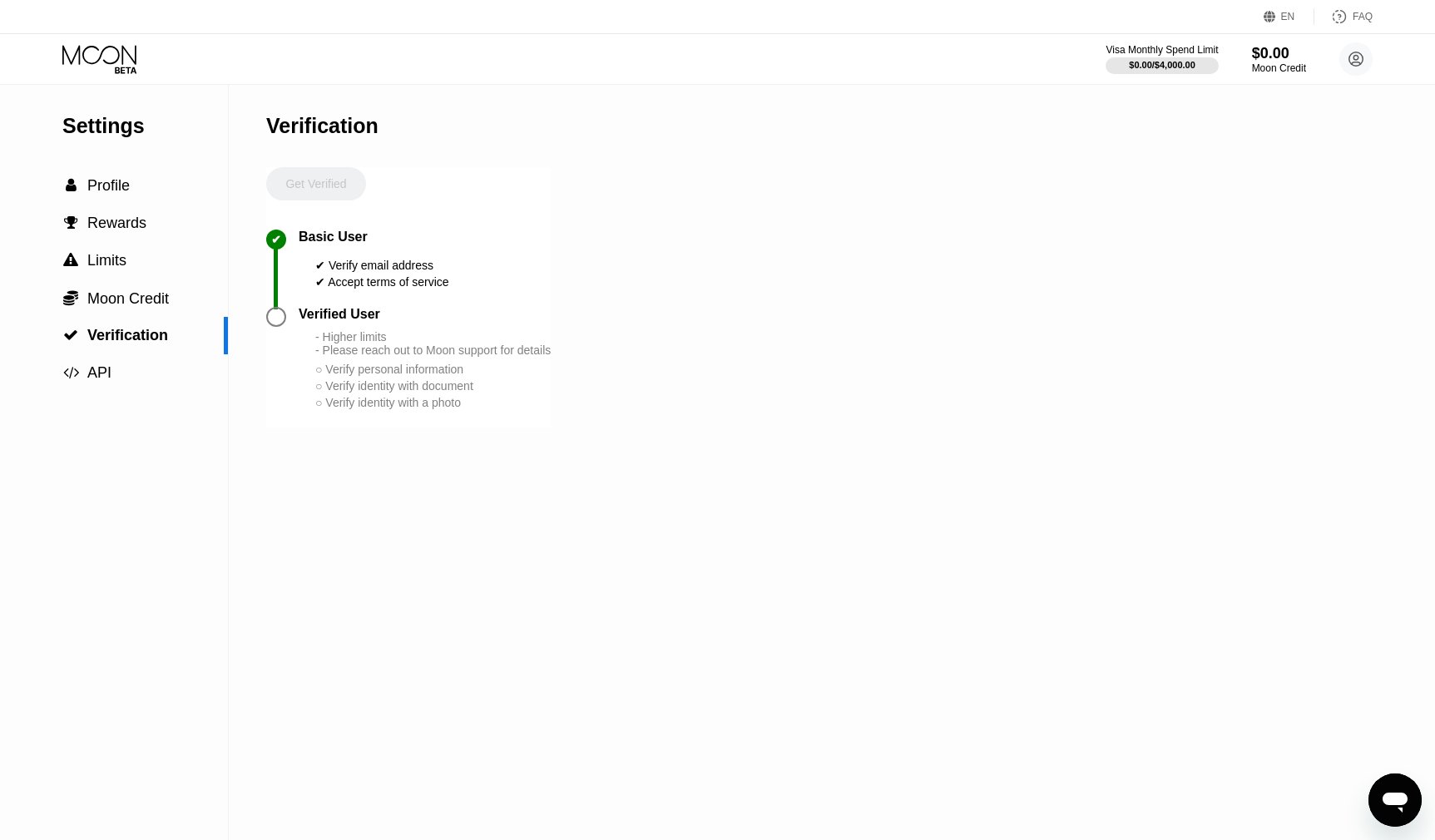
click at [327, 311] on div "Get Verified ✔ Basic User ✔ Verify email address ✔ Accept terms of service Veri…" at bounding box center [408, 296] width 285 height 260
drag, startPoint x: 500, startPoint y: 414, endPoint x: 491, endPoint y: 412, distance: 9.2
click at [499, 409] on div "○ Verify identity with a photo" at bounding box center [433, 402] width 236 height 14
drag, startPoint x: 491, startPoint y: 412, endPoint x: 444, endPoint y: 403, distance: 47.9
click at [444, 403] on div "- Higher limits - Please reach out to Moon support for details ○ Verify persona…" at bounding box center [433, 370] width 236 height 80
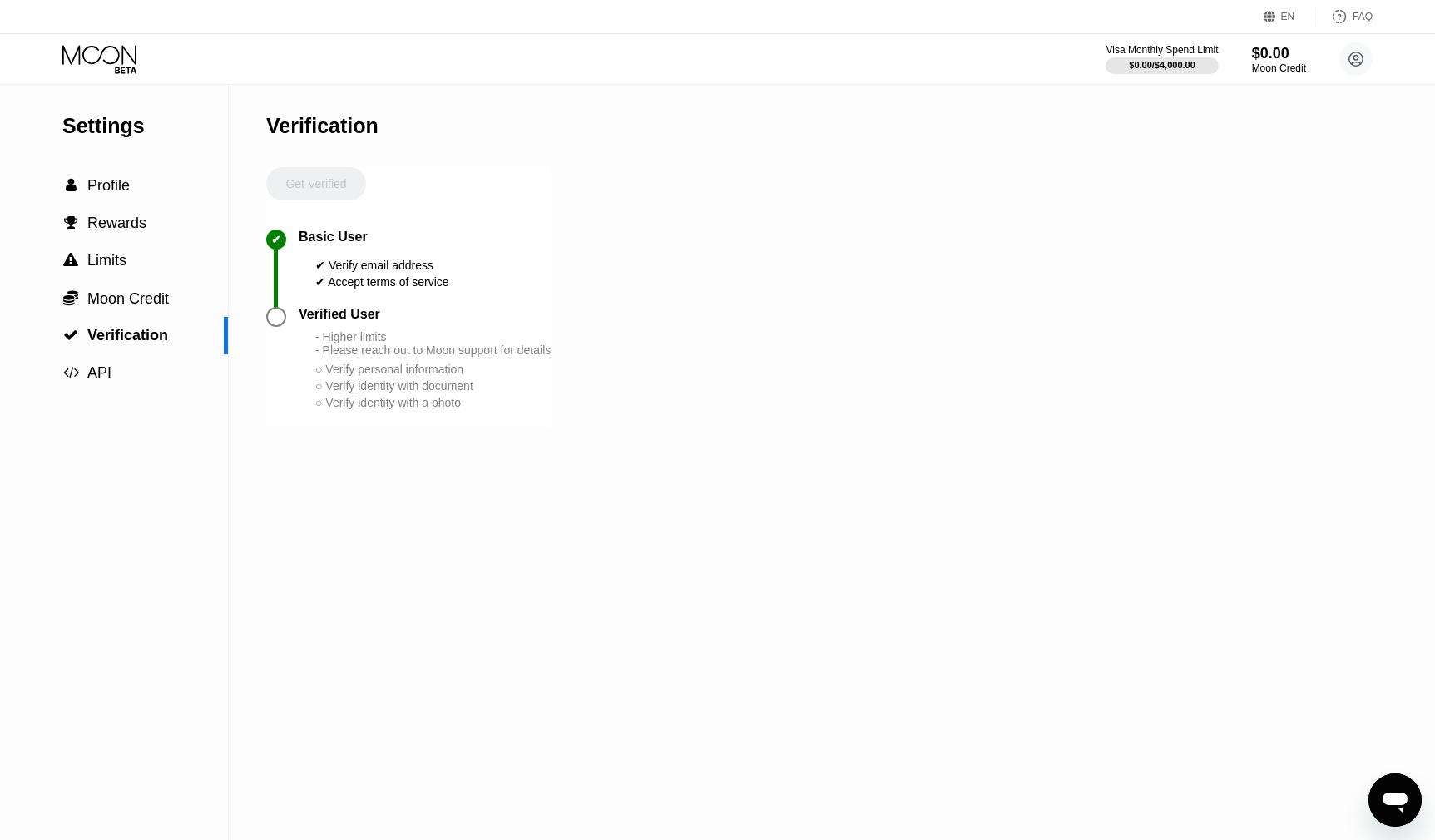
click at [489, 409] on div "○ Verify identity with a photo" at bounding box center [433, 402] width 236 height 14
drag, startPoint x: 473, startPoint y: 414, endPoint x: 298, endPoint y: 240, distance: 246.8
click at [298, 240] on div "Get Verified ✔ Basic User ✔ Verify email address ✔ Accept terms of service Veri…" at bounding box center [408, 296] width 285 height 260
click at [298, 240] on div "Basic User" at bounding box center [333, 236] width 69 height 15
click at [479, 402] on div "- Higher limits - Please reach out to Moon support for details ○ Verify persona…" at bounding box center [433, 370] width 236 height 80
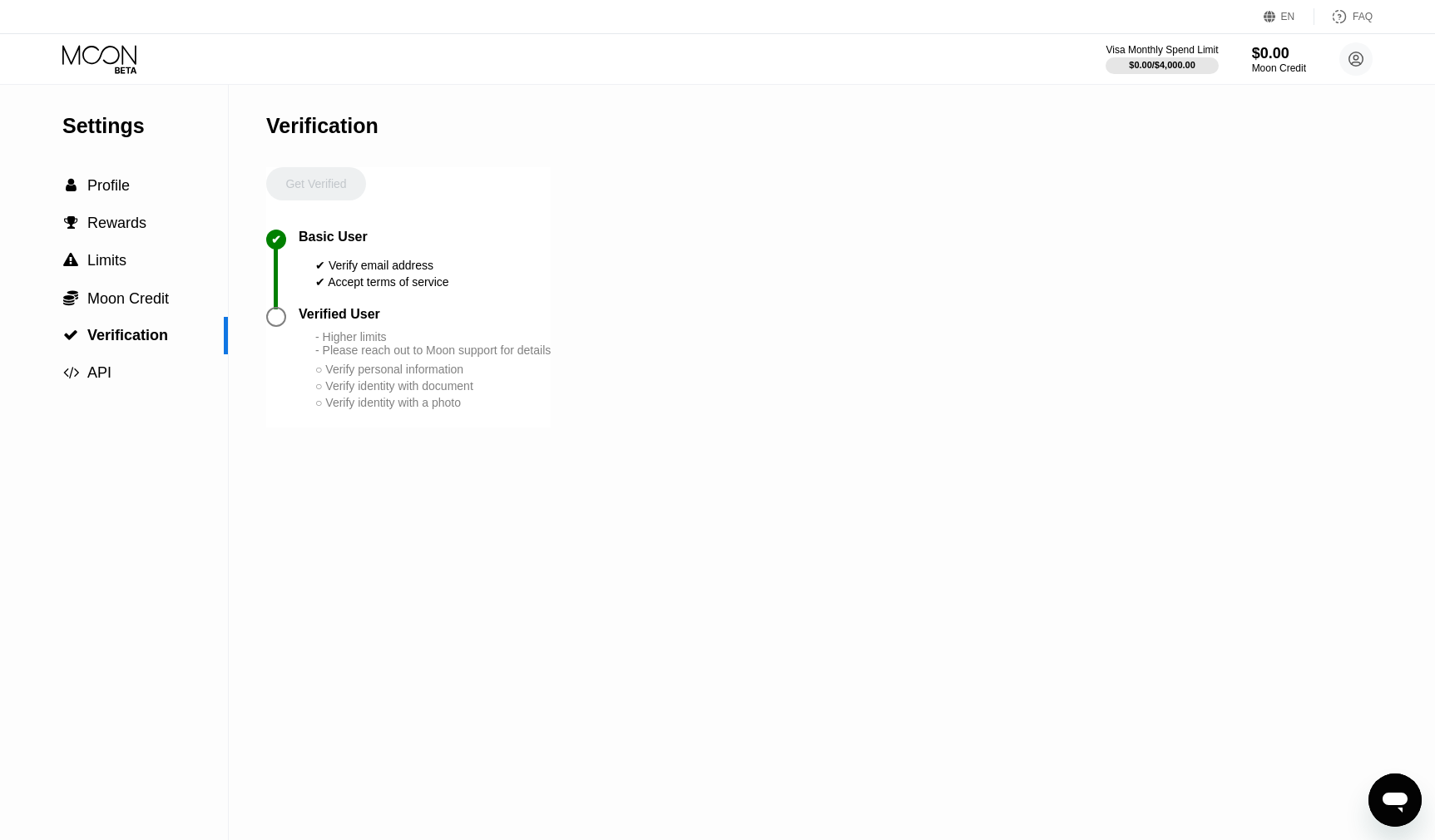
drag, startPoint x: 388, startPoint y: 363, endPoint x: 298, endPoint y: 242, distance: 150.8
click at [298, 242] on div "Get Verified ✔ Basic User ✔ Verify email address ✔ Accept terms of service Veri…" at bounding box center [408, 296] width 285 height 260
click at [500, 426] on div "Verified User - Higher limits - Please reach out to Moon support for details ○ …" at bounding box center [408, 367] width 285 height 121
click at [481, 411] on div "- Higher limits - Please reach out to Moon support for details ○ Verify persona…" at bounding box center [433, 370] width 236 height 80
click at [476, 409] on div "○ Verify identity with a photo" at bounding box center [433, 402] width 236 height 14
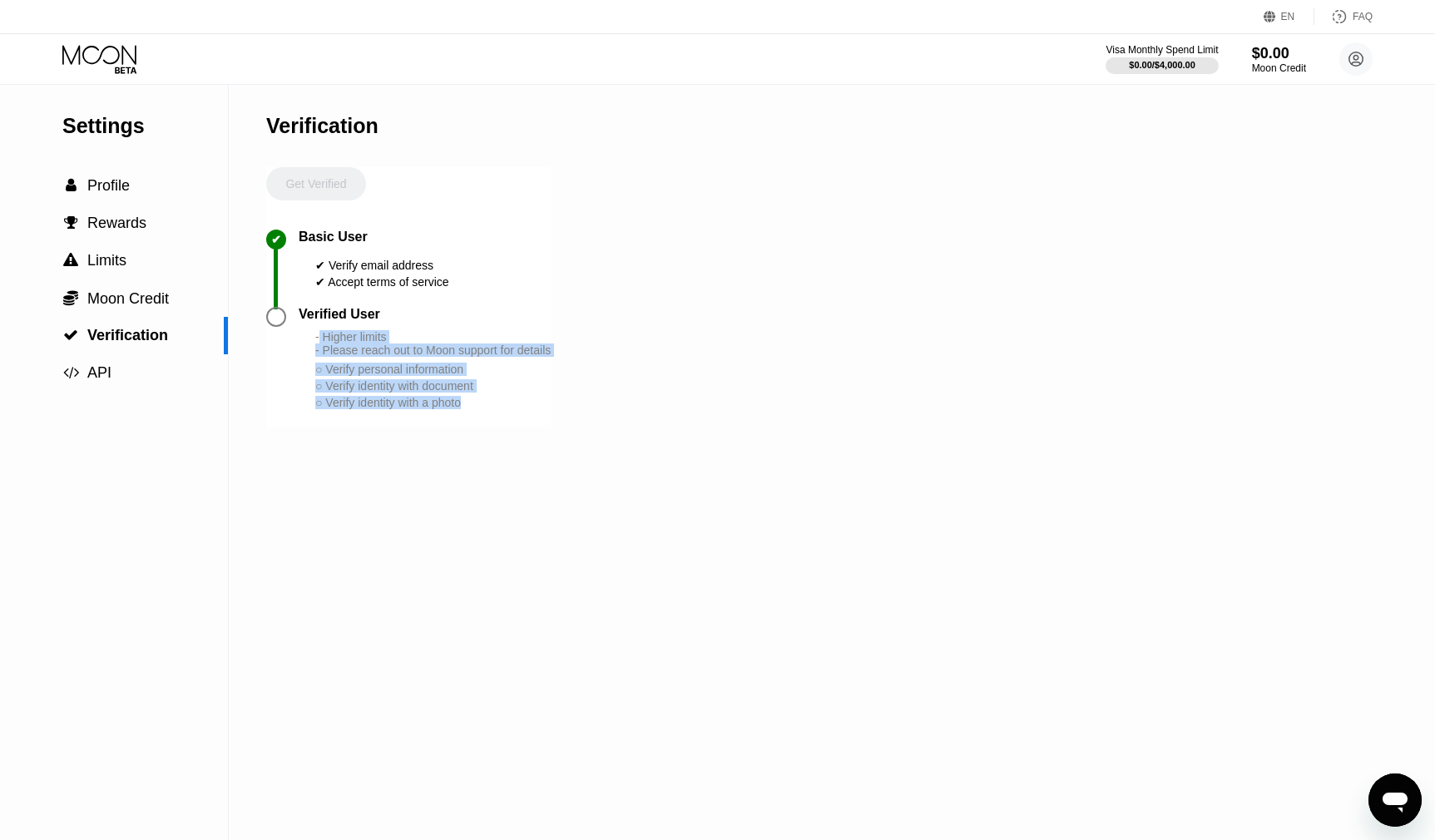
drag, startPoint x: 476, startPoint y: 413, endPoint x: 279, endPoint y: 206, distance: 285.8
click at [279, 206] on div "Get Verified ✔ Basic User ✔ Verify email address ✔ Accept terms of service Veri…" at bounding box center [408, 296] width 285 height 260
click at [469, 376] on div "○ Verify personal information" at bounding box center [433, 370] width 236 height 14
drag, startPoint x: 311, startPoint y: 341, endPoint x: 473, endPoint y: 411, distance: 176.5
click at [473, 411] on div "Verified User - Higher limits - Please reach out to Moon support for details ○ …" at bounding box center [424, 359] width 252 height 104
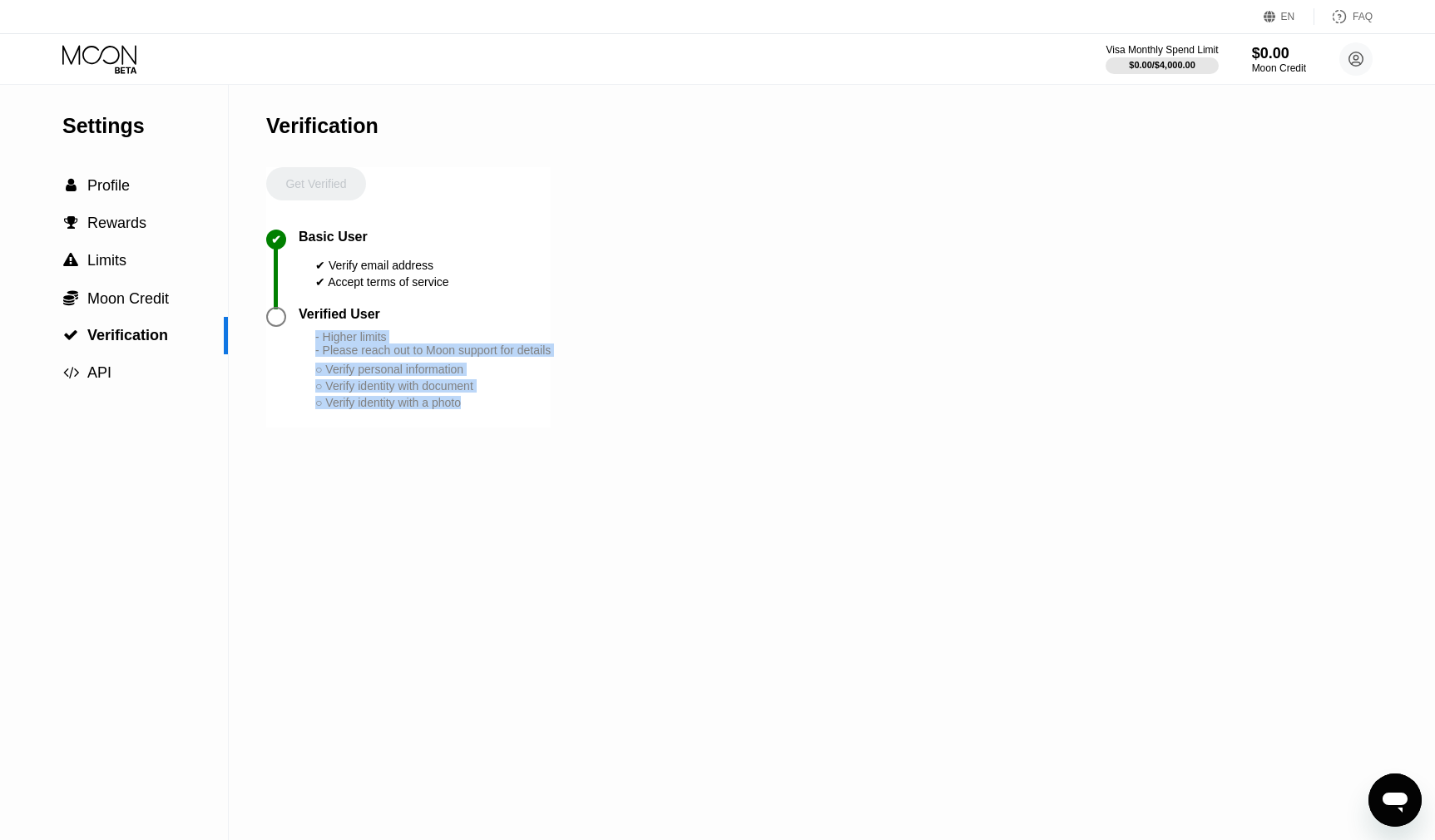
drag, startPoint x: 477, startPoint y: 418, endPoint x: 314, endPoint y: 342, distance: 179.8
click at [314, 342] on div "Verified User - Higher limits - Please reach out to Moon support for details ○ …" at bounding box center [424, 359] width 252 height 104
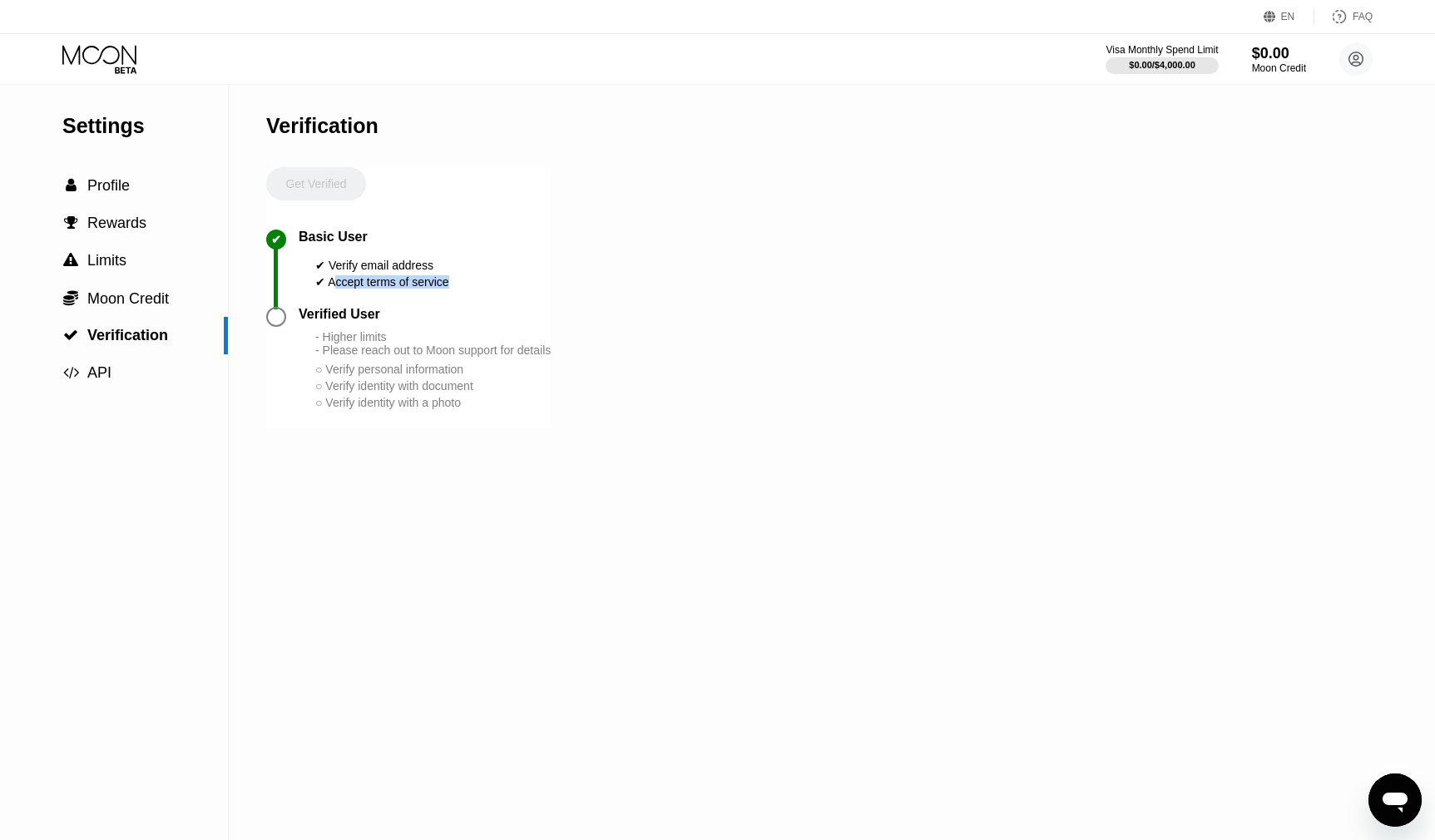
drag, startPoint x: 336, startPoint y: 289, endPoint x: 457, endPoint y: 287, distance: 121.0
click at [457, 287] on div "✔ Basic User ✔ Verify email address ✔ Accept terms of service" at bounding box center [408, 268] width 285 height 78
click at [346, 365] on div "- Higher limits - Please reach out to Moon support for details ○ Verify persona…" at bounding box center [433, 370] width 236 height 80
drag, startPoint x: 329, startPoint y: 322, endPoint x: 389, endPoint y: 332, distance: 60.8
click at [387, 322] on div "Verified User" at bounding box center [424, 314] width 252 height 15
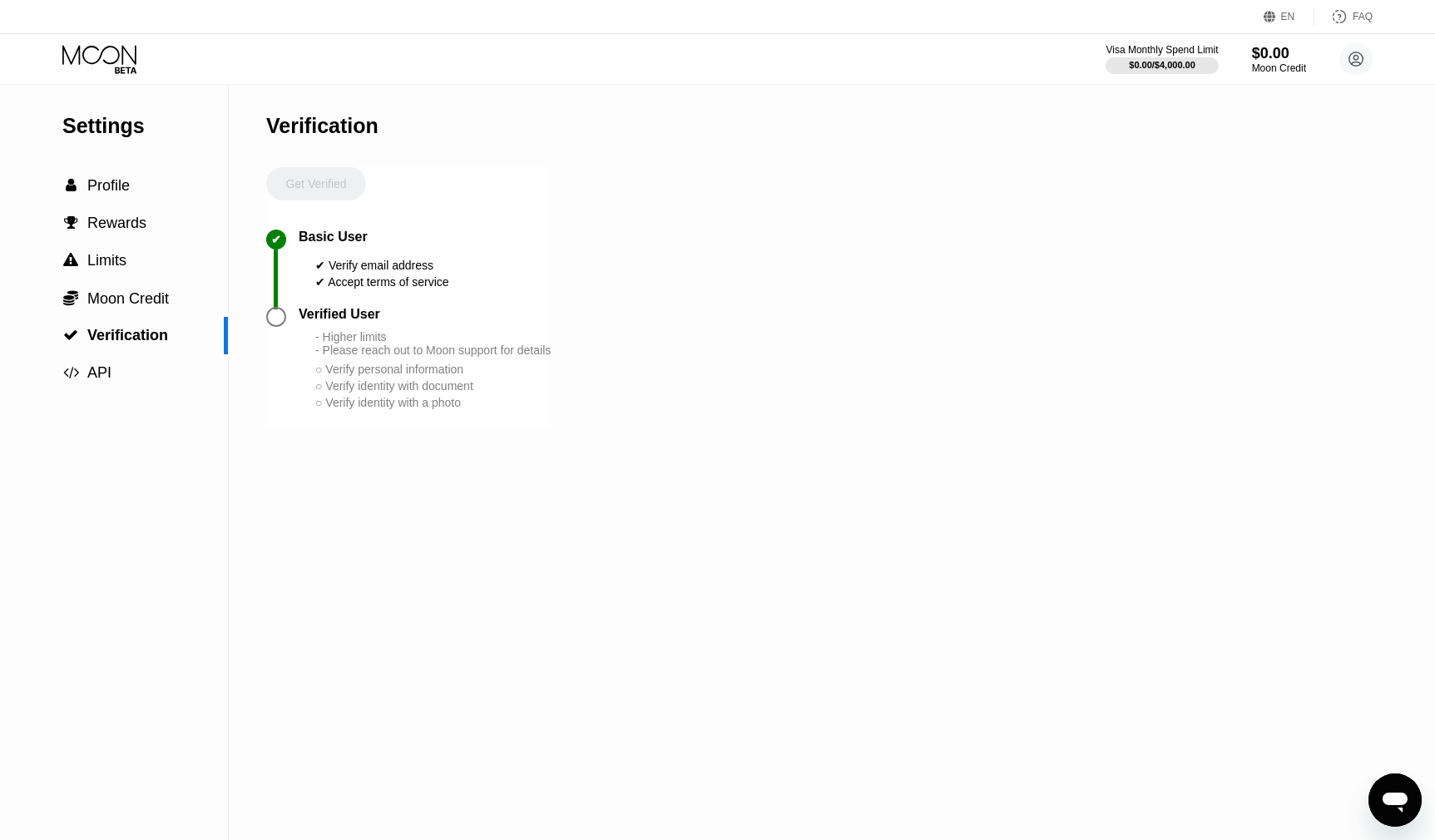
click at [379, 353] on div "- Higher limits - Please reach out to Moon support for details" at bounding box center [433, 342] width 236 height 26
click at [320, 330] on div "Verified User - Higher limits - Please reach out to Moon support for details ○ …" at bounding box center [424, 359] width 252 height 104
drag, startPoint x: 305, startPoint y: 321, endPoint x: 395, endPoint y: 321, distance: 90.0
click at [395, 321] on div "Verified User" at bounding box center [424, 314] width 252 height 15
click at [355, 322] on div "Verified User" at bounding box center [339, 314] width 81 height 15
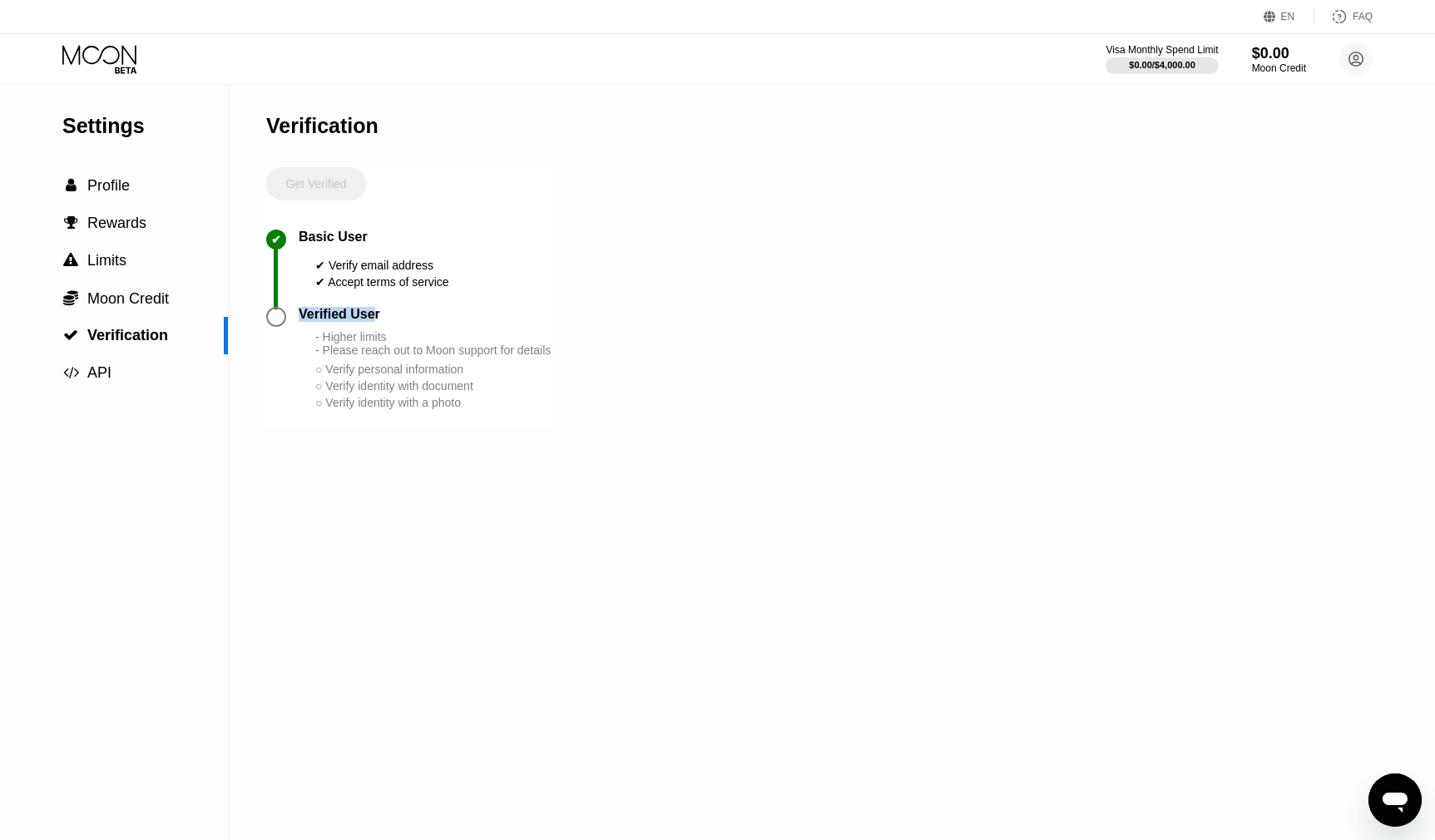
drag, startPoint x: 298, startPoint y: 319, endPoint x: 412, endPoint y: 323, distance: 114.1
click at [412, 317] on div "Verified User" at bounding box center [424, 314] width 252 height 15
click at [403, 352] on div "- Higher limits - Please reach out to Moon support for details" at bounding box center [433, 342] width 236 height 26
drag, startPoint x: 323, startPoint y: 343, endPoint x: 412, endPoint y: 341, distance: 89.0
click at [412, 341] on div "- Higher limits - Please reach out to Moon support for details" at bounding box center [433, 342] width 236 height 26
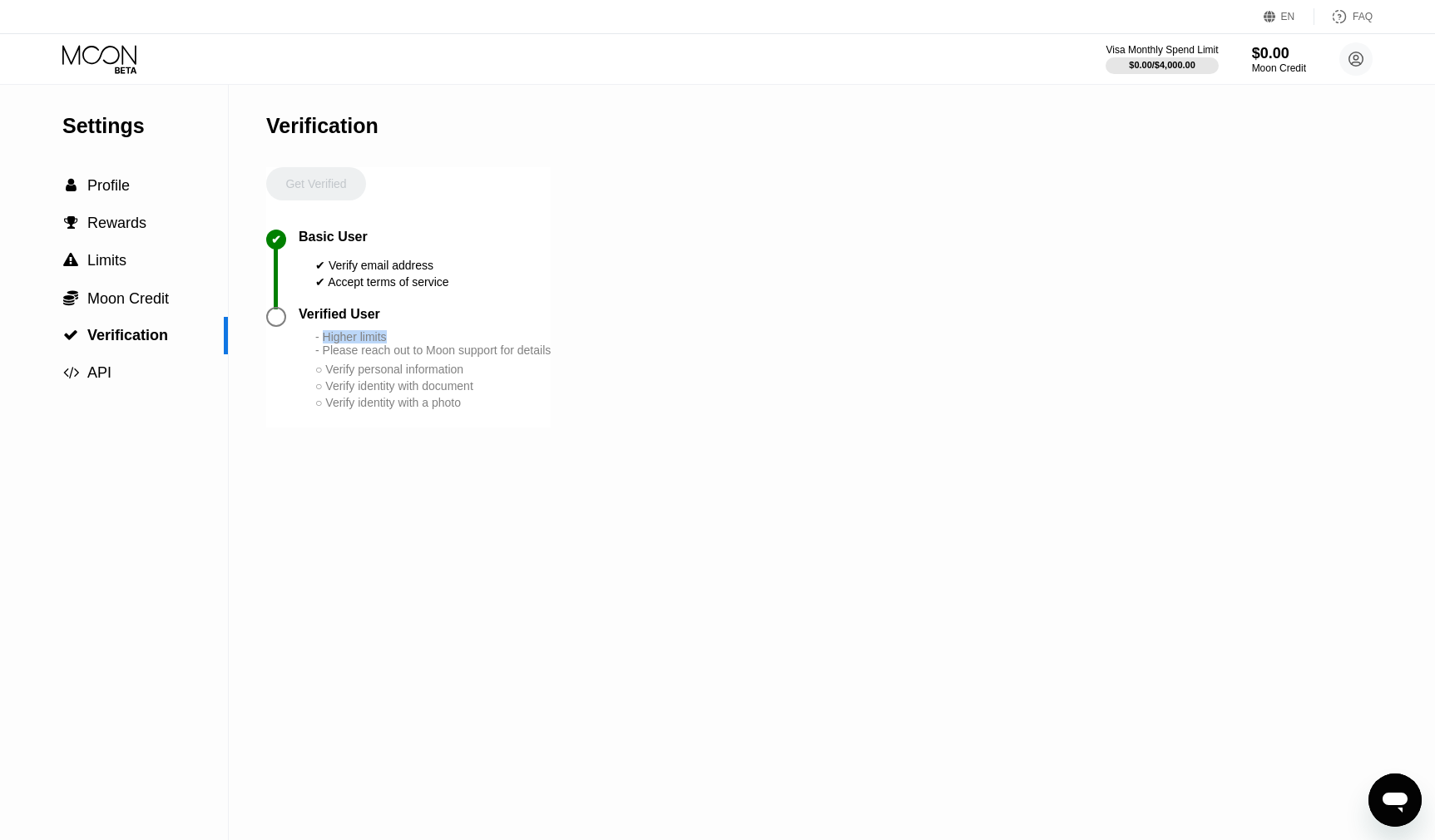
click at [310, 369] on div "Verified User - Higher limits - Please reach out to Moon support for details ○ …" at bounding box center [424, 359] width 252 height 104
drag, startPoint x: 329, startPoint y: 359, endPoint x: 567, endPoint y: 359, distance: 238.0
click at [567, 359] on div "Settings  Profile  Rewards  Limits  Moon Credit  Verification  API Verifi…" at bounding box center [718, 462] width 1435 height 756
click at [364, 389] on div "○ Verify identity with document" at bounding box center [433, 386] width 236 height 14
drag, startPoint x: 331, startPoint y: 382, endPoint x: 475, endPoint y: 382, distance: 144.0
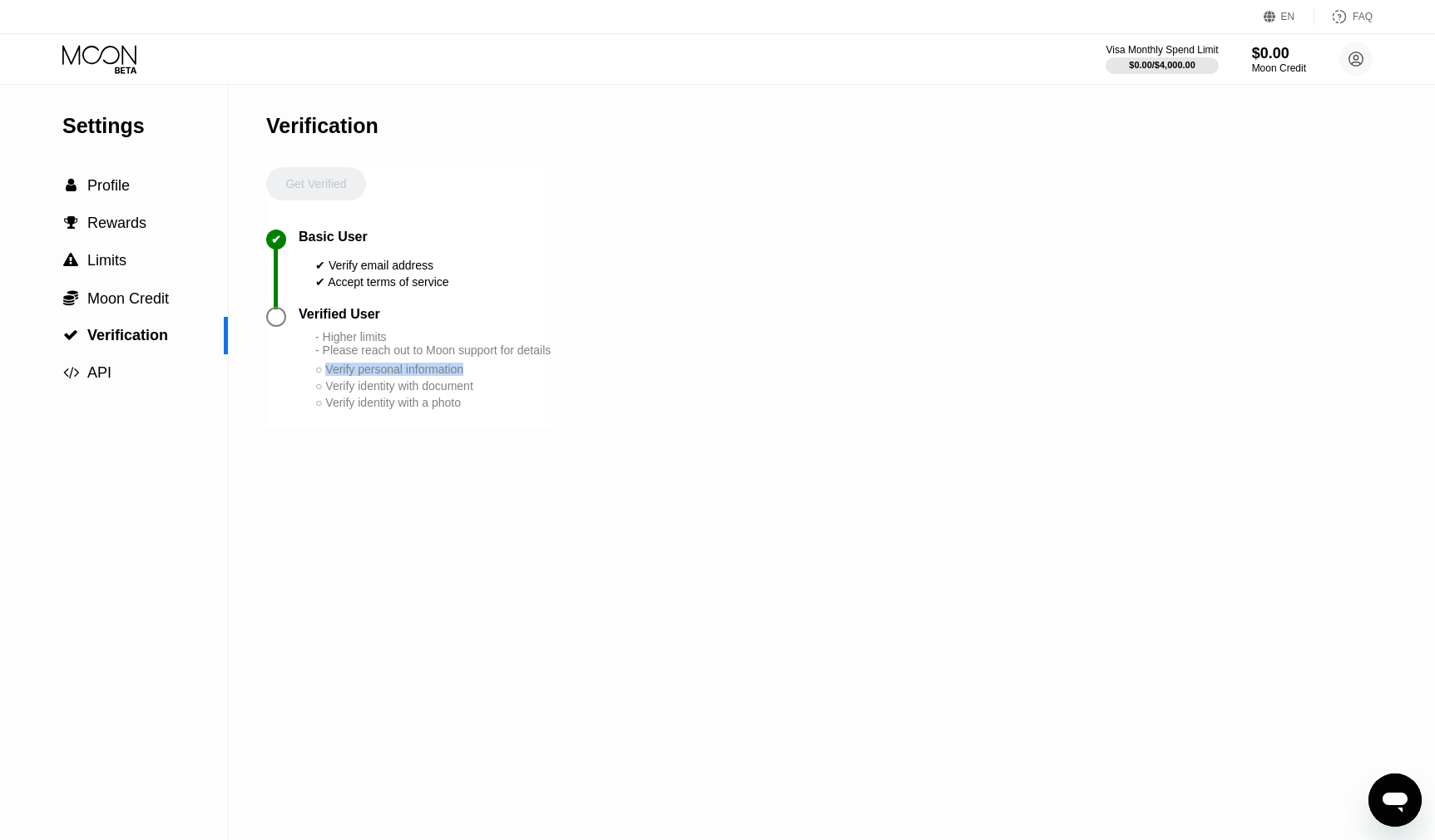
click at [475, 376] on div "○ Verify personal information" at bounding box center [433, 370] width 236 height 14
click at [348, 405] on div "- Higher limits - Please reach out to Moon support for details ○ Verify persona…" at bounding box center [433, 370] width 236 height 80
drag, startPoint x: 330, startPoint y: 396, endPoint x: 522, endPoint y: 394, distance: 192.0
click at [522, 393] on div "○ Verify identity with document" at bounding box center [433, 386] width 236 height 14
click at [342, 440] on div "Verification Get Verified ✔ Basic User ✔ Verify email address ✔ Accept terms of…" at bounding box center [408, 462] width 285 height 756
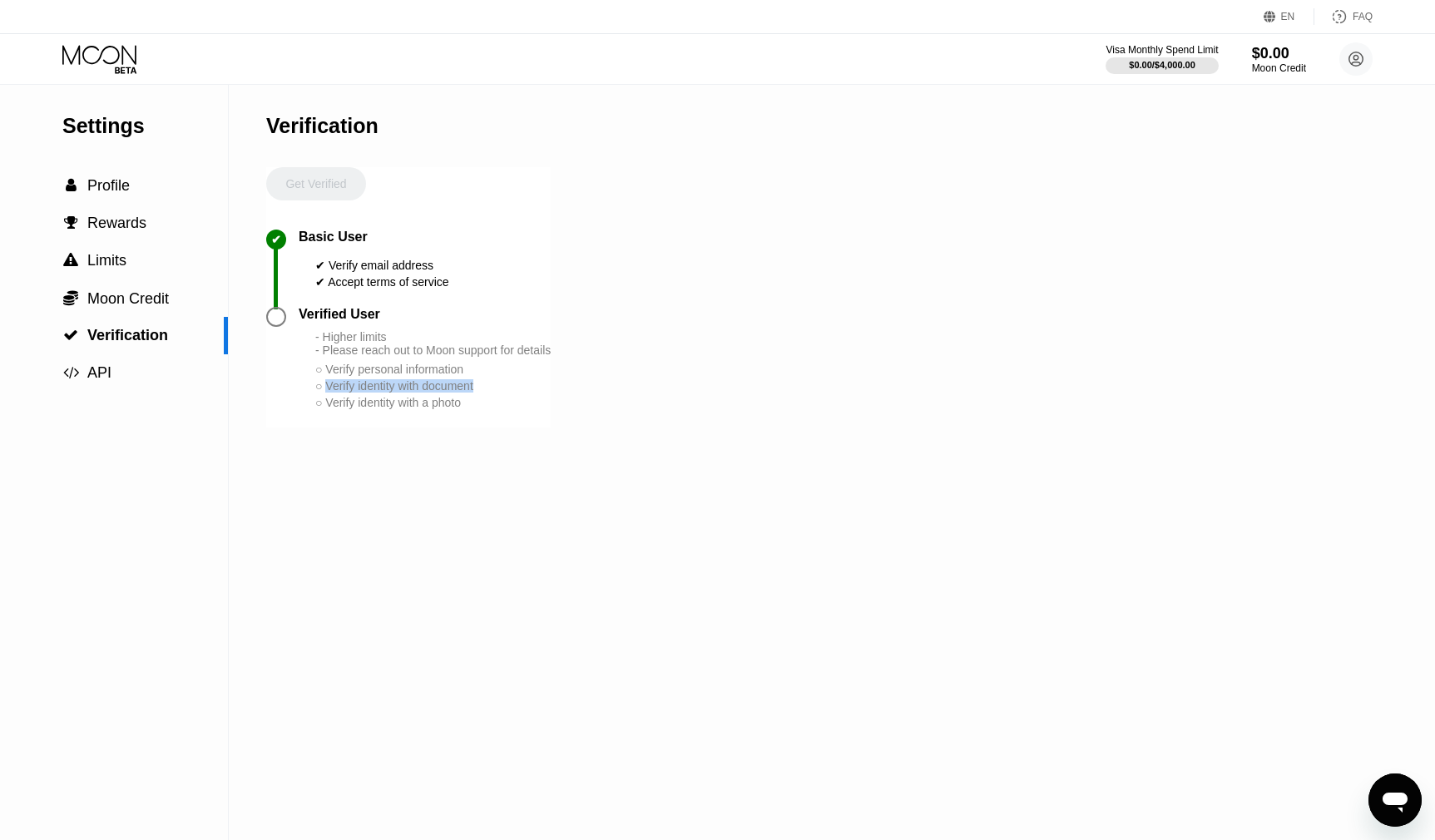
drag, startPoint x: 340, startPoint y: 423, endPoint x: 500, endPoint y: 422, distance: 160.0
click at [500, 422] on div "Verified User - Higher limits - Please reach out to Moon support for details ○ …" at bounding box center [408, 367] width 285 height 121
click at [490, 409] on div "○ Verify identity with a photo" at bounding box center [433, 402] width 236 height 14
drag, startPoint x: 485, startPoint y: 415, endPoint x: 297, endPoint y: 236, distance: 259.6
click at [297, 236] on div "Get Verified ✔ Basic User ✔ Verify email address ✔ Accept terms of service Veri…" at bounding box center [408, 296] width 285 height 260
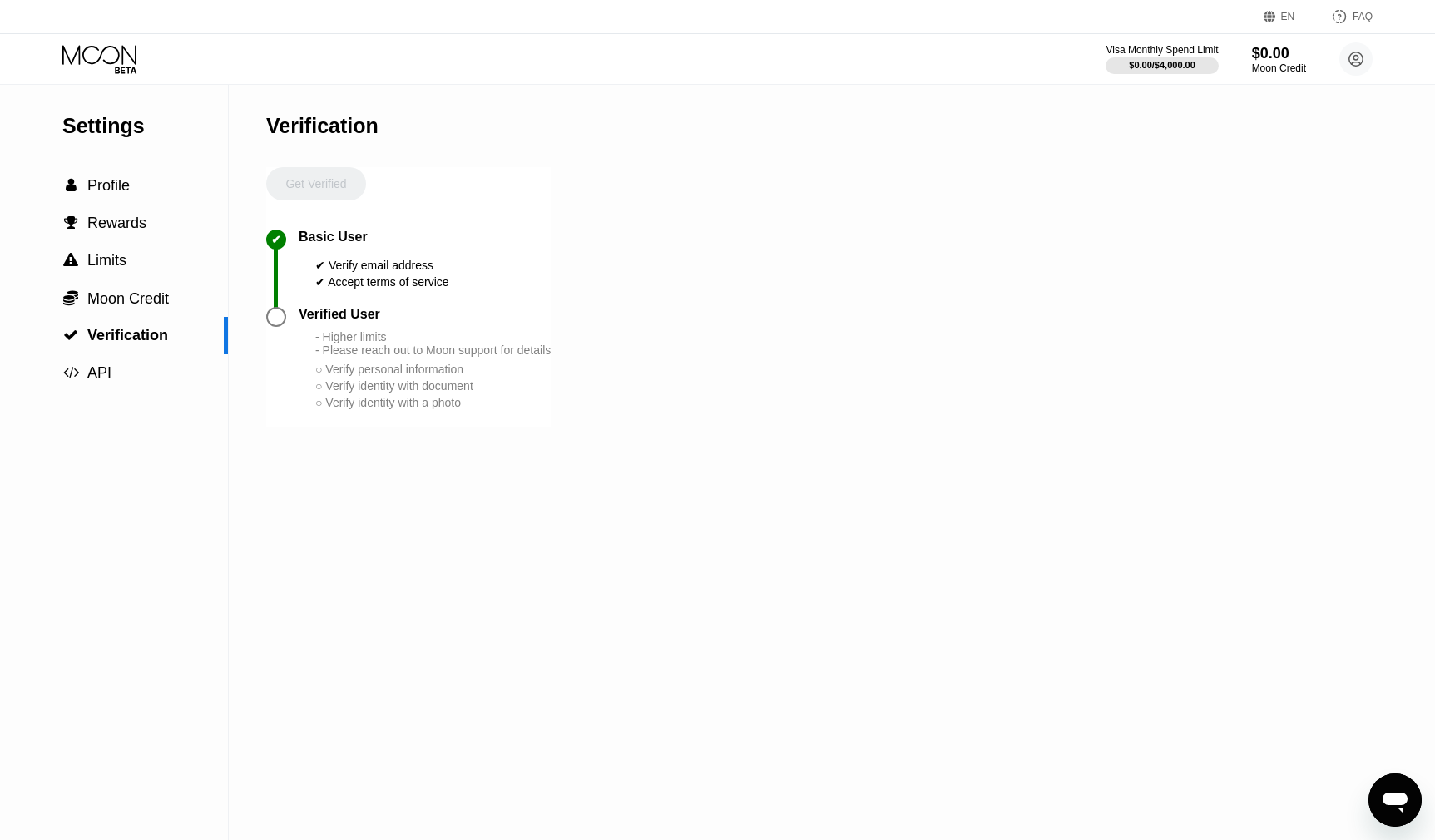
click at [300, 237] on div "Basic User" at bounding box center [333, 236] width 69 height 15
drag, startPoint x: 300, startPoint y: 237, endPoint x: 537, endPoint y: 477, distance: 337.3
click at [537, 477] on div "Verification Get Verified ✔ Basic User ✔ Verify email address ✔ Accept terms of…" at bounding box center [408, 462] width 285 height 756
click at [490, 409] on div "○ Verify identity with a photo" at bounding box center [433, 402] width 236 height 14
drag, startPoint x: 490, startPoint y: 416, endPoint x: 299, endPoint y: 318, distance: 214.7
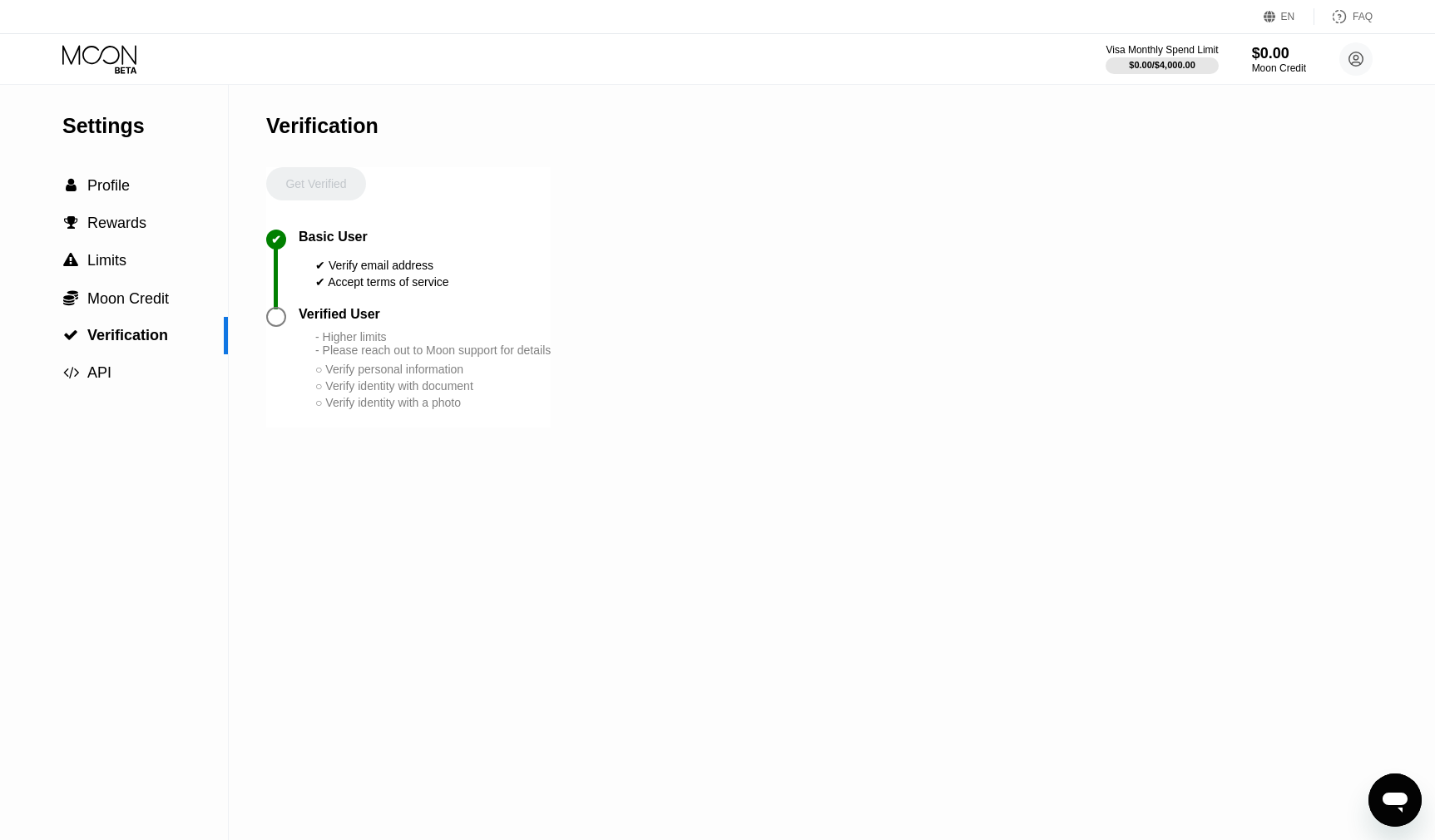
click at [299, 318] on div "Verified User - Higher limits - Please reach out to Moon support for details ○ …" at bounding box center [424, 359] width 252 height 104
click at [302, 239] on div "Basic User" at bounding box center [333, 236] width 69 height 15
drag, startPoint x: 301, startPoint y: 238, endPoint x: 504, endPoint y: 414, distance: 268.7
click at [504, 414] on div "Get Verified ✔ Basic User ✔ Verify email address ✔ Accept terms of service Veri…" at bounding box center [408, 296] width 285 height 260
click at [488, 409] on div "○ Verify identity with a photo" at bounding box center [433, 402] width 236 height 14
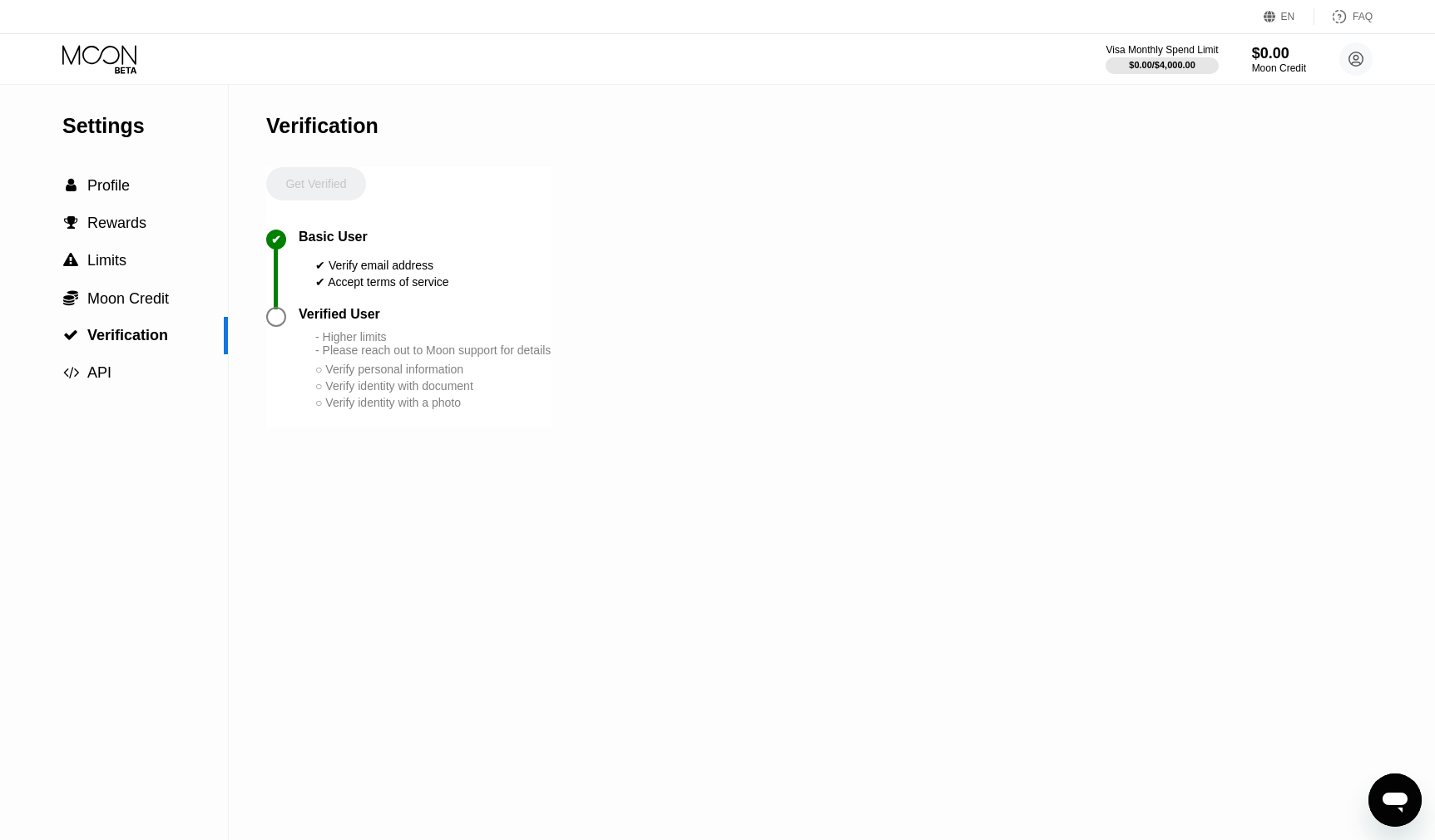
drag, startPoint x: 479, startPoint y: 420, endPoint x: 430, endPoint y: 395, distance: 55.0
click at [425, 393] on div "- Higher limits - Please reach out to Moon support for details ○ Verify persona…" at bounding box center [433, 370] width 236 height 80
drag, startPoint x: 483, startPoint y: 415, endPoint x: 301, endPoint y: 232, distance: 258.1
click at [301, 232] on div "Get Verified ✔ Basic User ✔ Verify email address ✔ Accept terms of service Veri…" at bounding box center [408, 296] width 285 height 260
click at [301, 232] on div "Basic User" at bounding box center [333, 236] width 69 height 15
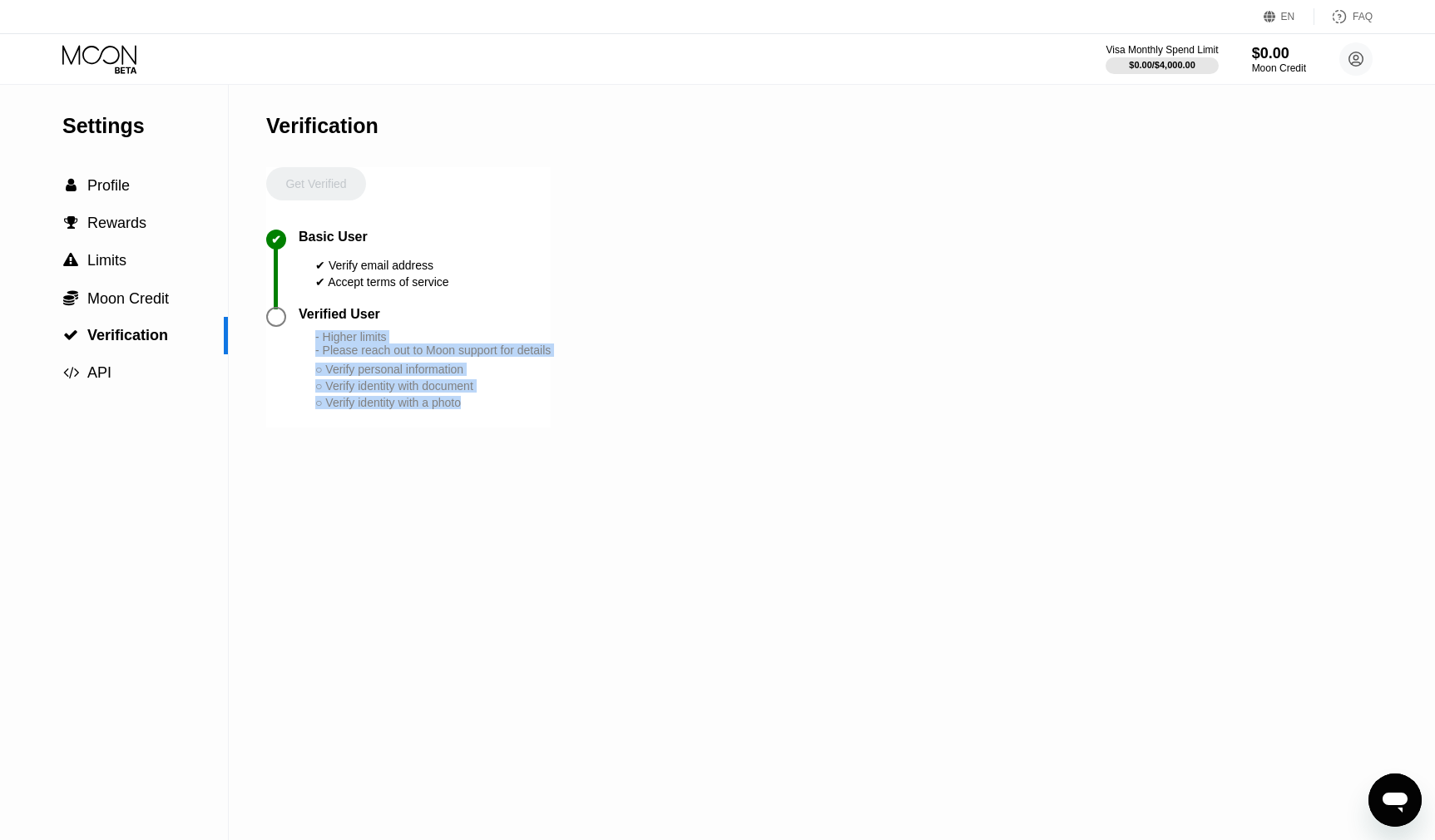
drag, startPoint x: 301, startPoint y: 232, endPoint x: 513, endPoint y: 448, distance: 302.7
click at [513, 448] on div "Verification Get Verified ✔ Basic User ✔ Verify email address ✔ Accept terms of…" at bounding box center [408, 462] width 285 height 756
click at [392, 173] on div "Get Verified ✔ Basic User ✔ Verify email address ✔ Accept terms of service Veri…" at bounding box center [408, 296] width 285 height 260
click at [336, 284] on div "✔ Accept terms of service" at bounding box center [382, 283] width 133 height 14
drag, startPoint x: 301, startPoint y: 240, endPoint x: 509, endPoint y: 434, distance: 284.4
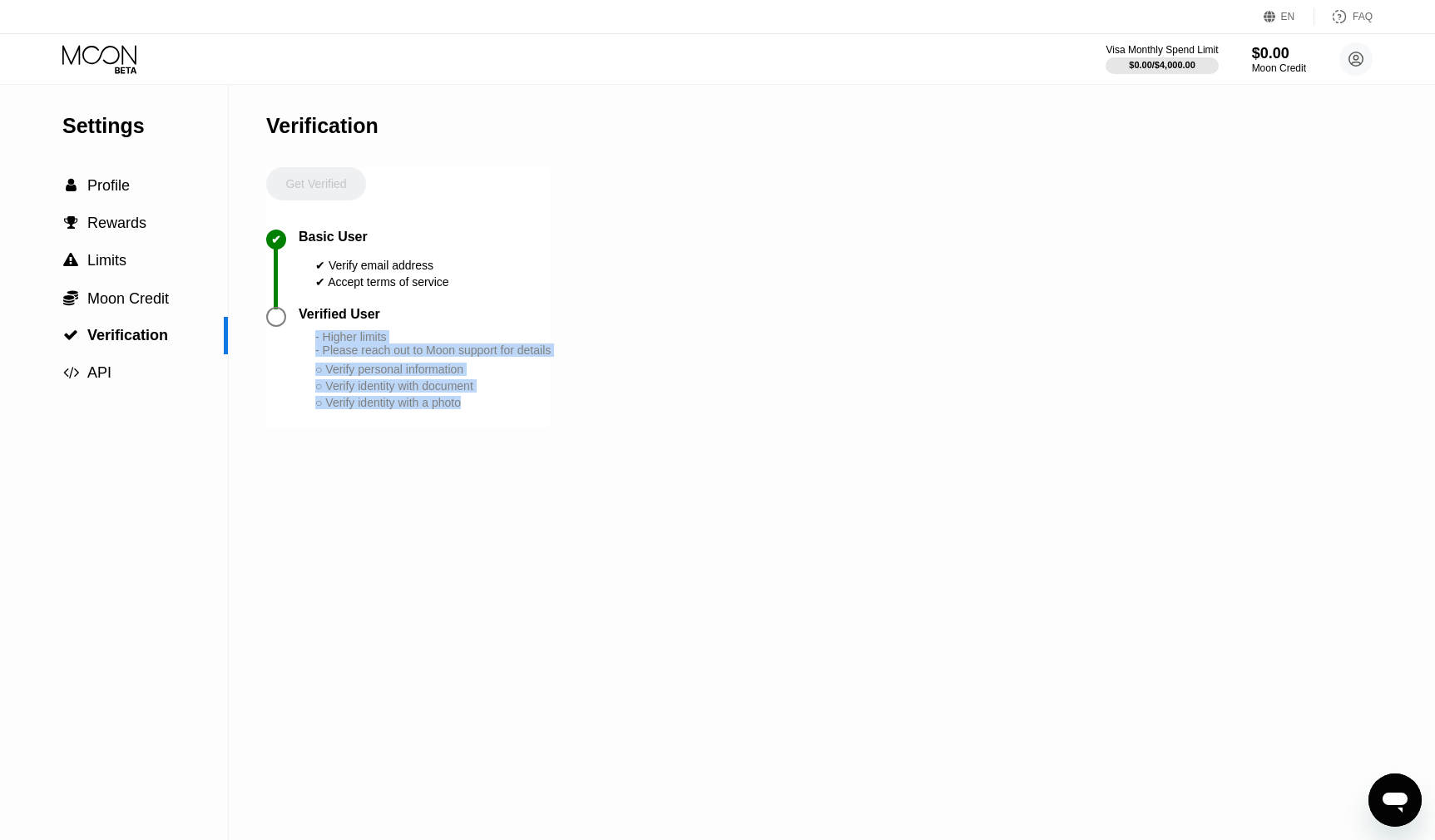
click at [509, 428] on div "Get Verified ✔ Basic User ✔ Verify email address ✔ Accept terms of service Veri…" at bounding box center [408, 296] width 285 height 260
click at [490, 427] on div "Verified User - Higher limits - Please reach out to Moon support for details ○ …" at bounding box center [408, 367] width 285 height 121
click at [483, 409] on div "○ Verify identity with a photo" at bounding box center [433, 402] width 236 height 14
drag, startPoint x: 477, startPoint y: 412, endPoint x: 293, endPoint y: 237, distance: 253.9
click at [293, 237] on div "Get Verified ✔ Basic User ✔ Verify email address ✔ Accept terms of service Veri…" at bounding box center [408, 296] width 285 height 260
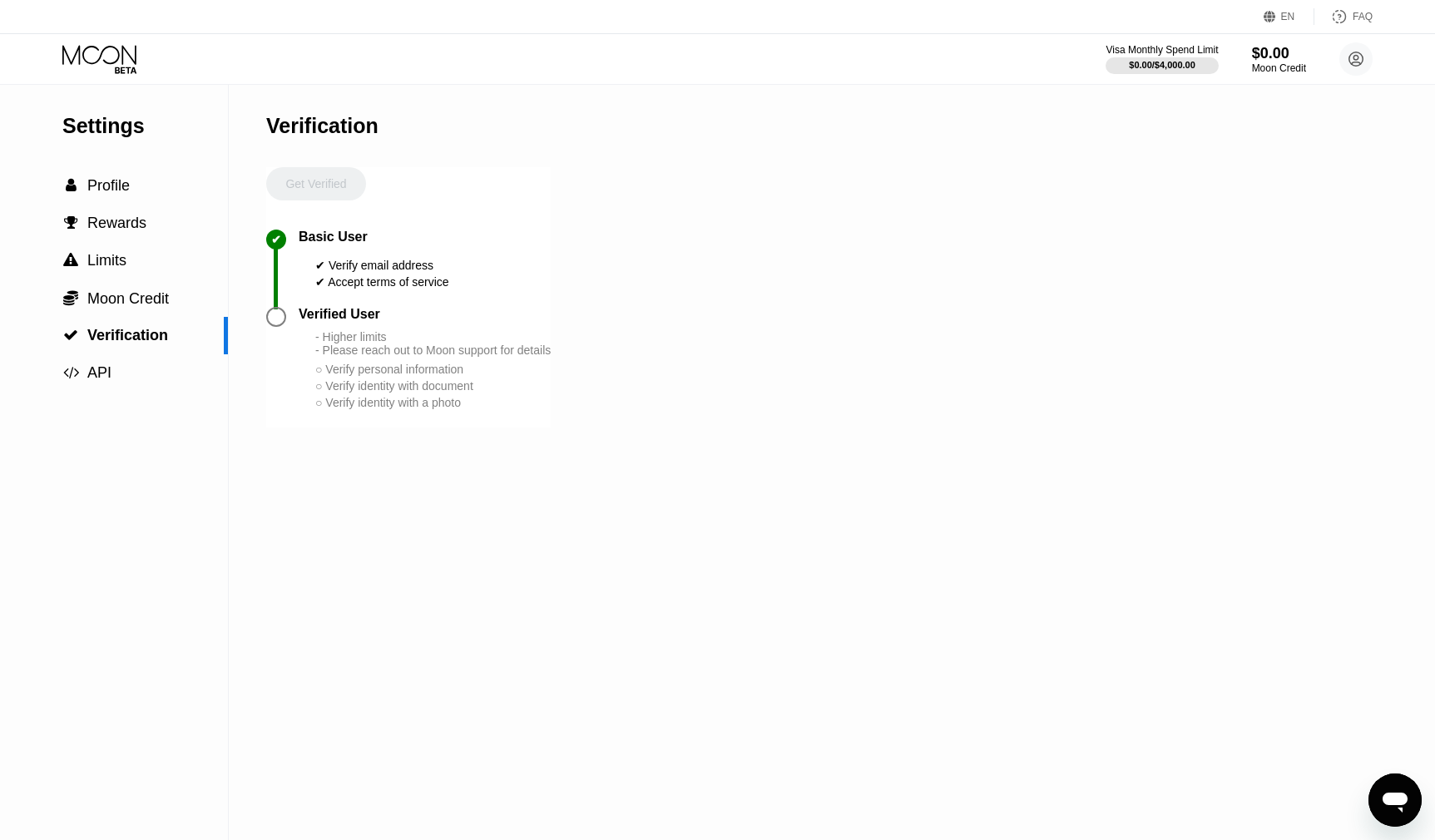
click at [1159, 375] on div "Settings  Profile  Rewards  Limits  Moon Credit  Verification  API Verifi…" at bounding box center [718, 462] width 1435 height 756
click at [319, 134] on div "Verification" at bounding box center [322, 126] width 112 height 25
drag, startPoint x: 482, startPoint y: 417, endPoint x: 299, endPoint y: 237, distance: 256.7
click at [299, 237] on div "Get Verified ✔ Basic User ✔ Verify email address ✔ Accept terms of service Veri…" at bounding box center [408, 296] width 285 height 260
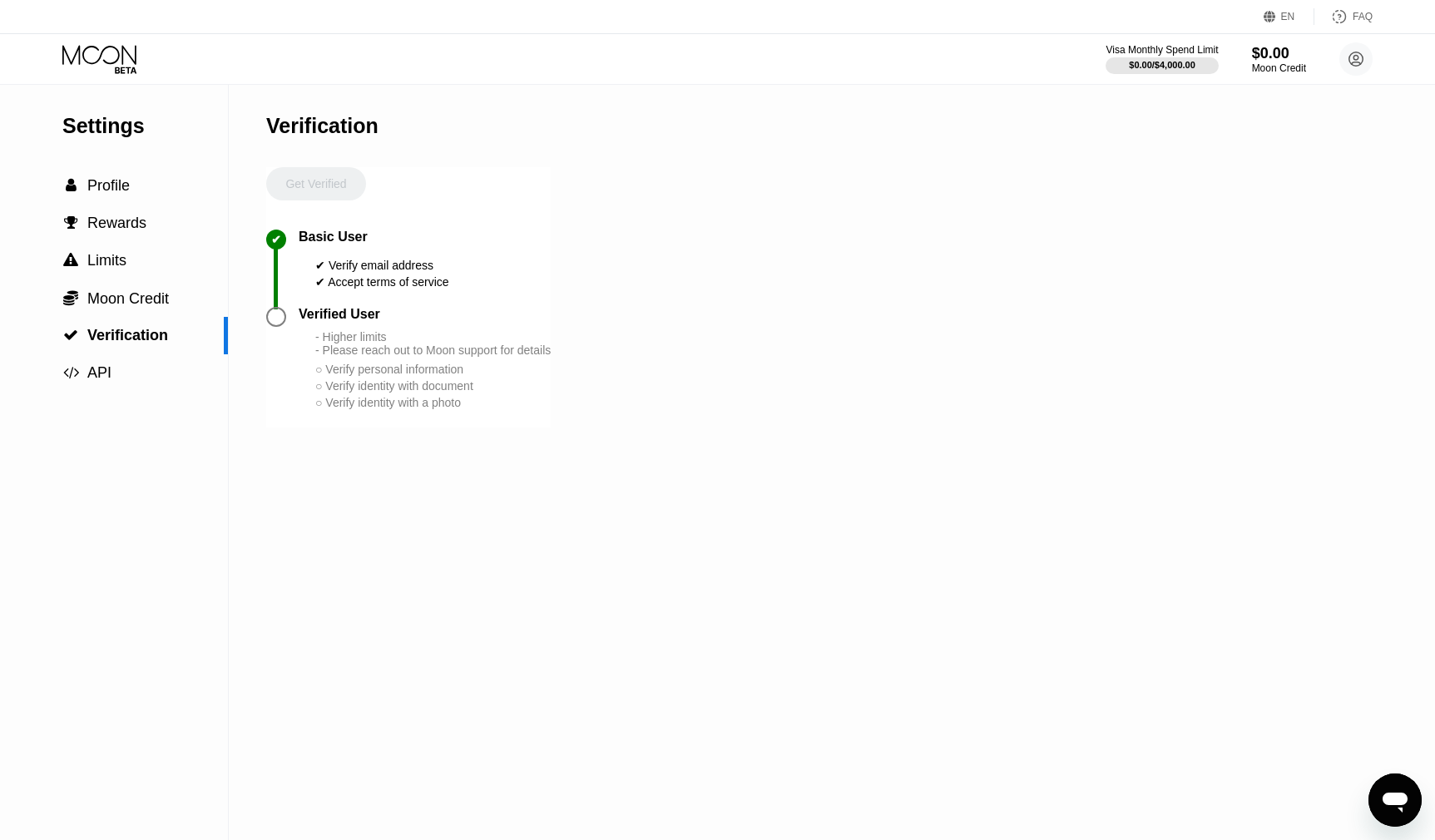
click at [299, 237] on div "Basic User" at bounding box center [333, 236] width 69 height 15
drag, startPoint x: 299, startPoint y: 237, endPoint x: 551, endPoint y: 414, distance: 307.9
click at [551, 414] on div "Get Verified ✔ Basic User ✔ Verify email address ✔ Accept terms of service Veri…" at bounding box center [408, 296] width 285 height 260
click at [527, 409] on div "○ Verify identity with a photo" at bounding box center [433, 402] width 236 height 14
drag, startPoint x: 508, startPoint y: 419, endPoint x: 301, endPoint y: 241, distance: 273.0
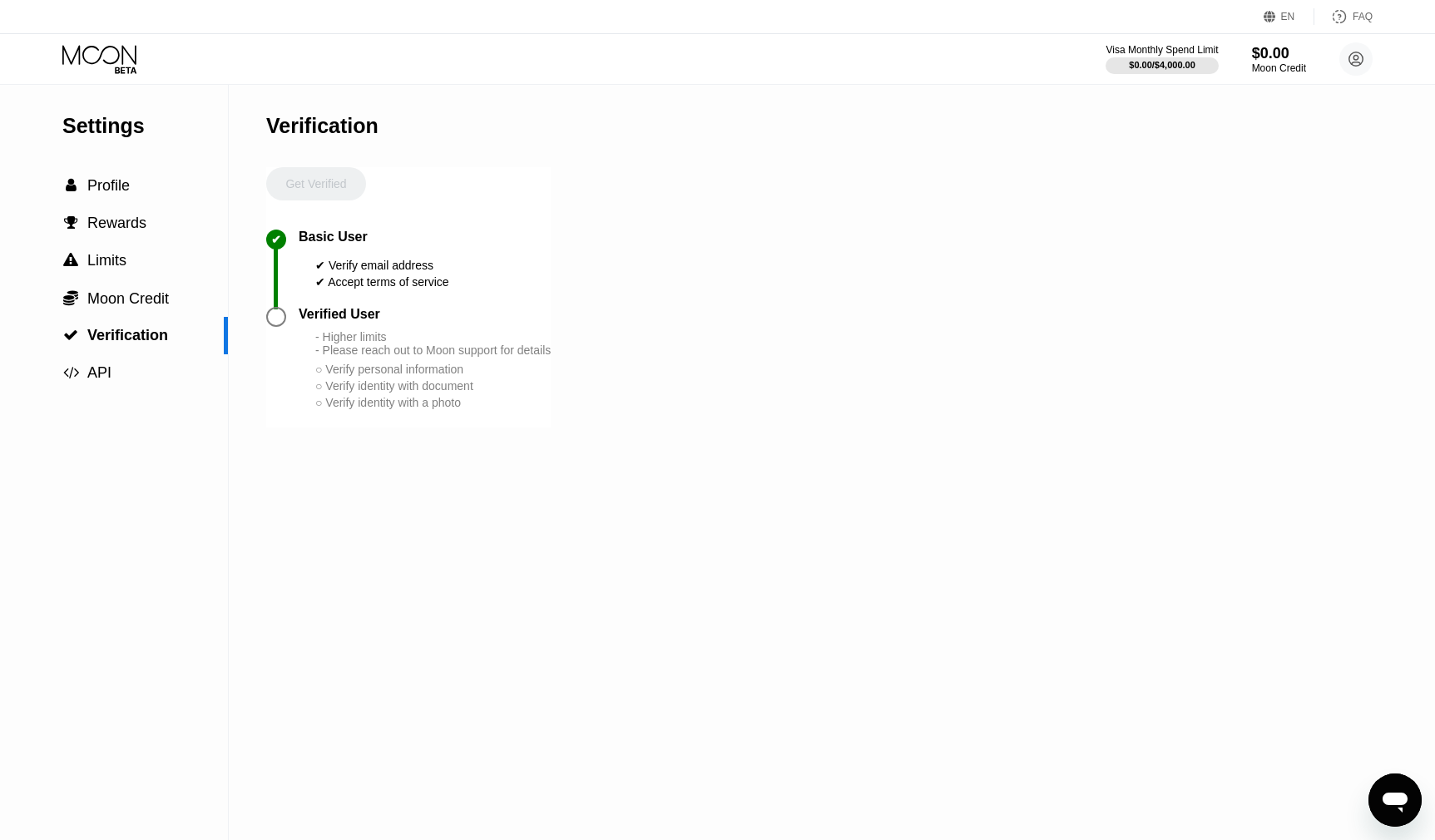
click at [301, 241] on div "Get Verified ✔ Basic User ✔ Verify email address ✔ Accept terms of service Veri…" at bounding box center [408, 296] width 285 height 260
click at [301, 241] on div "Basic User" at bounding box center [333, 236] width 69 height 15
